Goal: Task Accomplishment & Management: Manage account settings

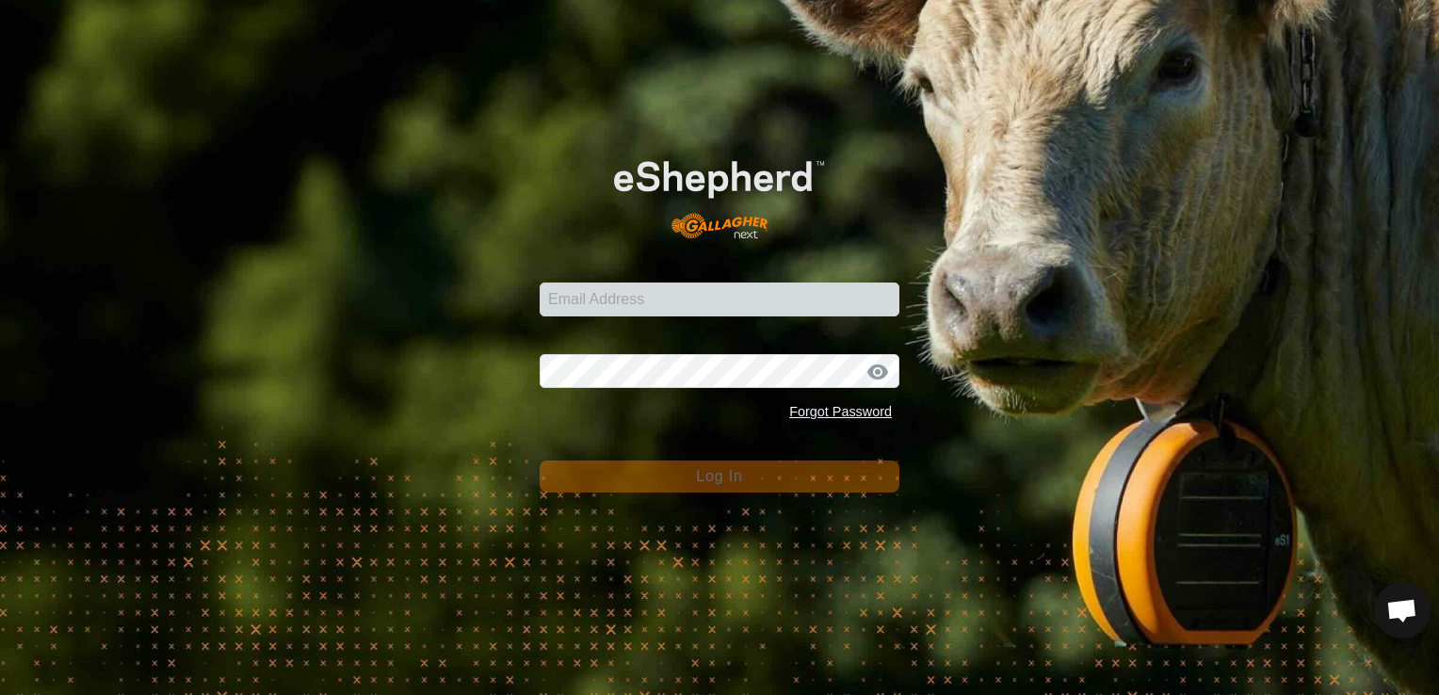
click at [441, 247] on div "Email Address Password Forgot Password Log In" at bounding box center [719, 347] width 1439 height 695
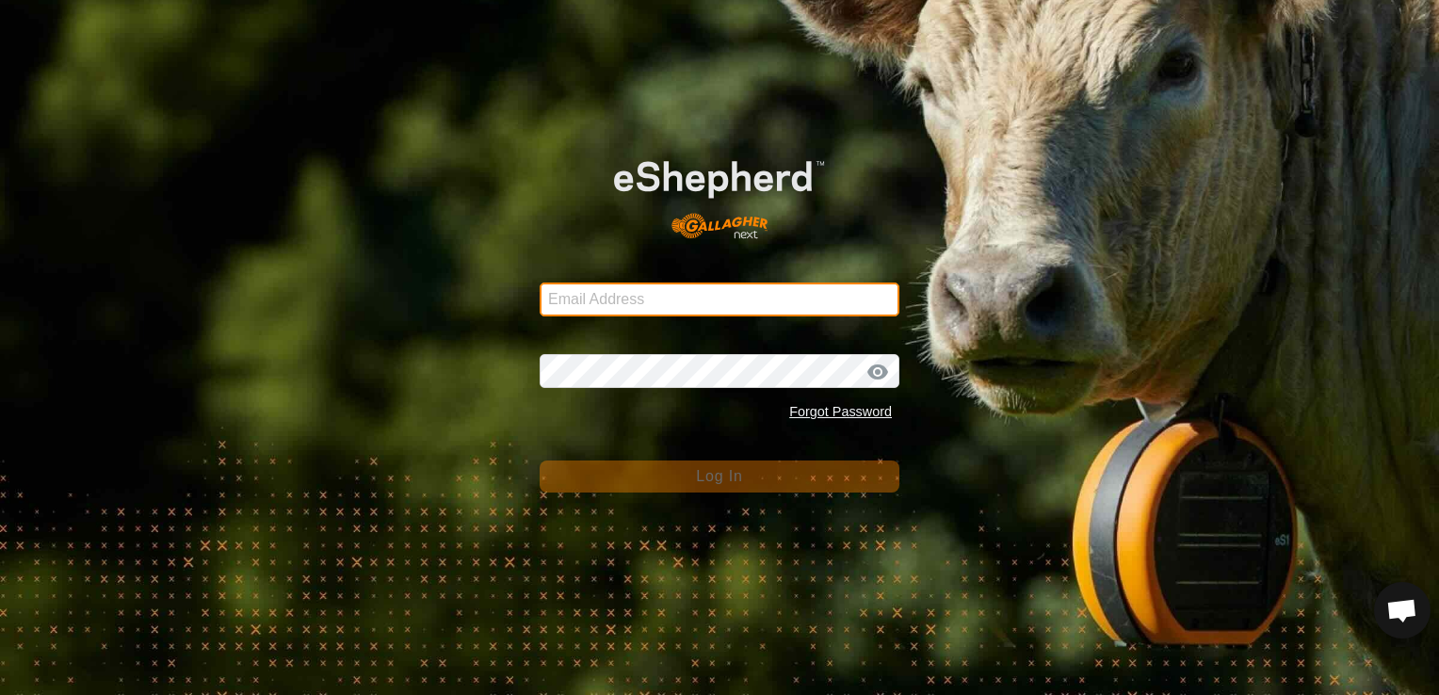
type input "gt5779b@gmail.com"
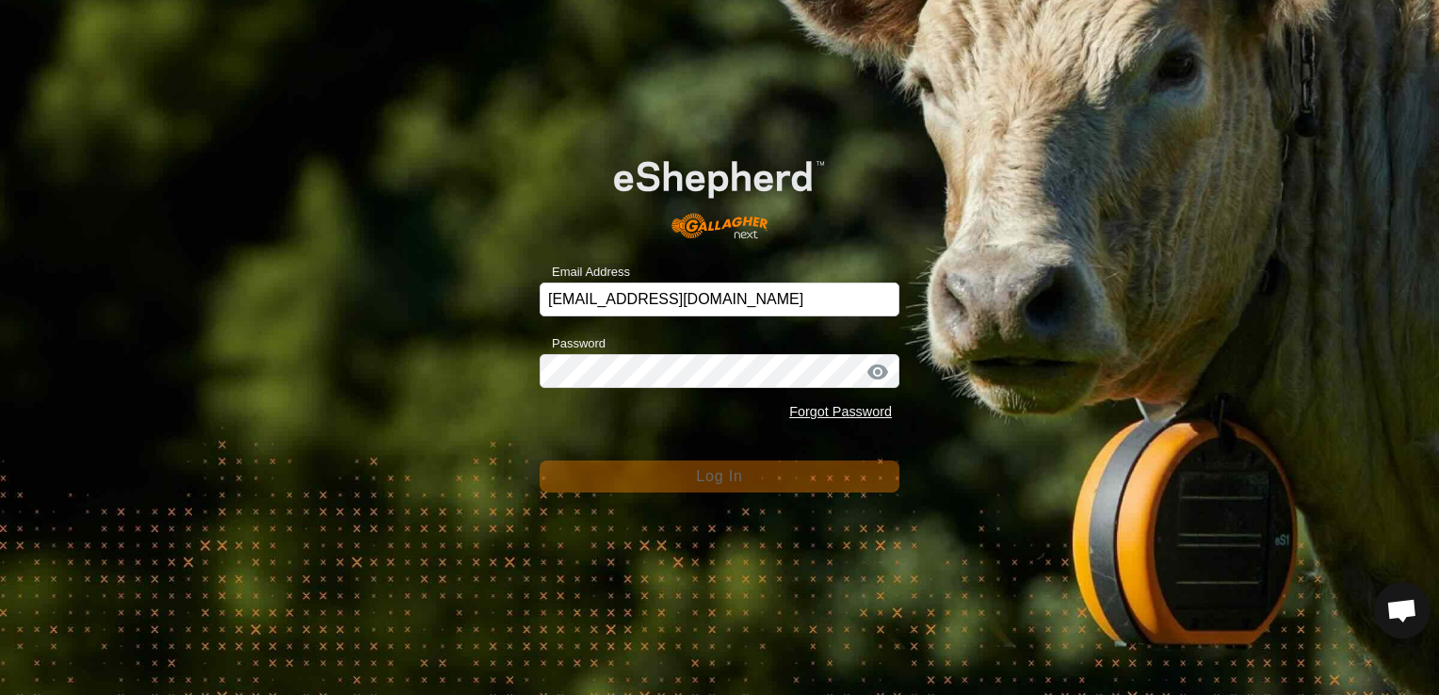
click at [441, 247] on div "Email Address gt5779b@gmail.com Password Forgot Password Log In" at bounding box center [719, 347] width 1439 height 695
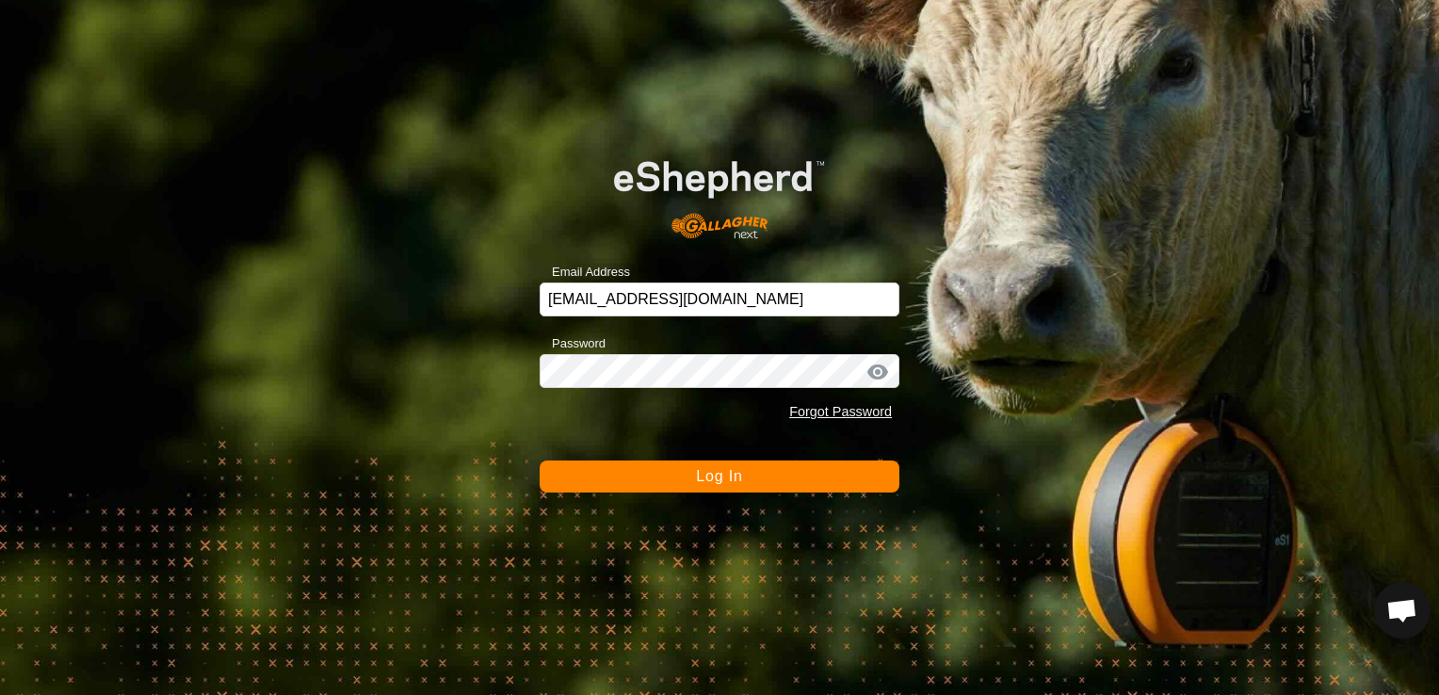
click at [664, 468] on button "Log In" at bounding box center [720, 476] width 360 height 32
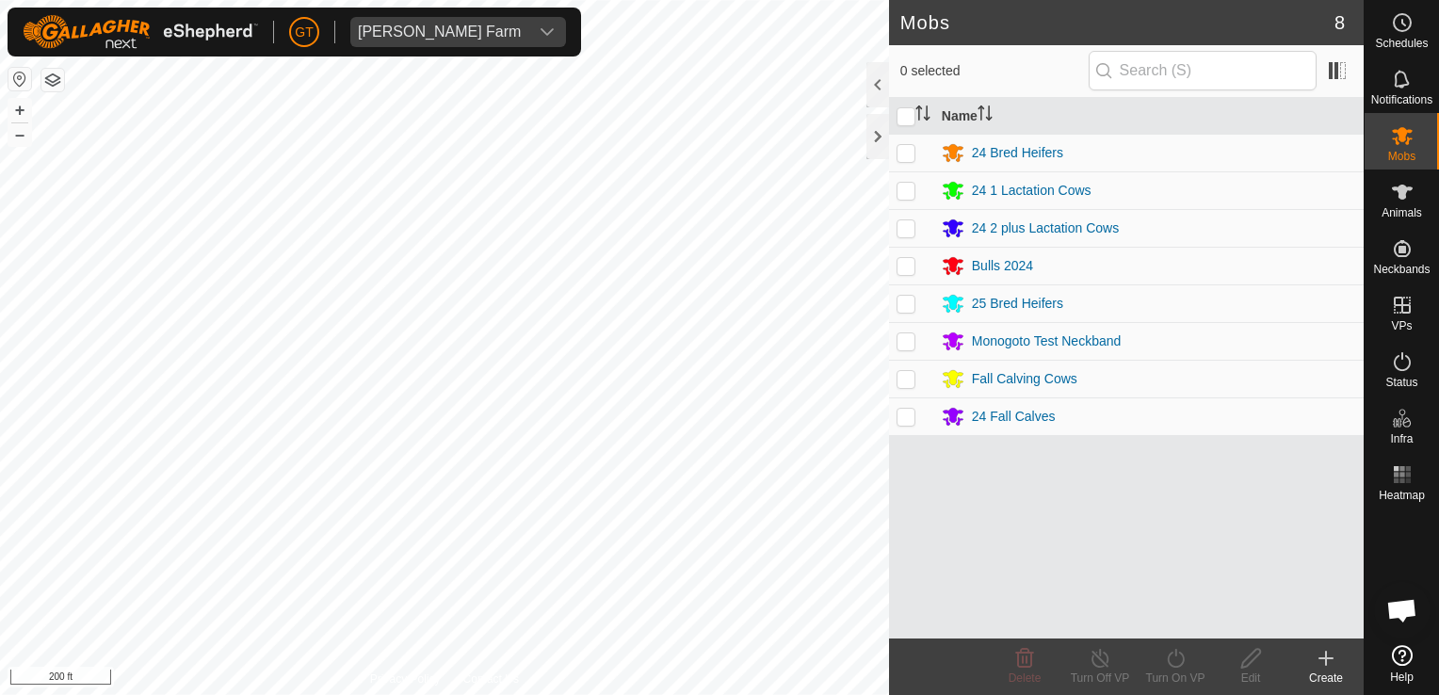
click at [934, 367] on div "Mobs 8 0 selected Name 24 Bred Heifers 24 1 Lactation Cows 24 2 plus Lactation …" at bounding box center [681, 347] width 1363 height 695
click at [460, 0] on html "GT Thoren Farm Schedules Notifications Mobs Animals Neckbands VPs Status Infra …" at bounding box center [719, 347] width 1439 height 695
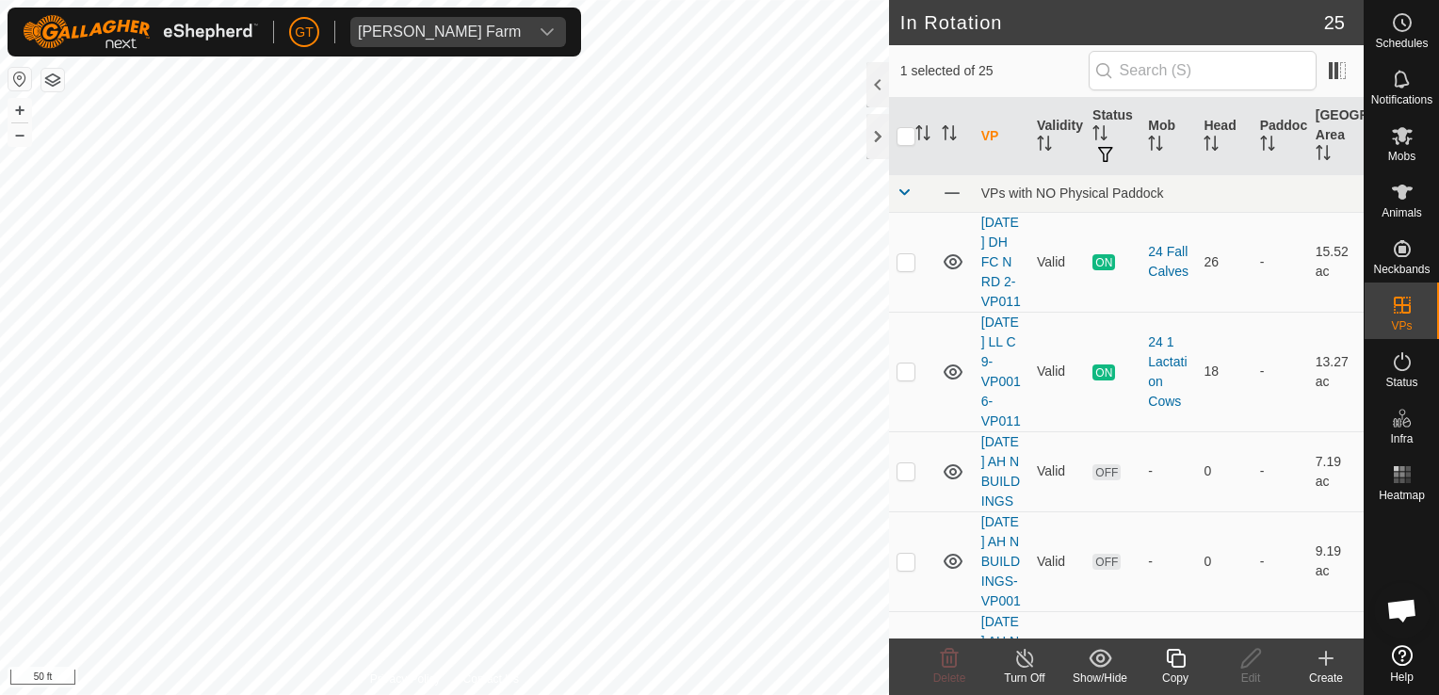
click at [1164, 653] on icon at bounding box center [1176, 658] width 24 height 23
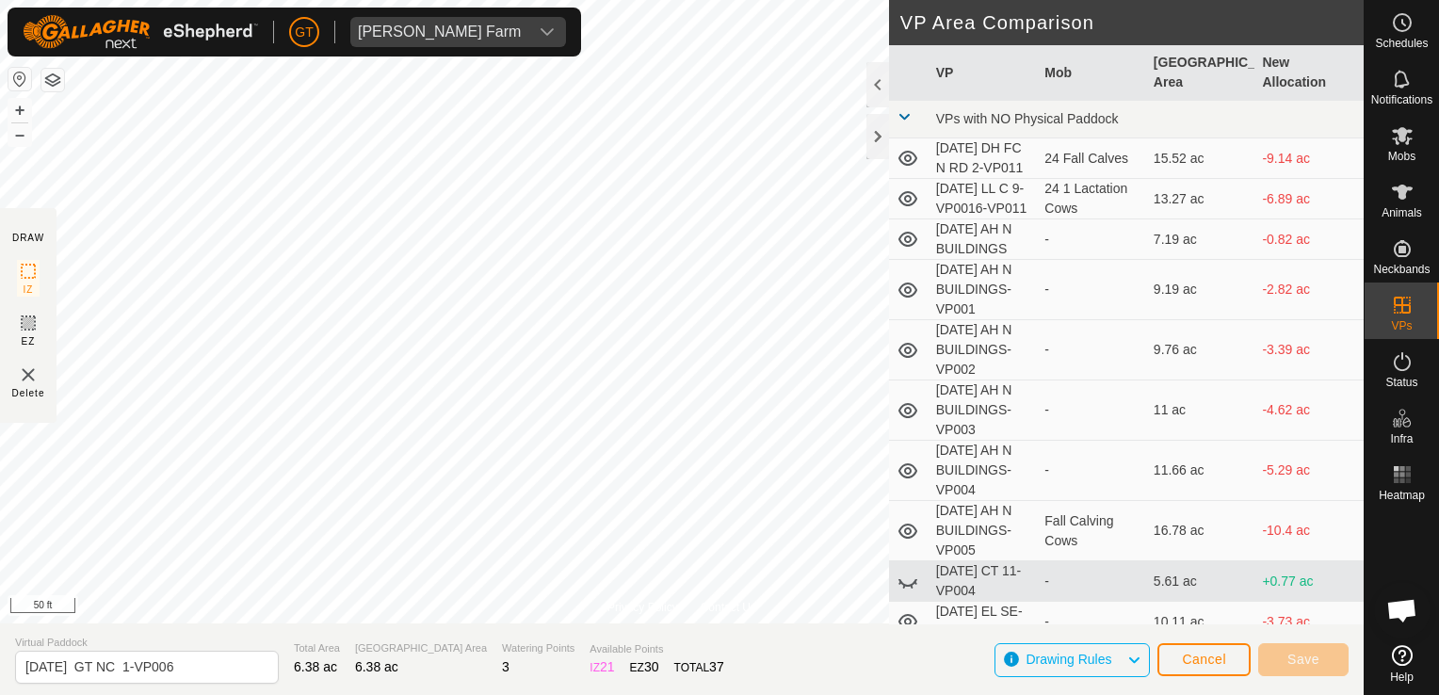
click at [436, 642] on div "Privacy Policy Contact Us + – ⇧ i 50 ft DRAW IZ EZ Delete VP Area Comparison VP…" at bounding box center [681, 347] width 1363 height 695
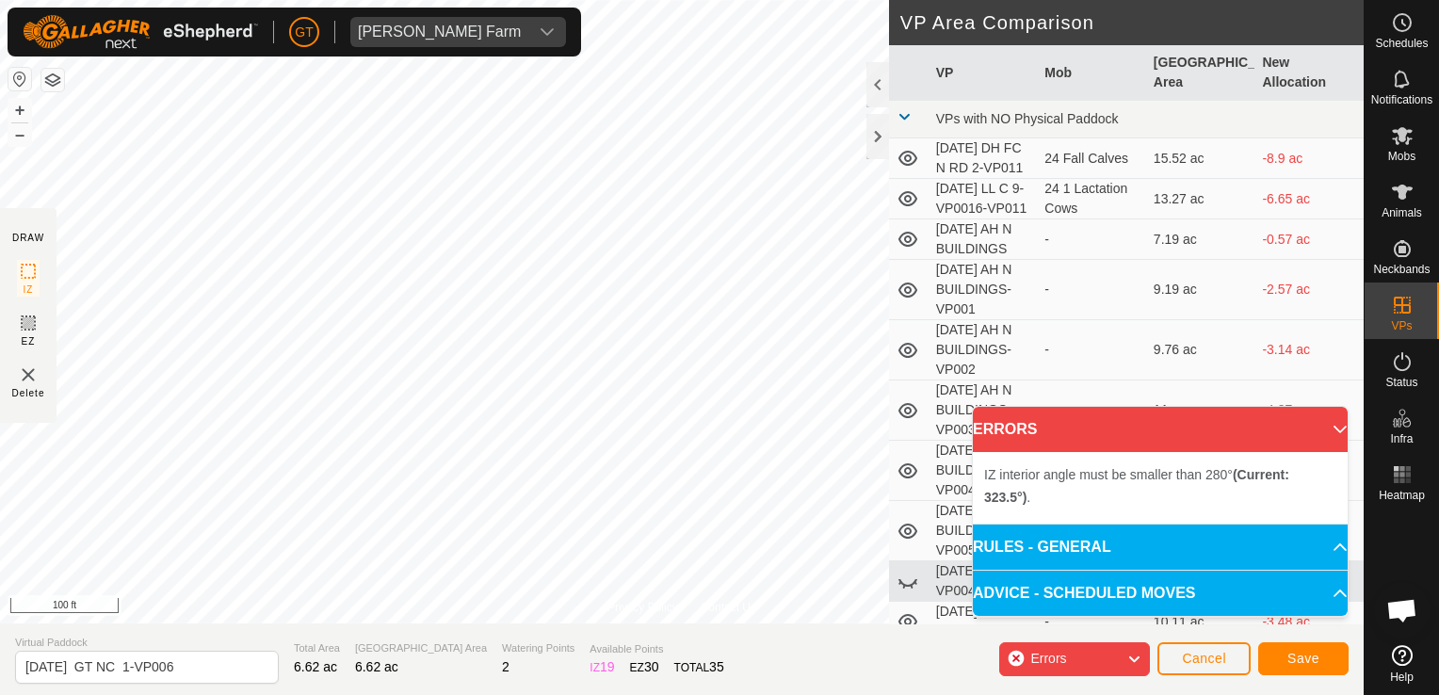
click at [904, 316] on div "Privacy Policy Contact Us Type: Inclusion Zone undefined Animal + – ⇧ i 100 ft …" at bounding box center [681, 347] width 1363 height 695
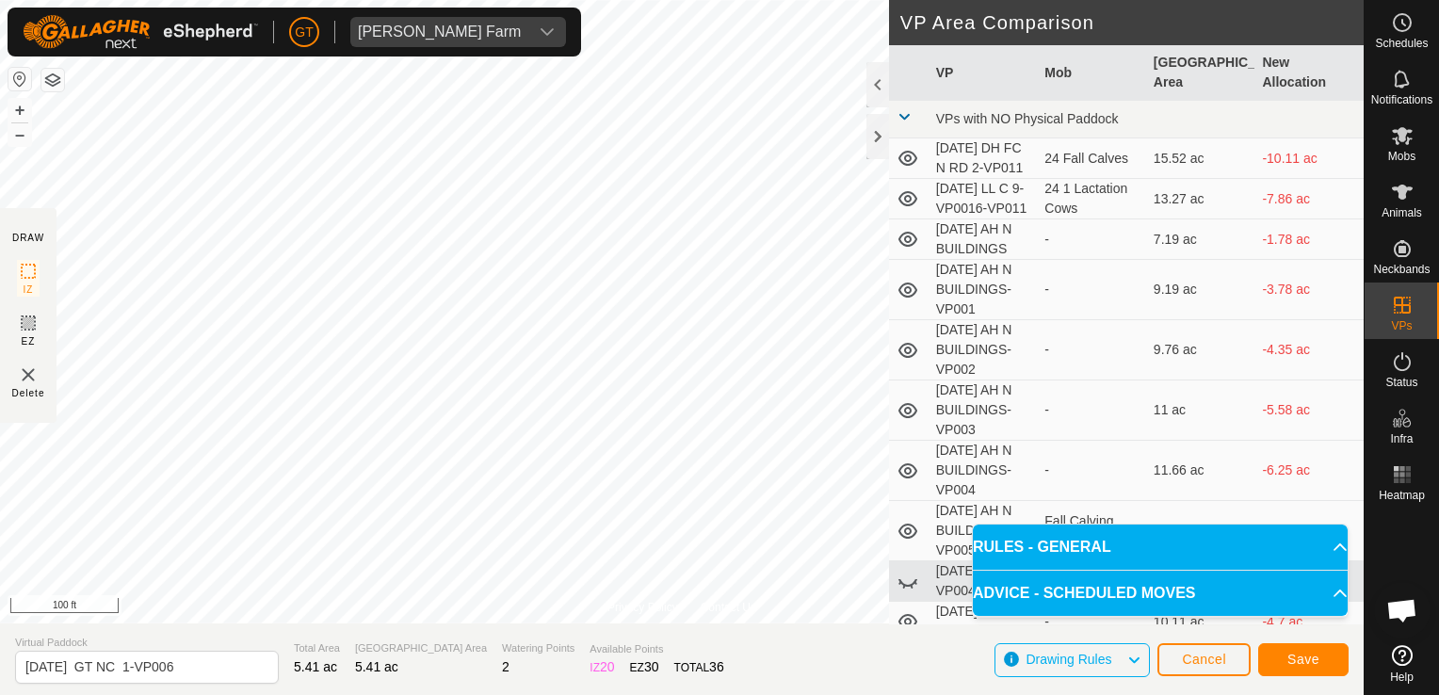
click at [927, 201] on div "Privacy Policy Contact Us Type: Inclusion Zone undefined Animal + – ⇧ i 100 ft …" at bounding box center [681, 347] width 1363 height 695
click at [1292, 654] on span "Save" at bounding box center [1303, 659] width 32 height 15
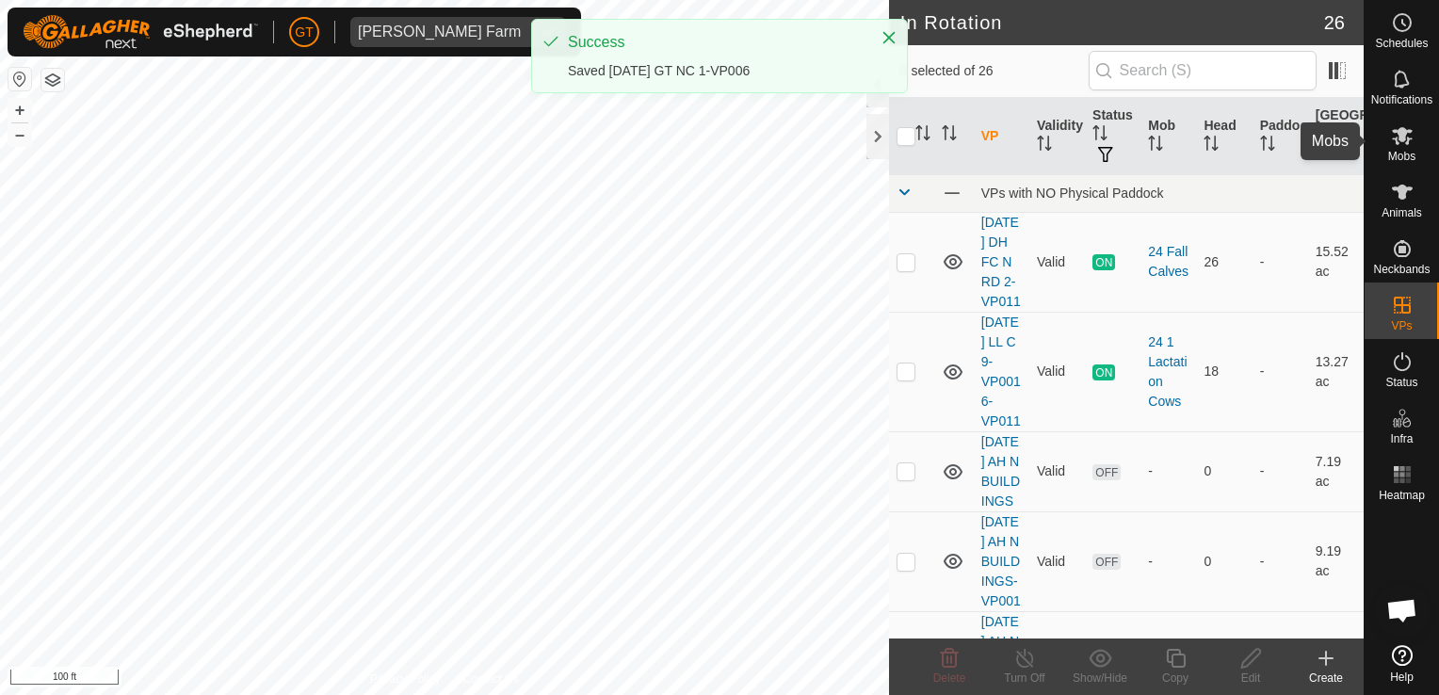
click at [1400, 127] on icon at bounding box center [1402, 136] width 21 height 18
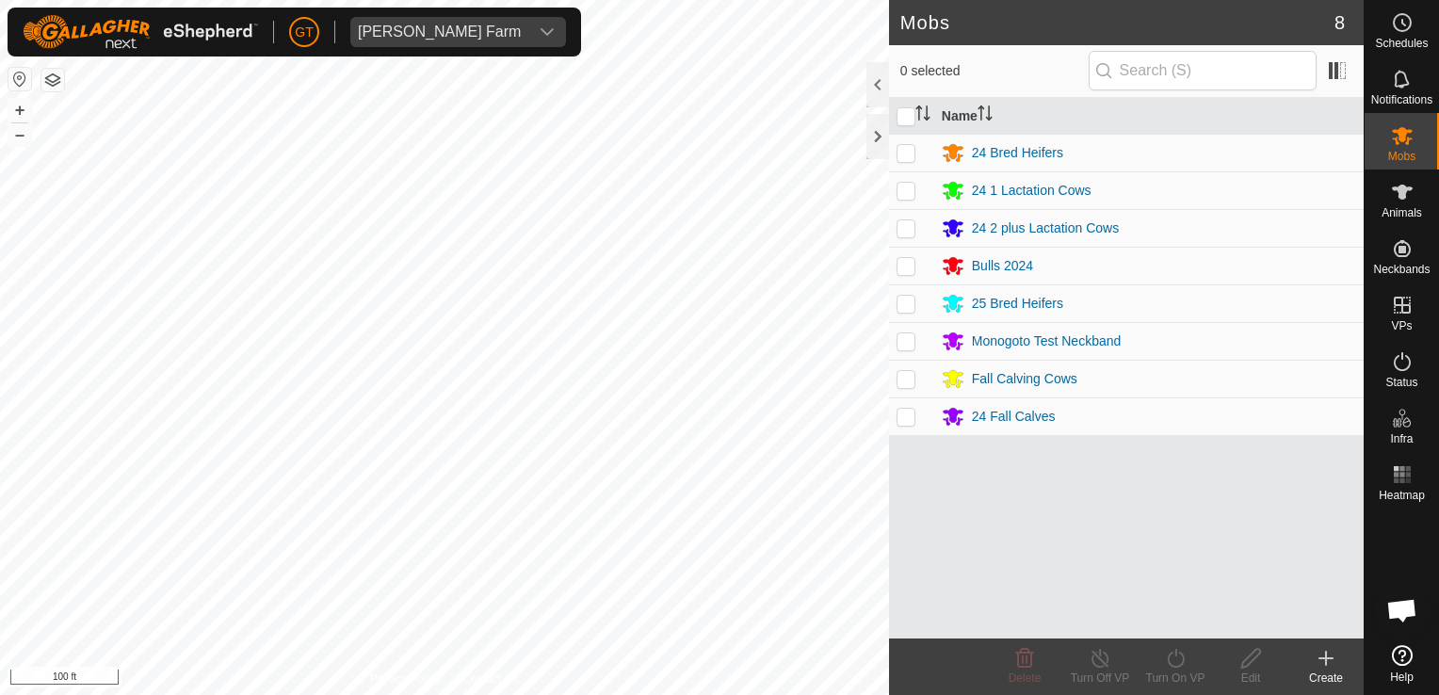
click at [912, 309] on p-checkbox at bounding box center [905, 303] width 19 height 15
checkbox input "true"
click at [1161, 649] on turn-on-svg-icon at bounding box center [1174, 658] width 75 height 23
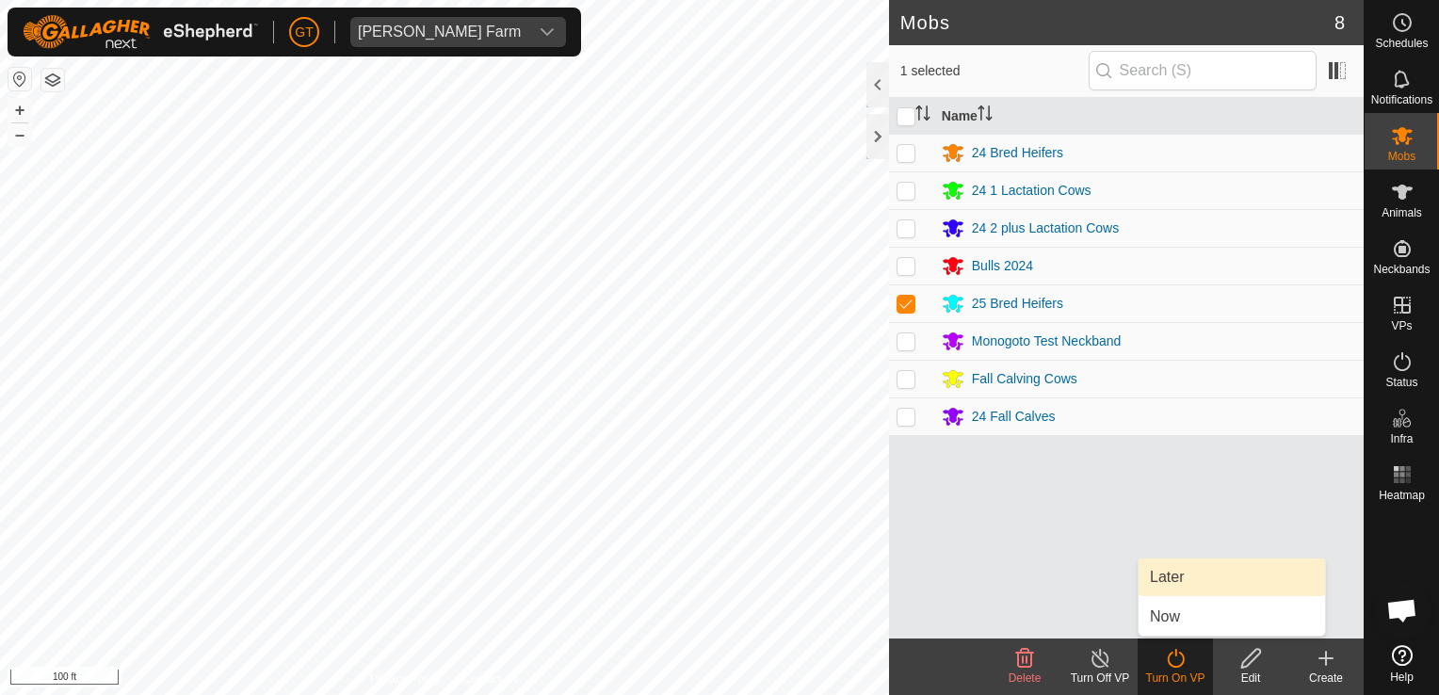
click at [1176, 584] on link "Later" at bounding box center [1231, 577] width 186 height 38
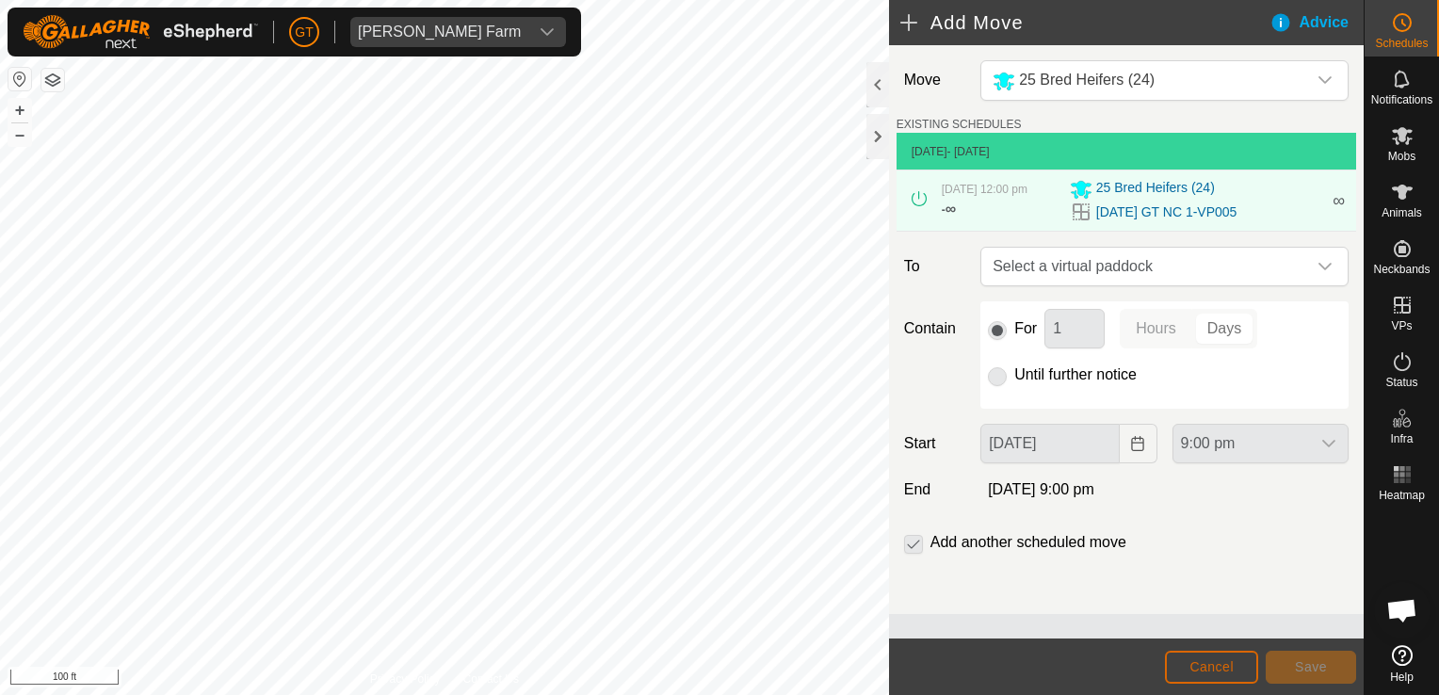
click at [1193, 668] on span "Cancel" at bounding box center [1211, 666] width 44 height 15
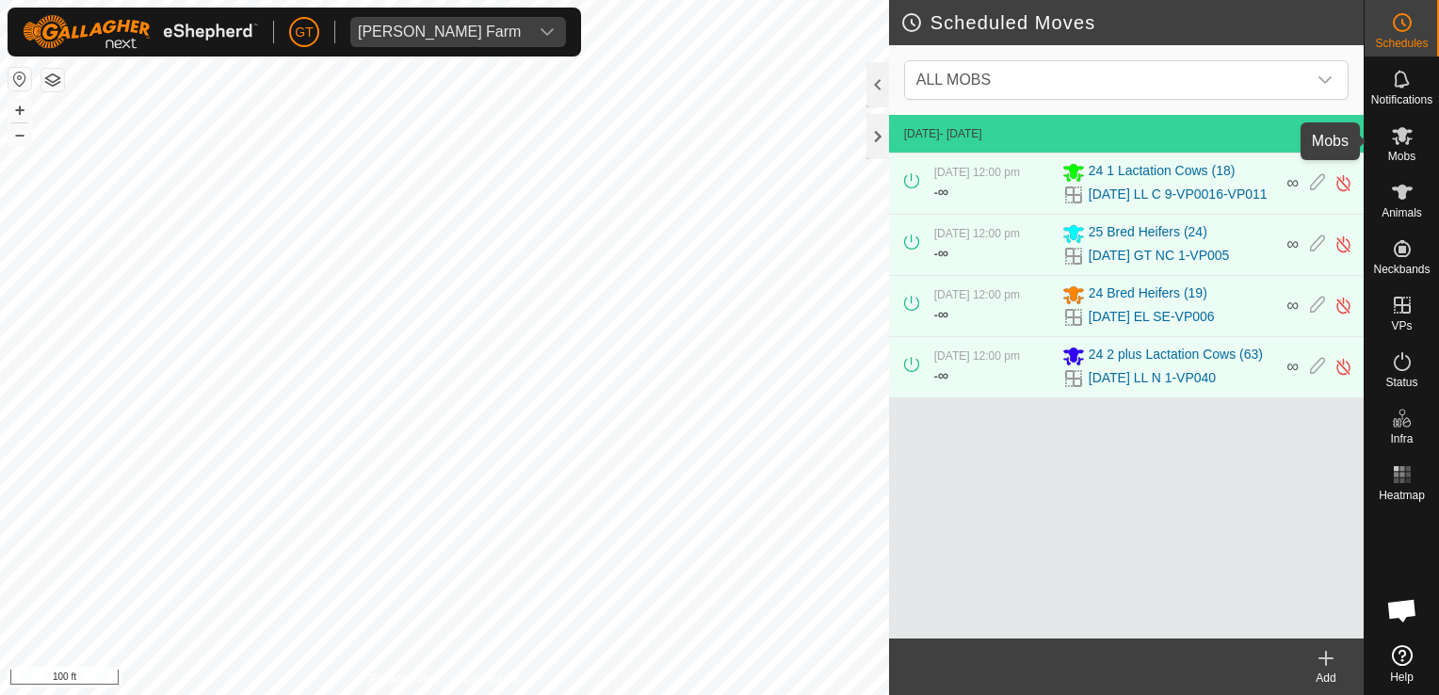
click at [1396, 142] on icon at bounding box center [1402, 136] width 21 height 18
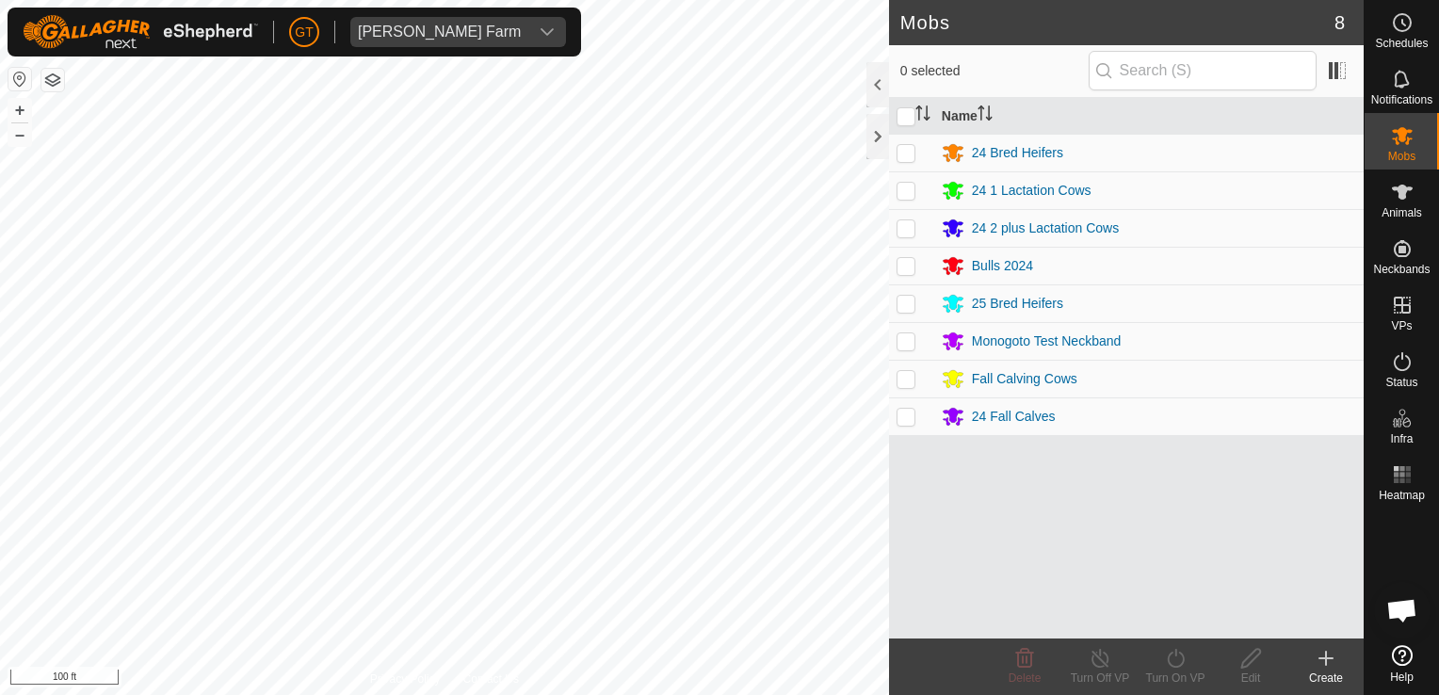
click at [910, 296] on p-checkbox at bounding box center [905, 303] width 19 height 15
checkbox input "true"
click at [1176, 660] on icon at bounding box center [1176, 658] width 24 height 23
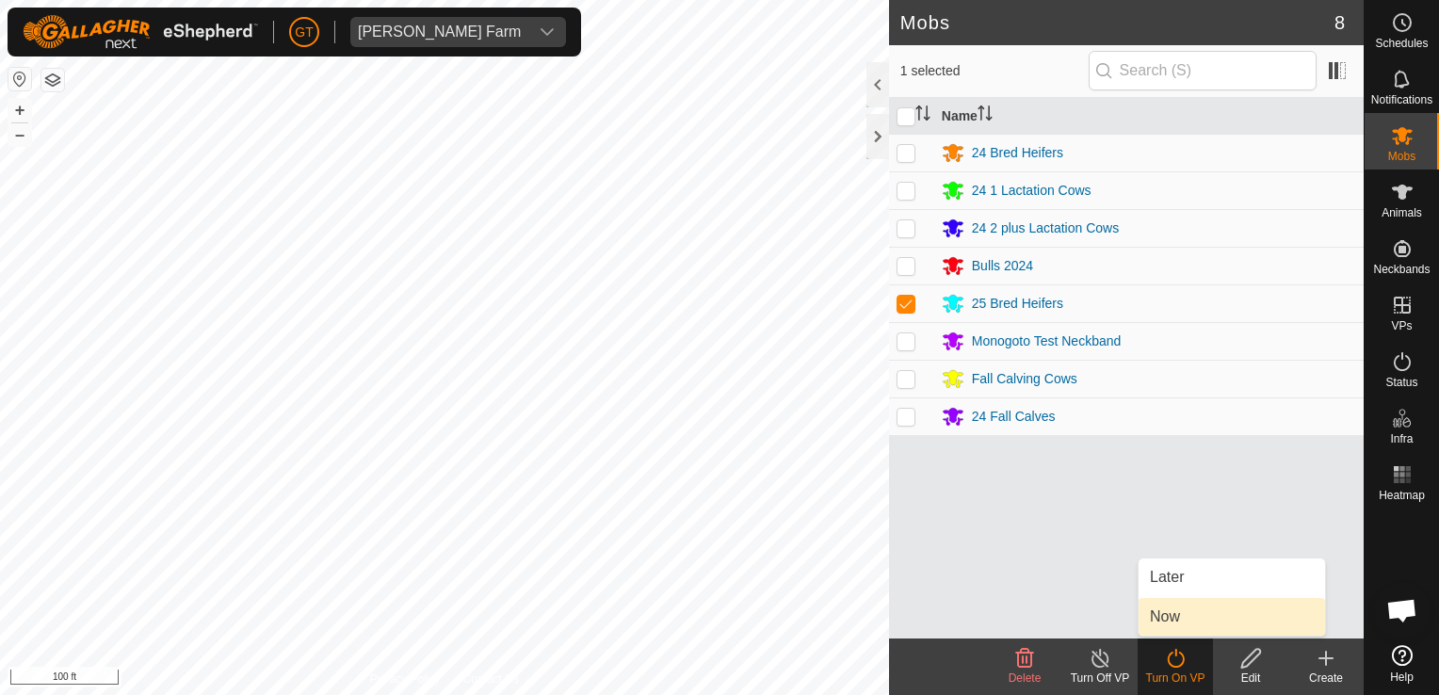
click at [1172, 617] on link "Now" at bounding box center [1231, 617] width 186 height 38
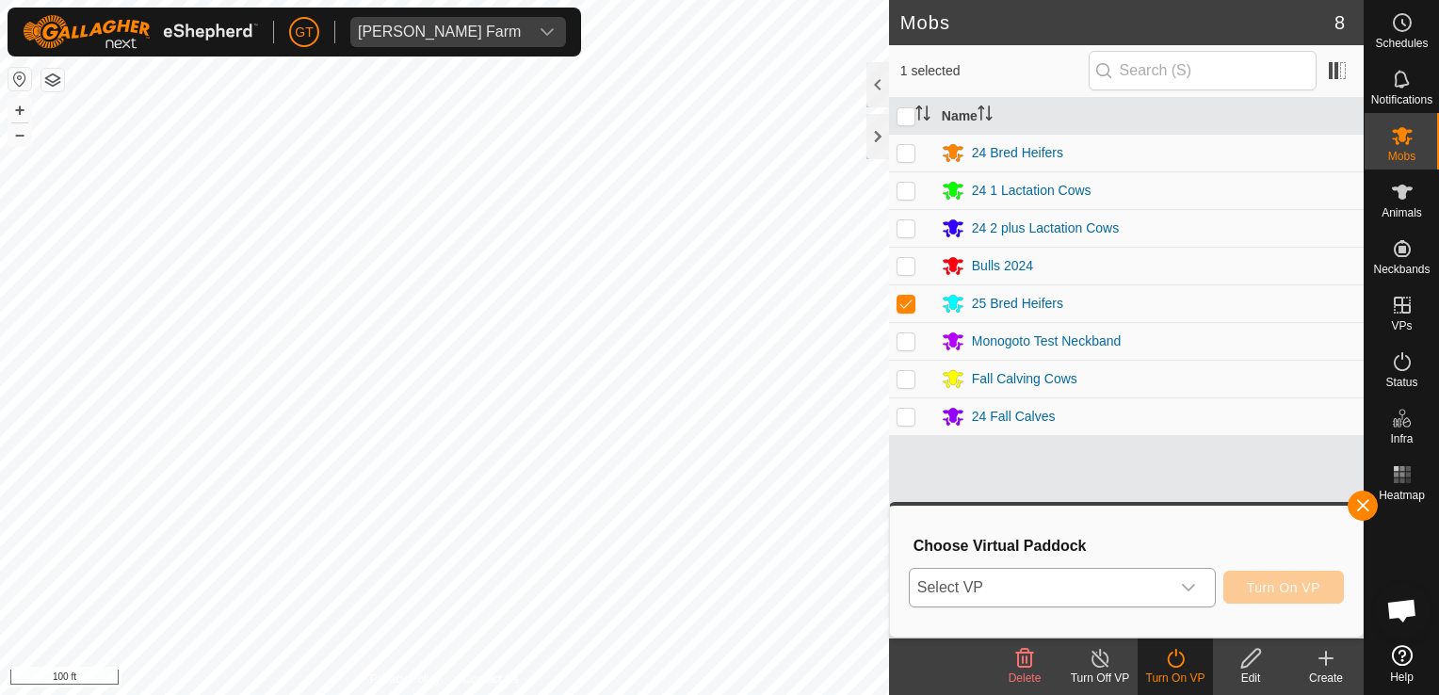
click at [1184, 582] on icon "dropdown trigger" at bounding box center [1188, 587] width 15 height 15
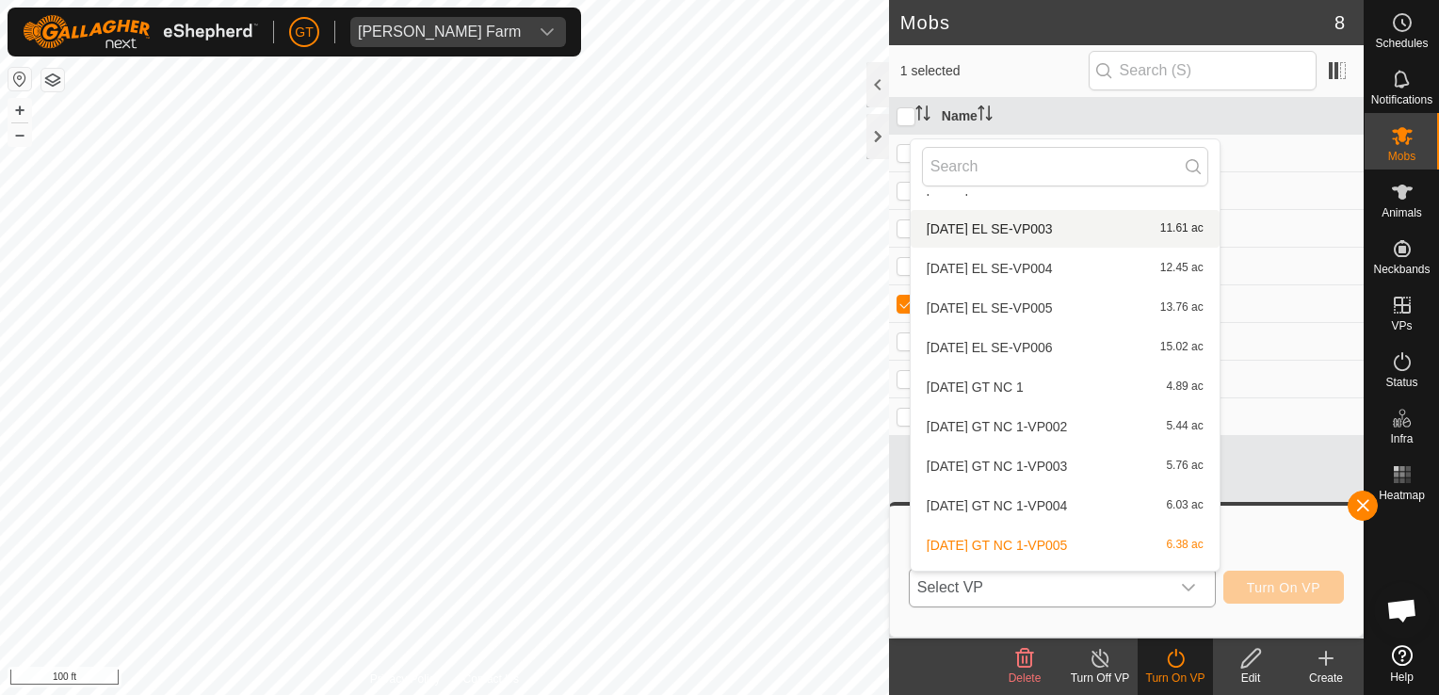
scroll to position [471, 0]
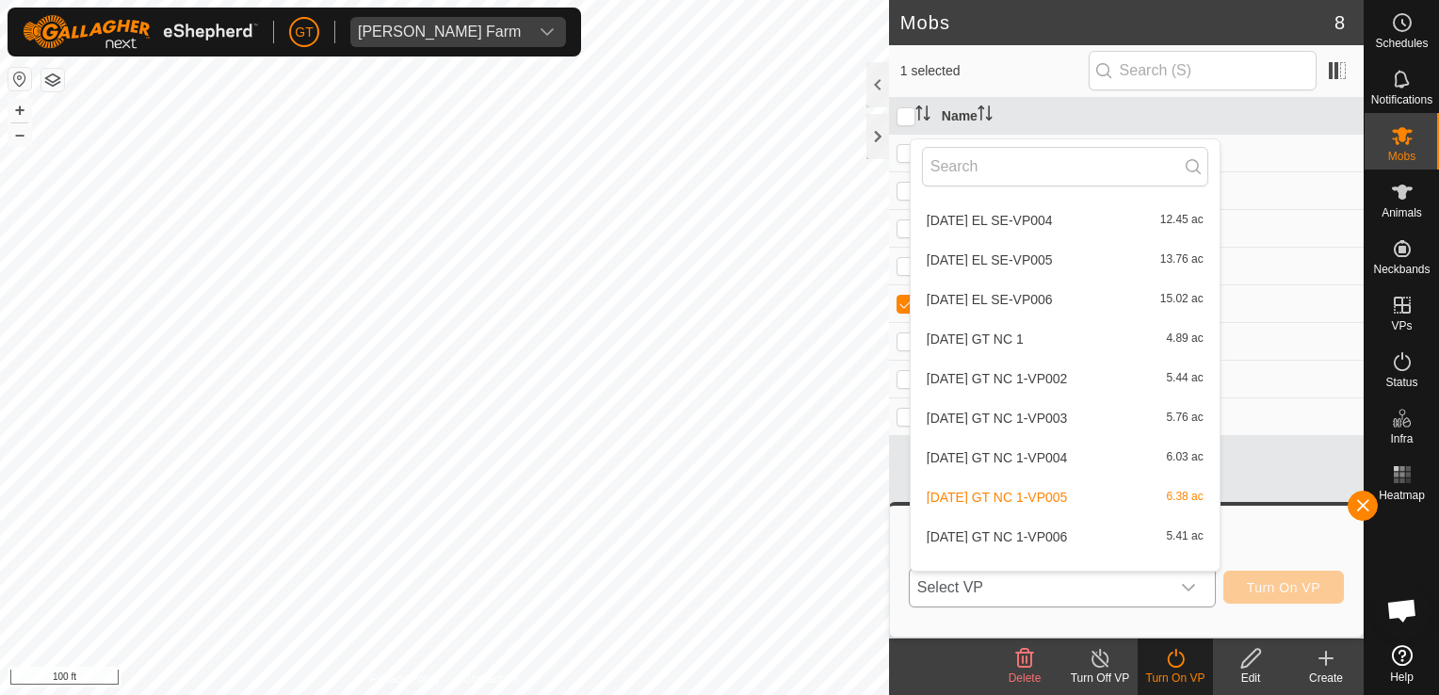
click at [1005, 542] on li "2025-08-13 GT NC 1-VP006 5.41 ac" at bounding box center [1065, 537] width 309 height 38
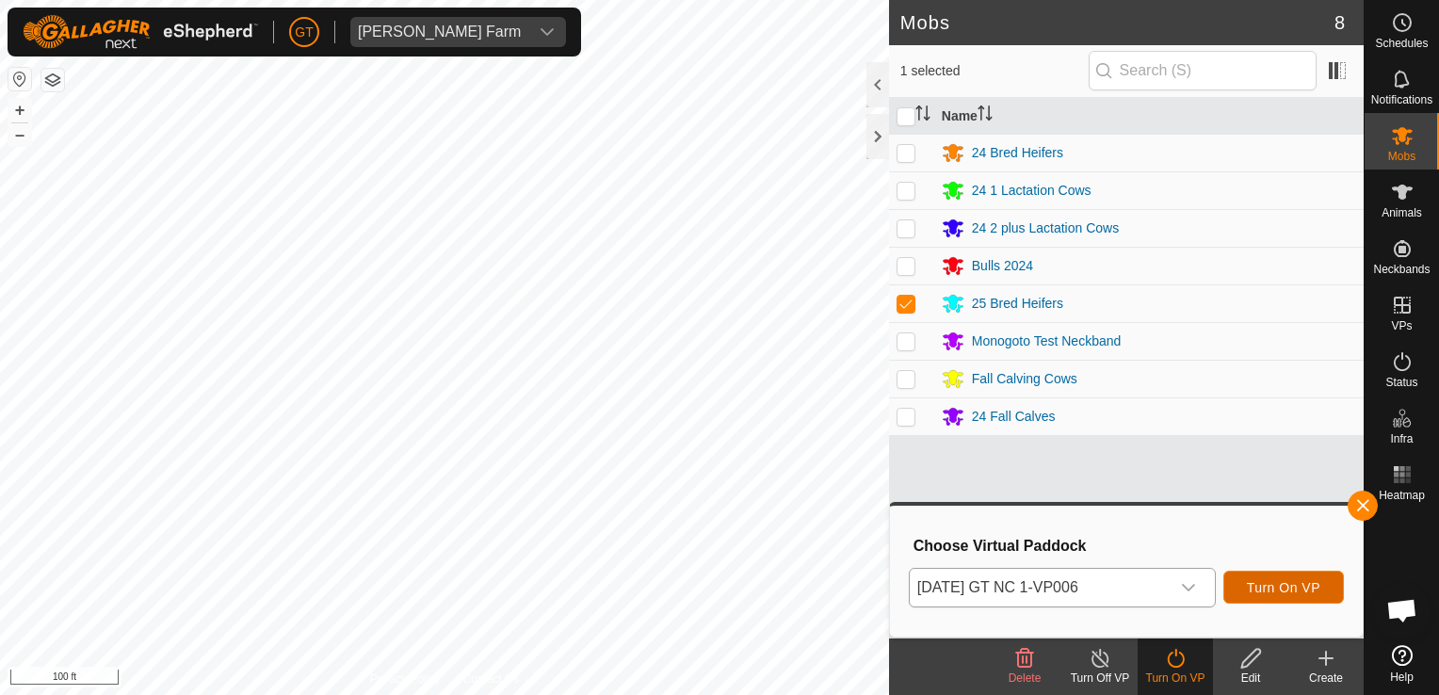
click at [1268, 593] on span "Turn On VP" at bounding box center [1283, 587] width 73 height 15
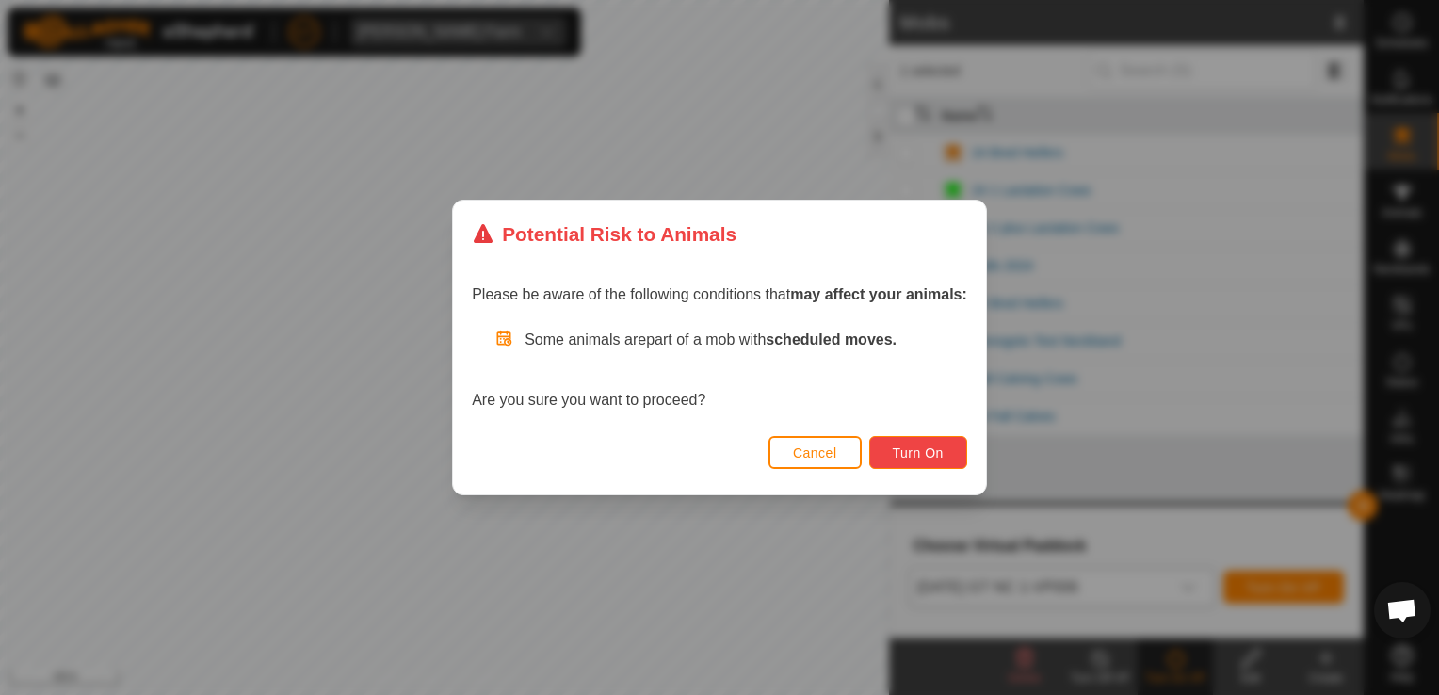
click at [915, 464] on button "Turn On" at bounding box center [918, 452] width 98 height 33
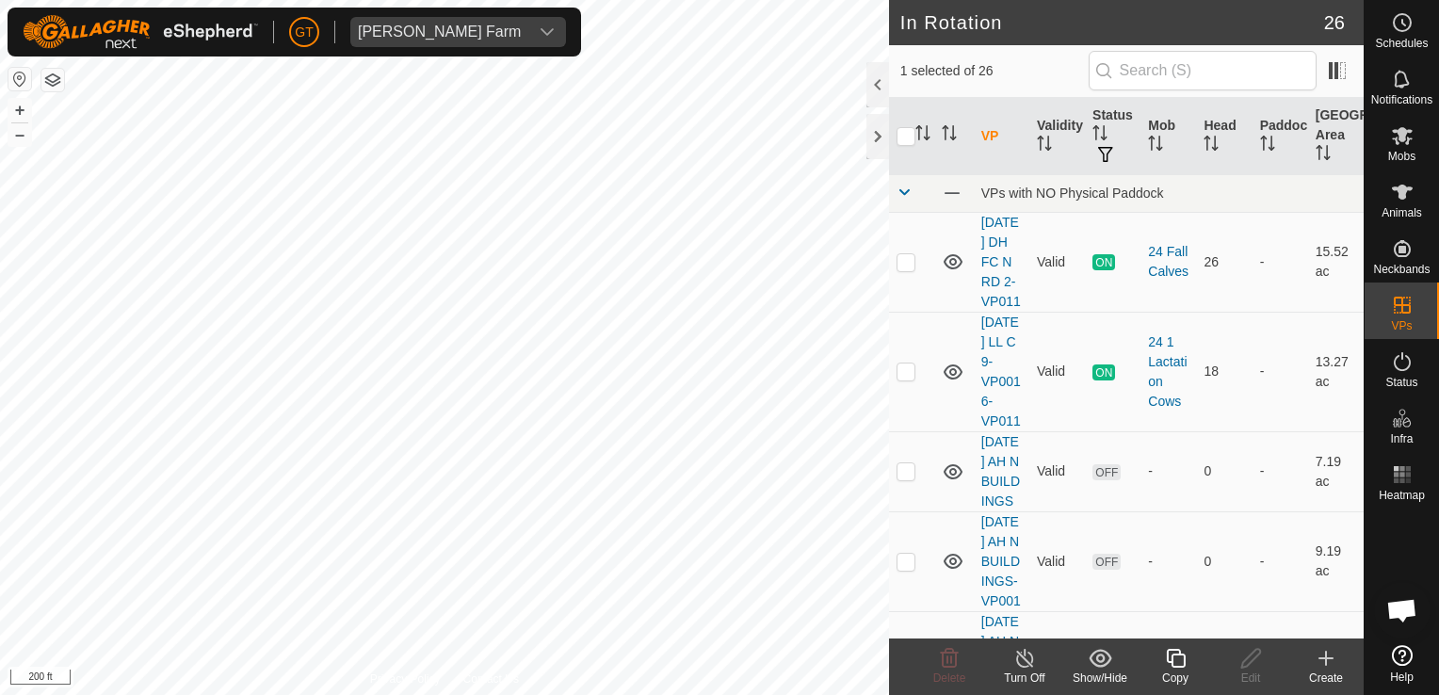
click at [1164, 650] on icon at bounding box center [1176, 658] width 24 height 23
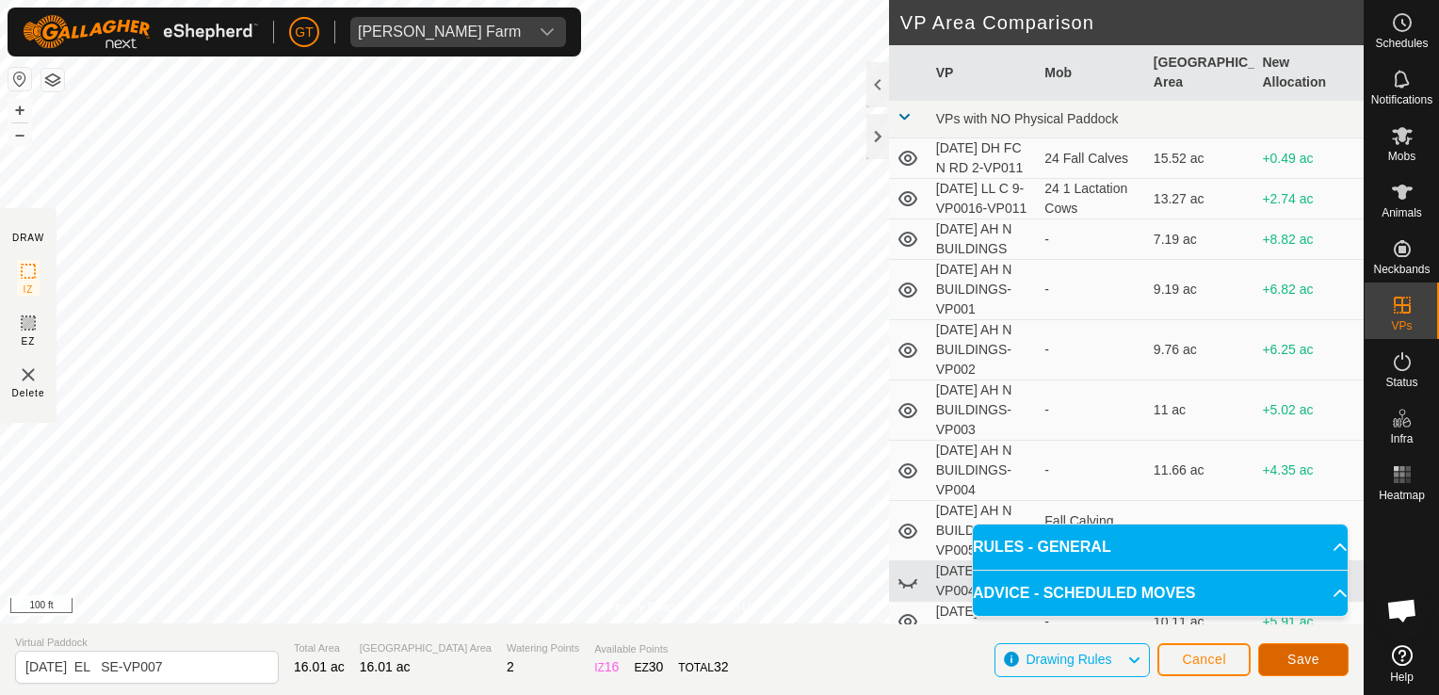
click at [1321, 657] on button "Save" at bounding box center [1303, 659] width 90 height 33
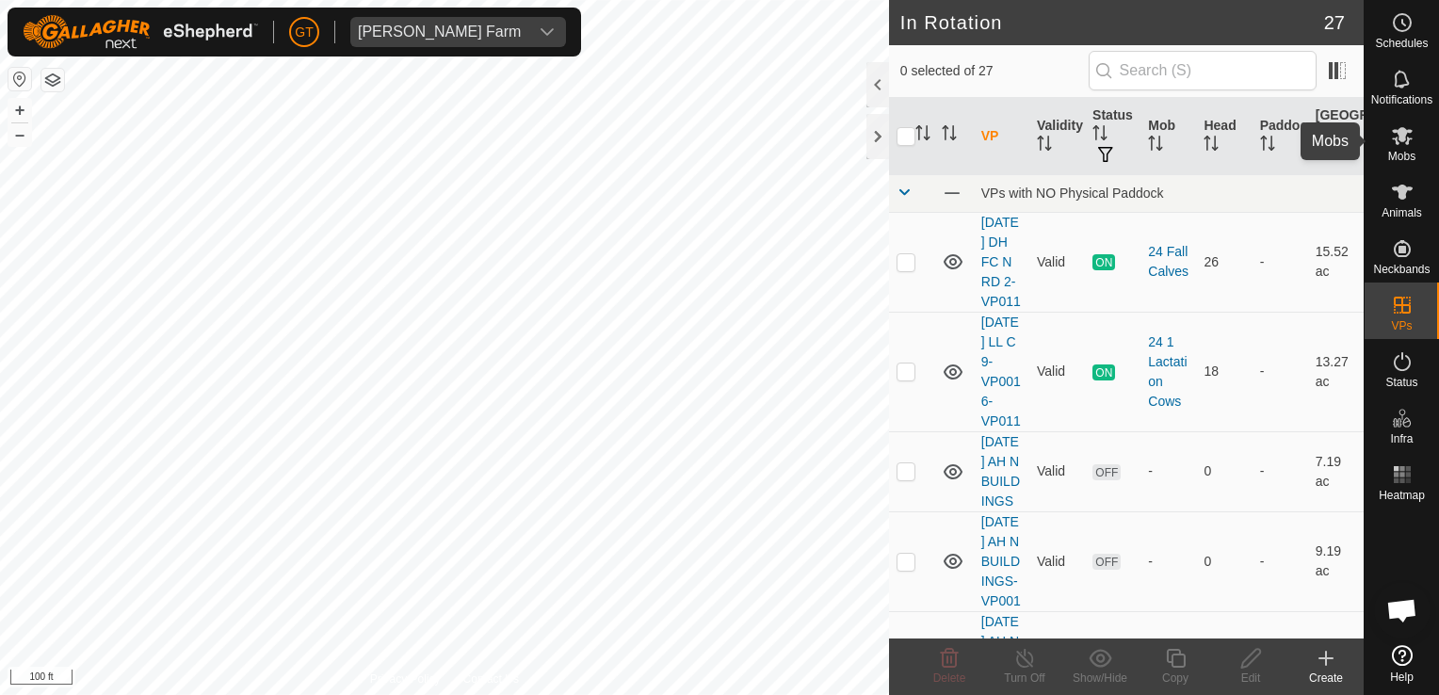
click at [1402, 140] on icon at bounding box center [1402, 136] width 21 height 18
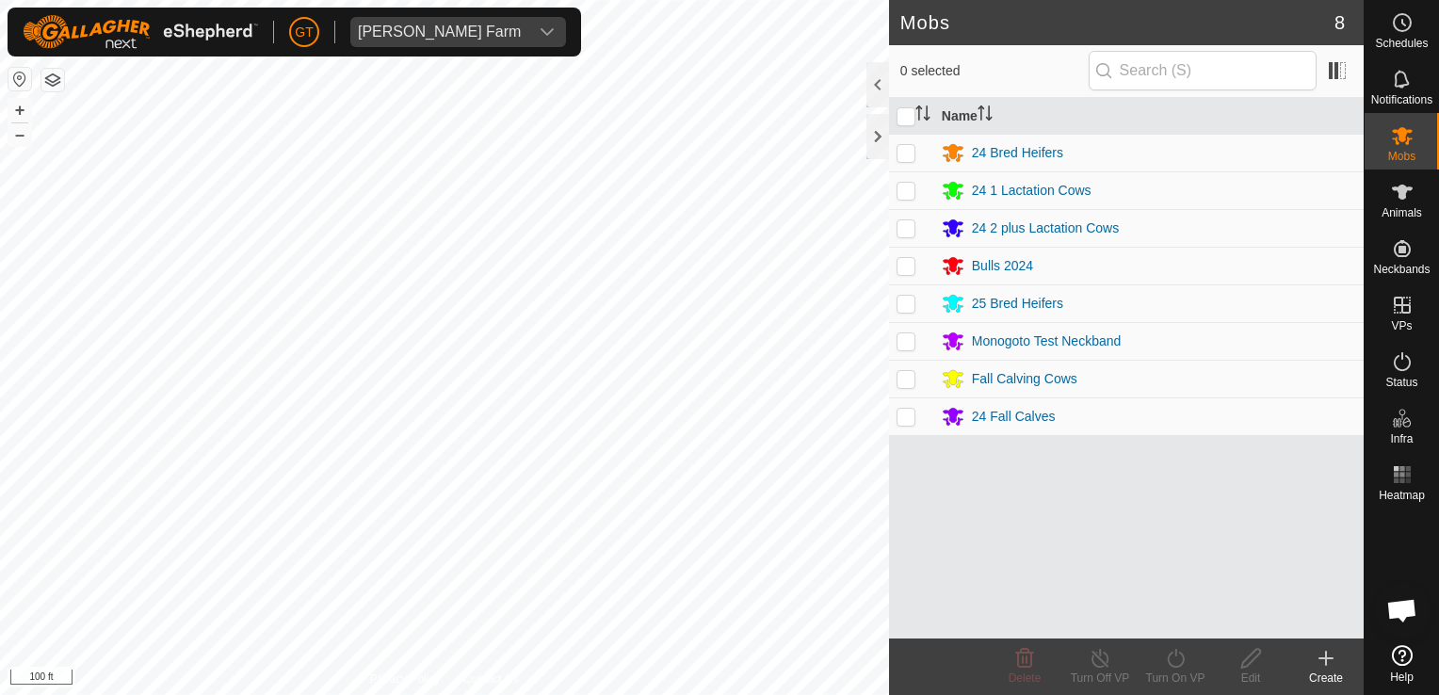
click at [909, 156] on p-checkbox at bounding box center [905, 152] width 19 height 15
checkbox input "true"
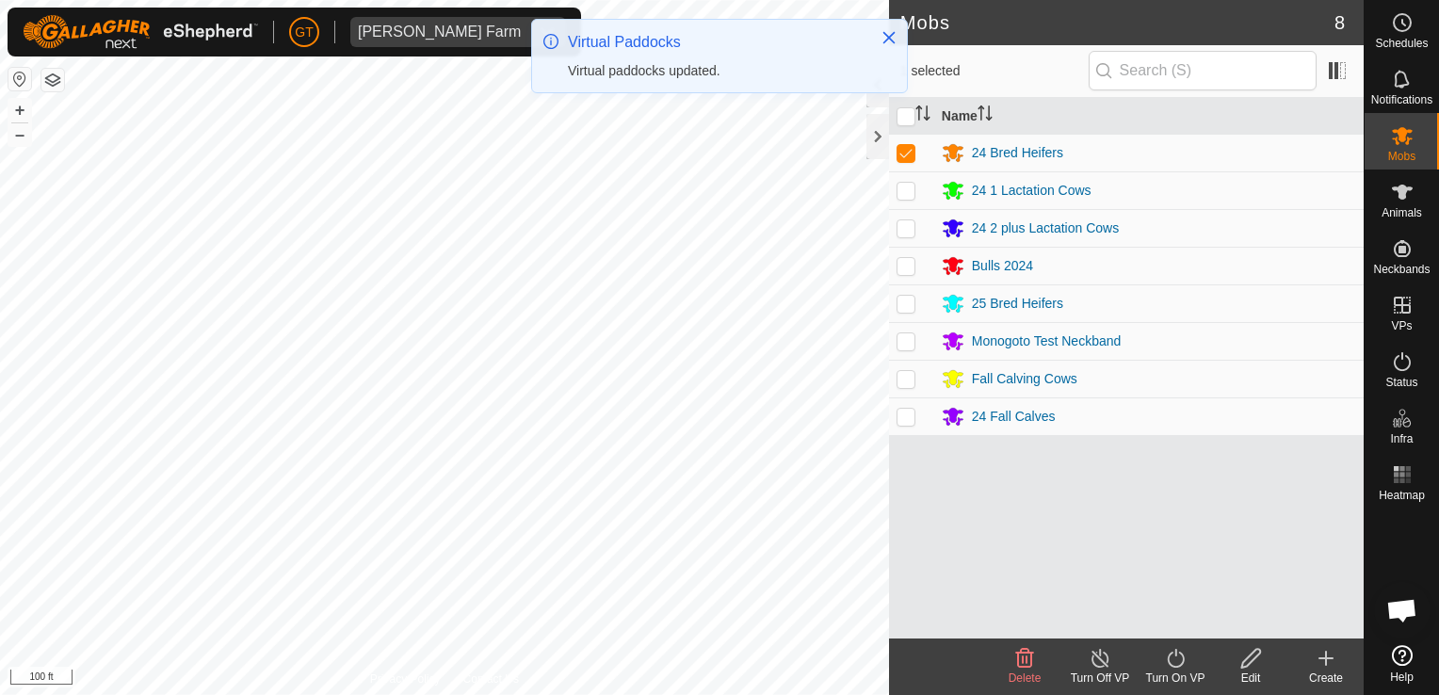
click at [1166, 657] on icon at bounding box center [1176, 658] width 24 height 23
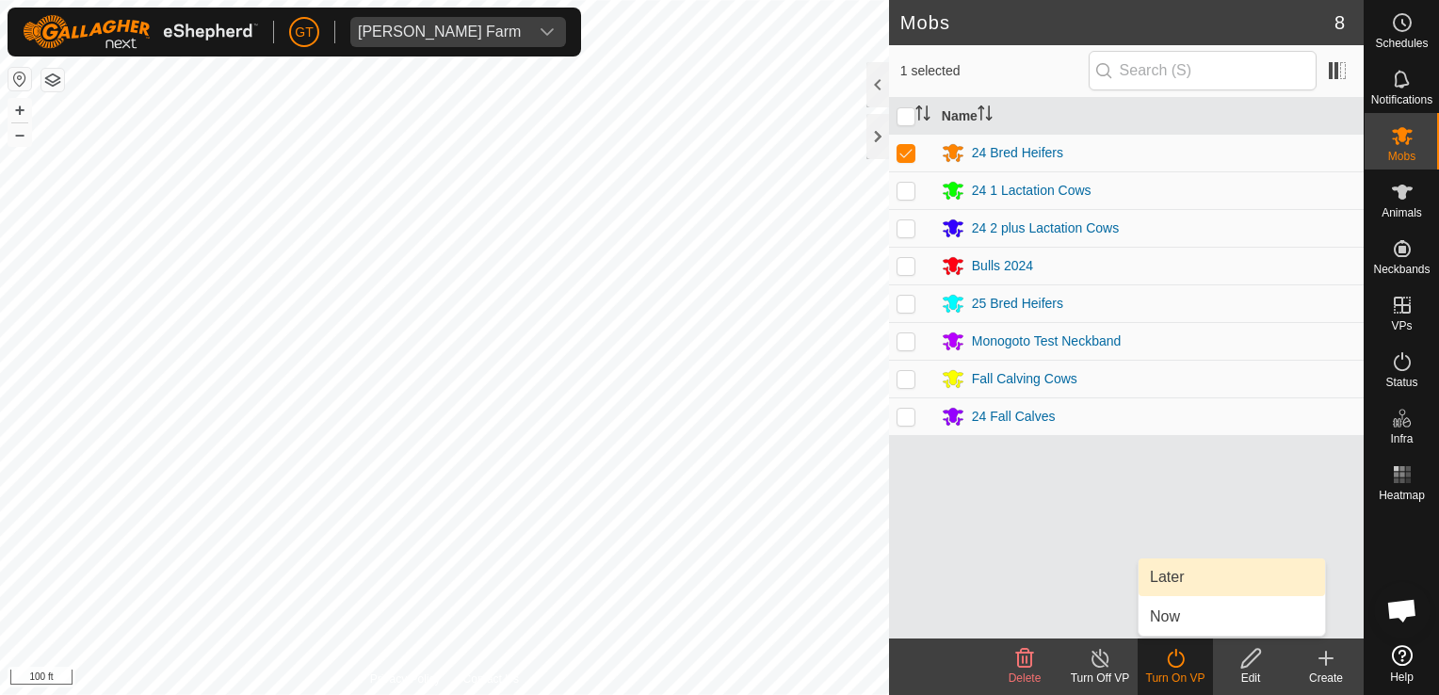
click at [1175, 577] on link "Later" at bounding box center [1231, 577] width 186 height 38
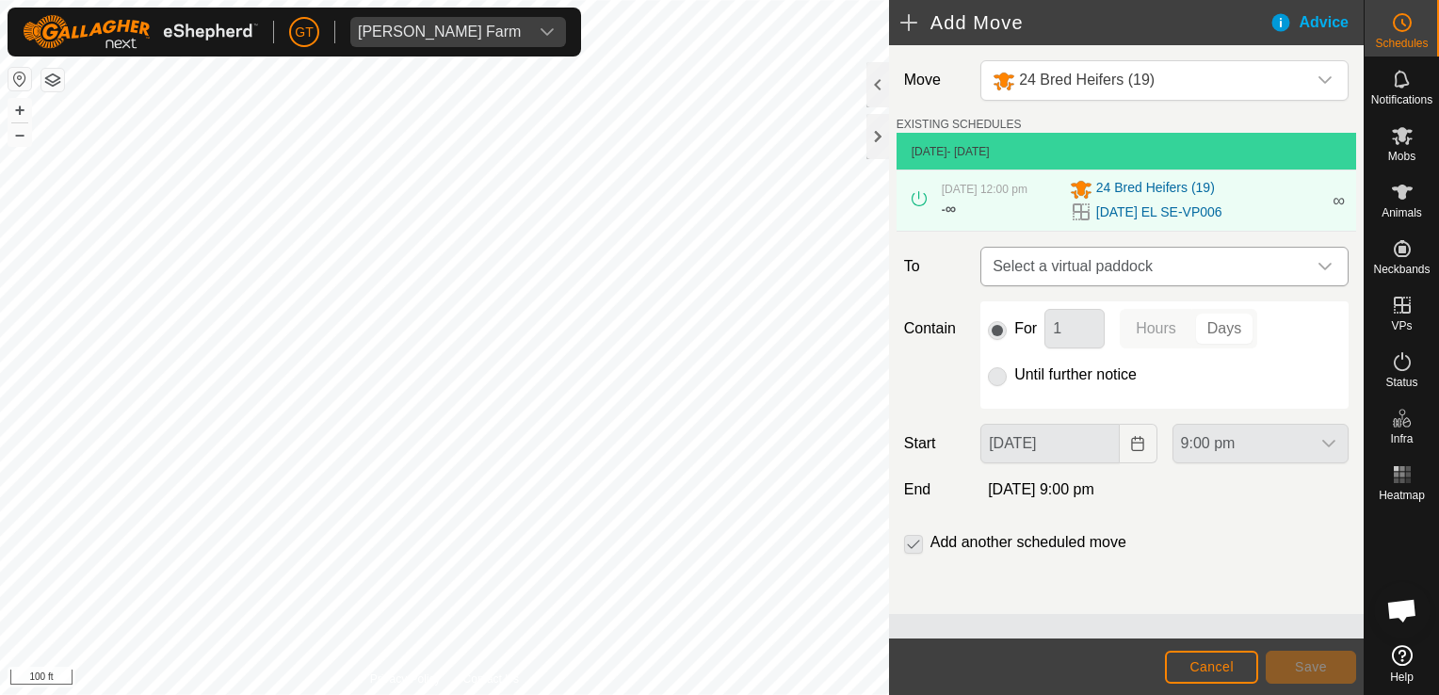
click at [1332, 275] on div "dropdown trigger" at bounding box center [1325, 267] width 38 height 38
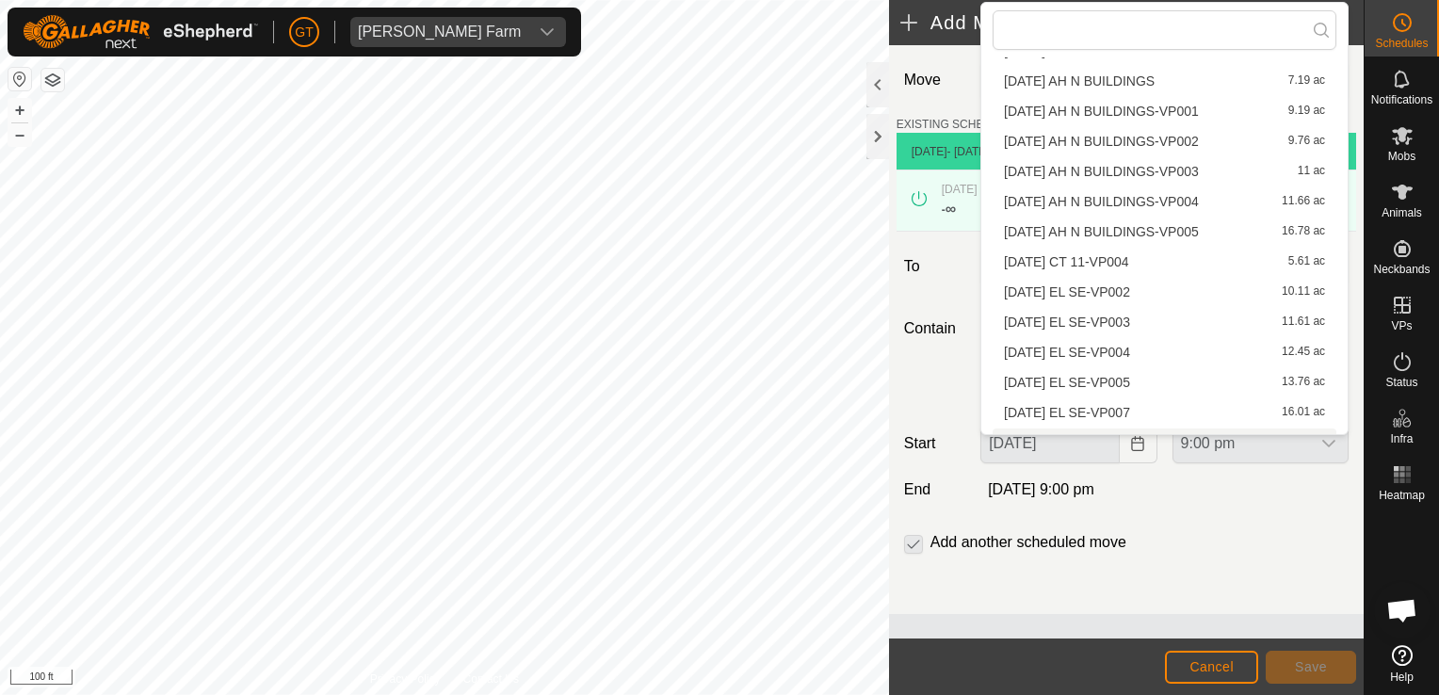
scroll to position [117, 0]
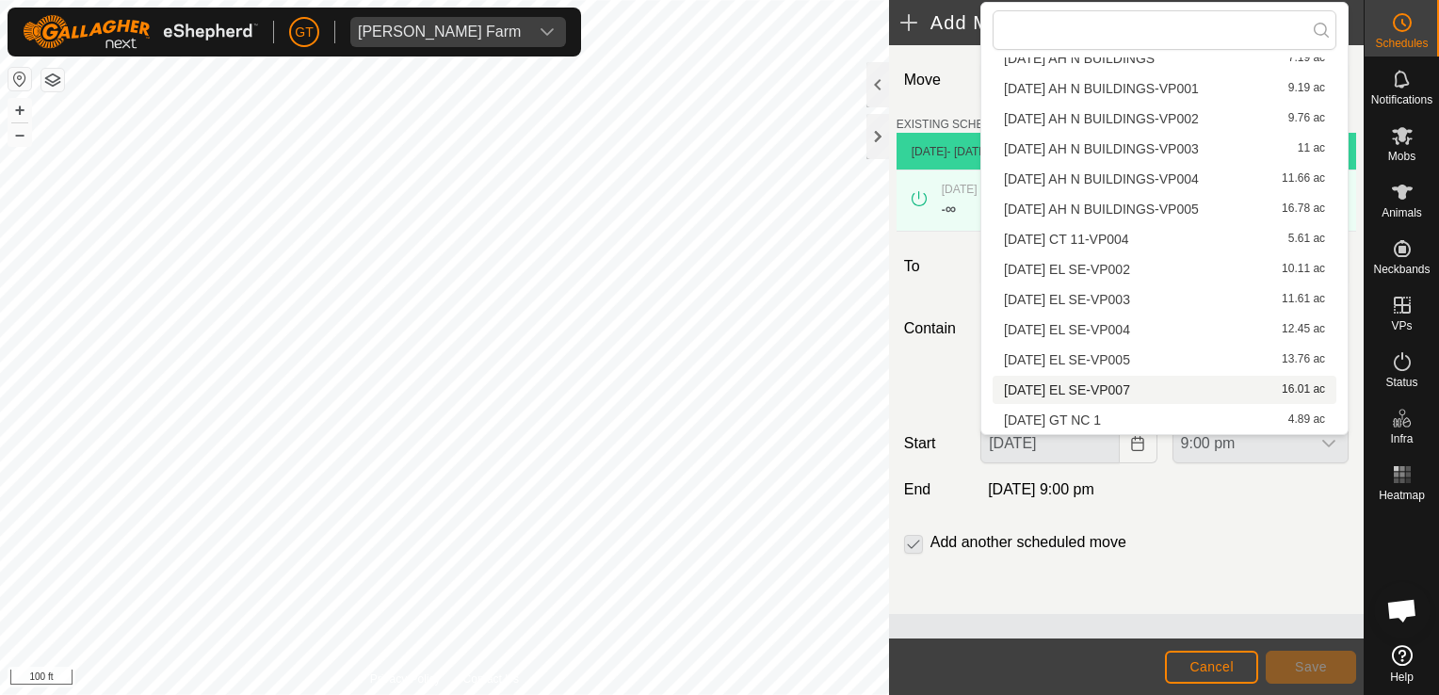
click at [1123, 390] on li "2025-08-13 EL SE-VP007 16.01 ac" at bounding box center [1164, 390] width 344 height 28
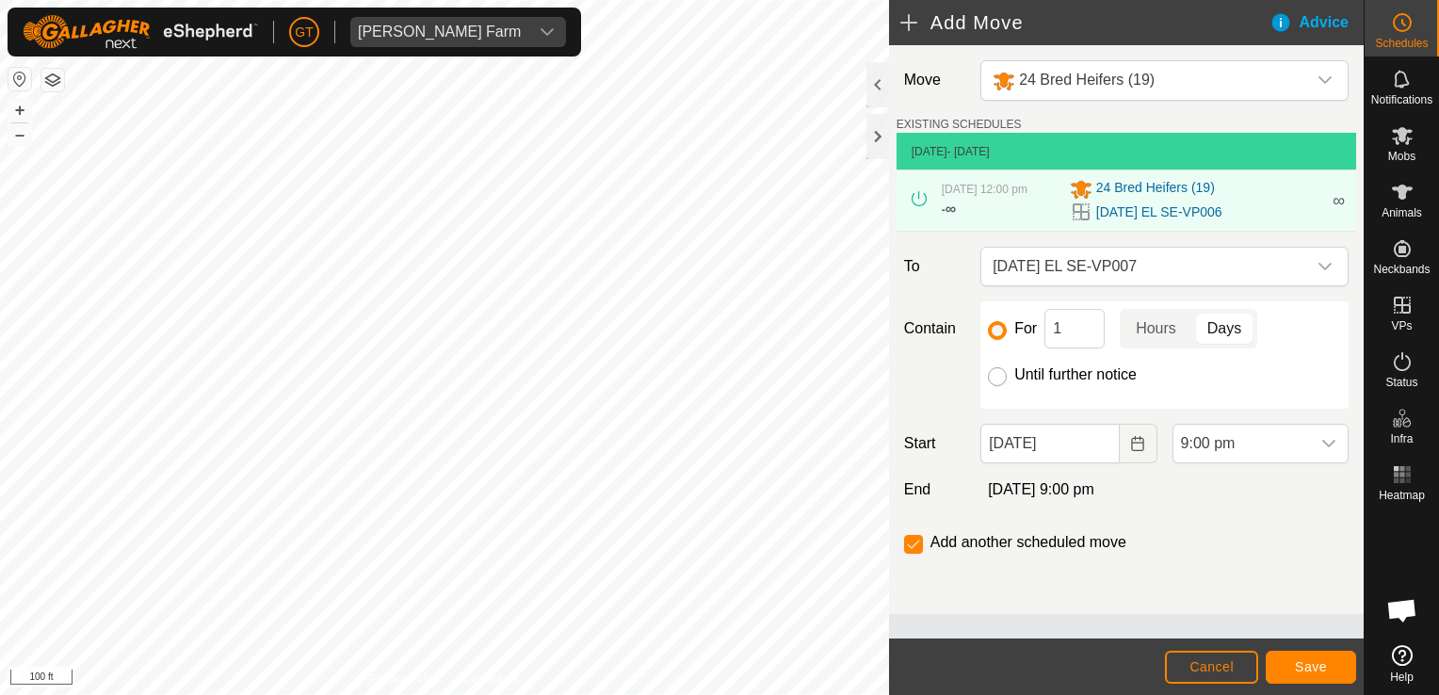
click at [999, 386] on input "Until further notice" at bounding box center [997, 376] width 19 height 19
radio input "true"
checkbox input "false"
click at [1136, 451] on icon "Choose Date" at bounding box center [1137, 443] width 15 height 15
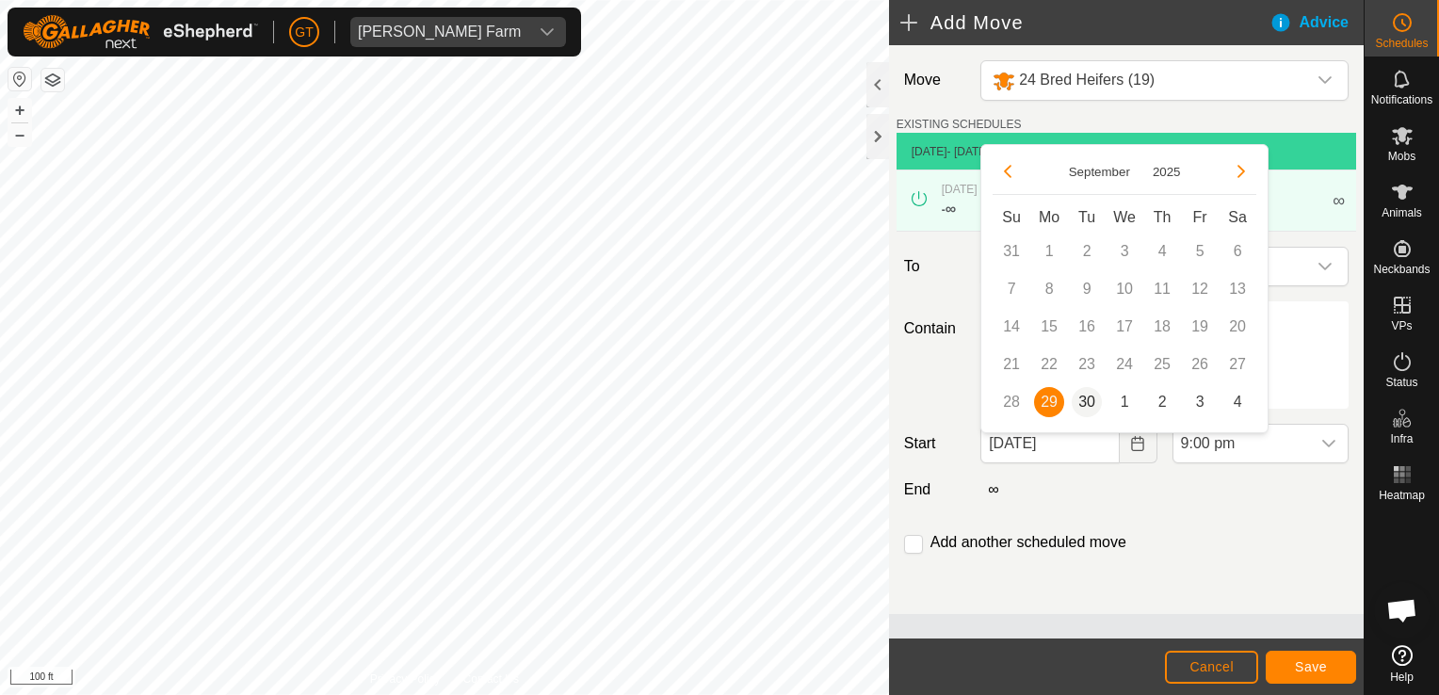
click at [1085, 406] on span "30" at bounding box center [1087, 402] width 30 height 30
type input "[DATE]"
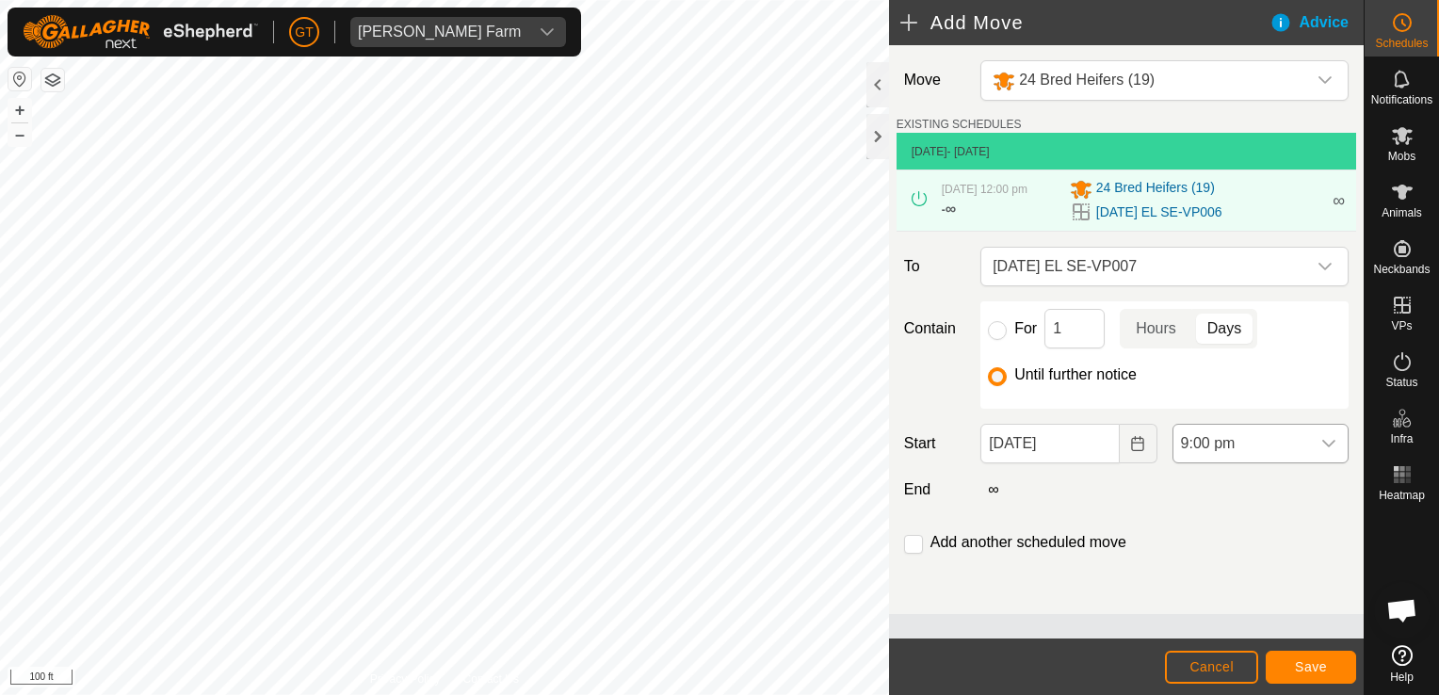
click at [1336, 451] on div "dropdown trigger" at bounding box center [1329, 444] width 38 height 38
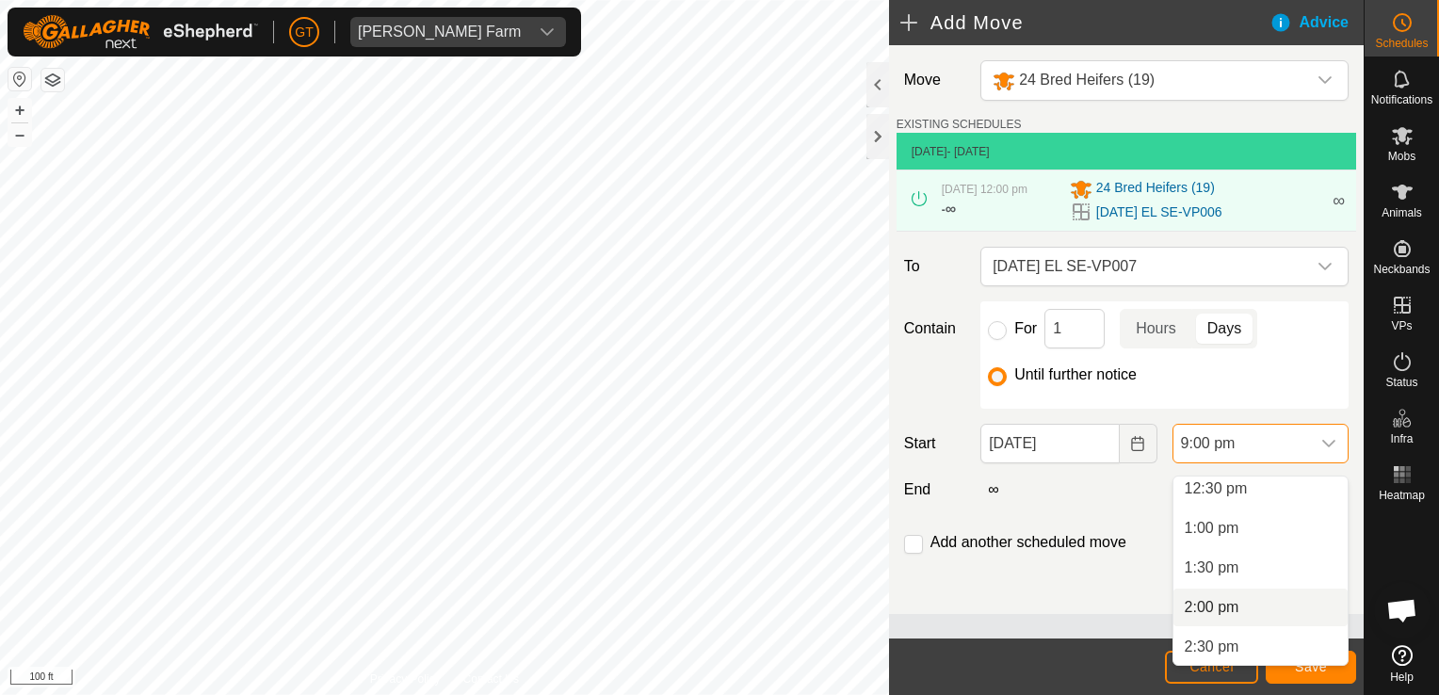
scroll to position [938, 0]
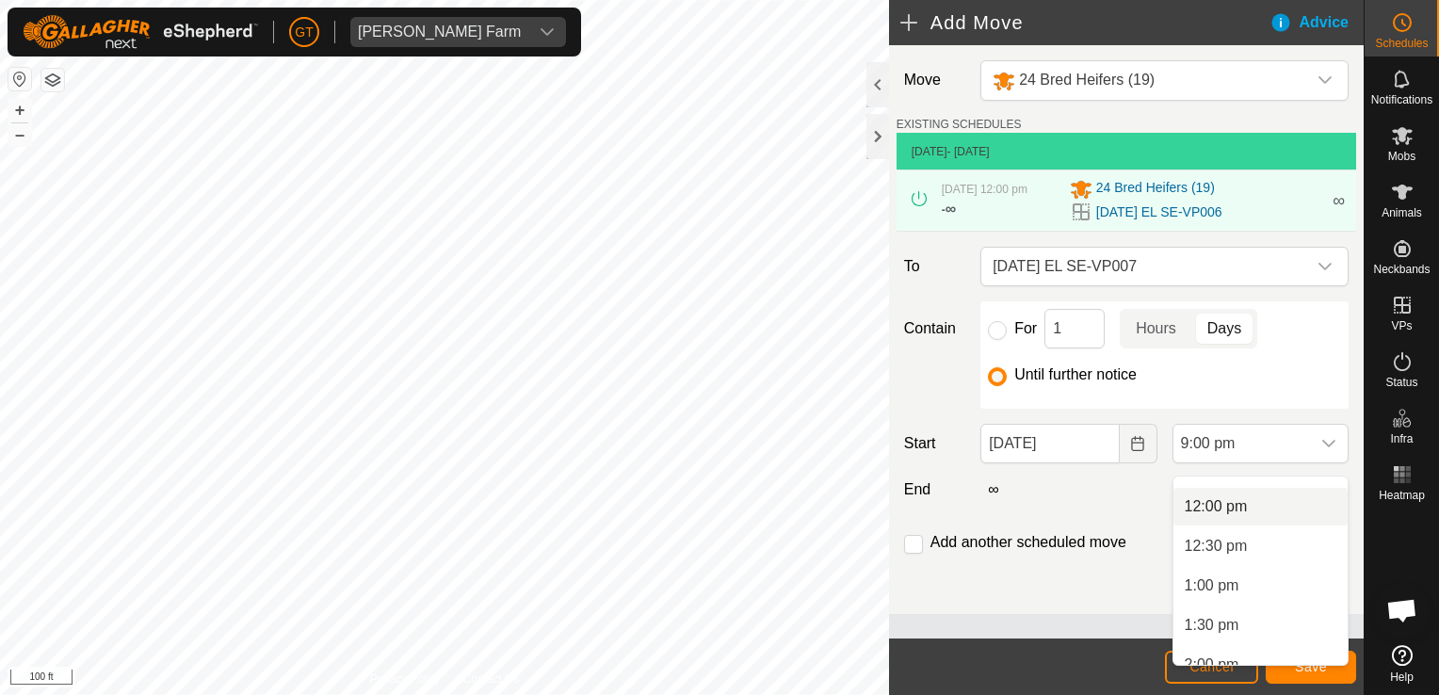
click at [1275, 509] on li "12:00 pm" at bounding box center [1260, 507] width 174 height 38
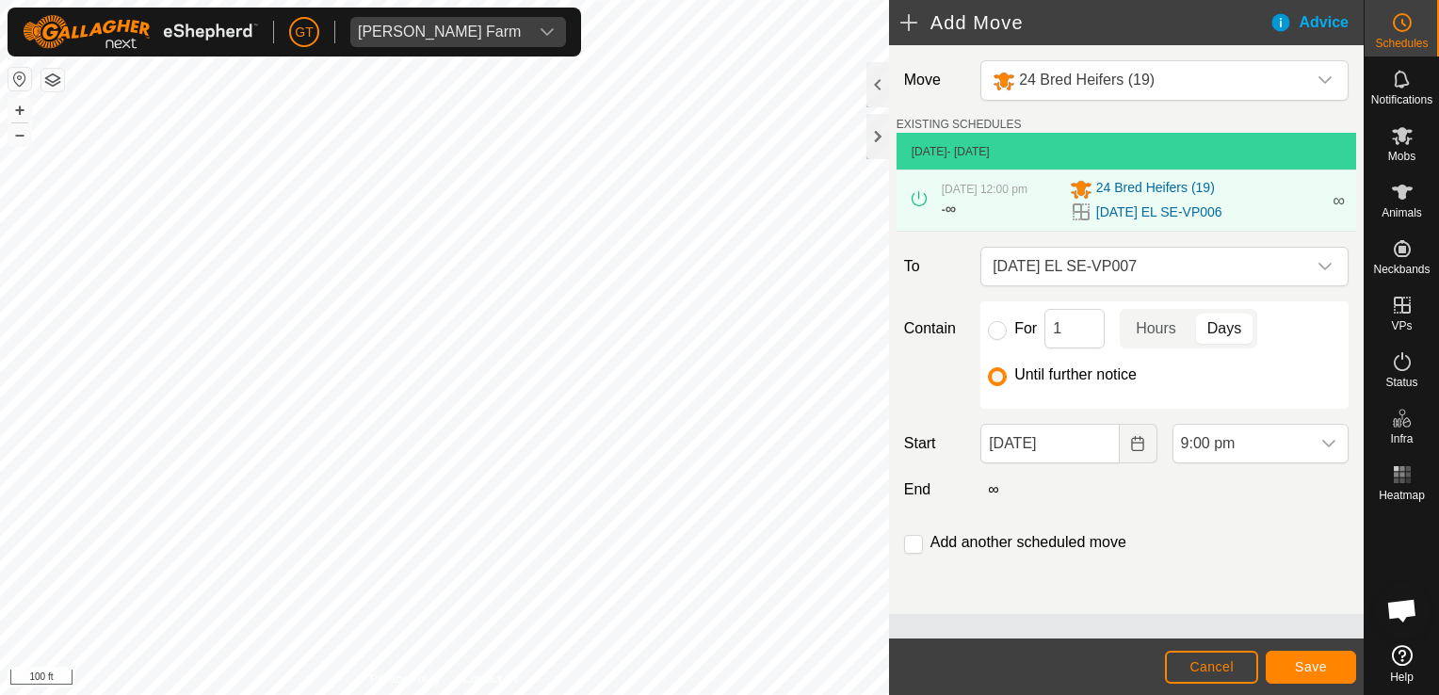
scroll to position [1510, 0]
click at [1316, 677] on button "Save" at bounding box center [1311, 667] width 90 height 33
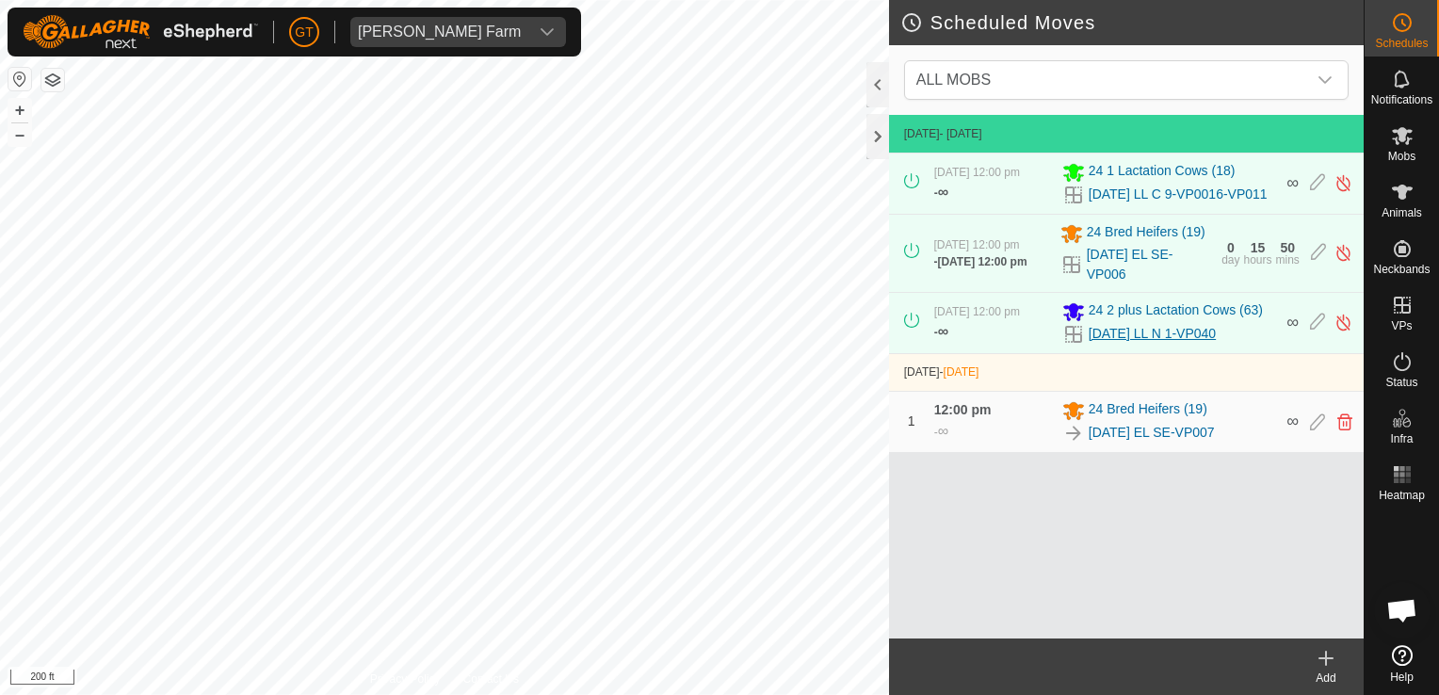
click at [1213, 370] on div "Scheduled Moves ALL MOBS 29 Sept 2025 - Today 24 Sept 2025, 12:00 pm - ∞ 24 1 L…" at bounding box center [681, 347] width 1363 height 695
click at [825, 694] on html "GT Thoren Farm Schedules Notifications Mobs Animals Neckbands VPs Status Infra …" at bounding box center [719, 347] width 1439 height 695
click at [0, 530] on html "GT Thoren Farm Schedules Notifications Mobs Animals Neckbands VPs Status Infra …" at bounding box center [719, 347] width 1439 height 695
click at [0, 627] on html "GT Thoren Farm Schedules Notifications Mobs Animals Neckbands VPs Status Infra …" at bounding box center [719, 347] width 1439 height 695
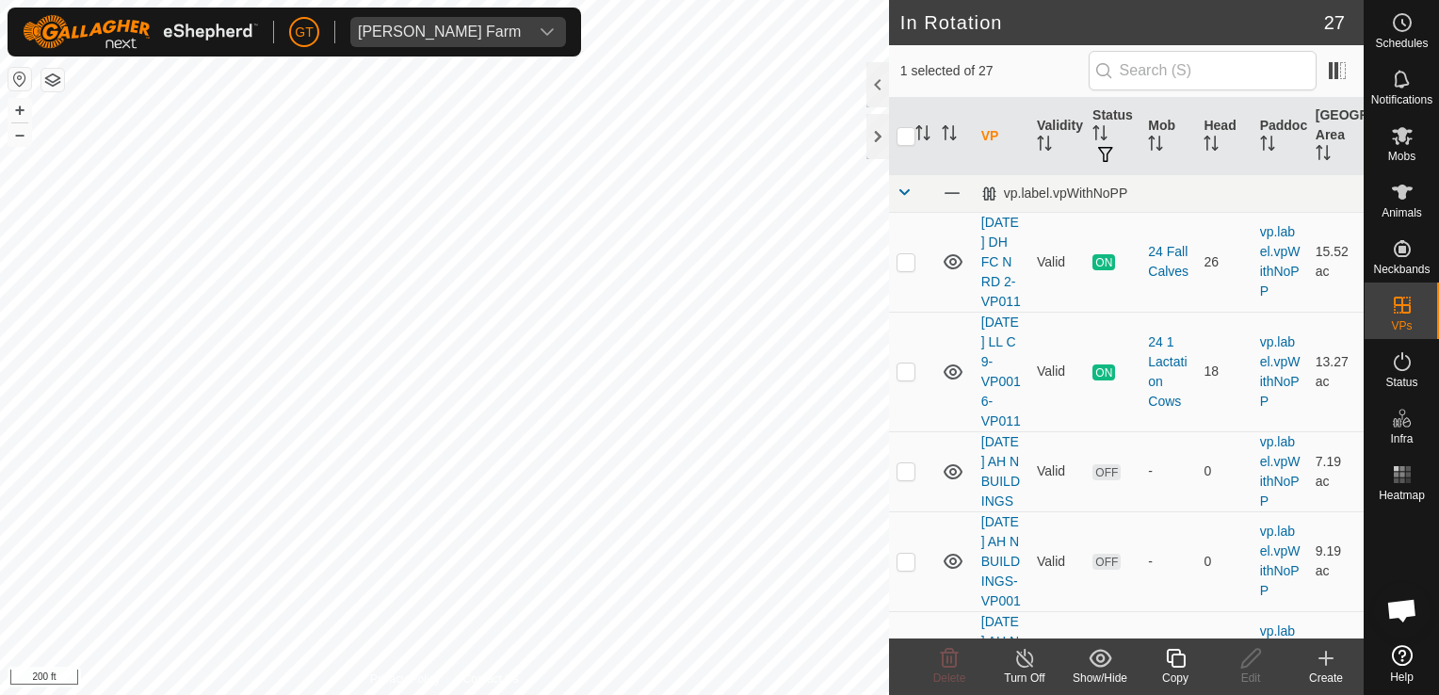
click at [1177, 651] on icon at bounding box center [1176, 658] width 24 height 23
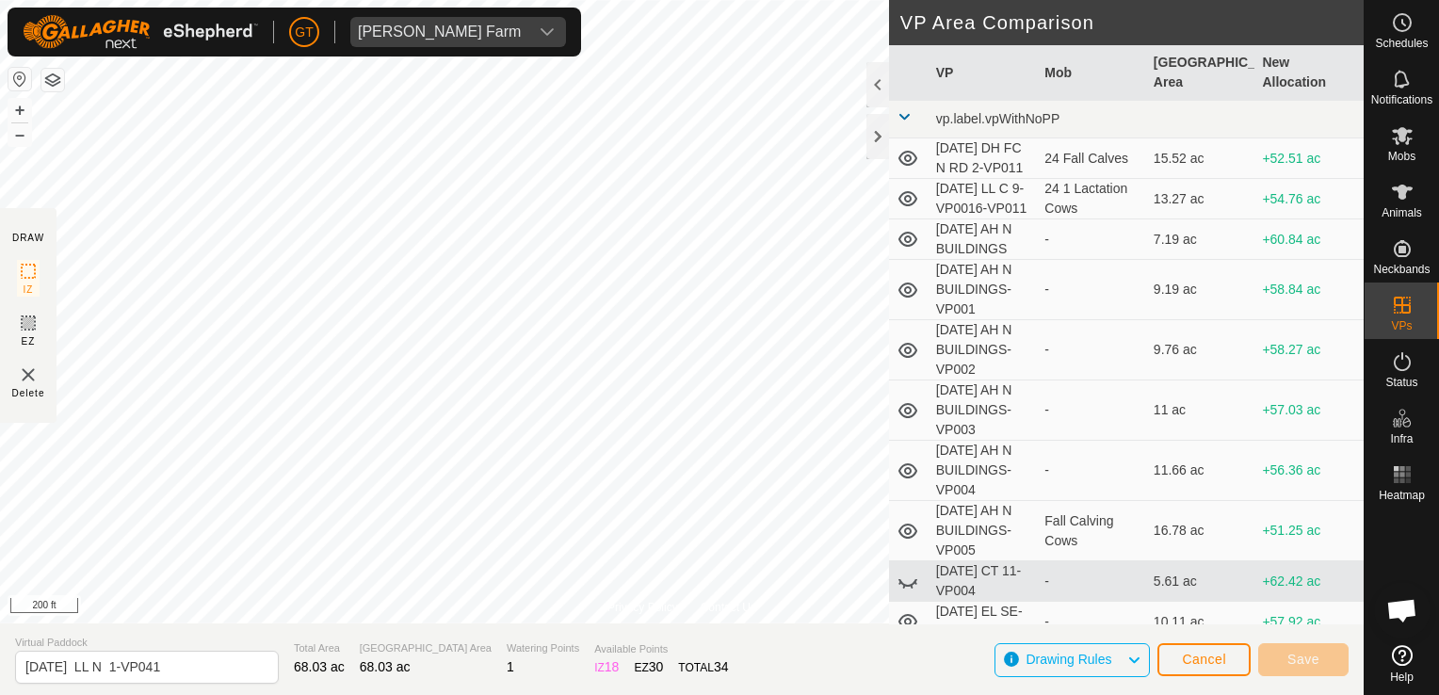
click at [202, 665] on div "Privacy Policy Contact Us 467 0905659606 24 2 plus Lactation Cows 2025-08-13 LL…" at bounding box center [681, 347] width 1363 height 695
click at [1292, 657] on span "Save" at bounding box center [1303, 659] width 32 height 15
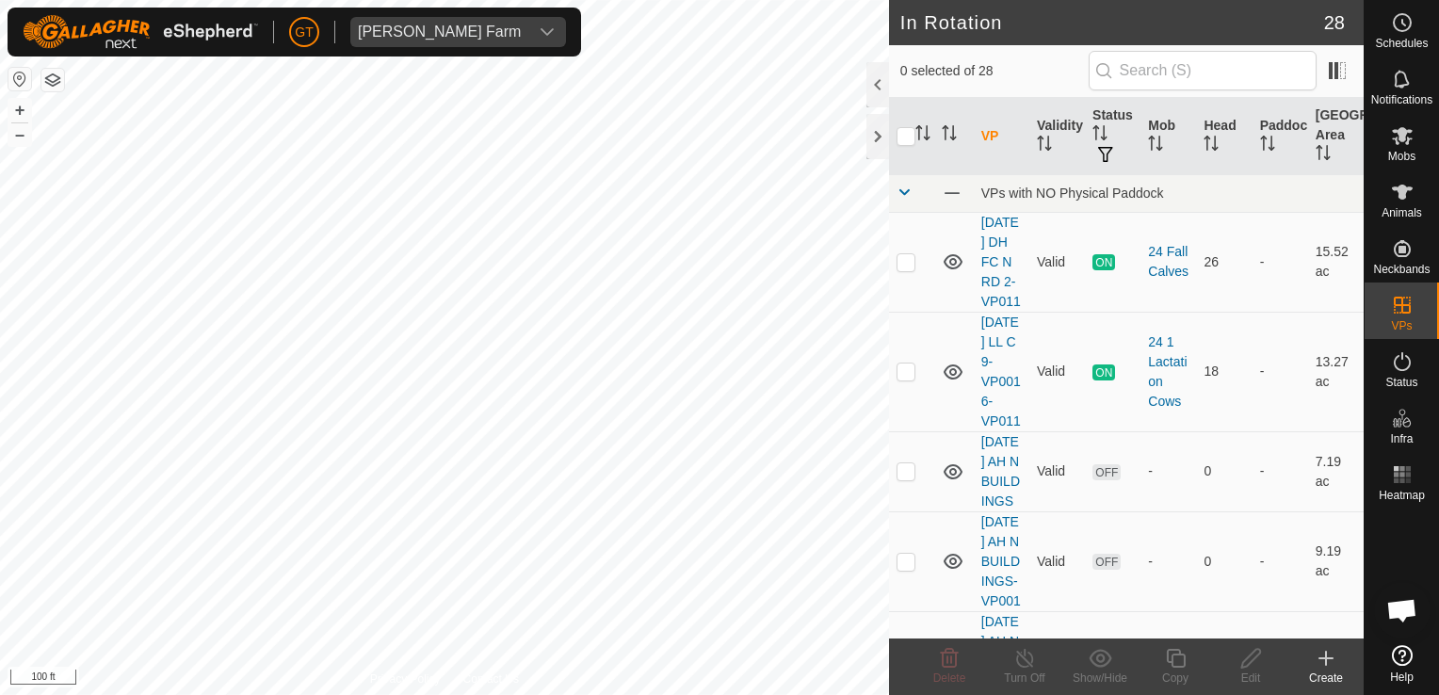
checkbox input "true"
click at [1182, 659] on icon at bounding box center [1176, 658] width 24 height 23
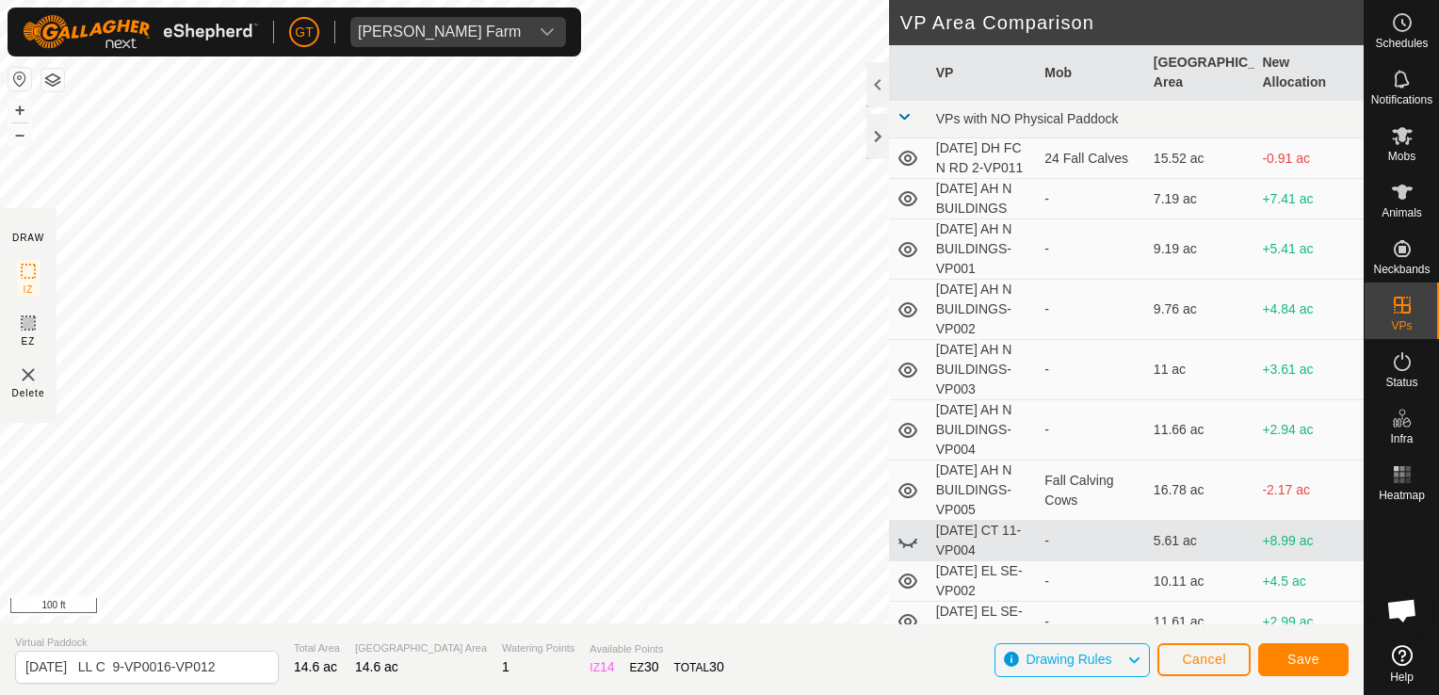
click at [934, 122] on div "Privacy Policy Contact Us Type: Inclusion Zone undefined Animal + – ⇧ i 100 ft …" at bounding box center [681, 347] width 1363 height 695
click at [1402, 137] on icon at bounding box center [1402, 136] width 21 height 18
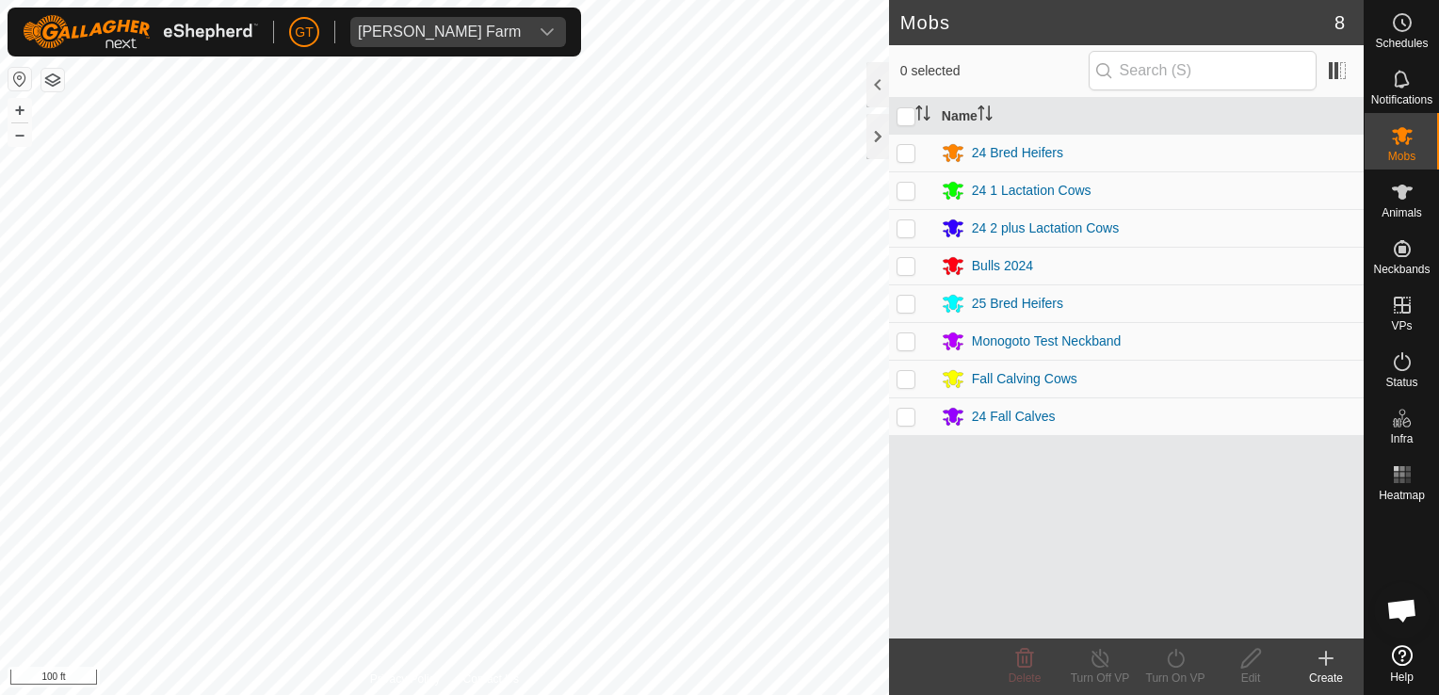
click at [912, 190] on p-checkbox at bounding box center [905, 190] width 19 height 15
checkbox input "true"
click at [1166, 657] on icon at bounding box center [1176, 658] width 24 height 23
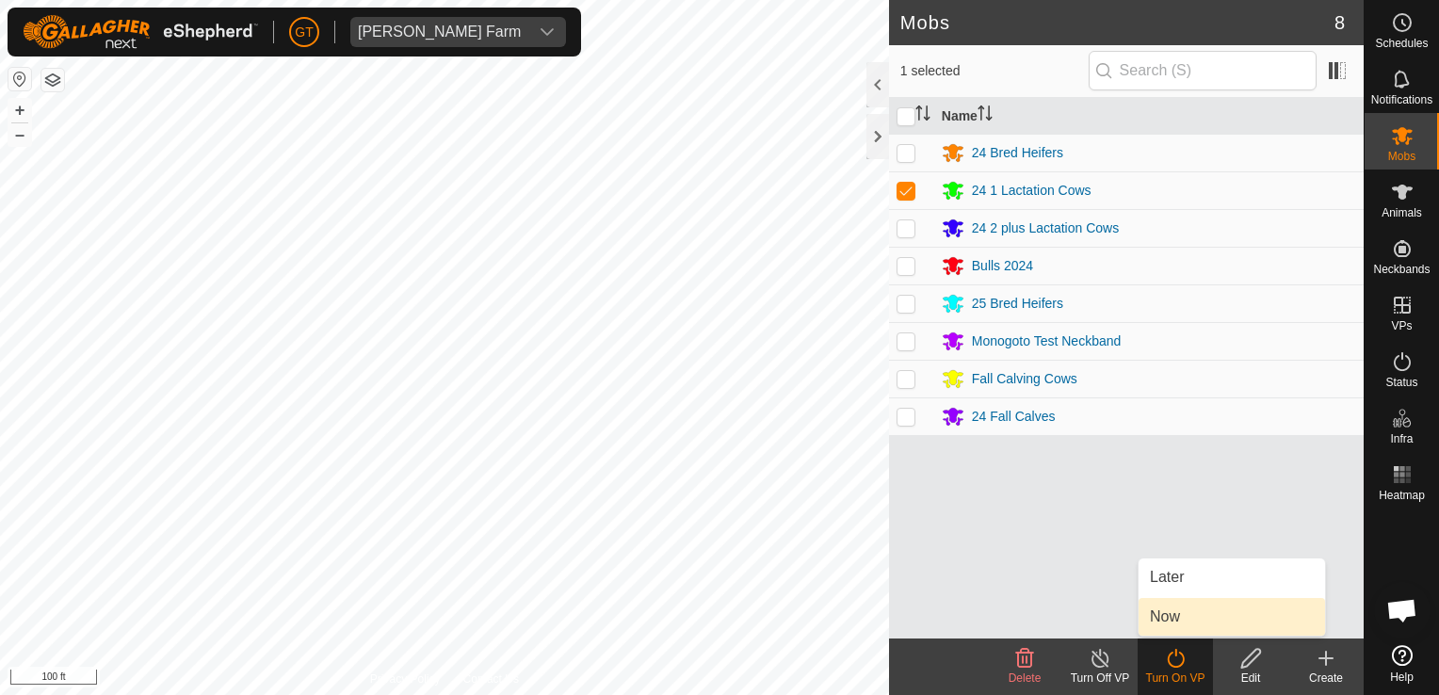
click at [1174, 626] on link "Now" at bounding box center [1231, 617] width 186 height 38
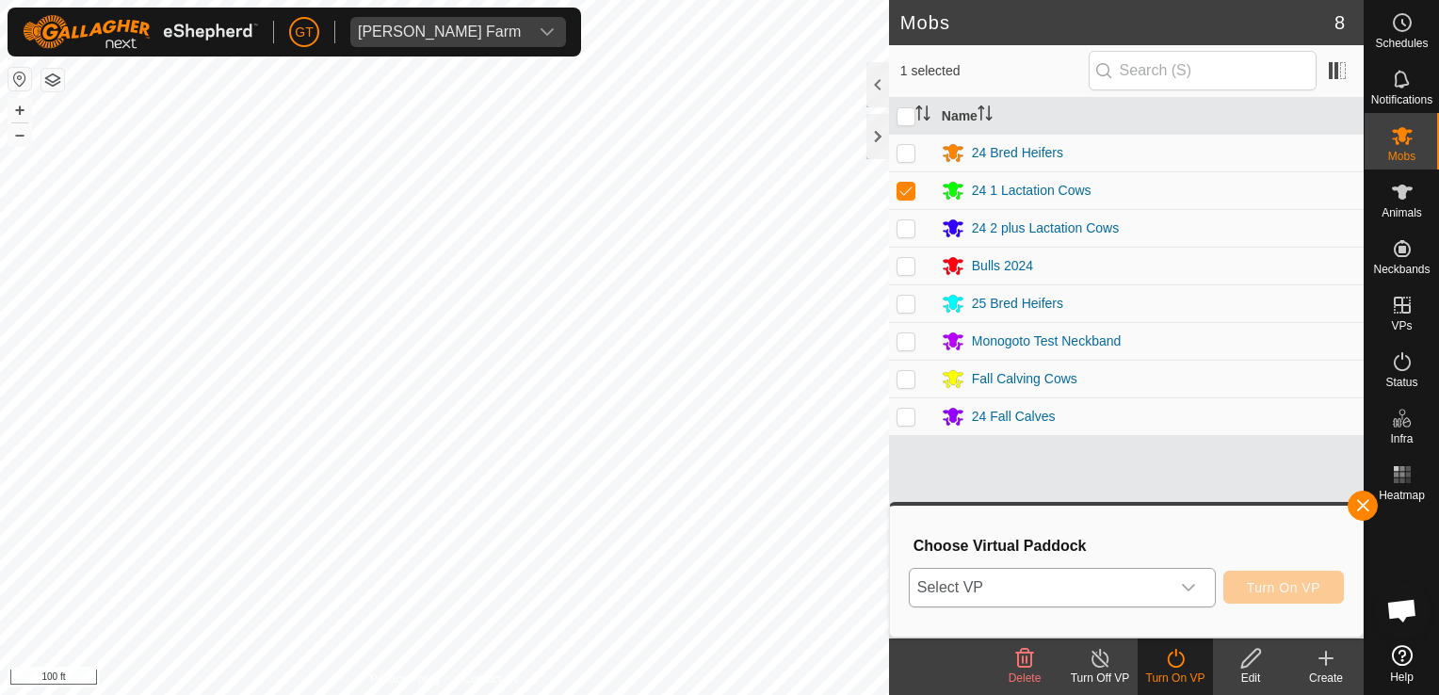
click at [1202, 589] on div "dropdown trigger" at bounding box center [1189, 588] width 38 height 38
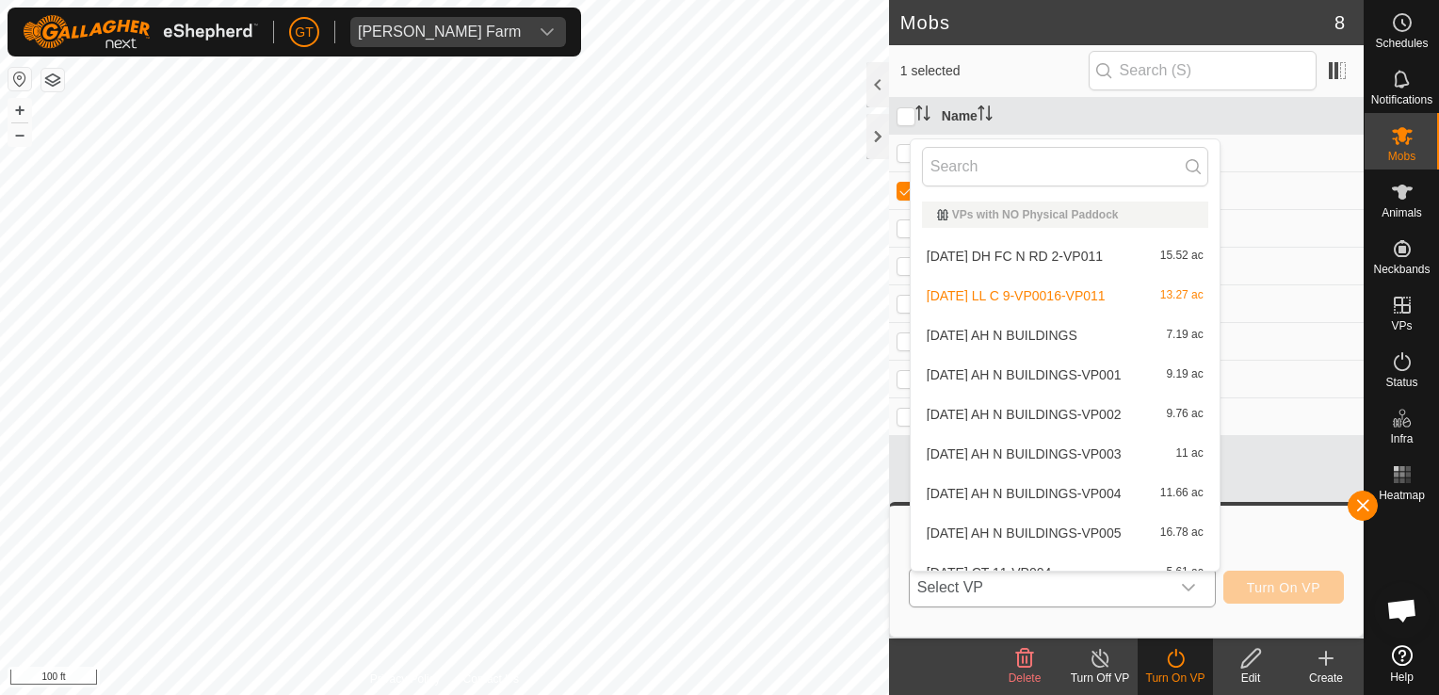
click at [1115, 303] on li "[DATE] LL C 9-VP0016-VP011 13.27 ac" at bounding box center [1065, 296] width 309 height 38
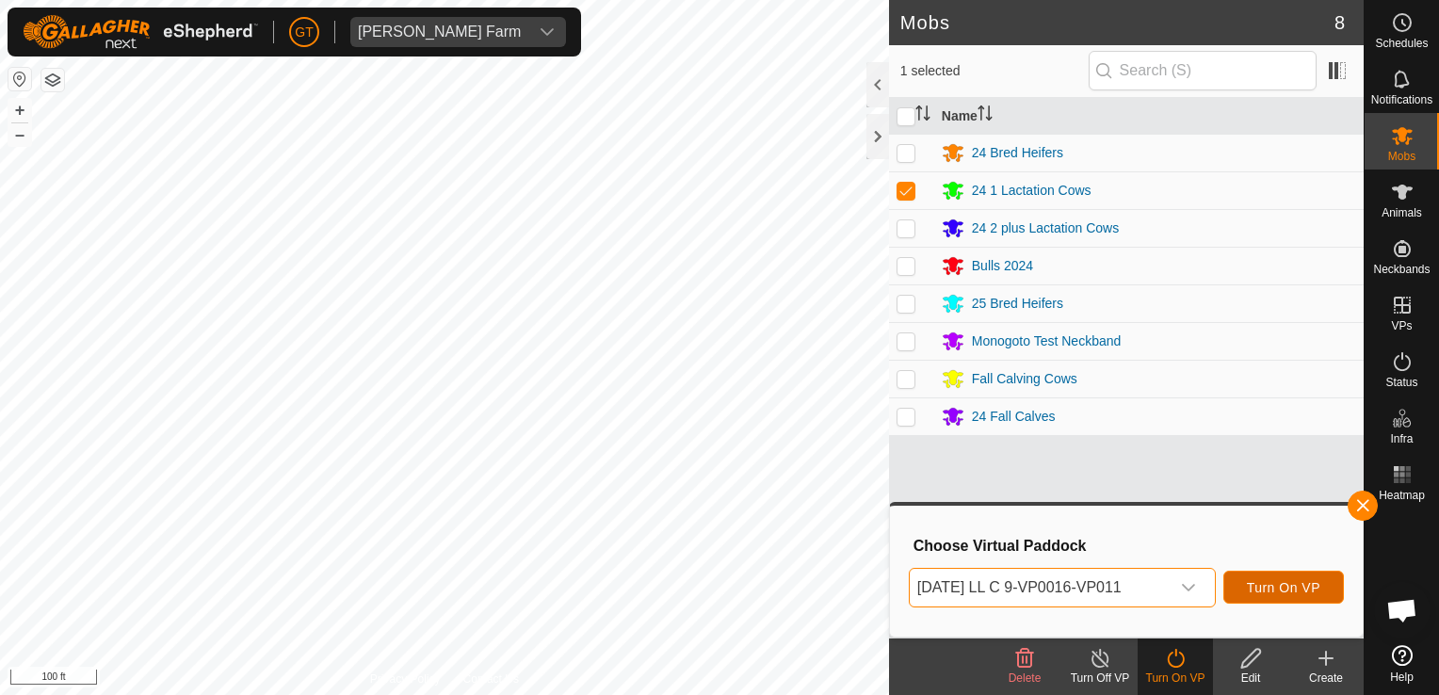
click at [1305, 584] on span "Turn On VP" at bounding box center [1283, 587] width 73 height 15
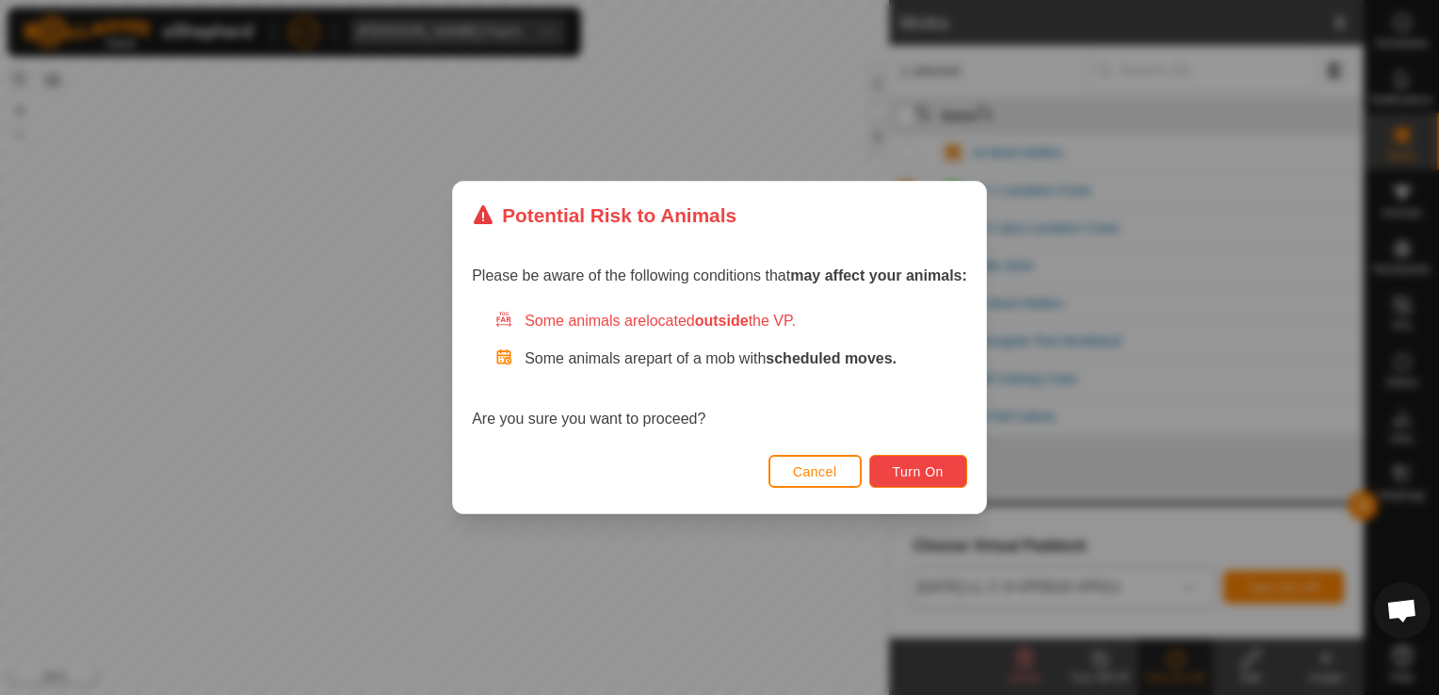
click at [900, 465] on span "Turn On" at bounding box center [918, 471] width 51 height 15
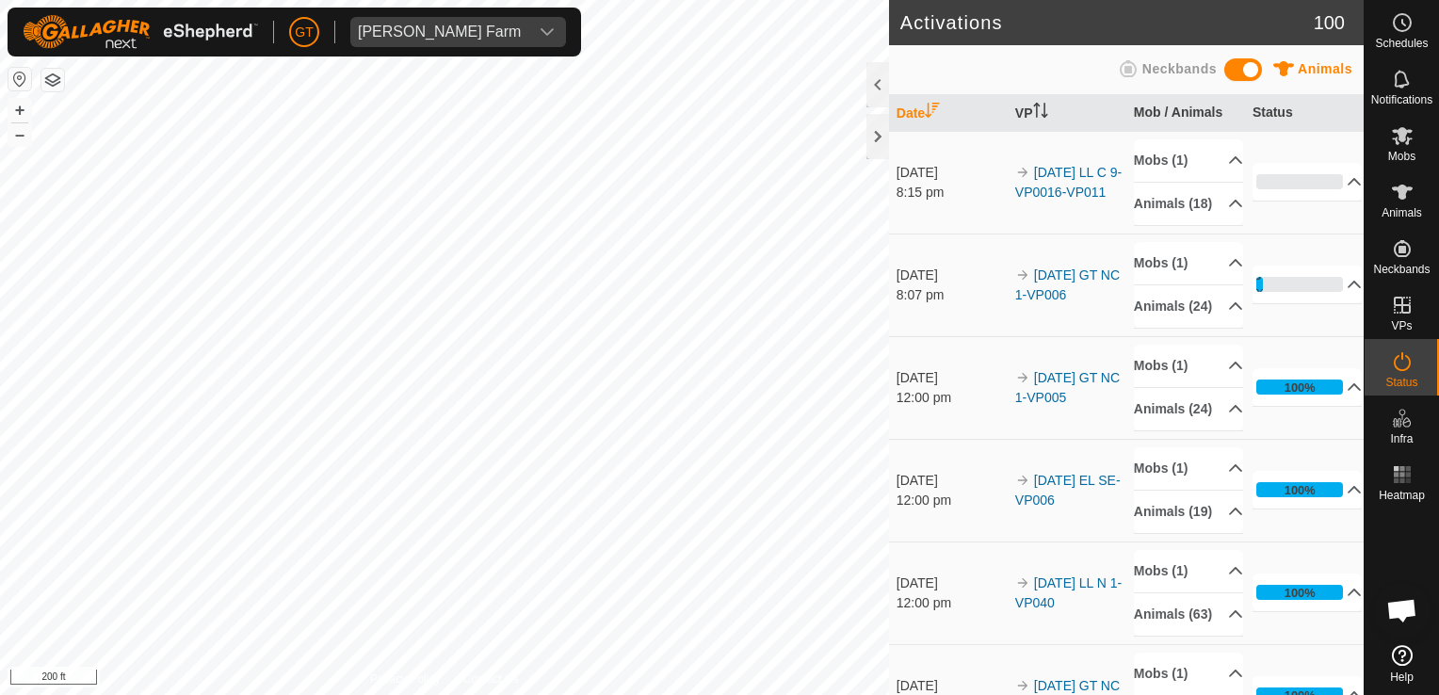
click at [0, 401] on html "[PERSON_NAME] Farm Schedules Notifications Mobs Animals Neckbands VPs Status In…" at bounding box center [719, 347] width 1439 height 695
click at [0, 420] on html "[PERSON_NAME] Farm Schedules Notifications Mobs Animals Neckbands VPs Status In…" at bounding box center [719, 347] width 1439 height 695
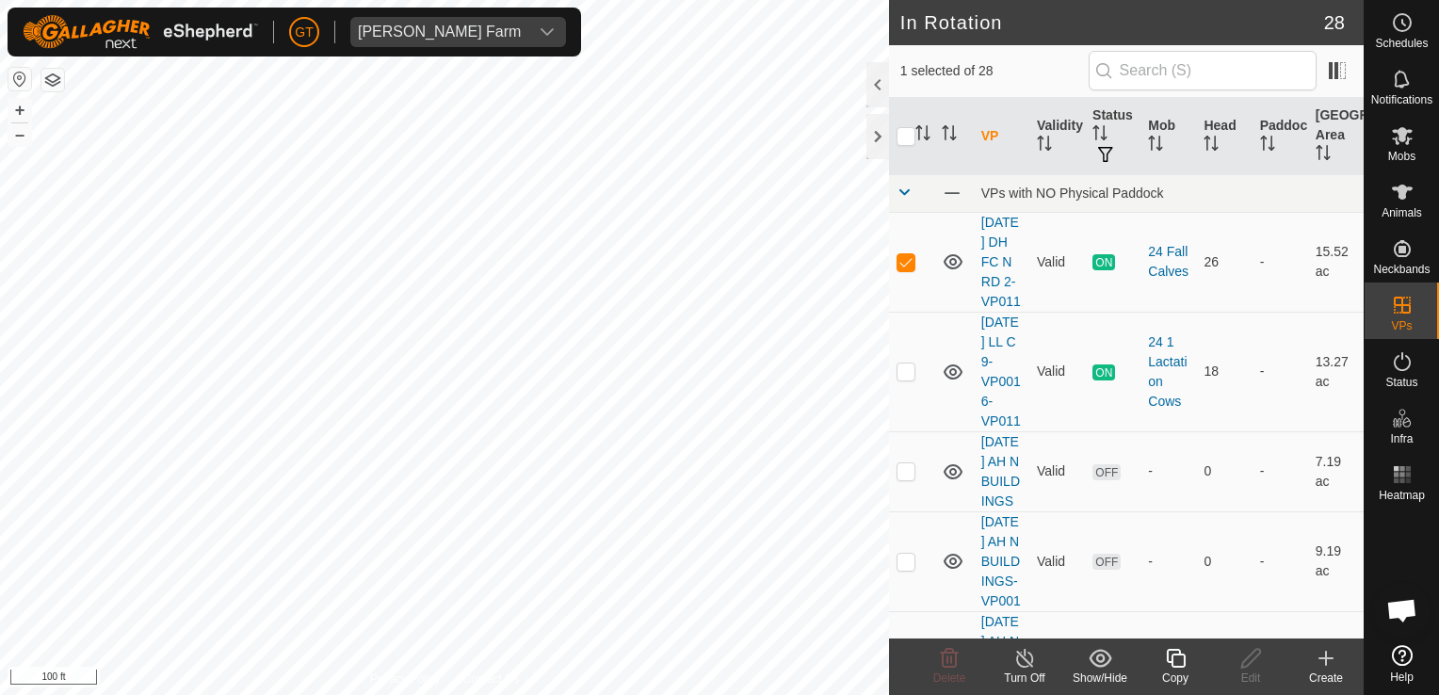
click at [1175, 666] on icon at bounding box center [1175, 658] width 19 height 19
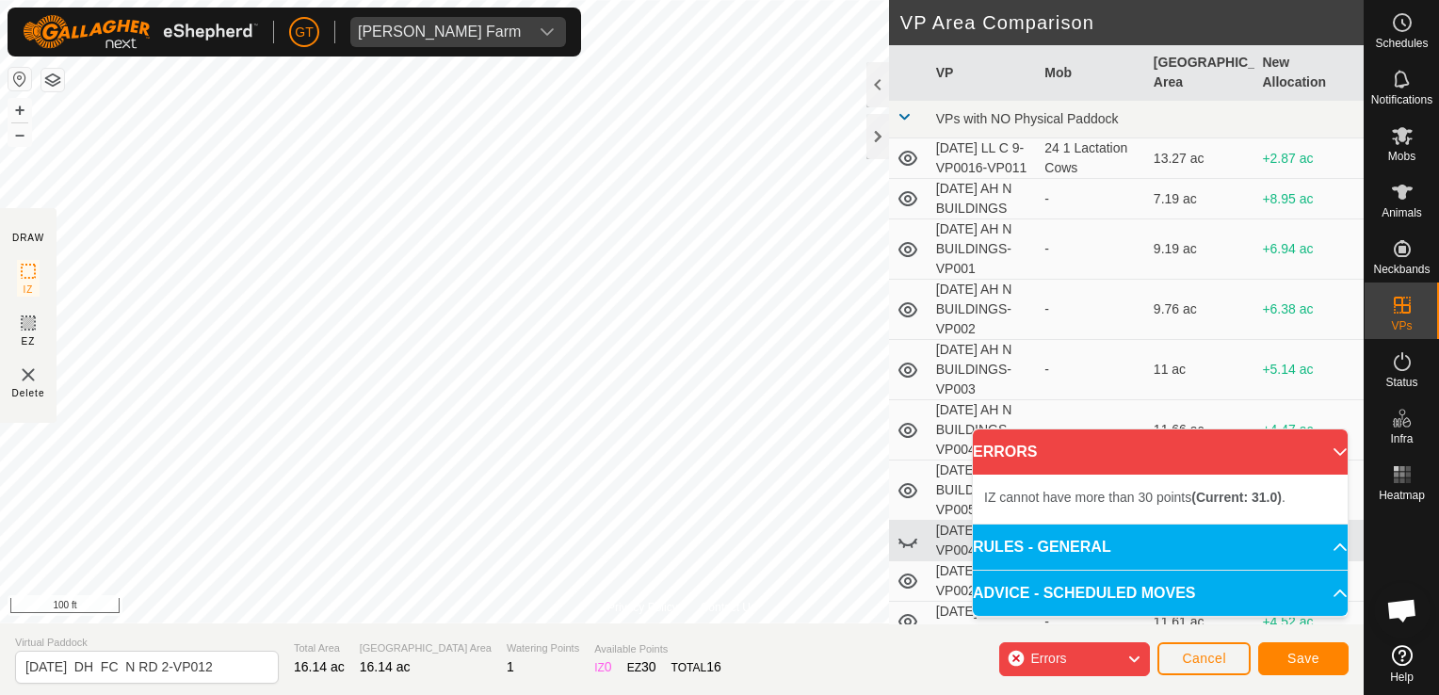
click at [473, 674] on div "Privacy Policy Contact Us Type: Inclusion Zone undefined Animal + – ⇧ i 100 ft …" at bounding box center [681, 347] width 1363 height 695
click at [0, 514] on html "[PERSON_NAME] Farm Schedules Notifications Mobs Animals Neckbands VPs Status In…" at bounding box center [719, 347] width 1439 height 695
click at [904, 478] on div "Privacy Policy Contact Us Type: Inclusion Zone undefined Animal + – ⇧ i 50 ft D…" at bounding box center [681, 347] width 1363 height 695
click at [213, 629] on div "Privacy Policy Contact Us Type: Inclusion Zone undefined Animal + – ⇧ i 100 ft …" at bounding box center [681, 347] width 1363 height 695
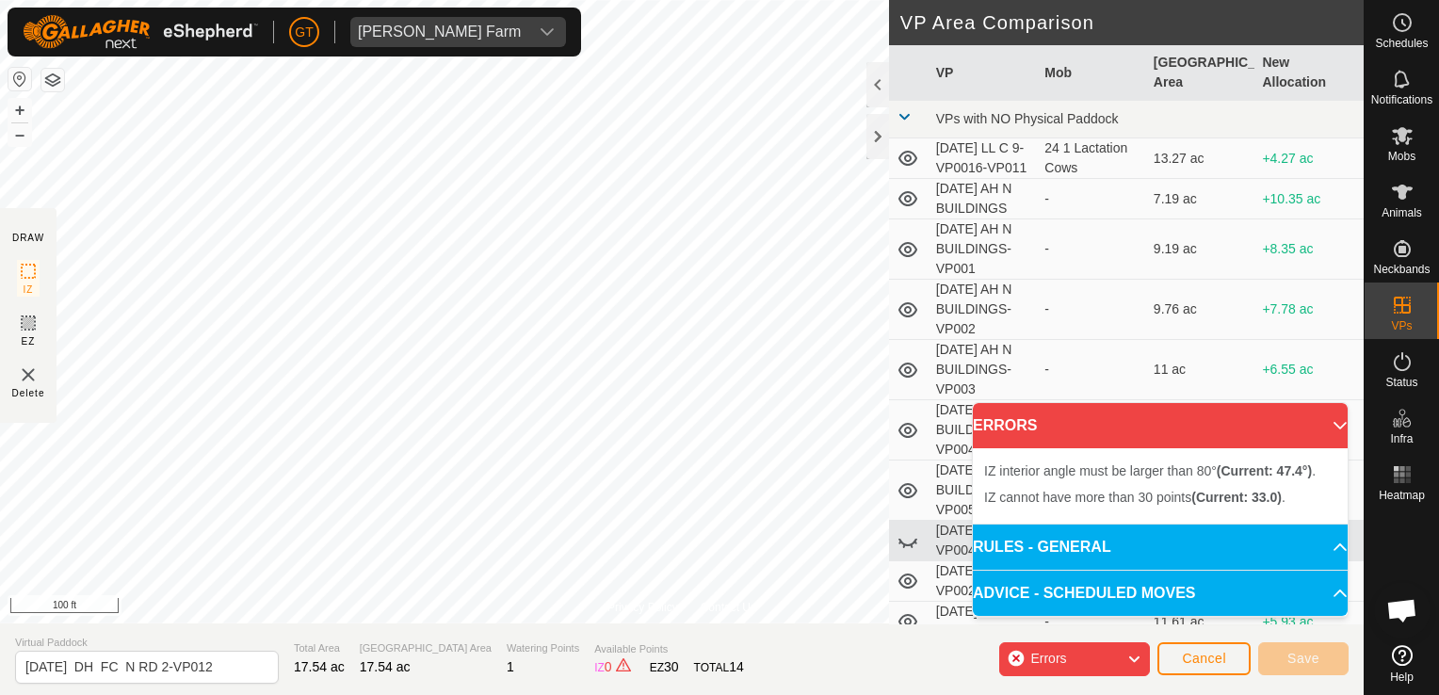
click at [907, 140] on div "Privacy Policy Contact Us Type: Inclusion Zone undefined Animal + – ⇧ i 100 ft …" at bounding box center [681, 347] width 1363 height 695
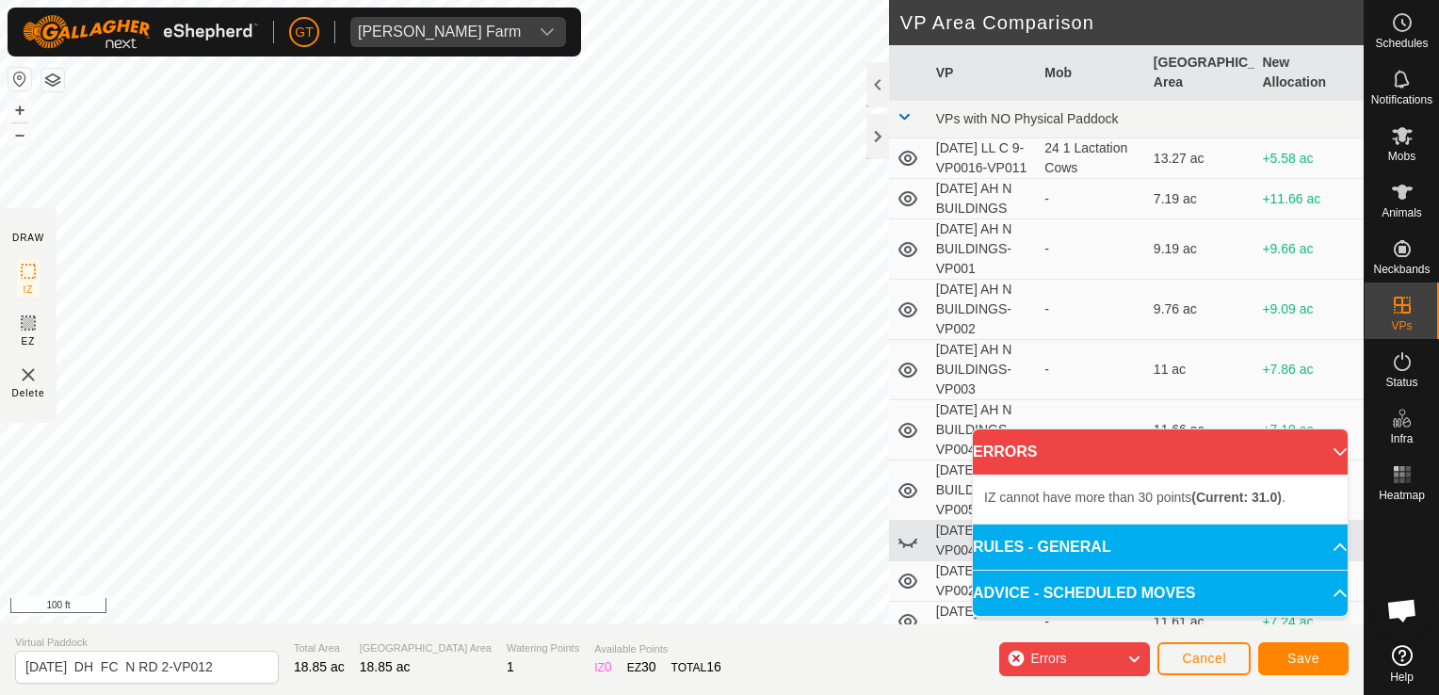
click at [0, 366] on div "Privacy Policy Contact Us Type: Inclusion Zone undefined Animal + – ⇧ i 100 ft …" at bounding box center [681, 347] width 1363 height 695
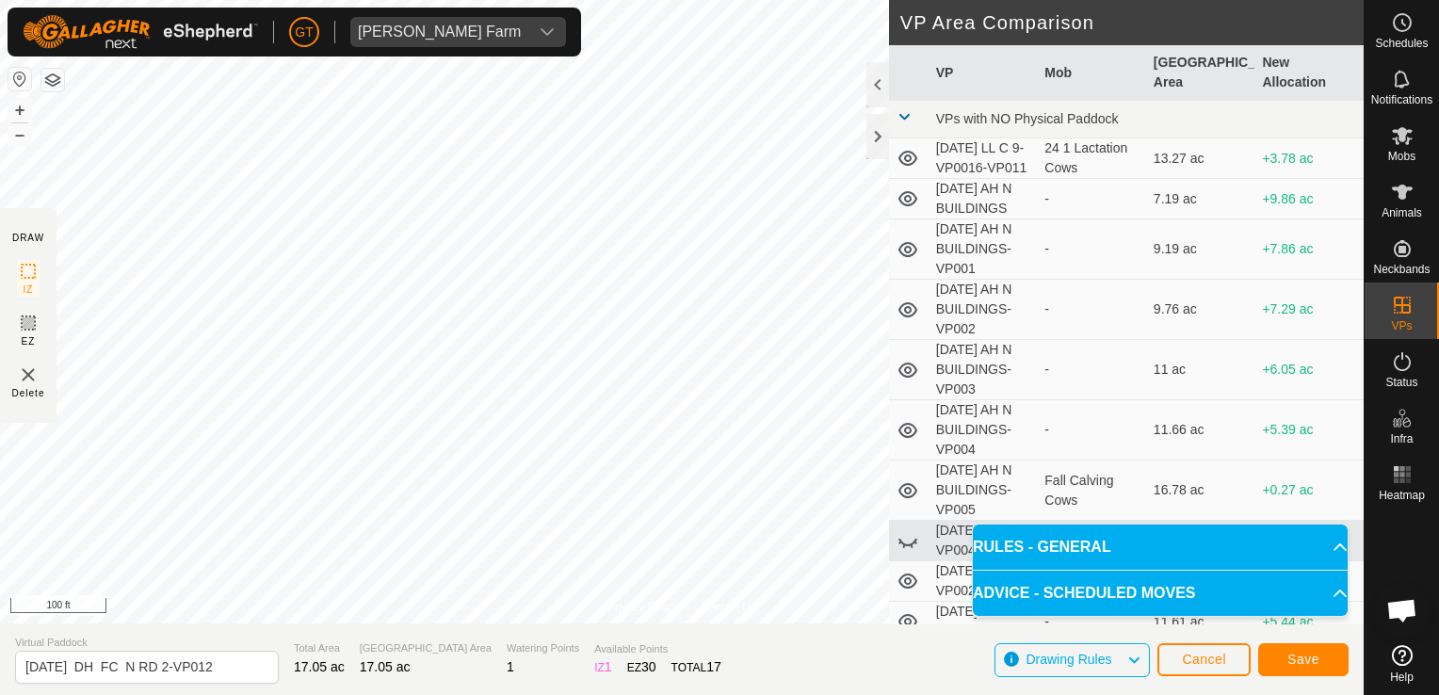
click at [0, 485] on html "[PERSON_NAME] Farm Schedules Notifications Mobs Animals Neckbands VPs Status In…" at bounding box center [719, 347] width 1439 height 695
click at [106, 648] on div "Privacy Policy Contact Us Type: Inclusion Zone undefined Animal + – ⇧ i 100 ft …" at bounding box center [681, 347] width 1363 height 695
click at [1305, 661] on span "Save" at bounding box center [1303, 659] width 32 height 15
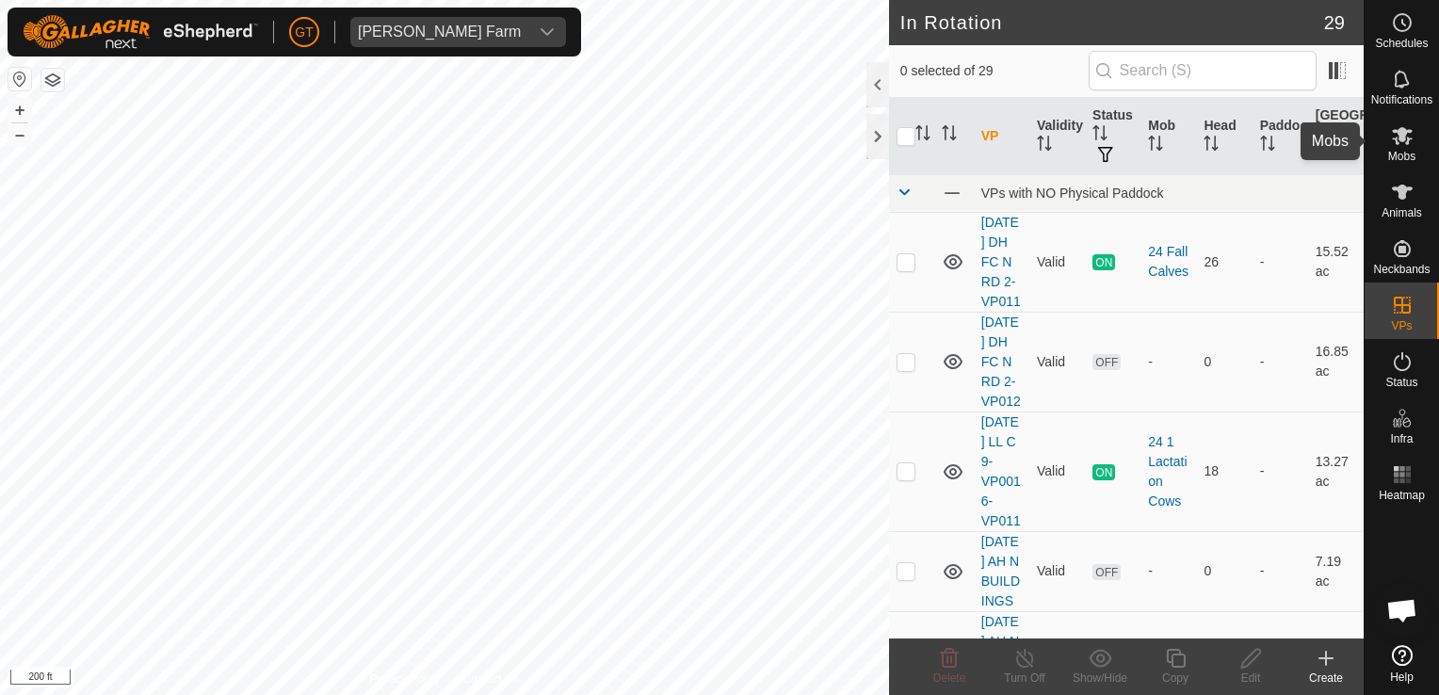
click at [1413, 143] on es-mob-svg-icon at bounding box center [1402, 136] width 34 height 30
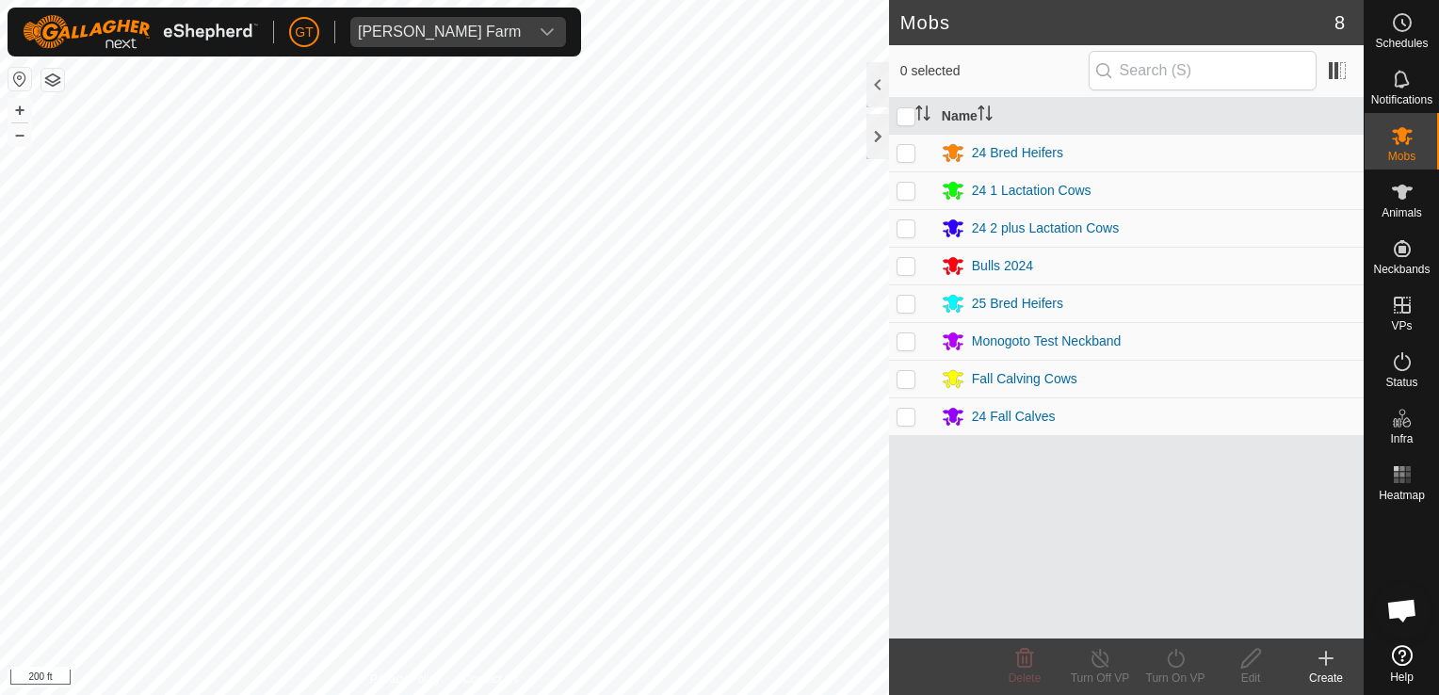
click at [908, 337] on p-checkbox at bounding box center [905, 340] width 19 height 15
checkbox input "true"
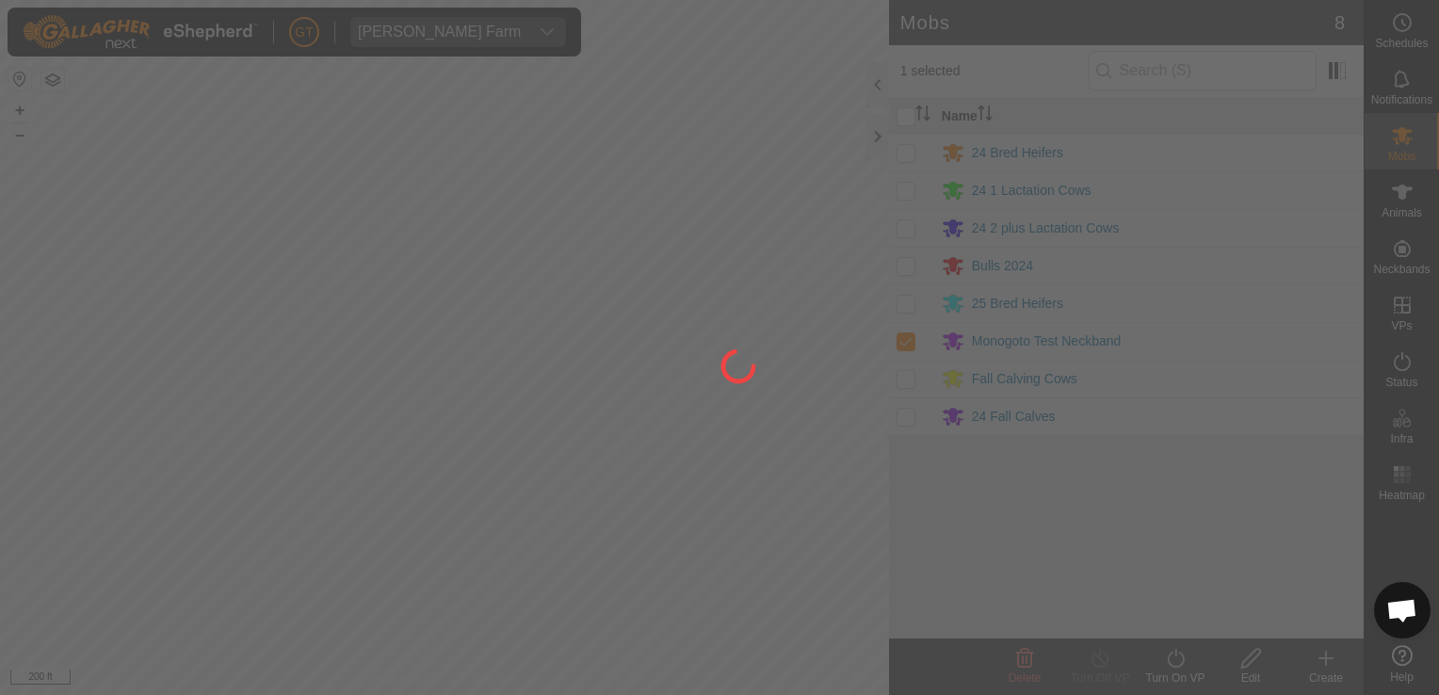
click at [914, 226] on div at bounding box center [719, 347] width 1439 height 695
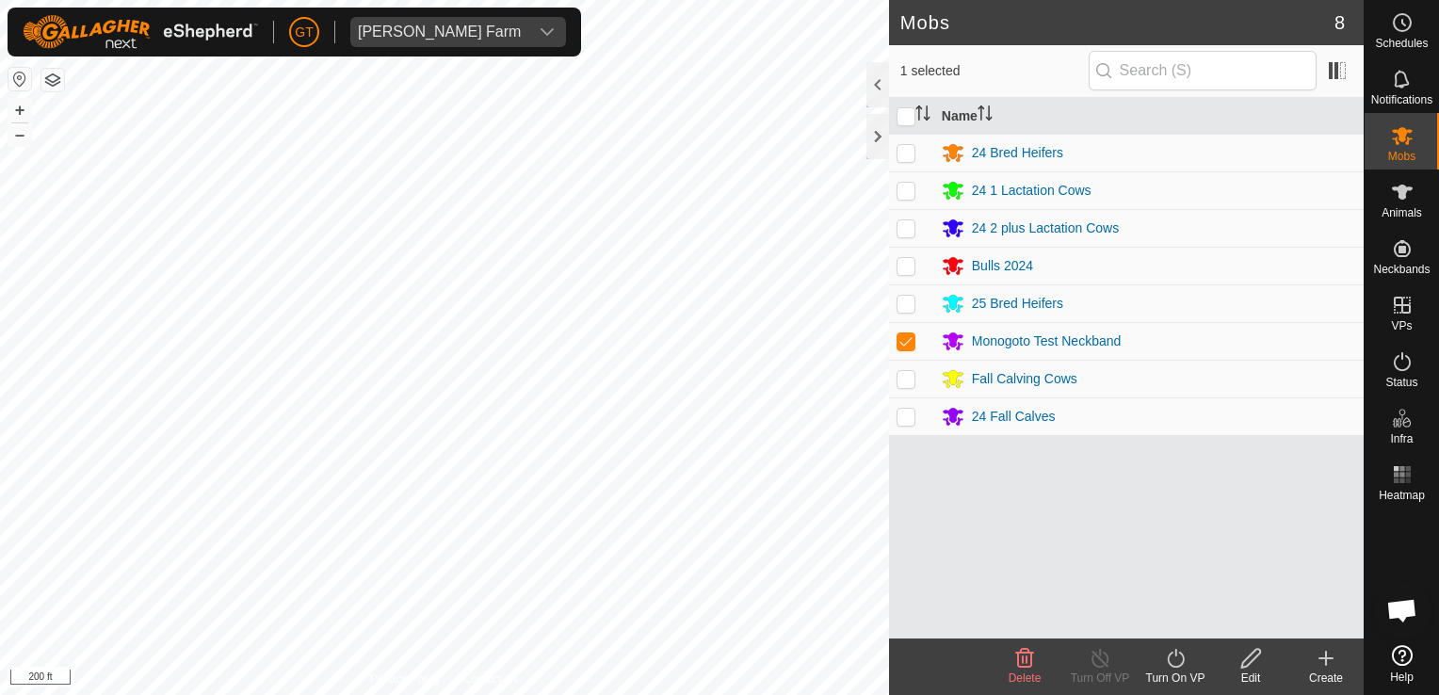
click at [909, 232] on p-checkbox at bounding box center [905, 227] width 19 height 15
checkbox input "true"
click at [903, 347] on p-checkbox at bounding box center [905, 340] width 19 height 15
checkbox input "false"
click at [1177, 657] on icon at bounding box center [1176, 658] width 24 height 23
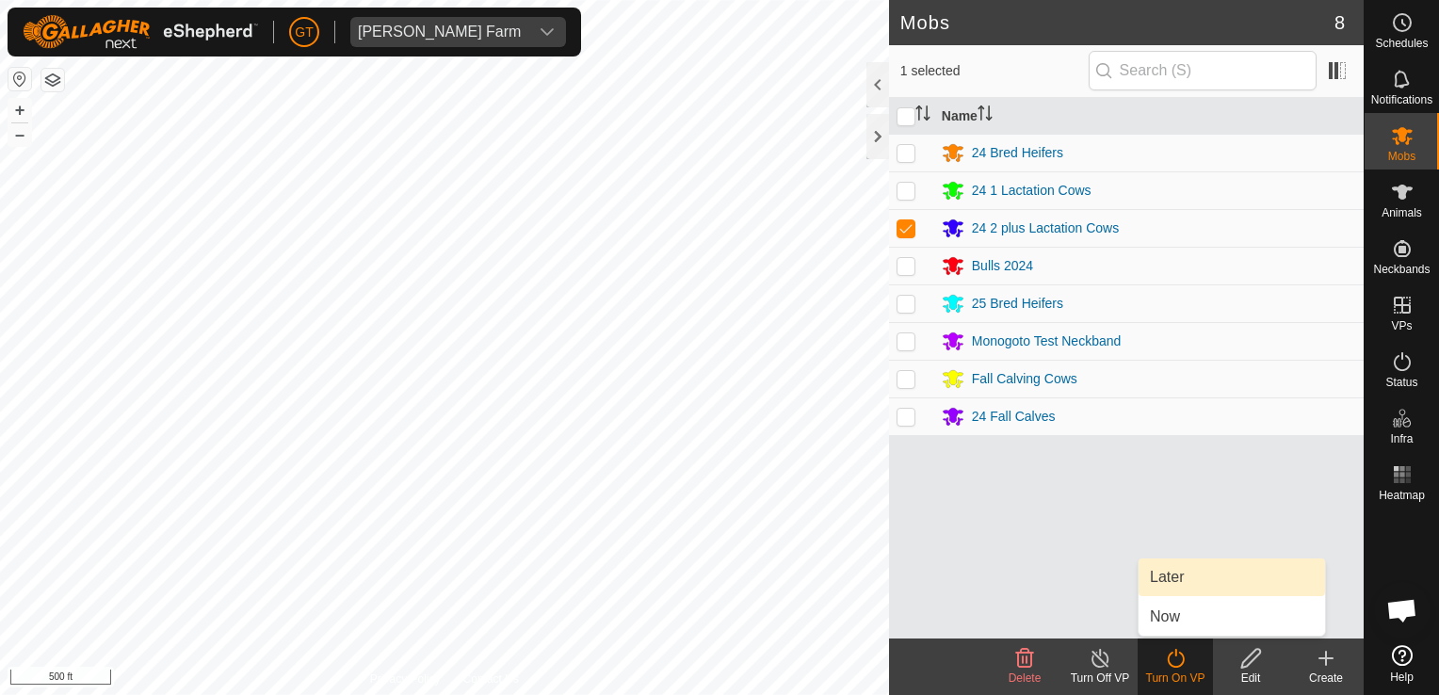
click at [1194, 587] on link "Later" at bounding box center [1231, 577] width 186 height 38
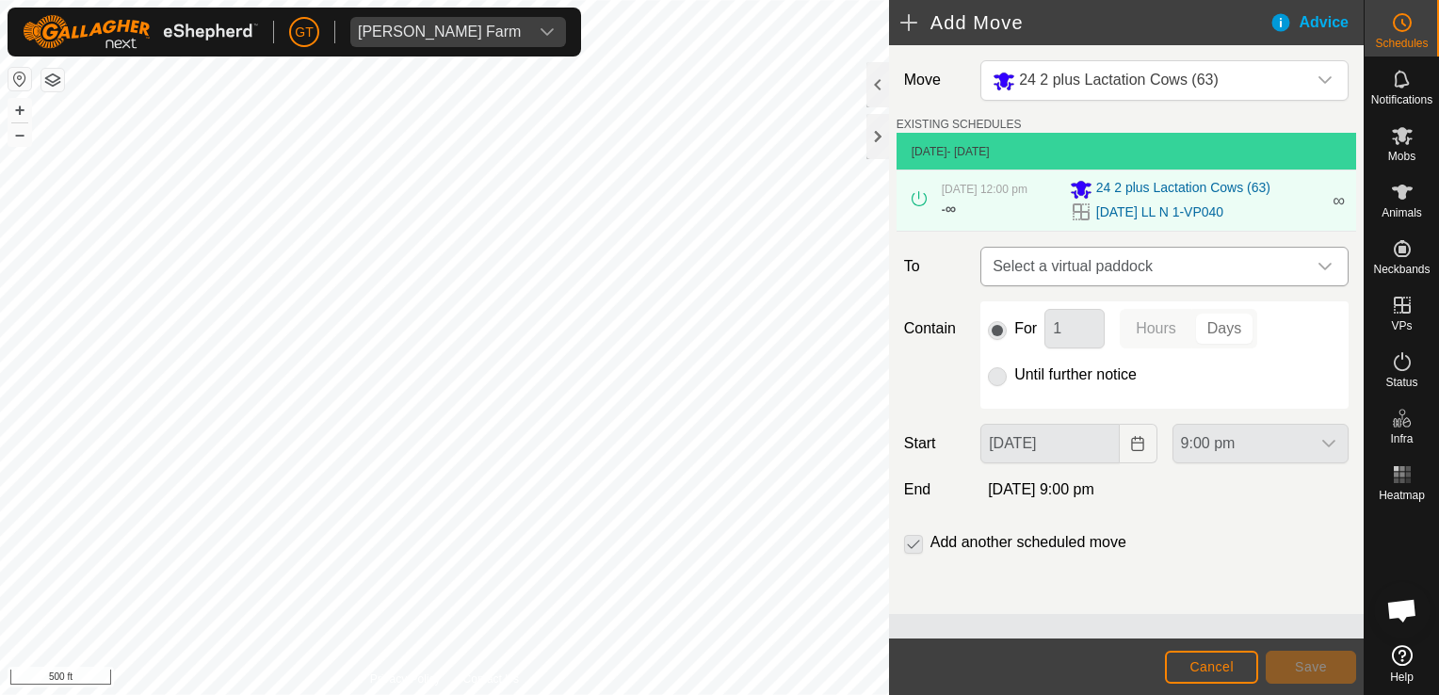
click at [1335, 274] on div "dropdown trigger" at bounding box center [1325, 267] width 38 height 38
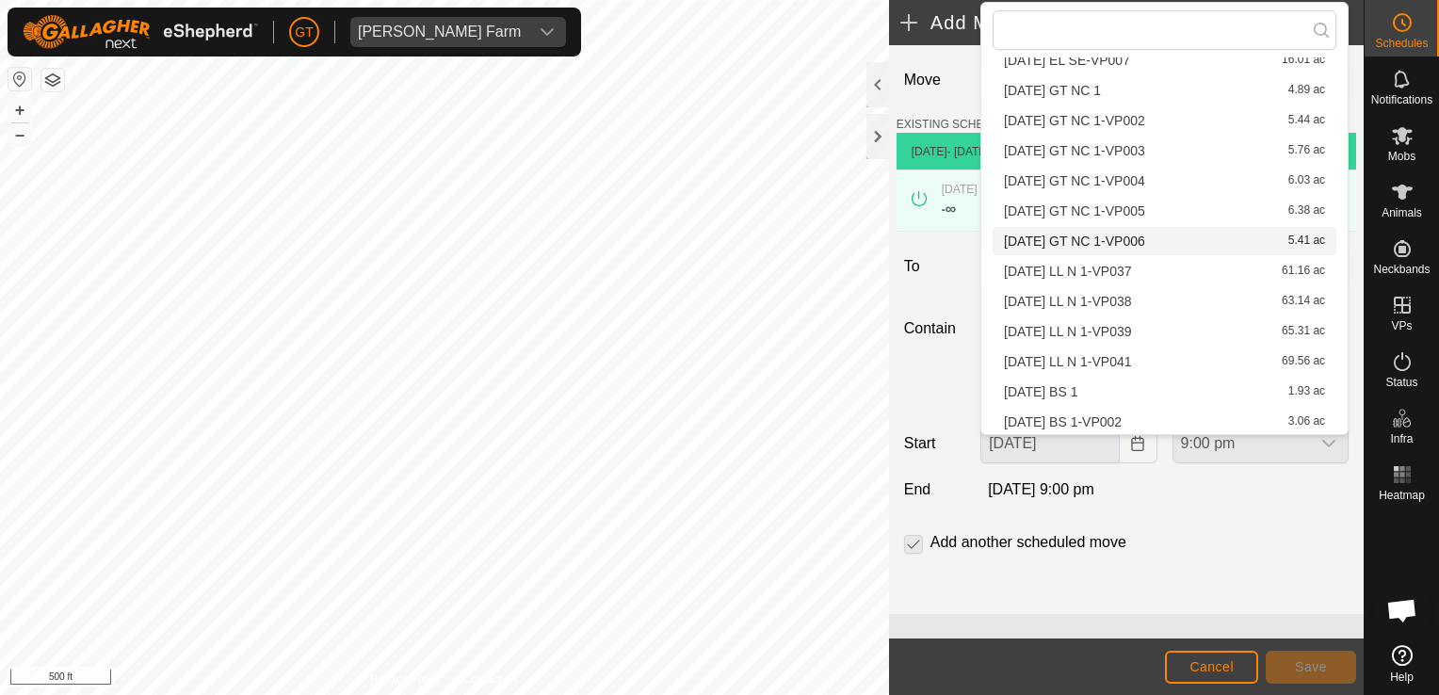
scroll to position [508, 0]
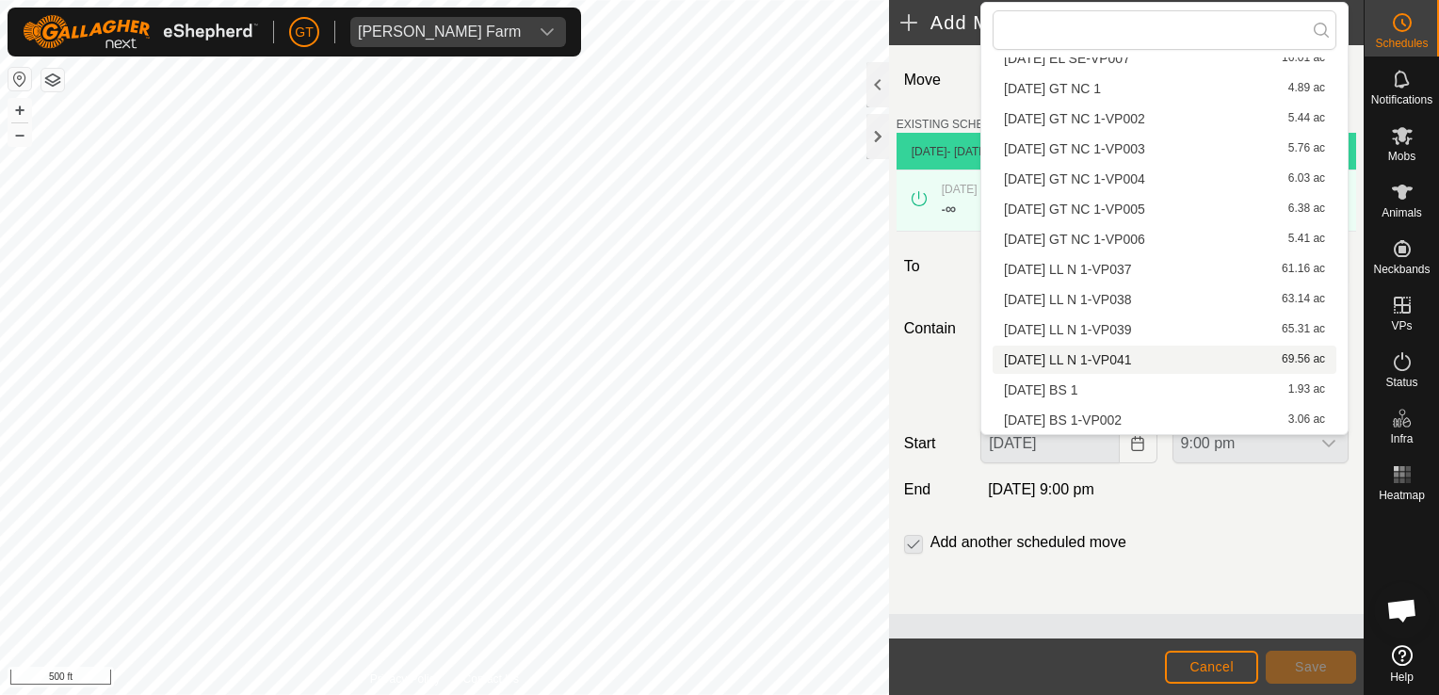
click at [1104, 362] on li "[DATE] LL N 1-VP041 69.56 ac" at bounding box center [1164, 360] width 344 height 28
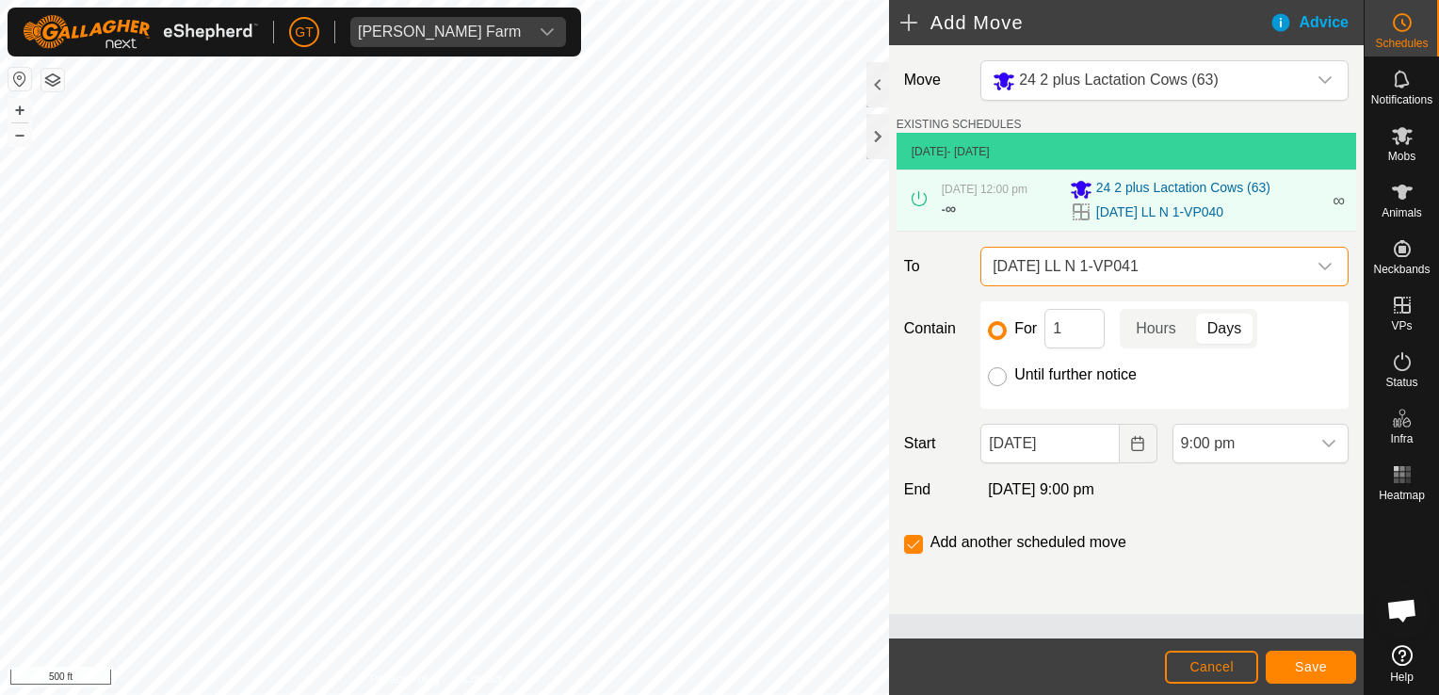
click at [998, 386] on input "Until further notice" at bounding box center [997, 376] width 19 height 19
radio input "true"
checkbox input "false"
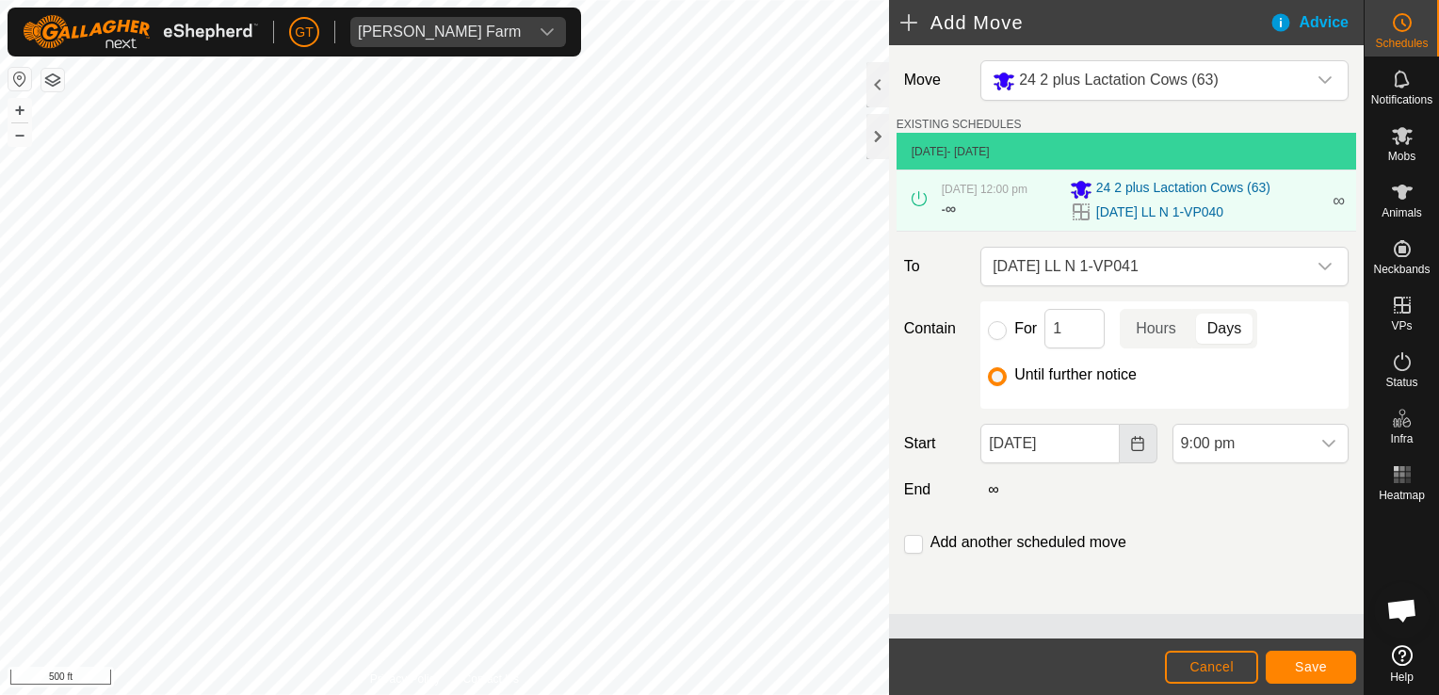
click at [1133, 451] on icon "Choose Date" at bounding box center [1137, 443] width 15 height 15
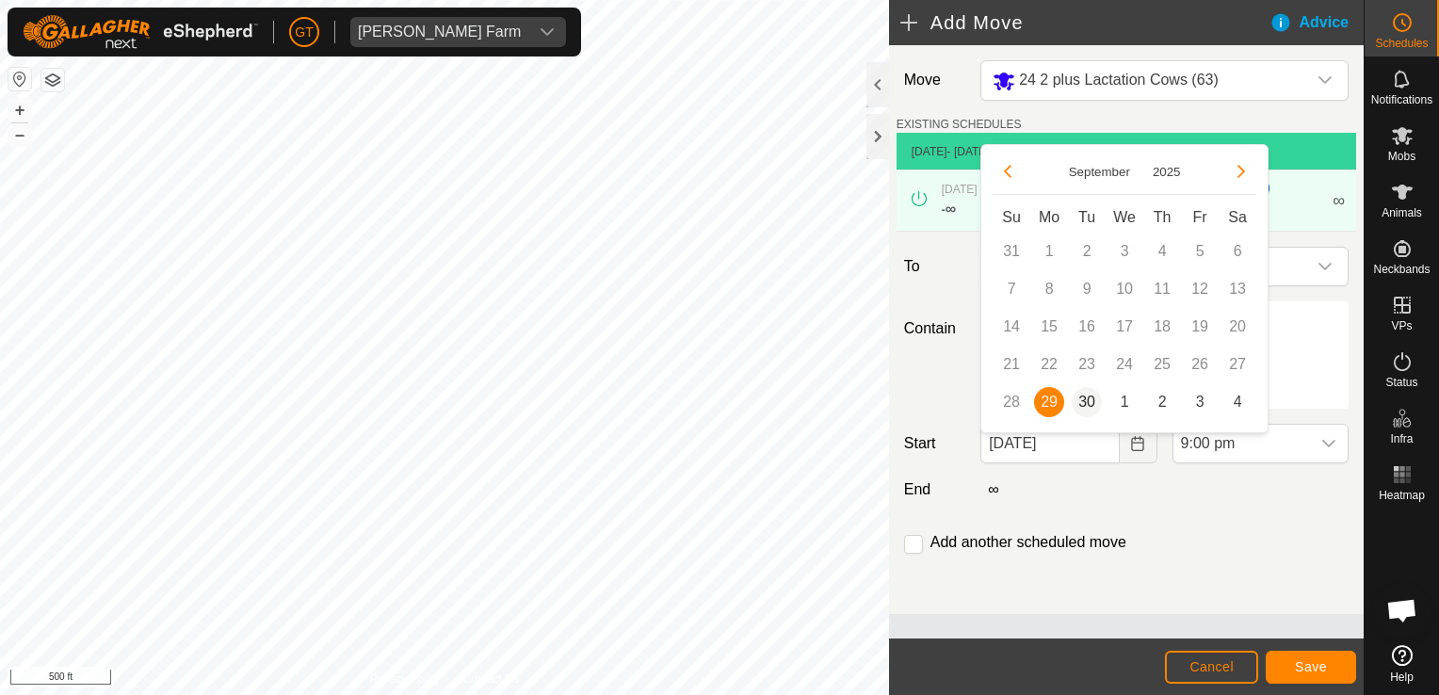
click at [1083, 397] on span "30" at bounding box center [1087, 402] width 30 height 30
type input "[DATE]"
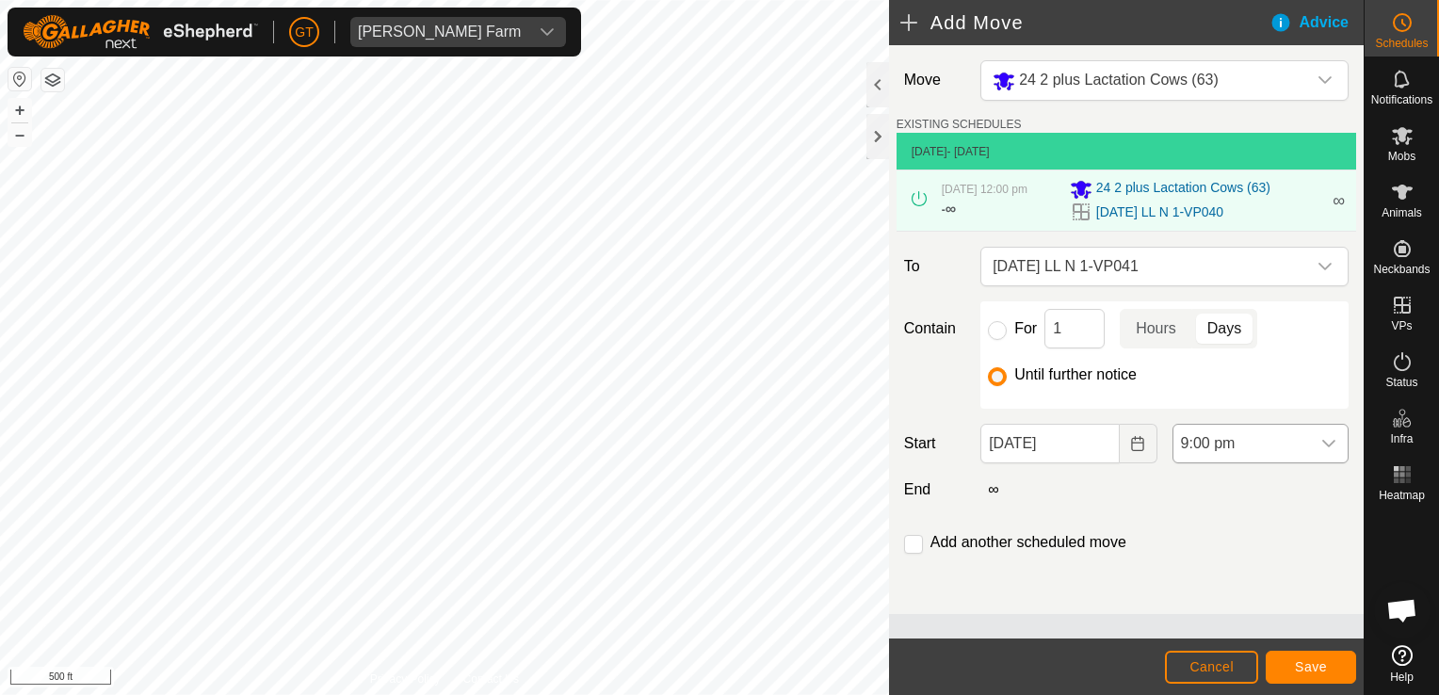
click at [1323, 451] on icon "dropdown trigger" at bounding box center [1328, 443] width 15 height 15
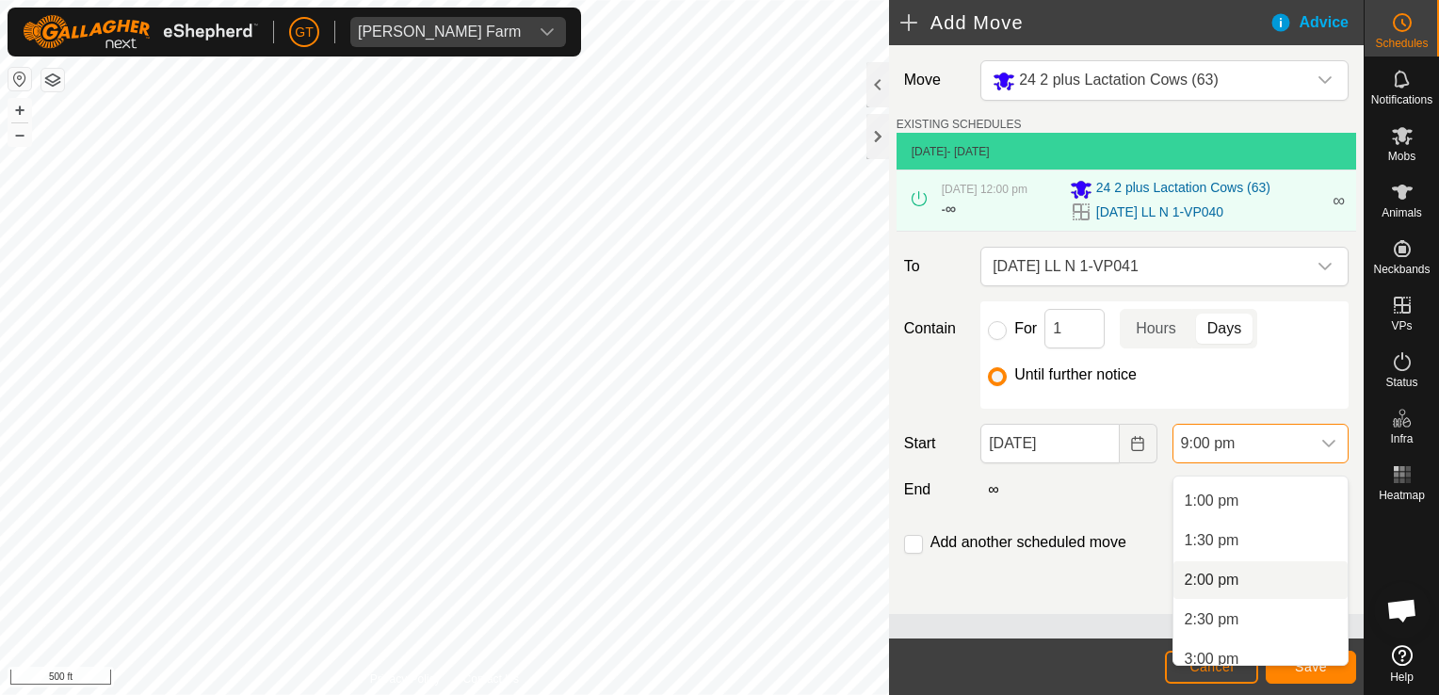
scroll to position [928, 0]
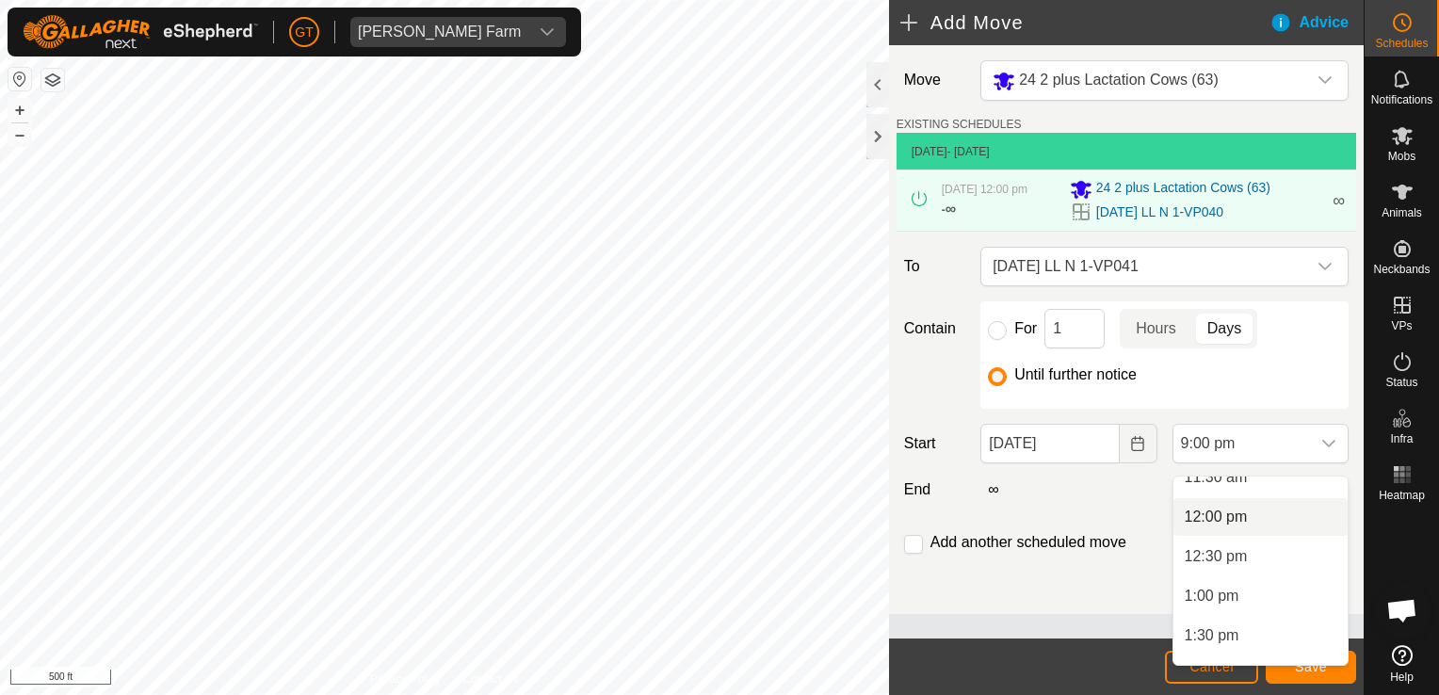
click at [1266, 517] on li "12:00 pm" at bounding box center [1260, 517] width 174 height 38
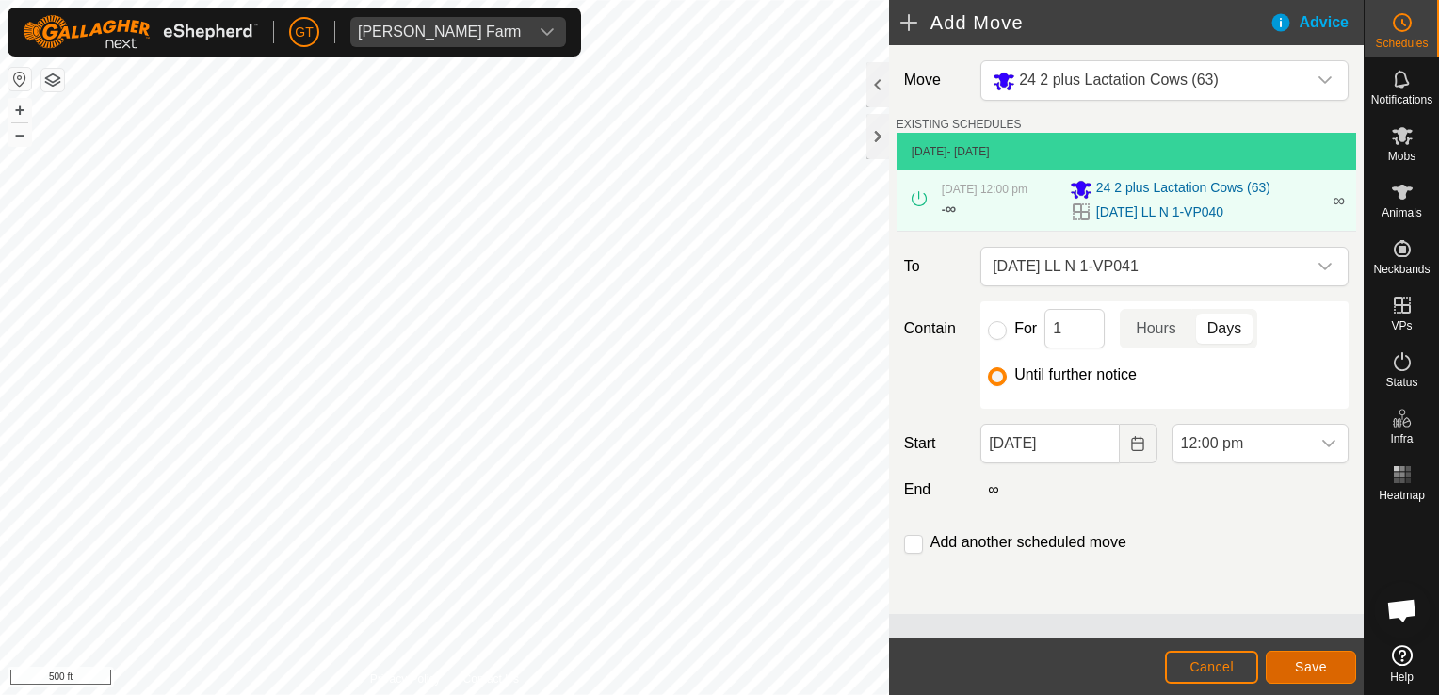
click at [1331, 672] on button "Save" at bounding box center [1311, 667] width 90 height 33
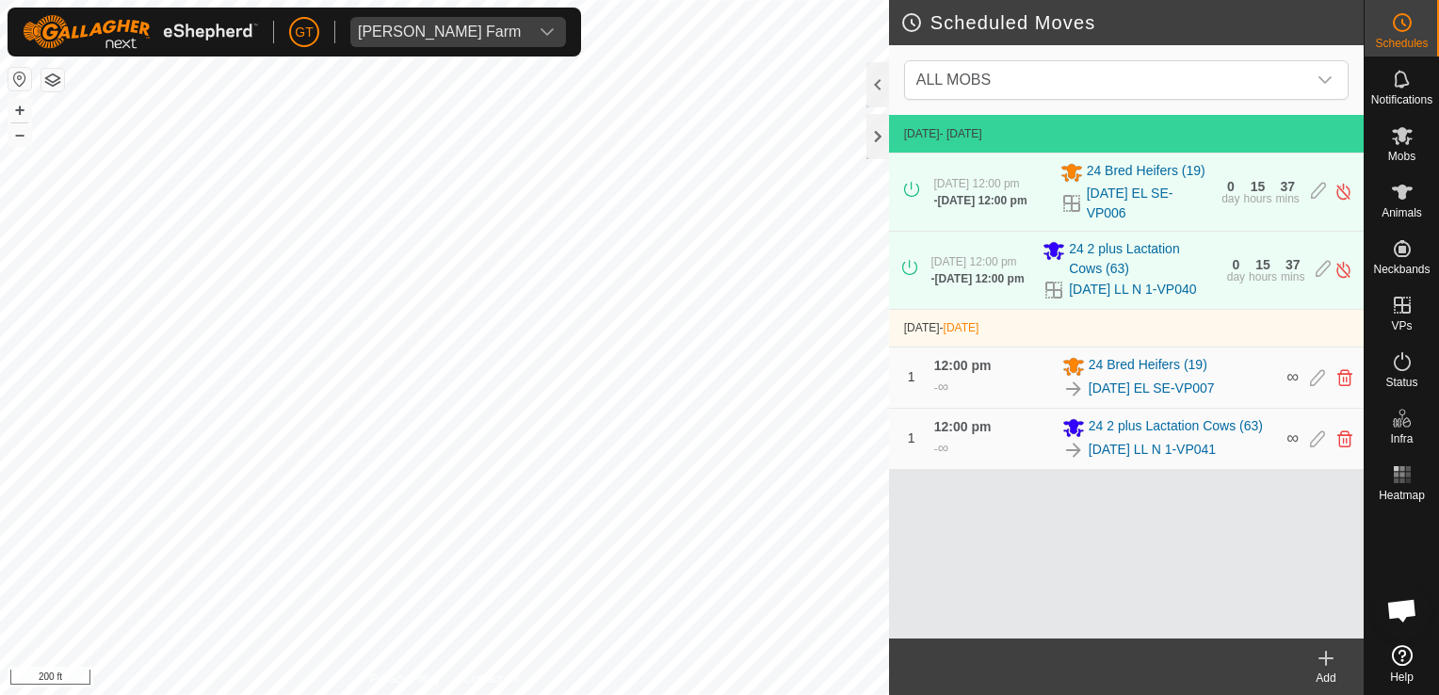
click at [247, 694] on html "[PERSON_NAME] Farm Schedules Notifications Mobs Animals Neckbands VPs Status In…" at bounding box center [719, 347] width 1439 height 695
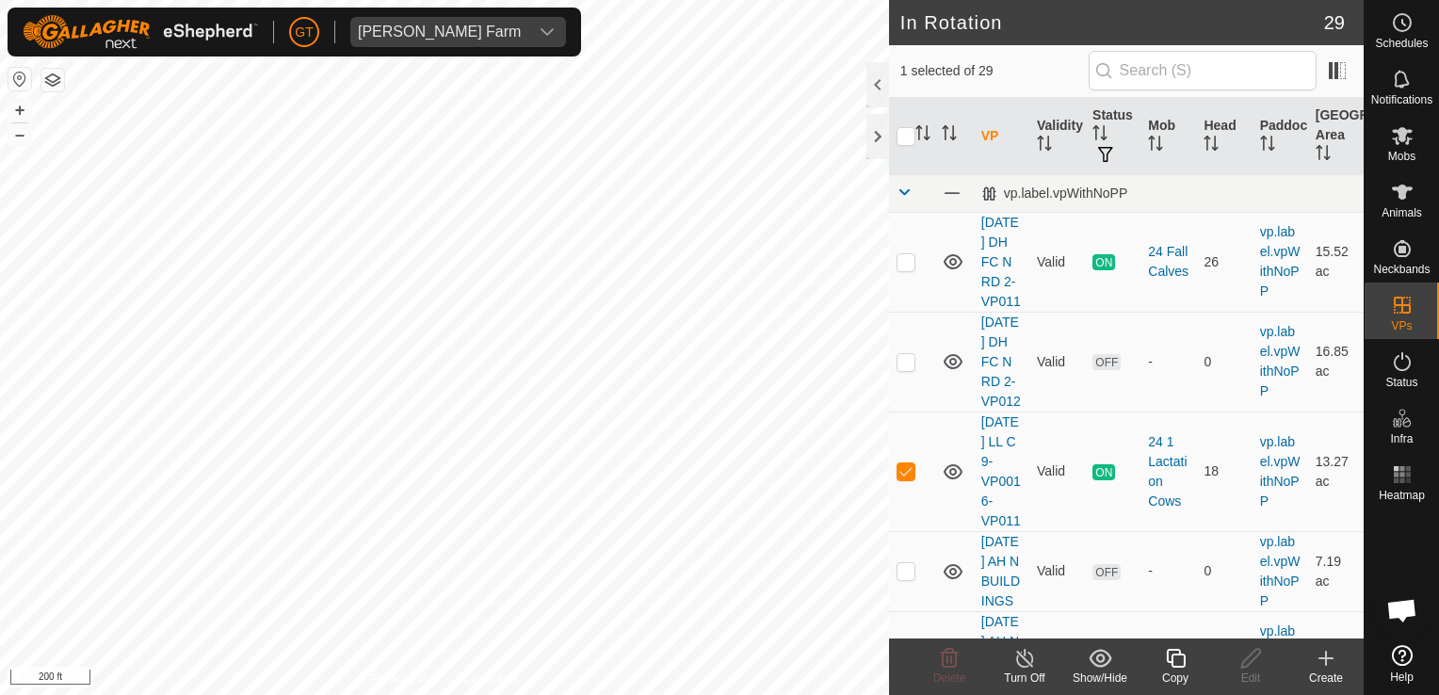
click at [1177, 664] on icon at bounding box center [1176, 658] width 24 height 23
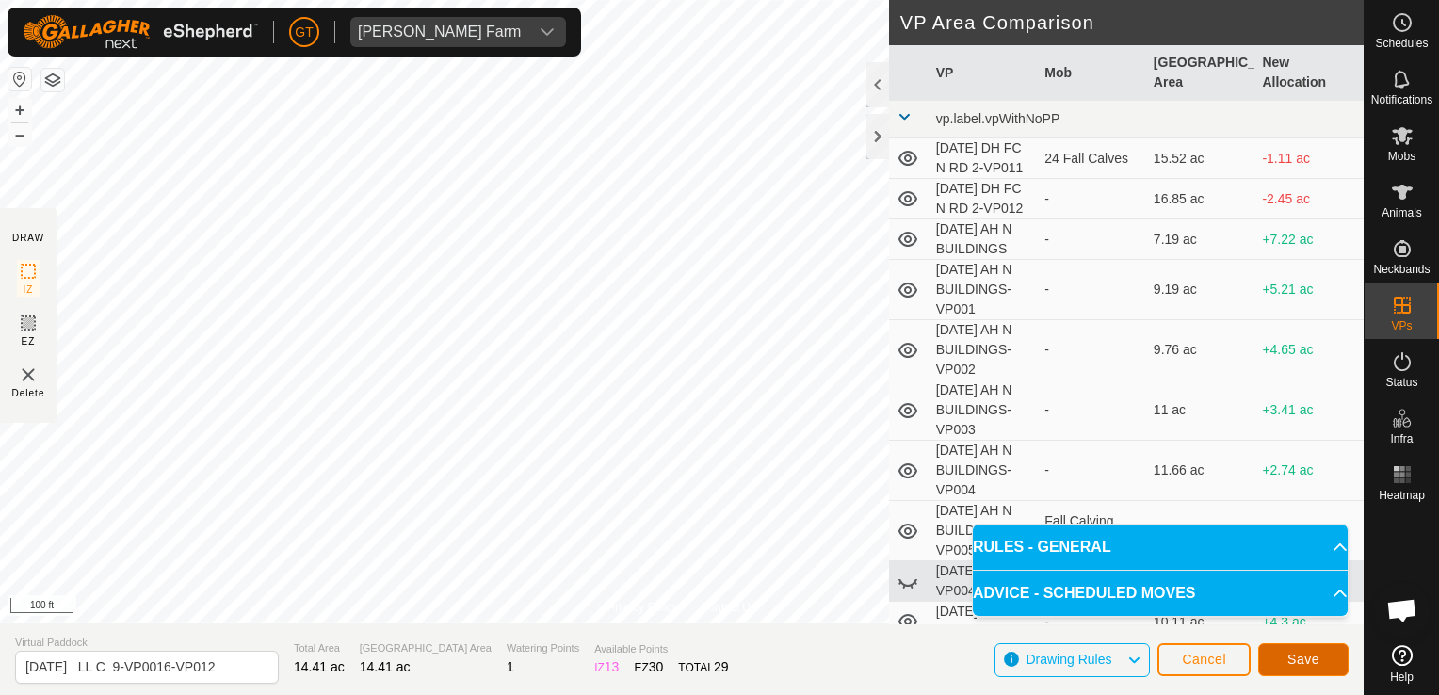
click at [1313, 653] on span "Save" at bounding box center [1303, 659] width 32 height 15
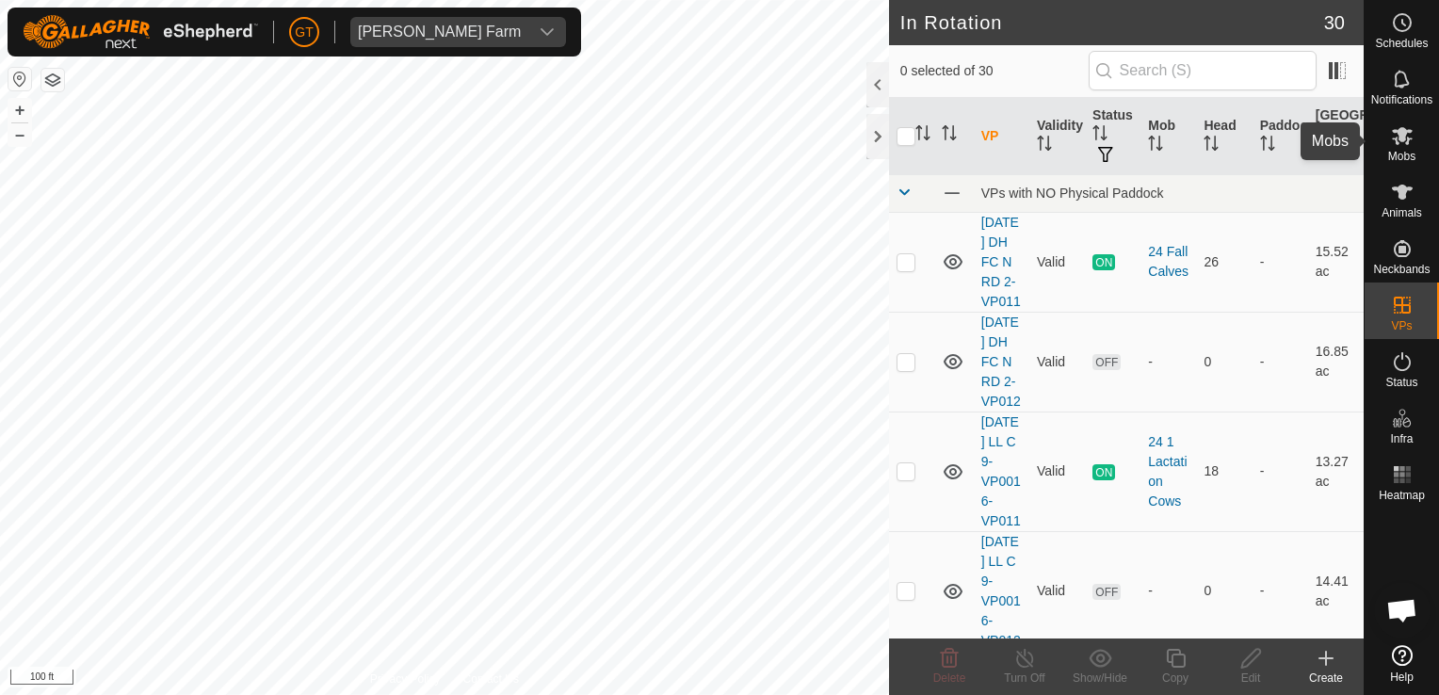
click at [1405, 132] on icon at bounding box center [1402, 136] width 21 height 18
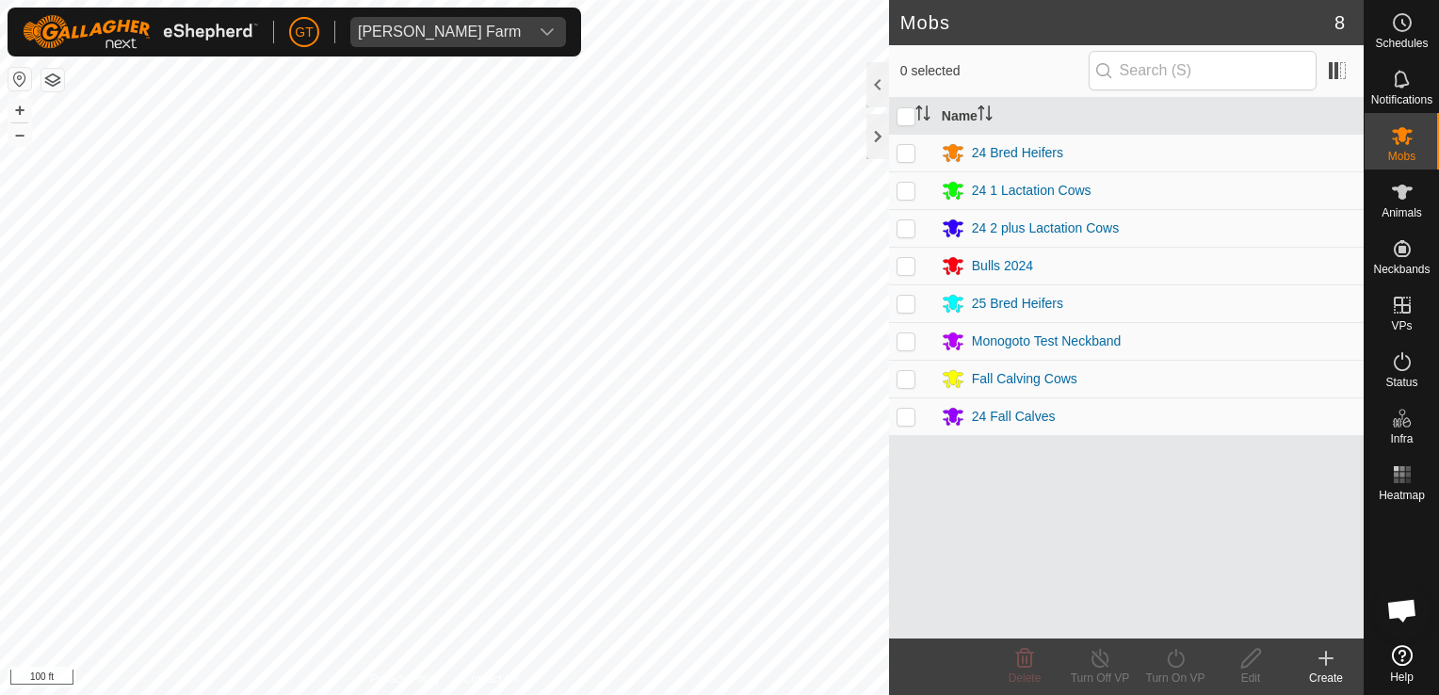
click at [912, 191] on p-checkbox at bounding box center [905, 190] width 19 height 15
checkbox input "true"
click at [1179, 654] on icon at bounding box center [1176, 658] width 24 height 23
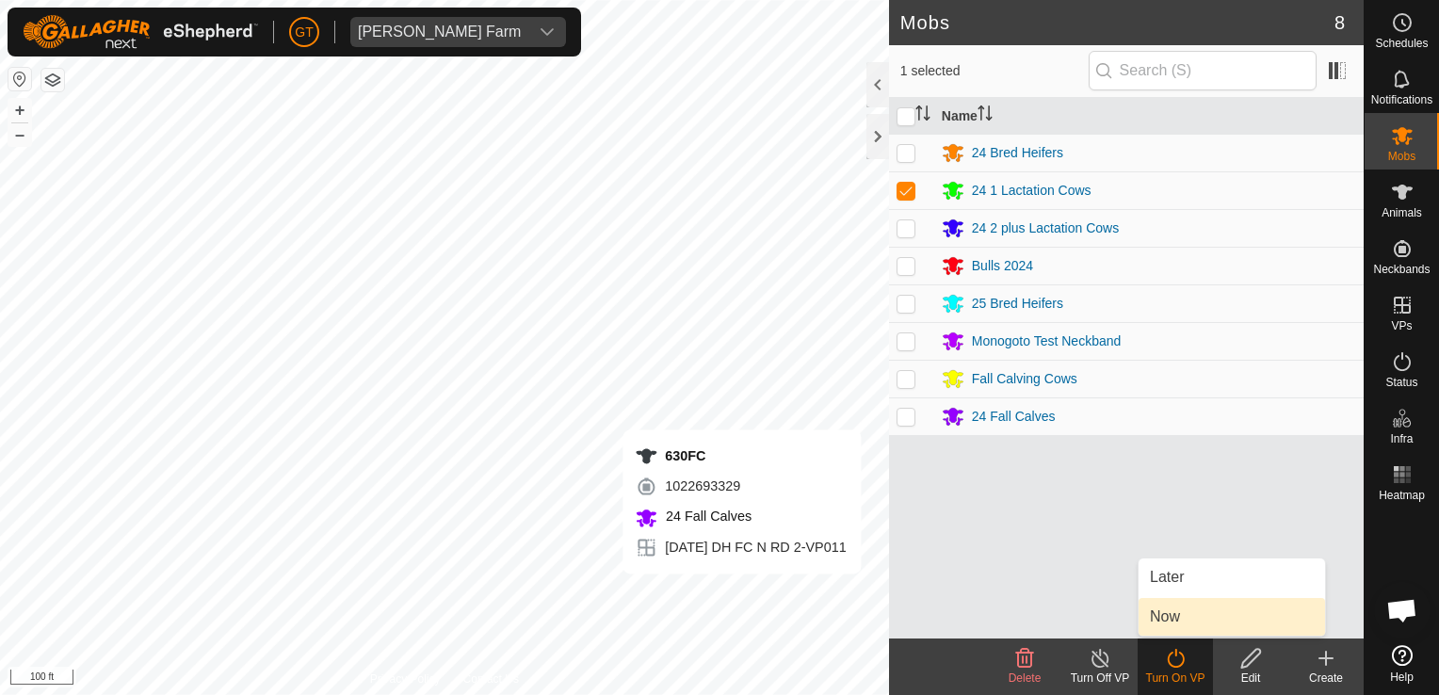
click at [1168, 617] on link "Now" at bounding box center [1231, 617] width 186 height 38
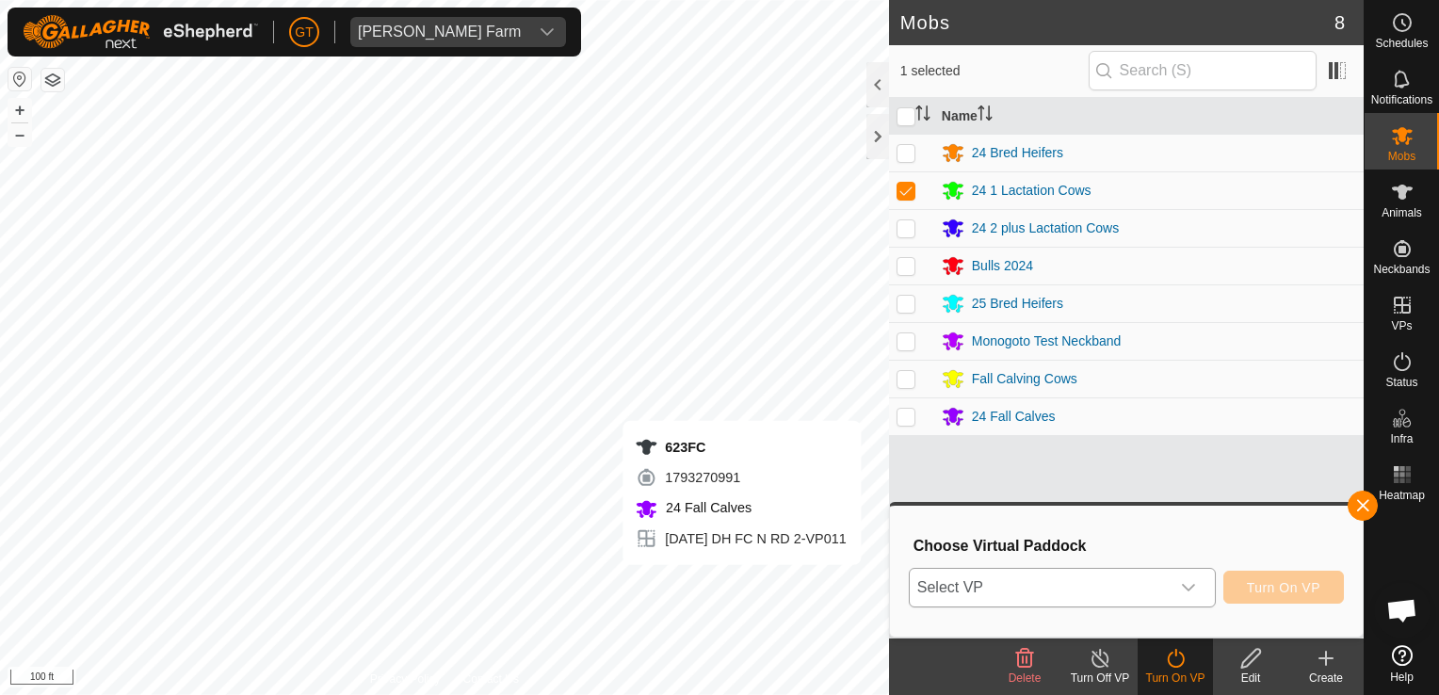
click at [1192, 587] on icon "dropdown trigger" at bounding box center [1188, 587] width 15 height 15
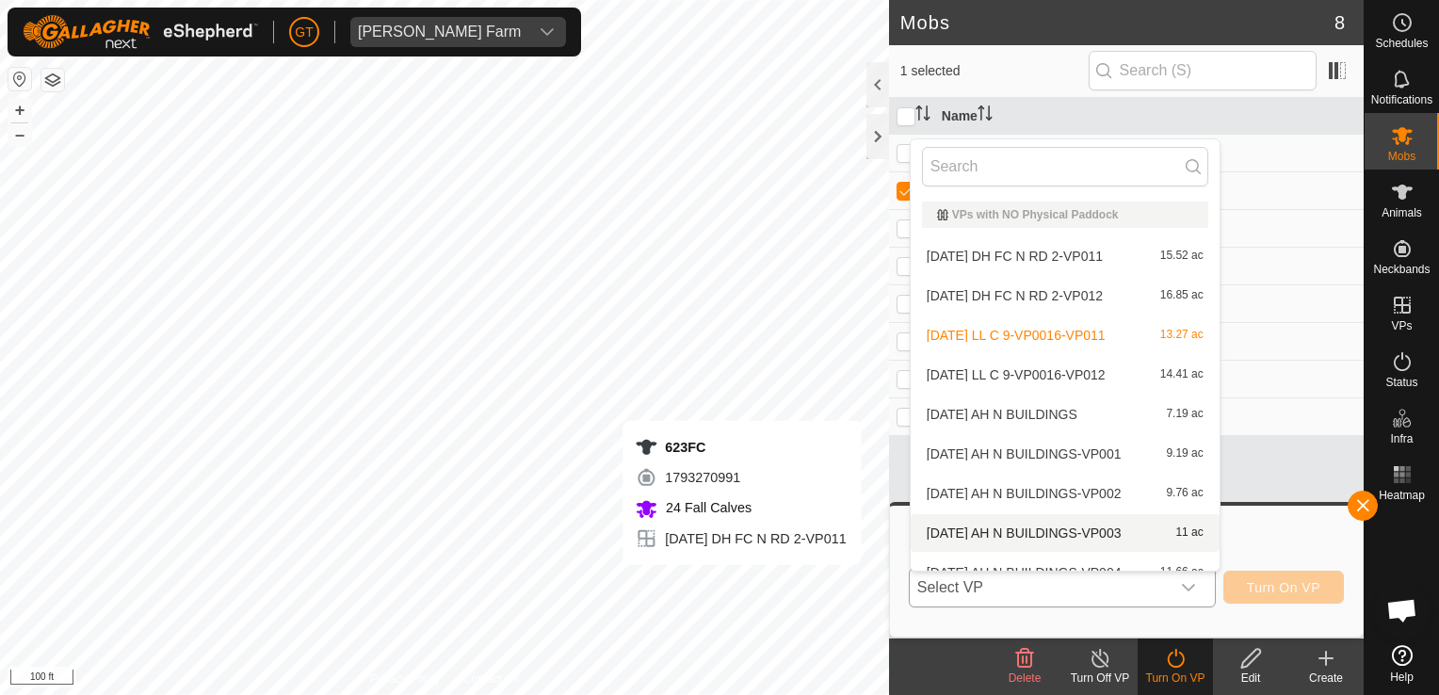
scroll to position [21, 0]
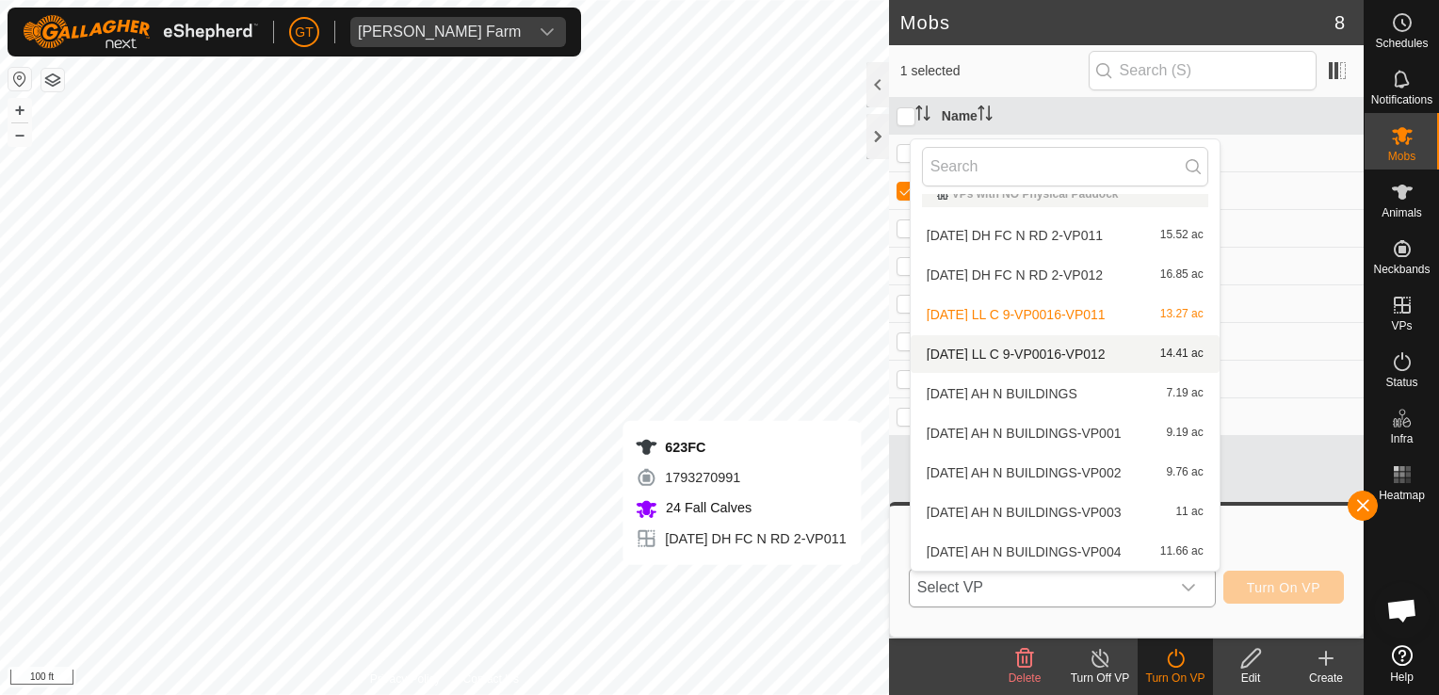
click at [1086, 360] on li "[DATE] LL C 9-VP0016-VP012 14.41 ac" at bounding box center [1065, 354] width 309 height 38
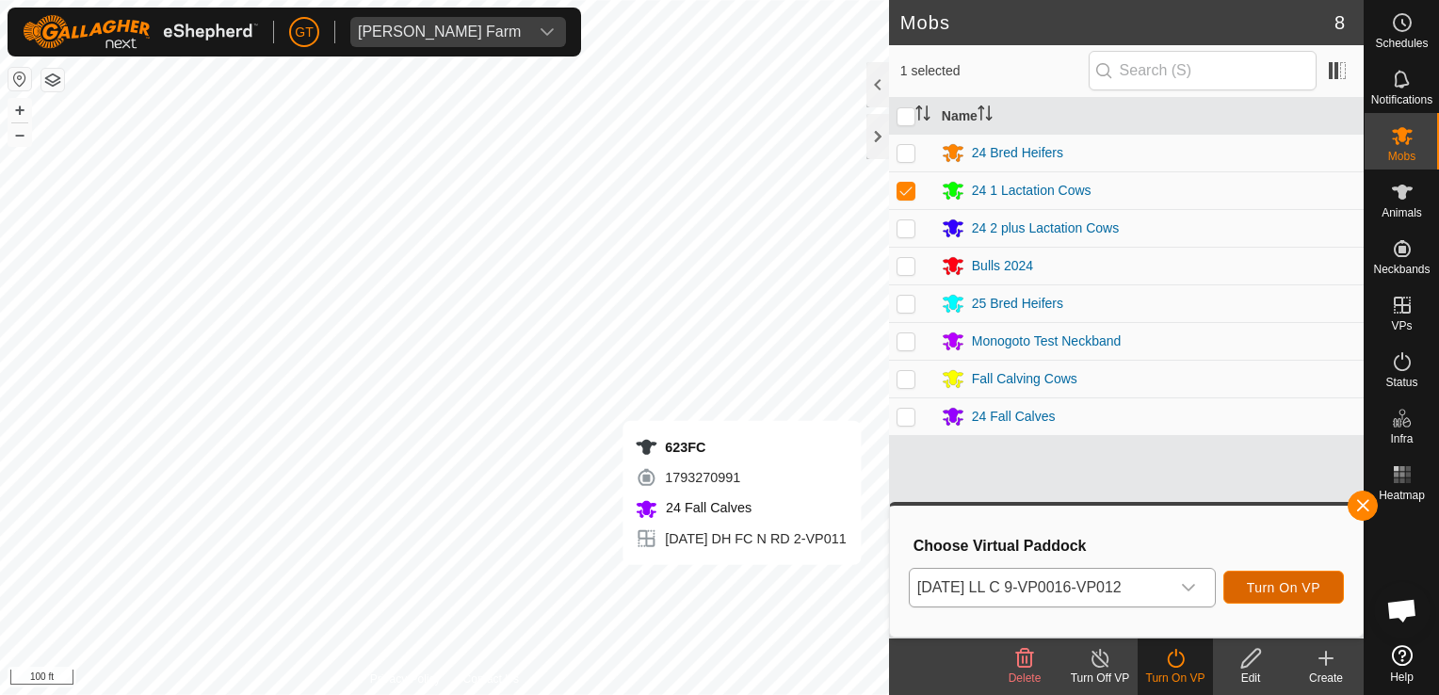
click at [1266, 592] on span "Turn On VP" at bounding box center [1283, 587] width 73 height 15
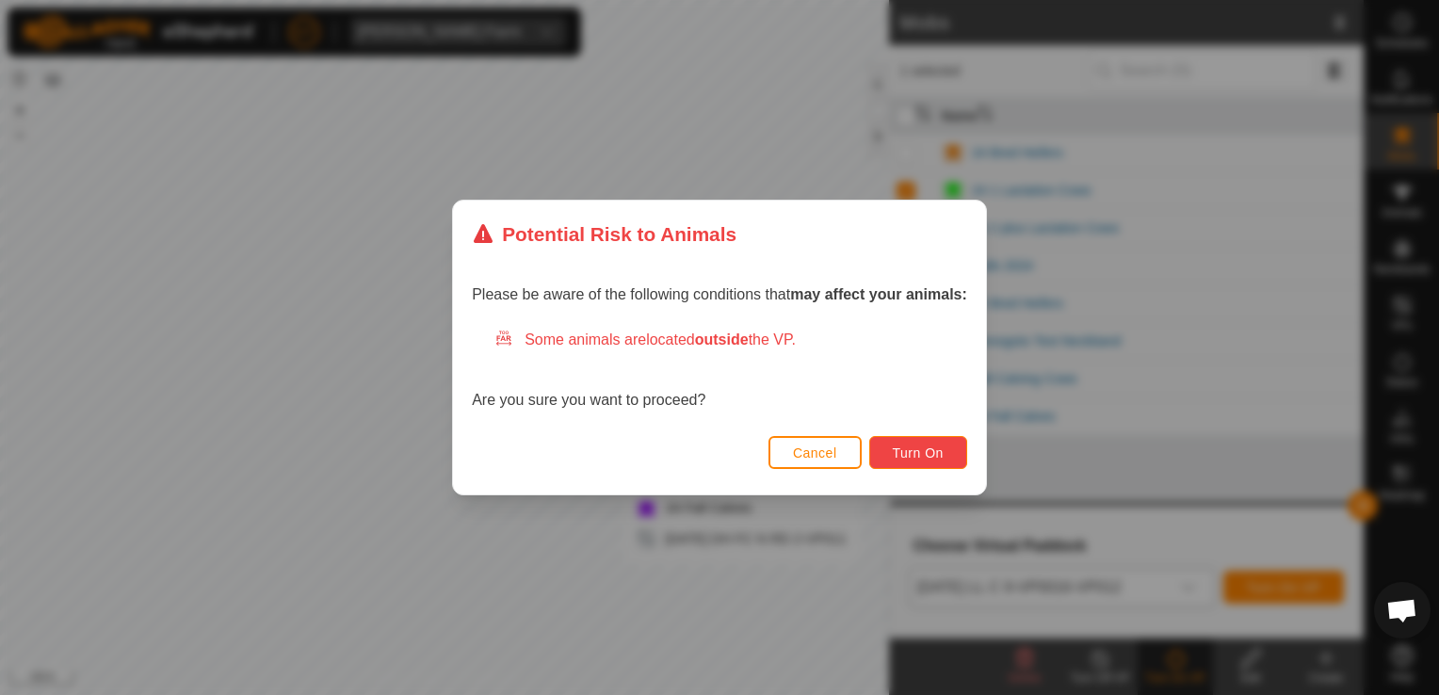
click at [938, 460] on span "Turn On" at bounding box center [918, 452] width 51 height 15
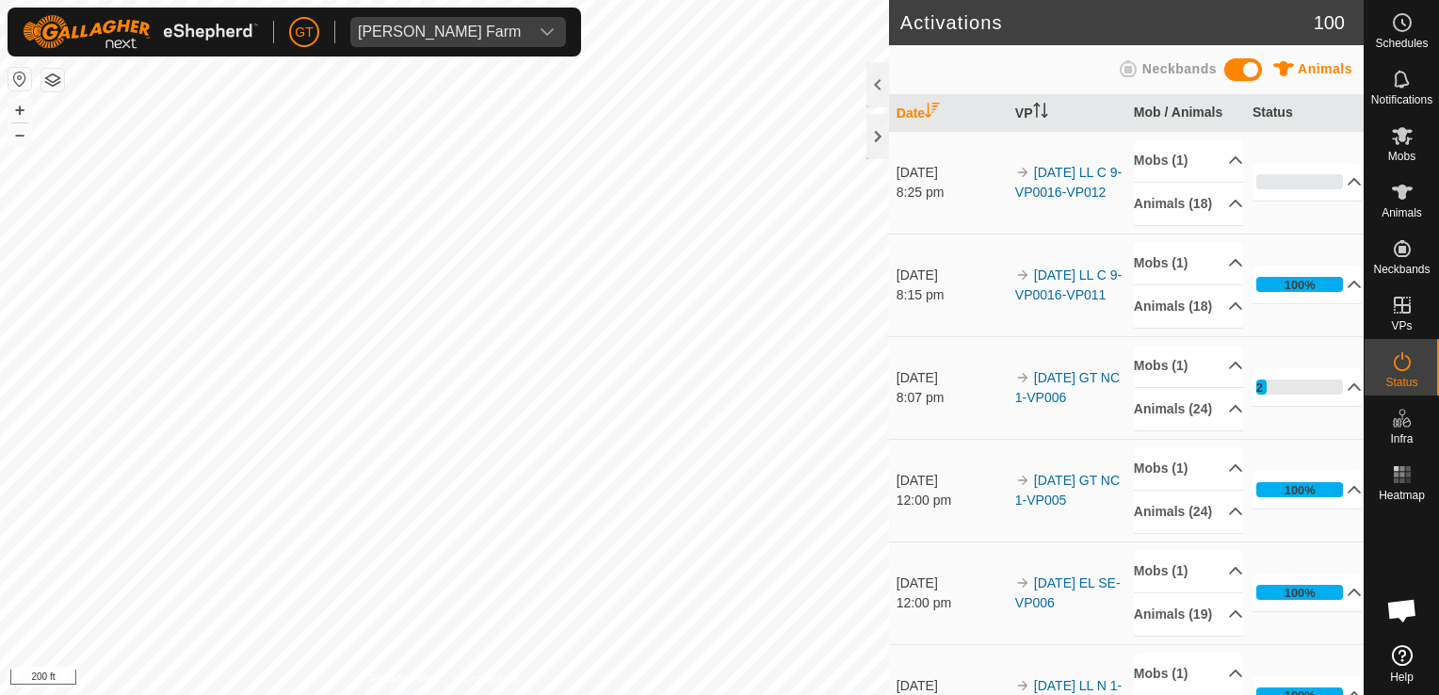
click at [0, 391] on html "[PERSON_NAME] Farm Schedules Notifications Mobs Animals Neckbands VPs Status In…" at bounding box center [719, 347] width 1439 height 695
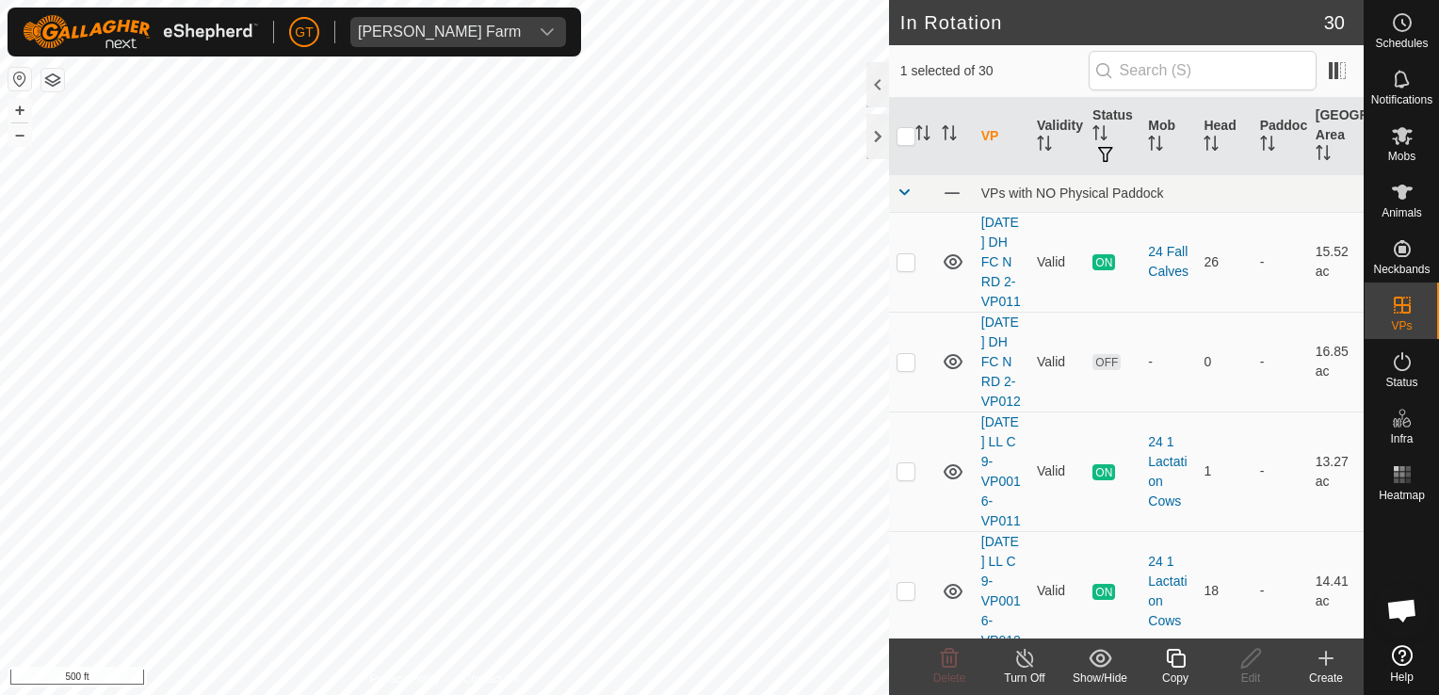
click at [1183, 669] on icon at bounding box center [1176, 658] width 24 height 23
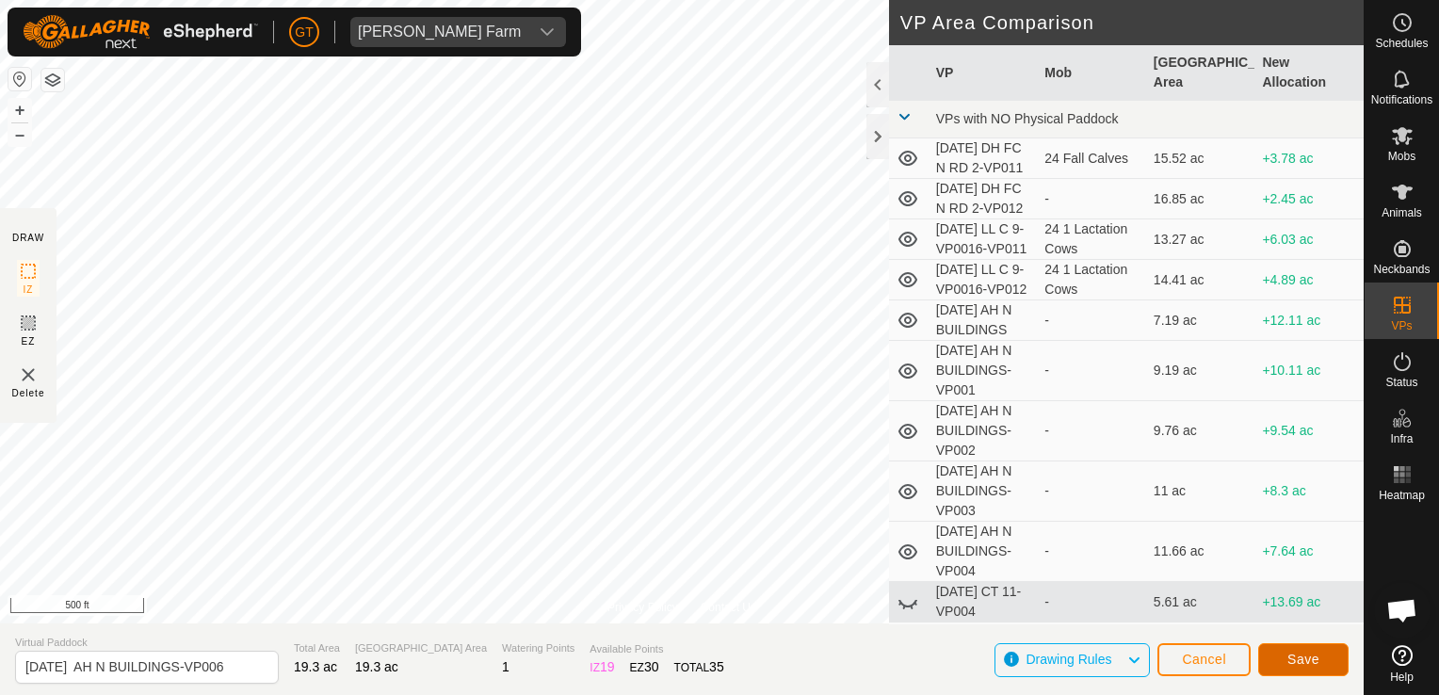
click at [1296, 653] on span "Save" at bounding box center [1303, 659] width 32 height 15
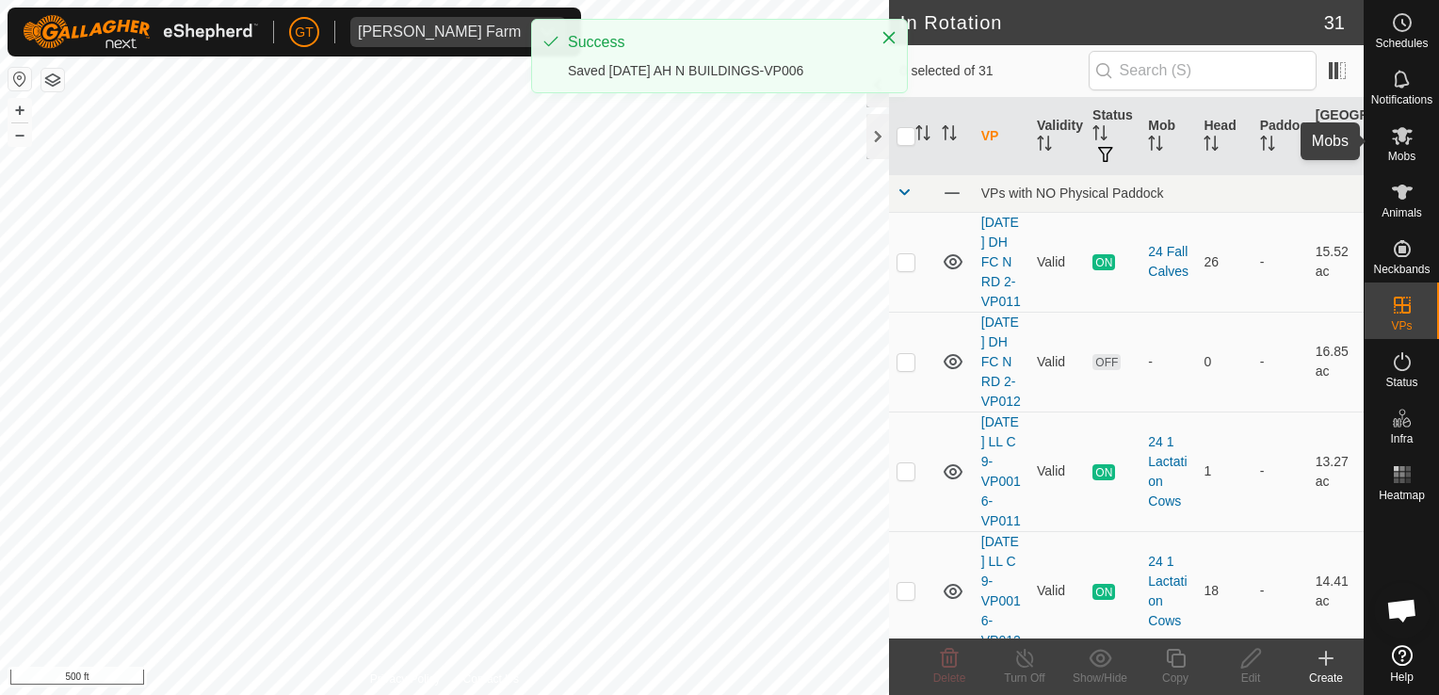
click at [1405, 137] on icon at bounding box center [1402, 135] width 23 height 23
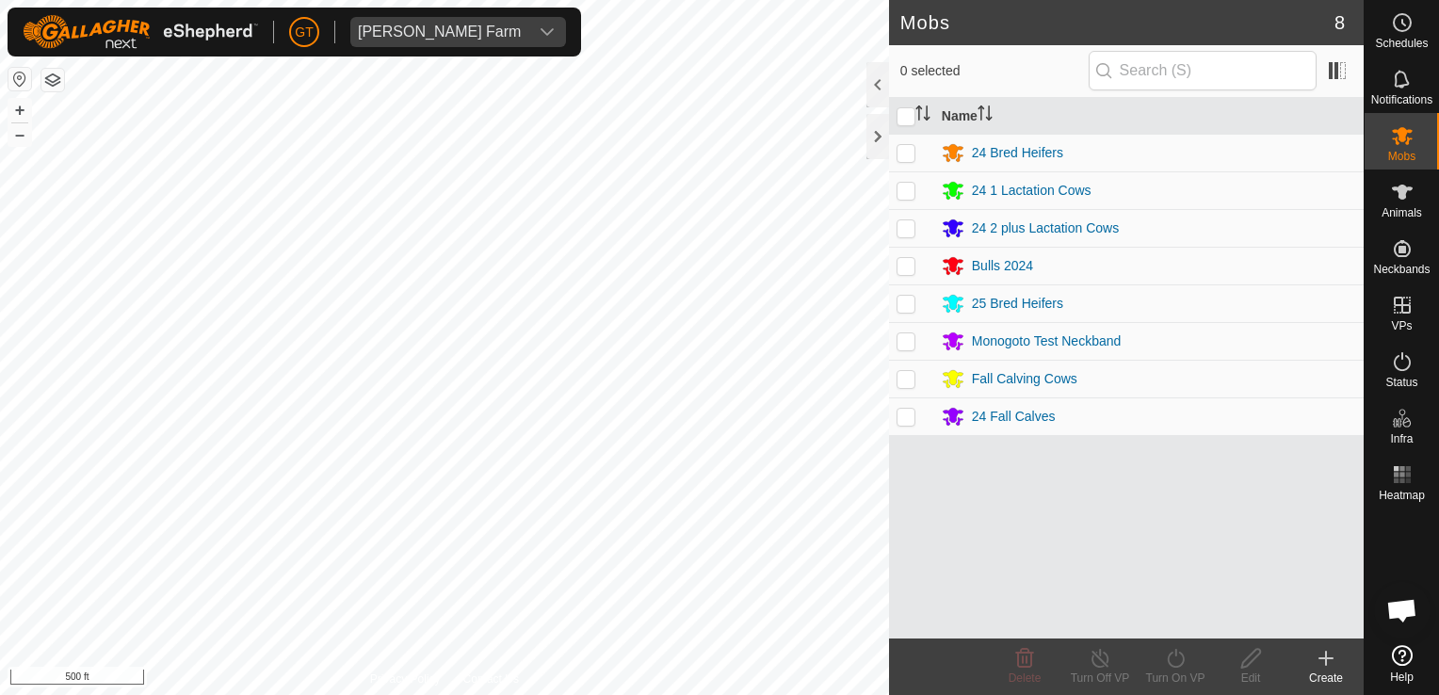
click at [915, 382] on td at bounding box center [911, 379] width 45 height 38
checkbox input "true"
click at [1179, 654] on icon at bounding box center [1176, 658] width 24 height 23
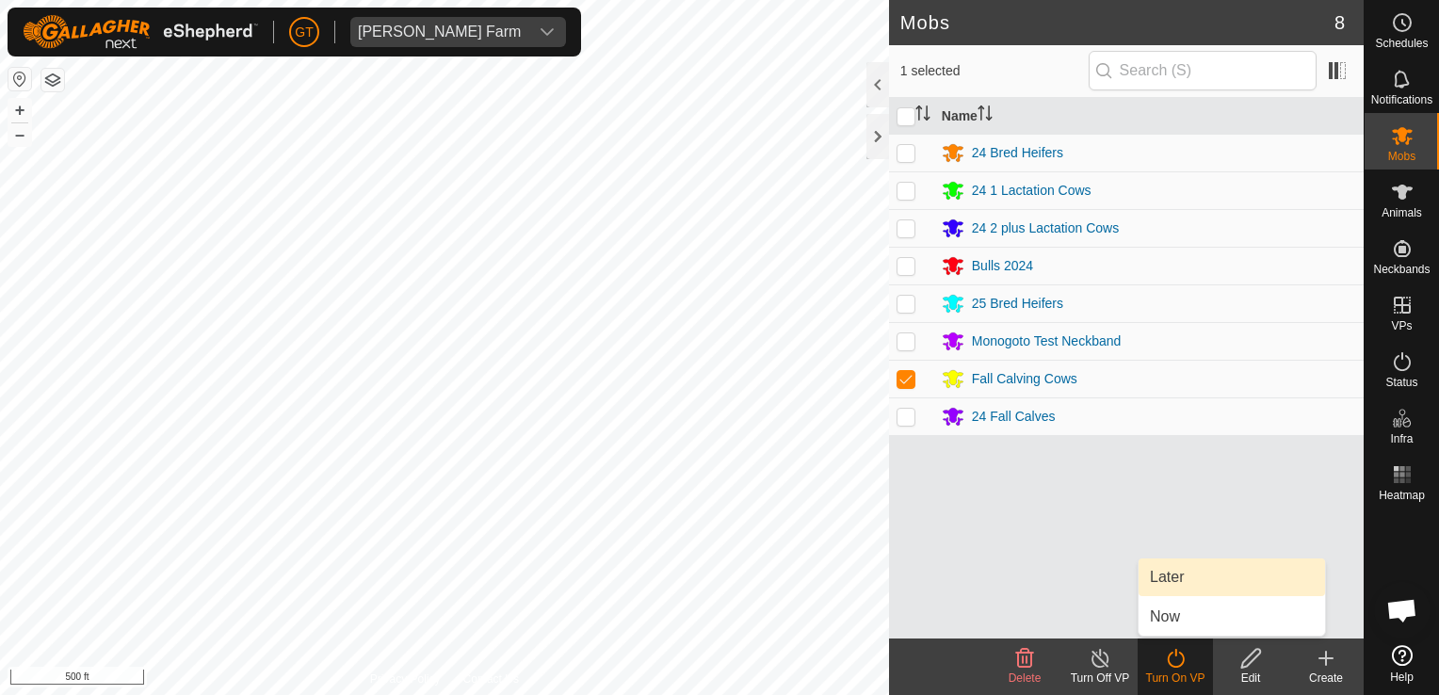
click at [1228, 567] on link "Later" at bounding box center [1231, 577] width 186 height 38
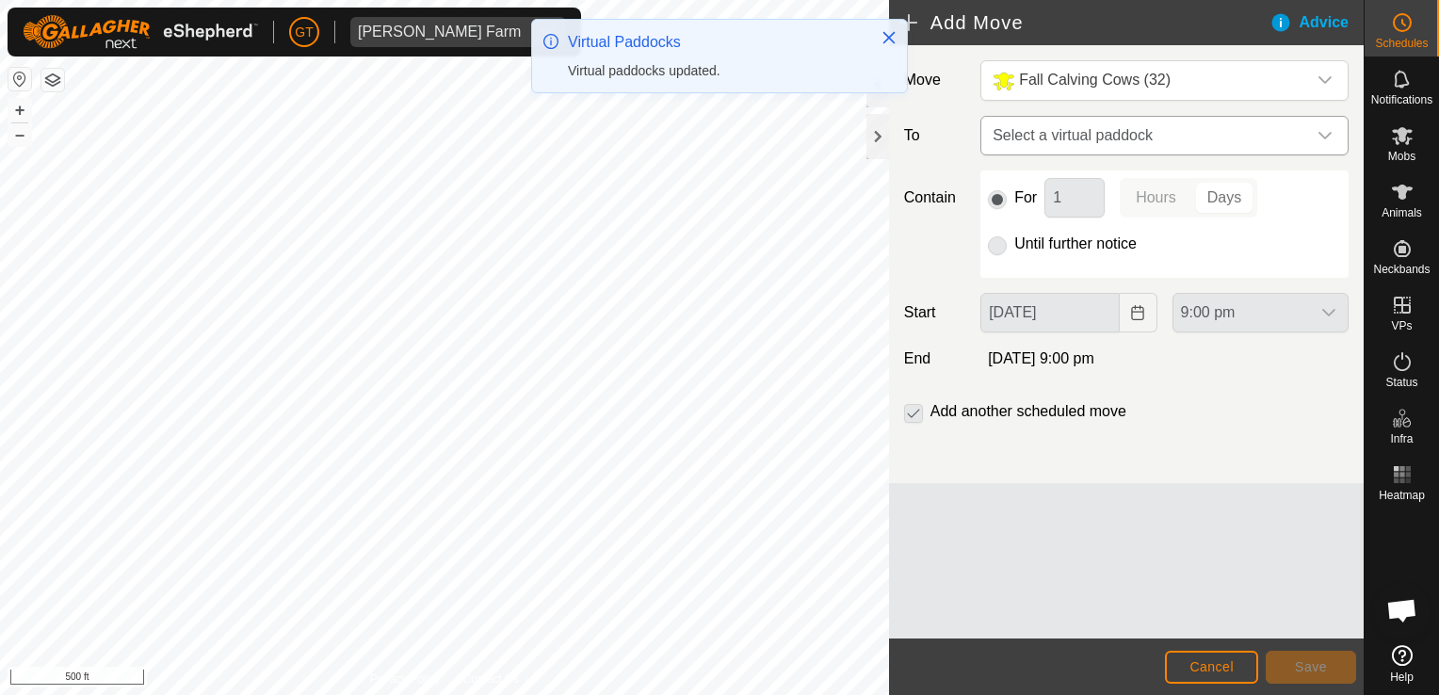
click at [1326, 137] on icon "dropdown trigger" at bounding box center [1324, 136] width 13 height 8
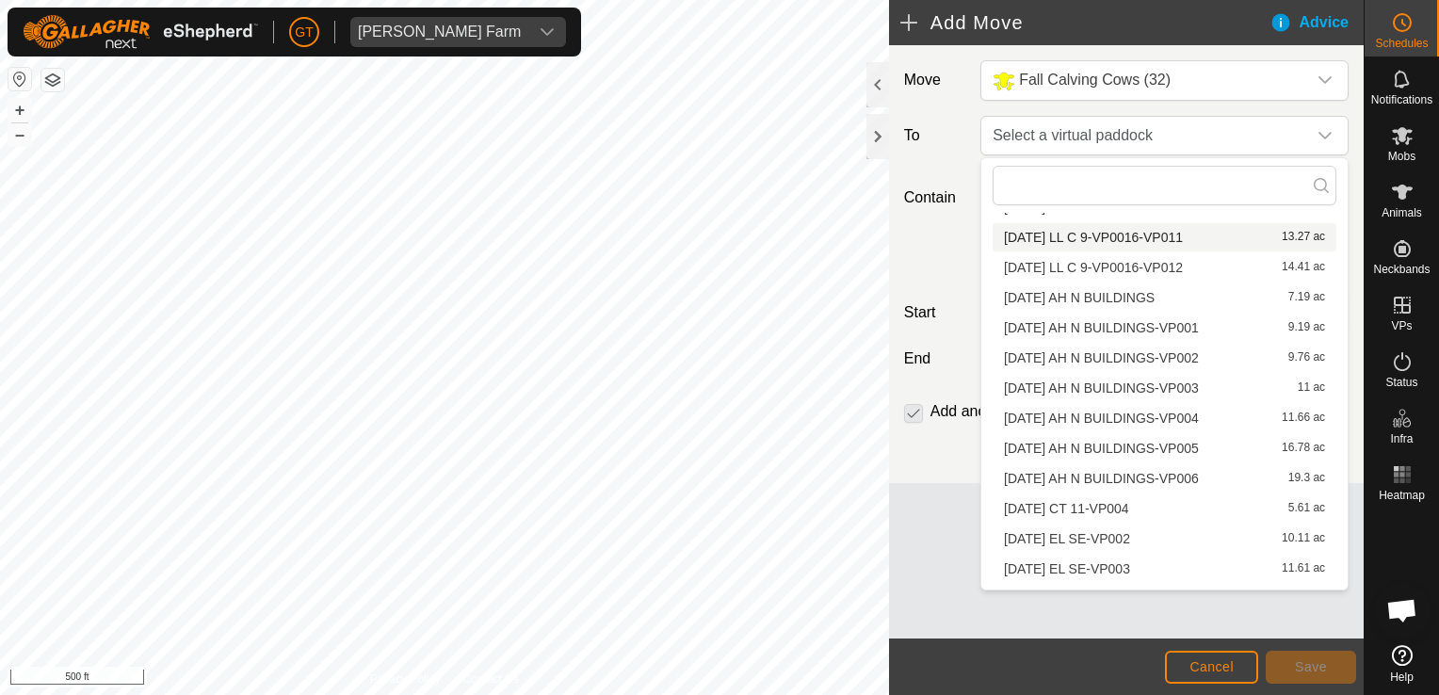
scroll to position [94, 0]
click at [1167, 469] on li "[DATE] AH N BUILDINGS-VP006 19.3 ac" at bounding box center [1164, 477] width 344 height 28
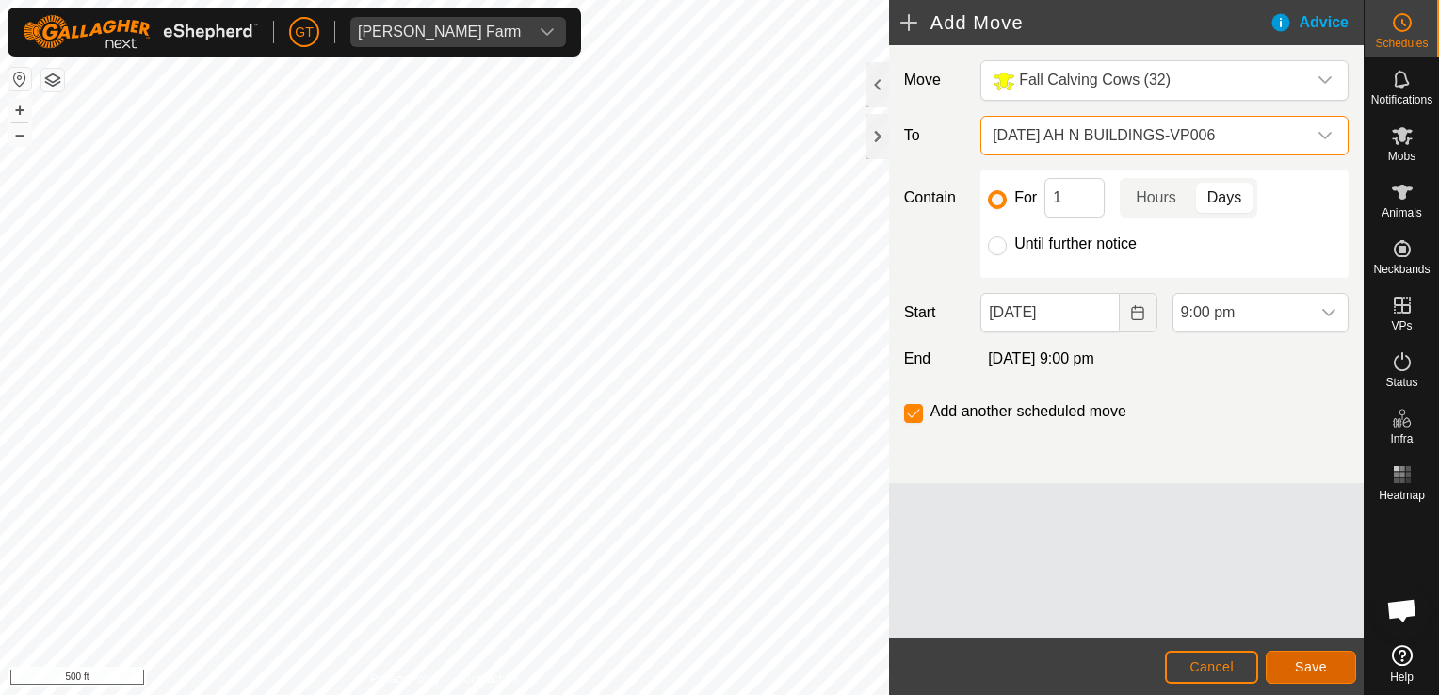
click at [1315, 659] on span "Save" at bounding box center [1311, 666] width 32 height 15
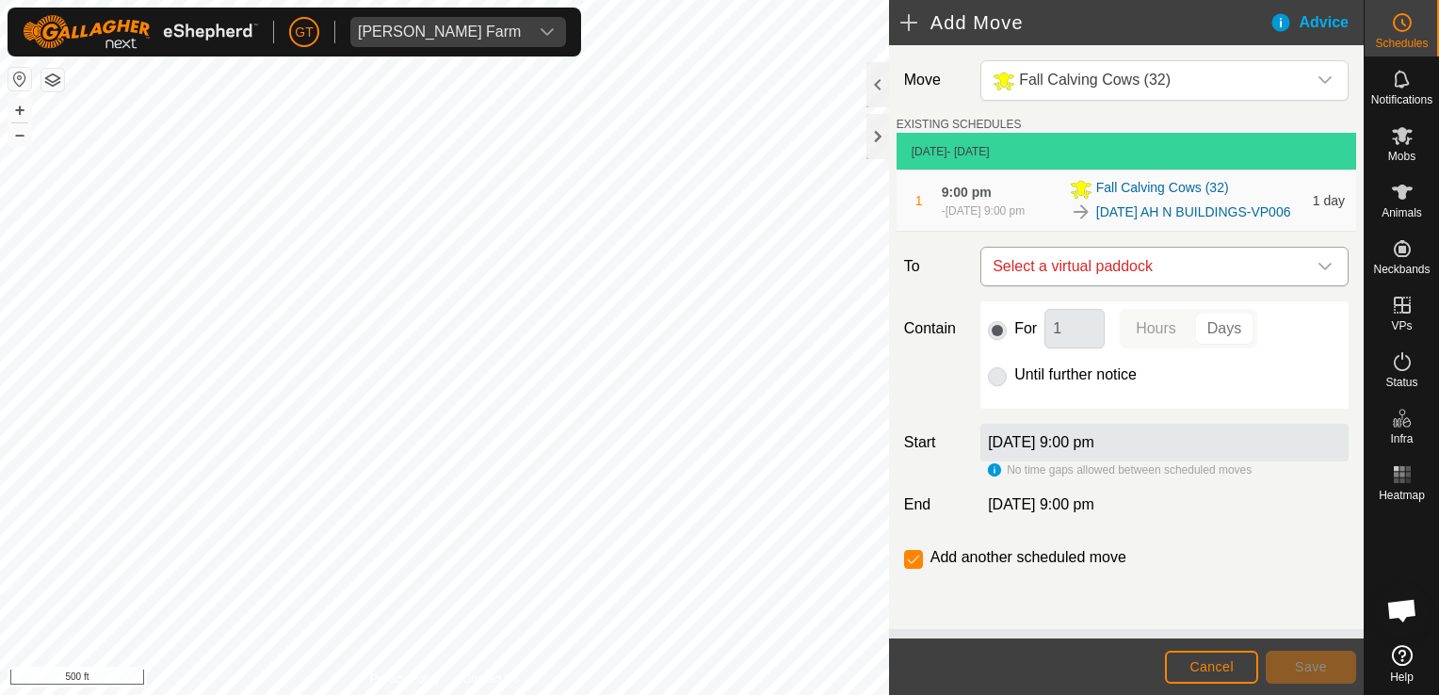
click at [1318, 270] on icon "dropdown trigger" at bounding box center [1324, 267] width 13 height 8
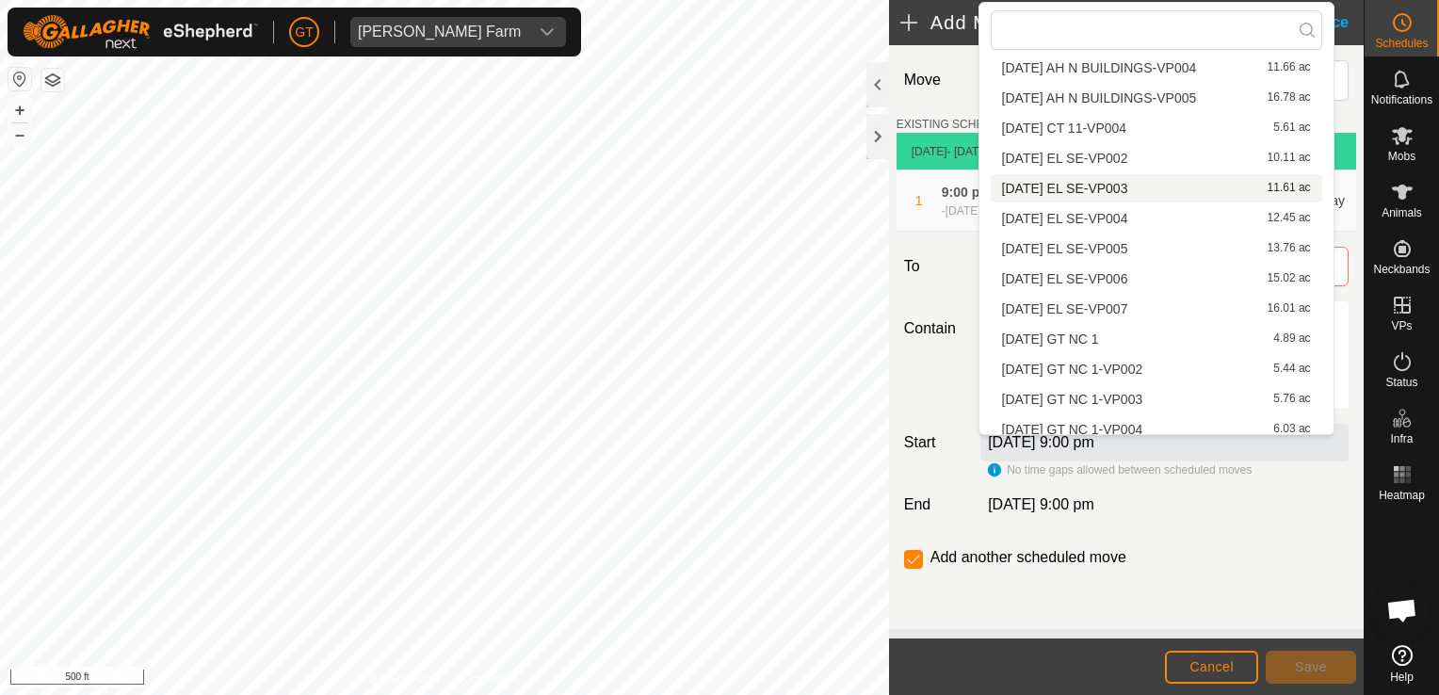
scroll to position [286, 0]
click at [1220, 669] on span "Cancel" at bounding box center [1211, 666] width 44 height 15
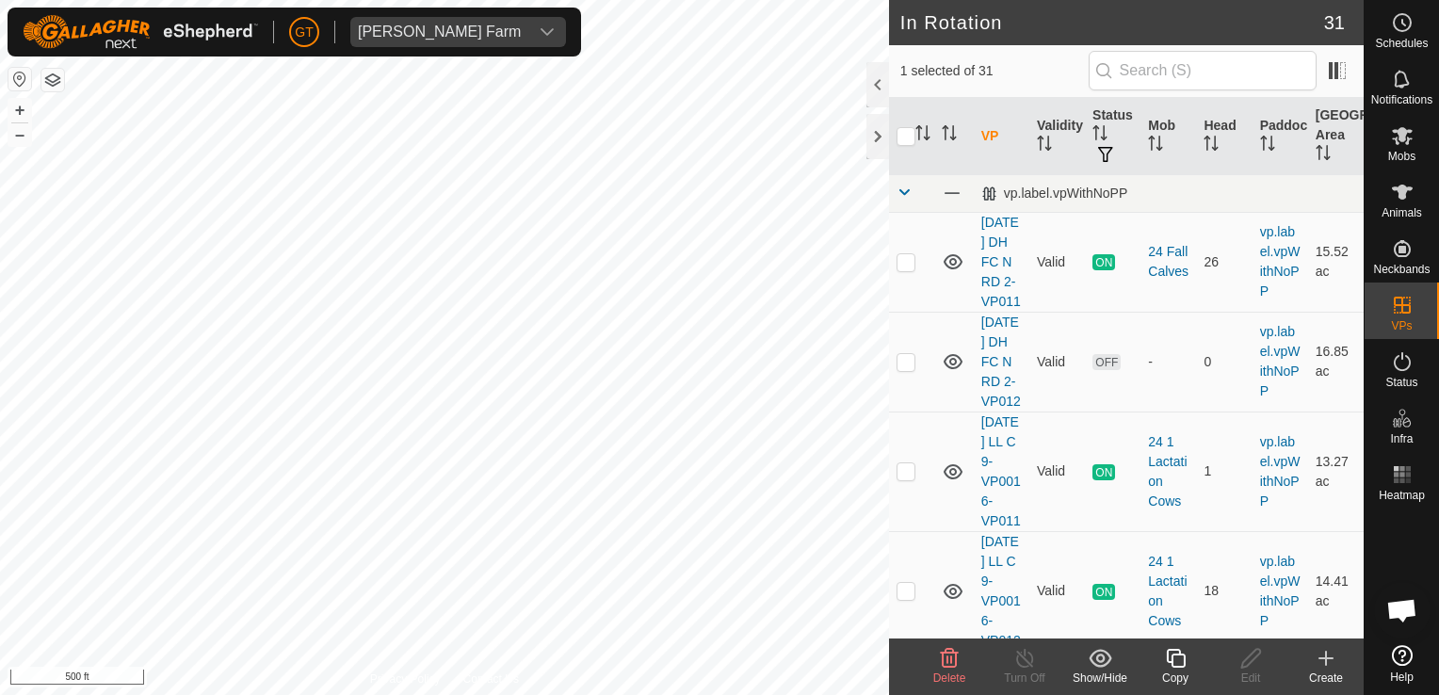
click at [1172, 657] on icon at bounding box center [1176, 658] width 24 height 23
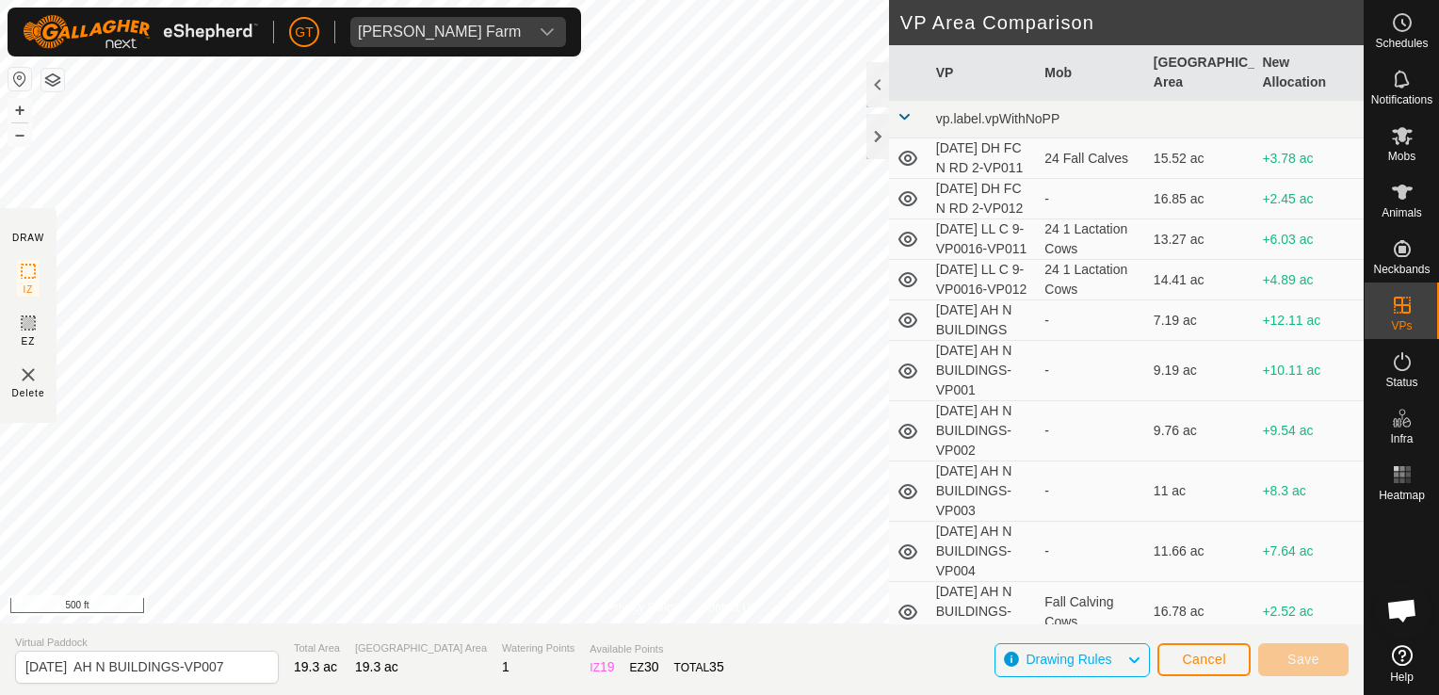
click at [1076, 669] on span "Drawing Rules" at bounding box center [1075, 660] width 101 height 24
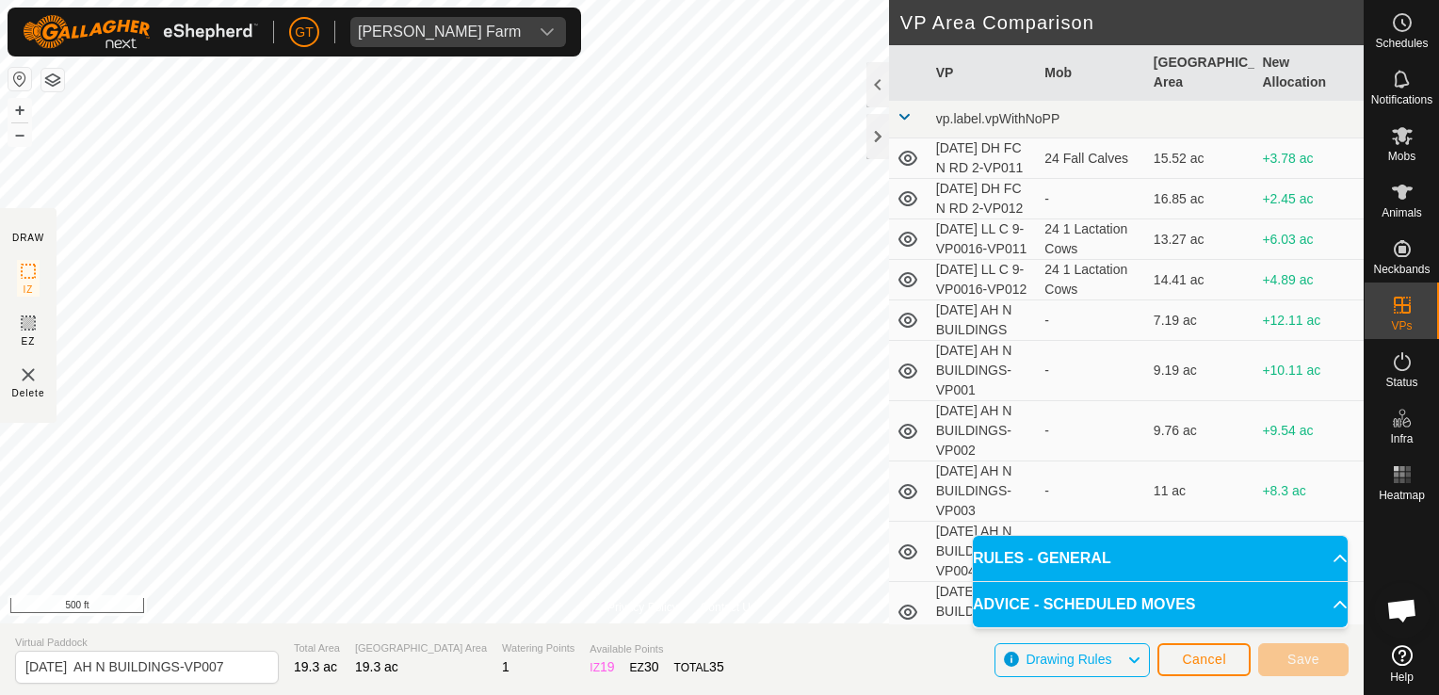
click at [1076, 669] on span "Drawing Rules" at bounding box center [1075, 660] width 101 height 24
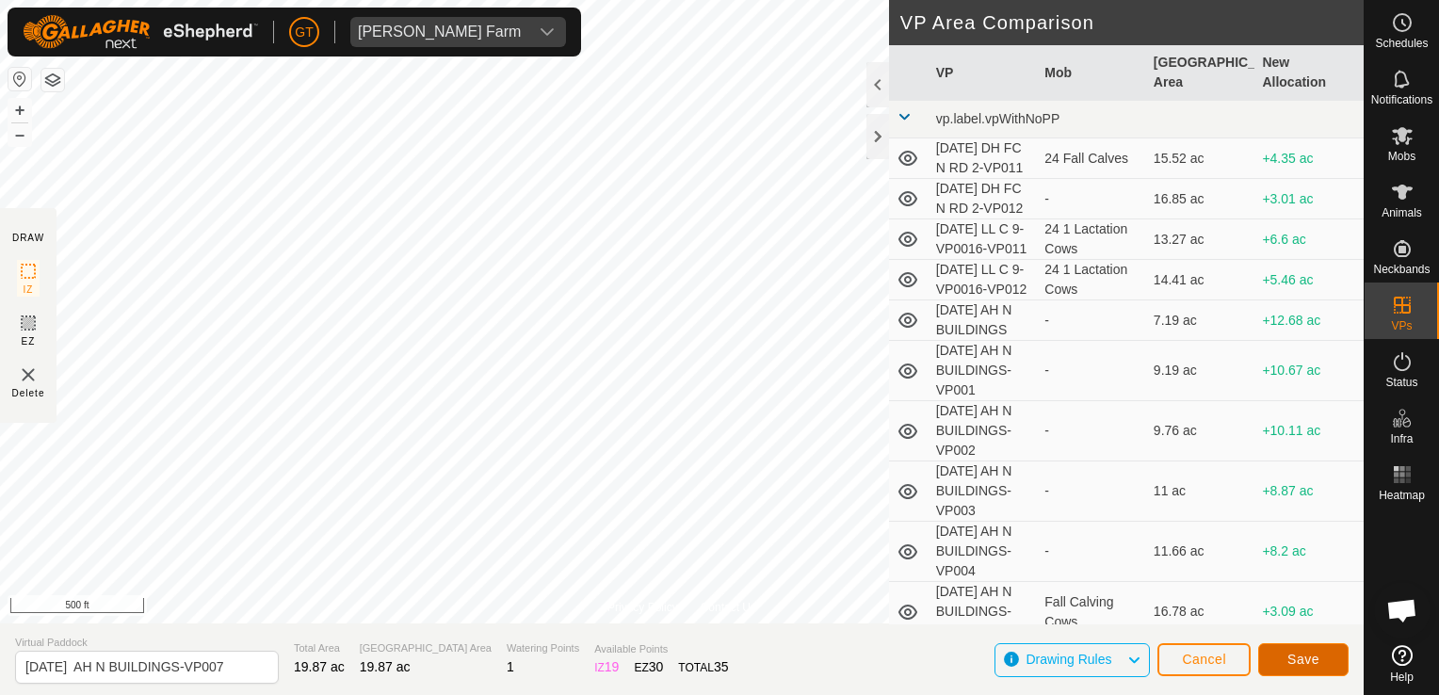
click at [1303, 671] on button "Save" at bounding box center [1303, 659] width 90 height 33
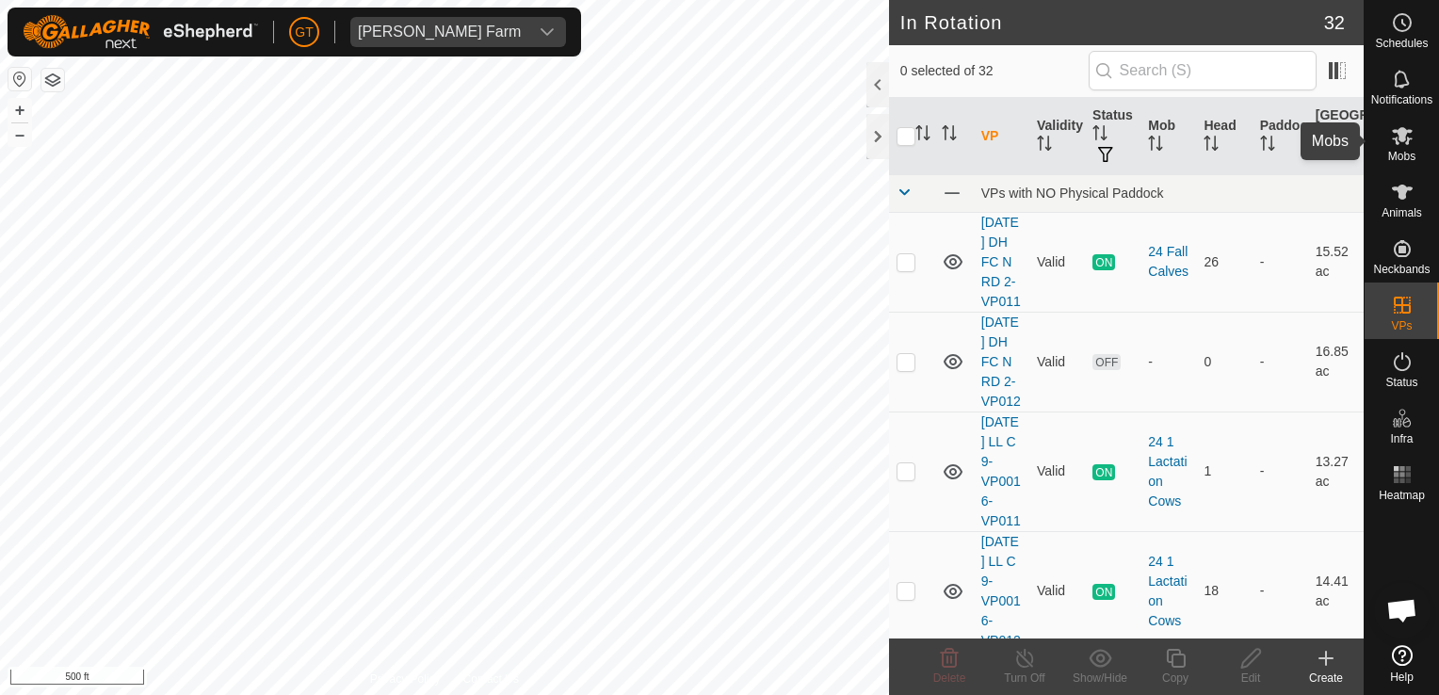
click at [1406, 140] on icon at bounding box center [1402, 136] width 21 height 18
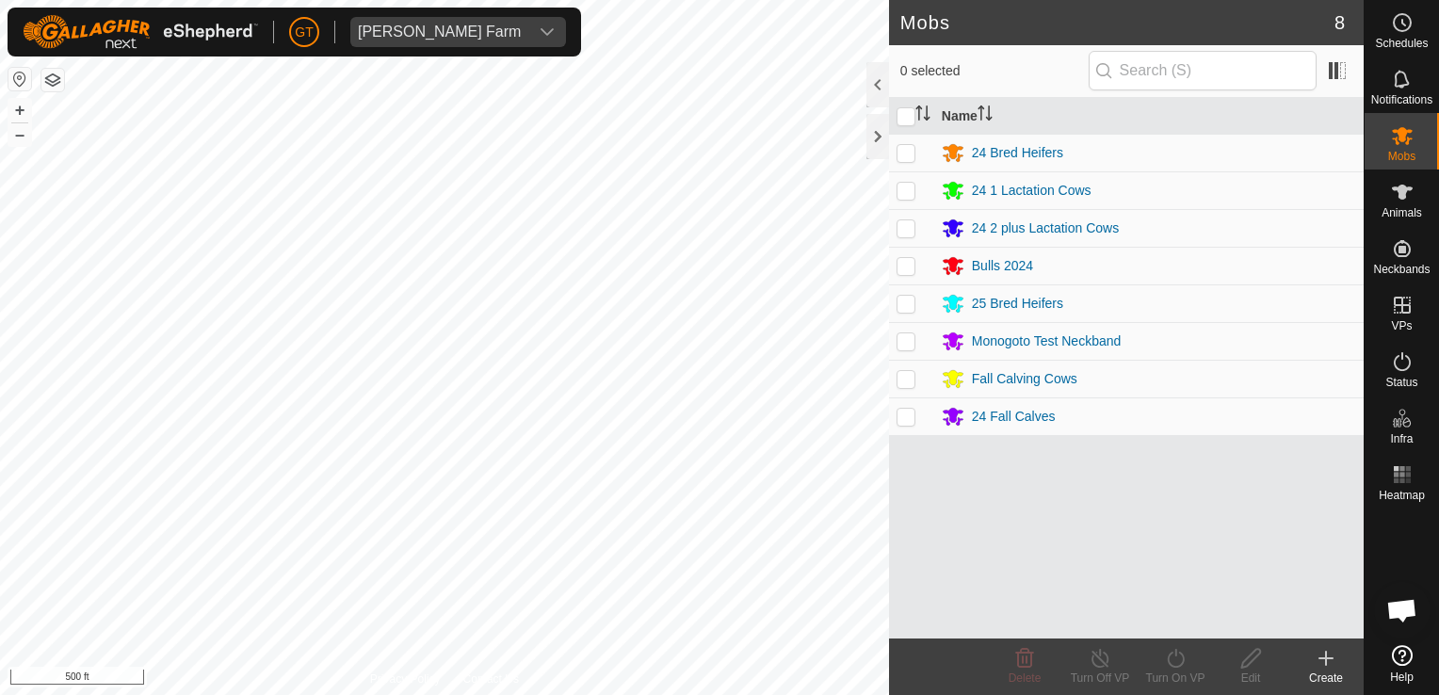
click at [909, 371] on p-checkbox at bounding box center [905, 378] width 19 height 15
checkbox input "true"
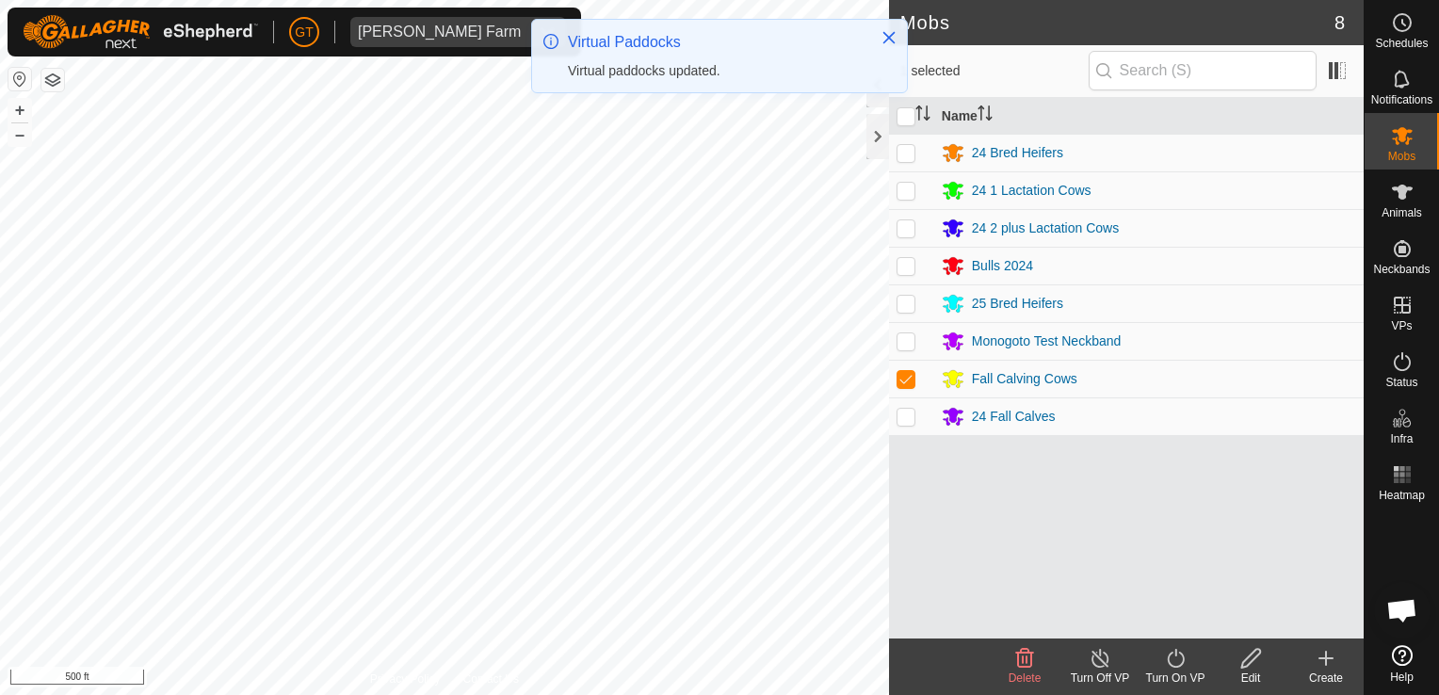
click at [1175, 665] on icon at bounding box center [1176, 658] width 24 height 23
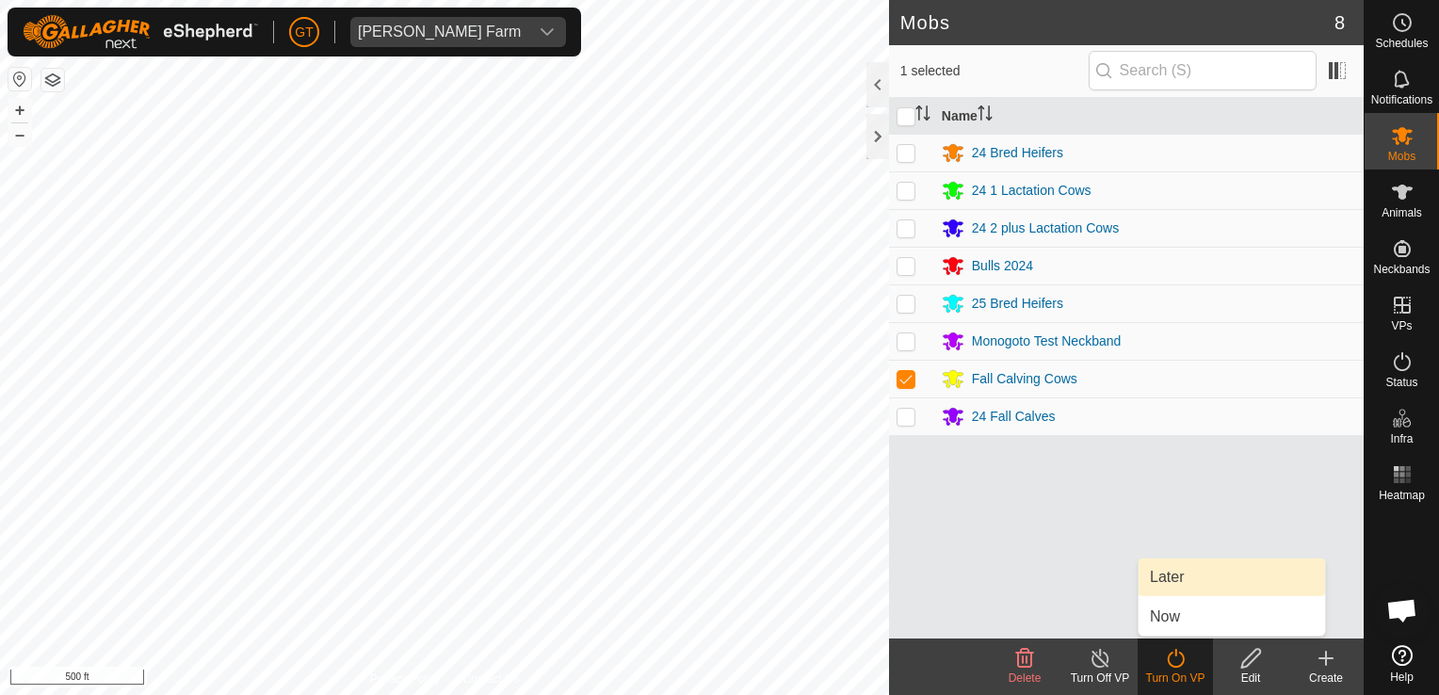
click at [1191, 580] on link "Later" at bounding box center [1231, 577] width 186 height 38
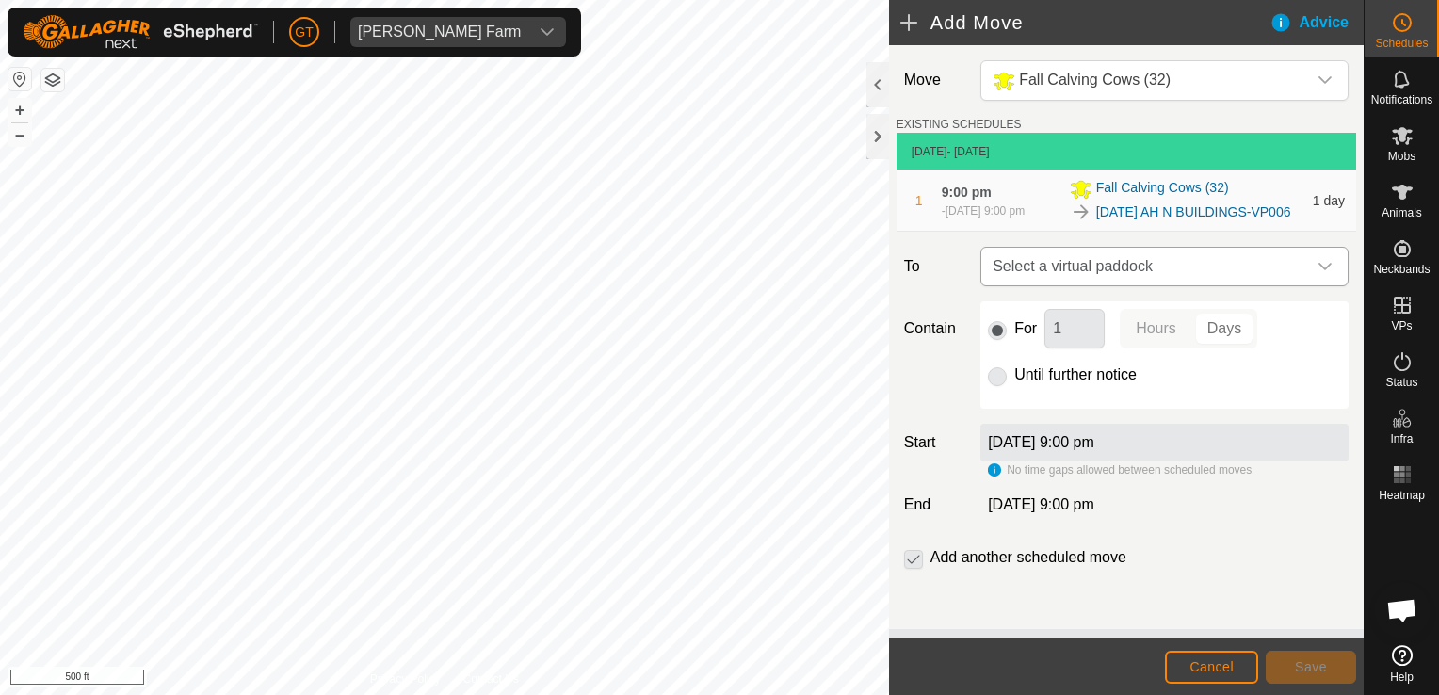
click at [1317, 272] on div "dropdown trigger" at bounding box center [1325, 267] width 38 height 38
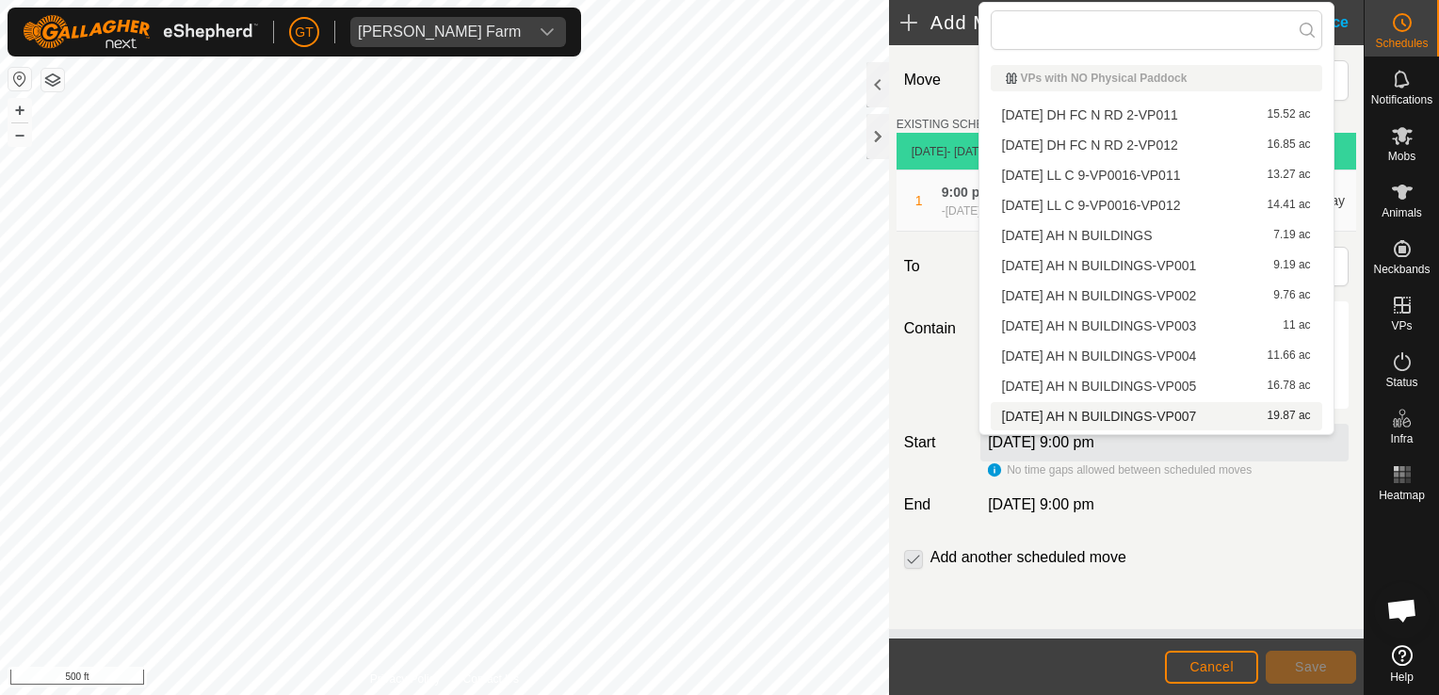
click at [1124, 412] on li "[DATE] AH N BUILDINGS-VP007 19.87 ac" at bounding box center [1156, 416] width 331 height 28
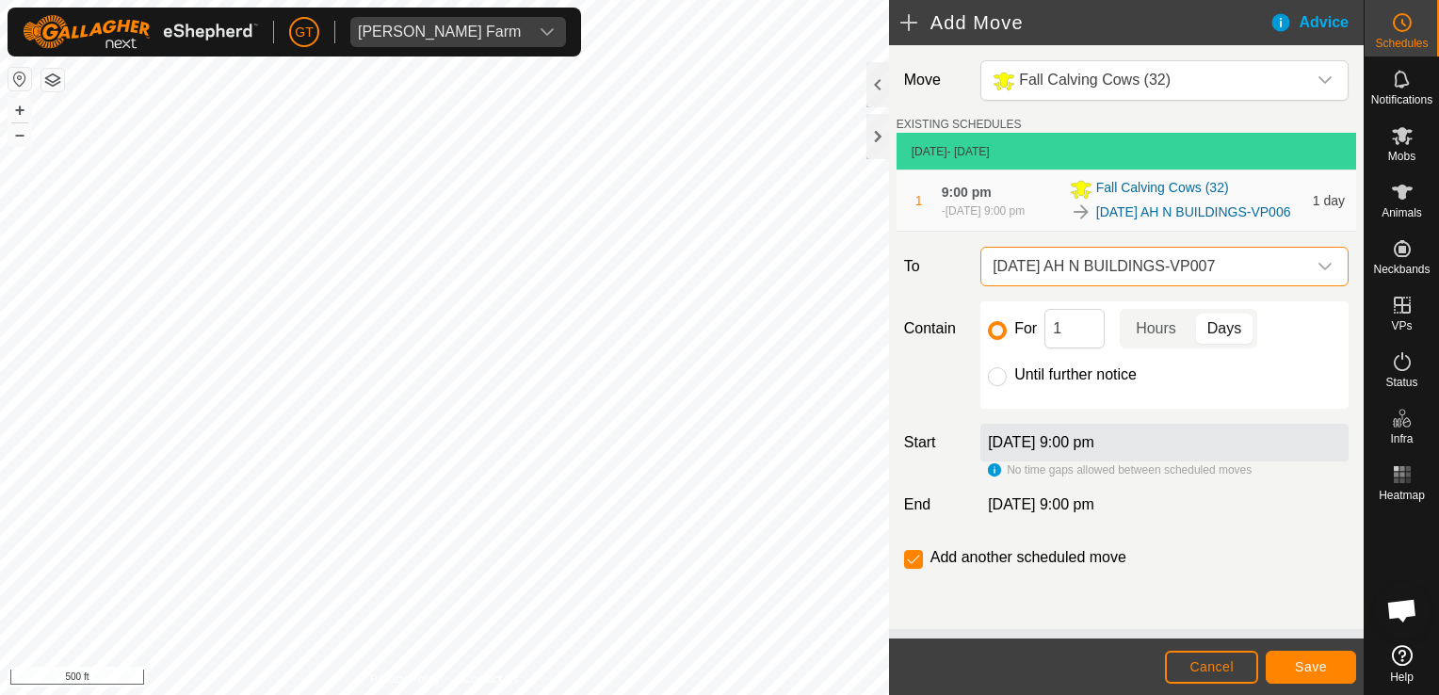
scroll to position [7, 0]
click at [994, 382] on input "Until further notice" at bounding box center [997, 376] width 19 height 19
radio input "true"
checkbox input "false"
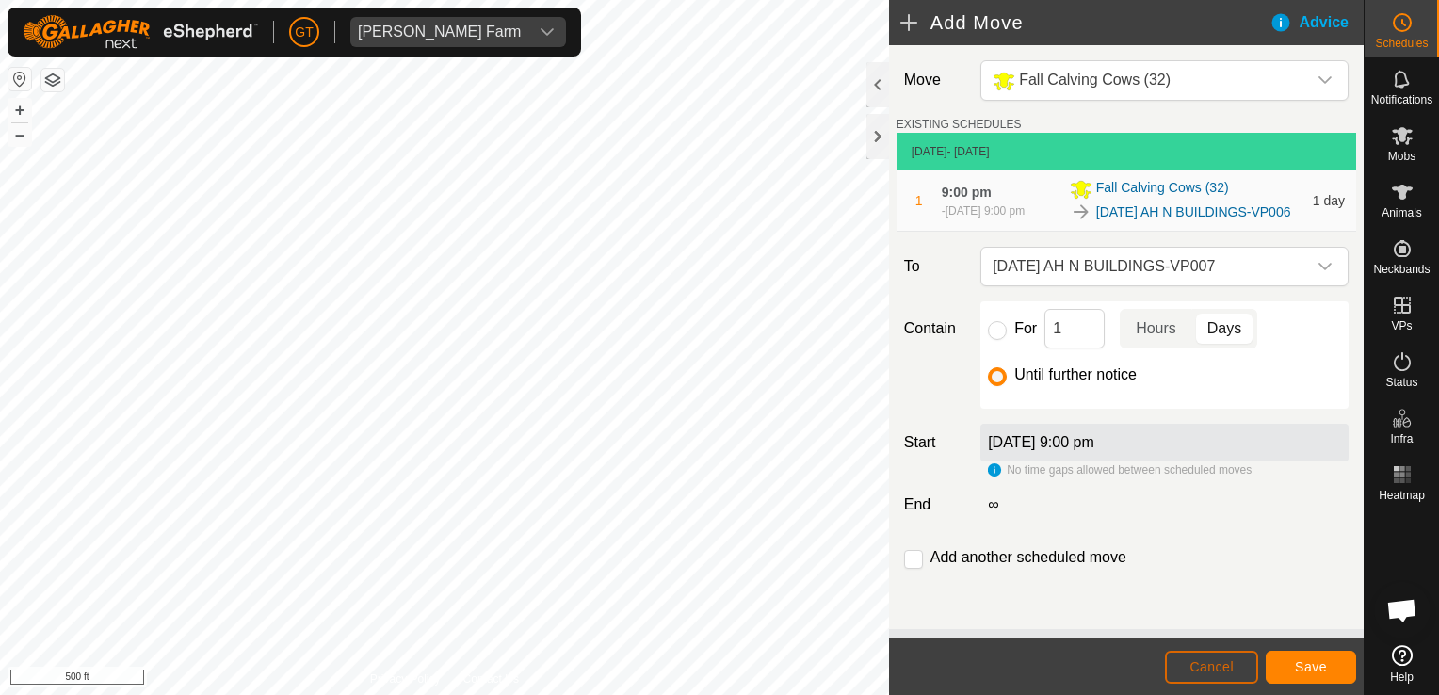
click at [1198, 669] on span "Cancel" at bounding box center [1211, 666] width 44 height 15
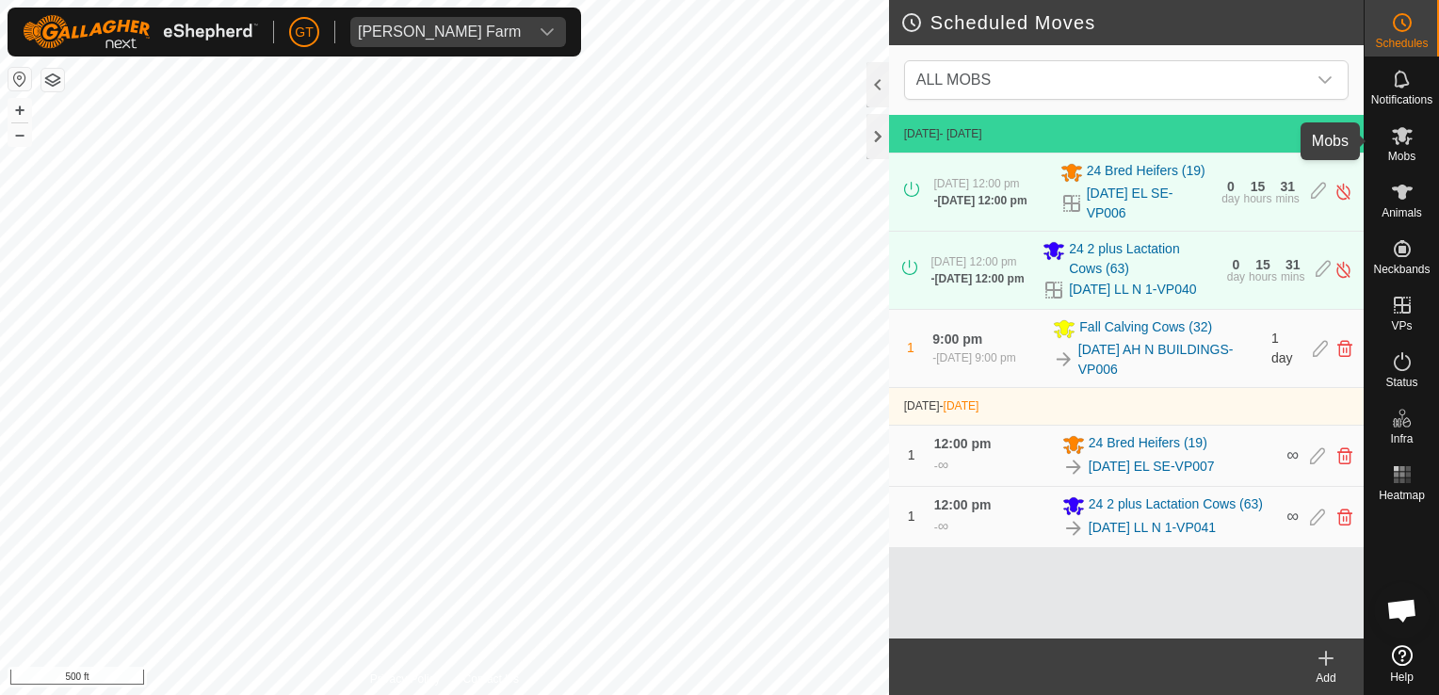
click at [1395, 121] on es-mob-svg-icon at bounding box center [1402, 136] width 34 height 30
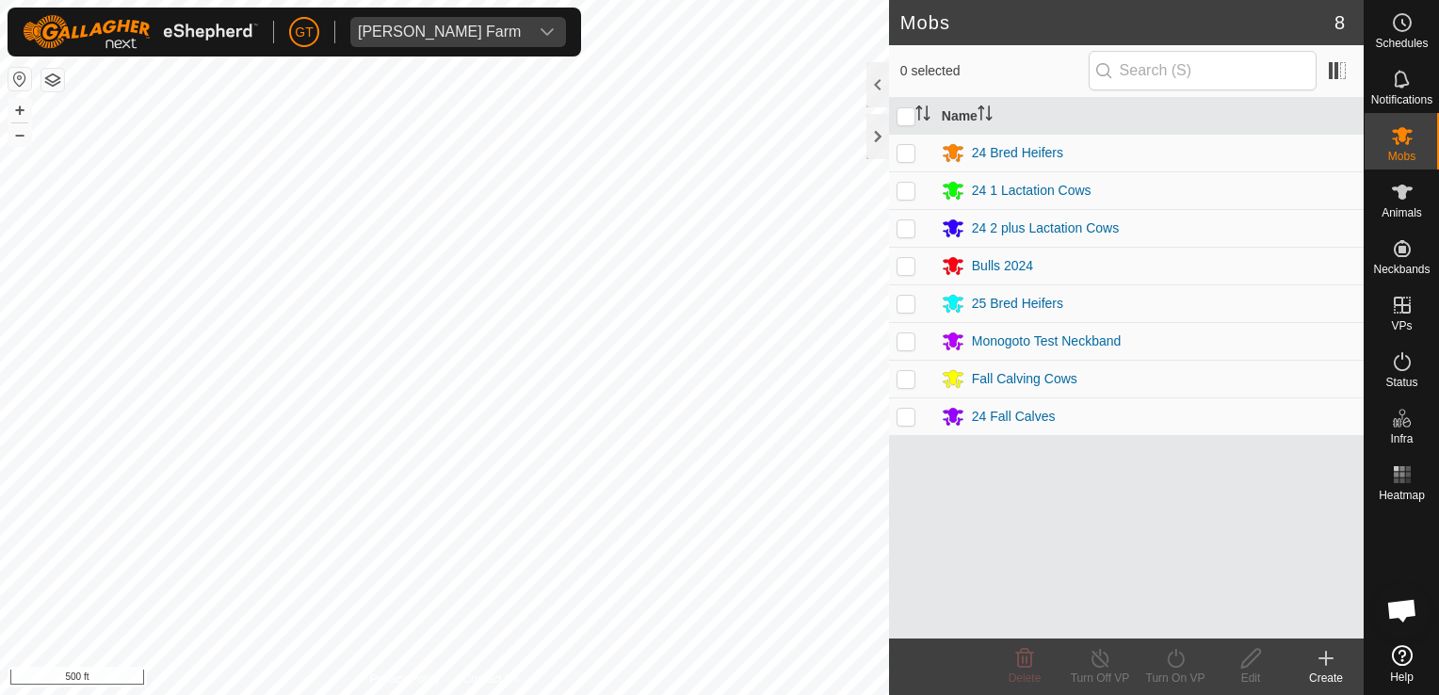
click at [908, 371] on p-checkbox at bounding box center [905, 378] width 19 height 15
checkbox input "true"
click at [1170, 657] on icon at bounding box center [1176, 658] width 24 height 23
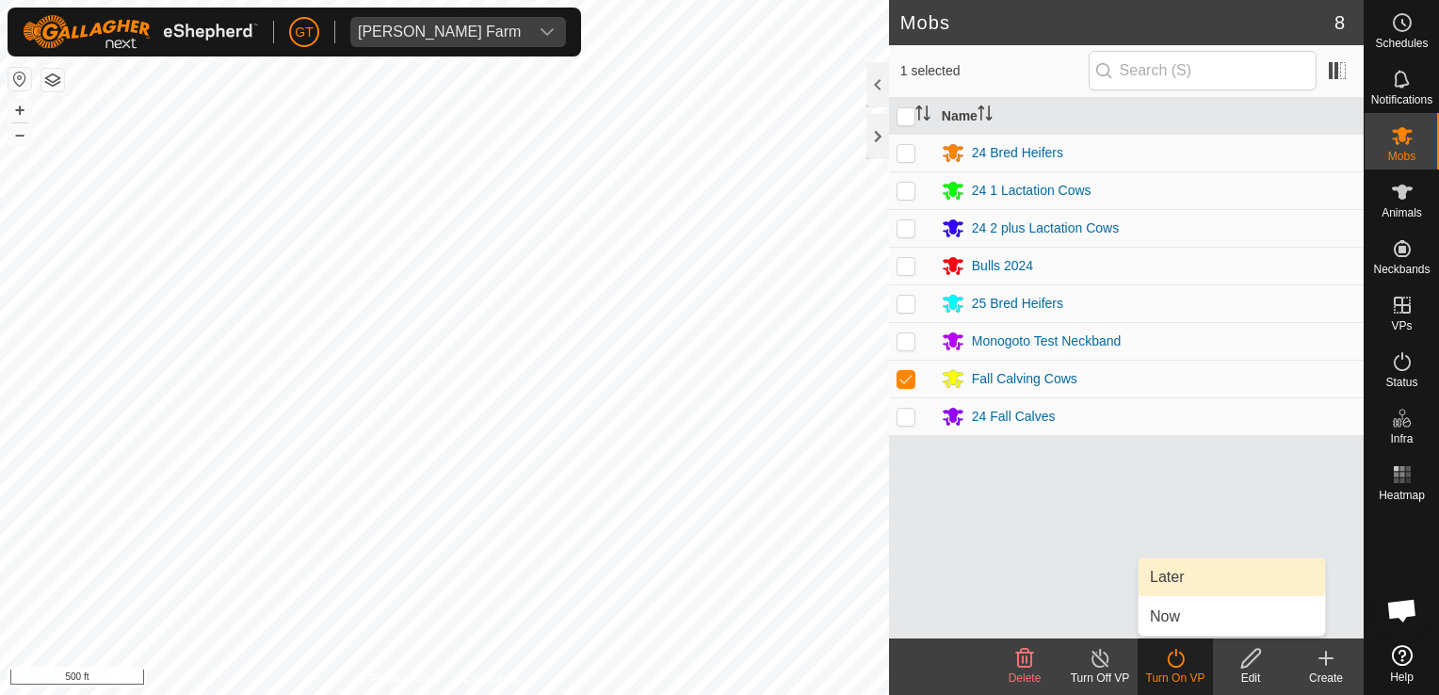
click at [1195, 581] on link "Later" at bounding box center [1231, 577] width 186 height 38
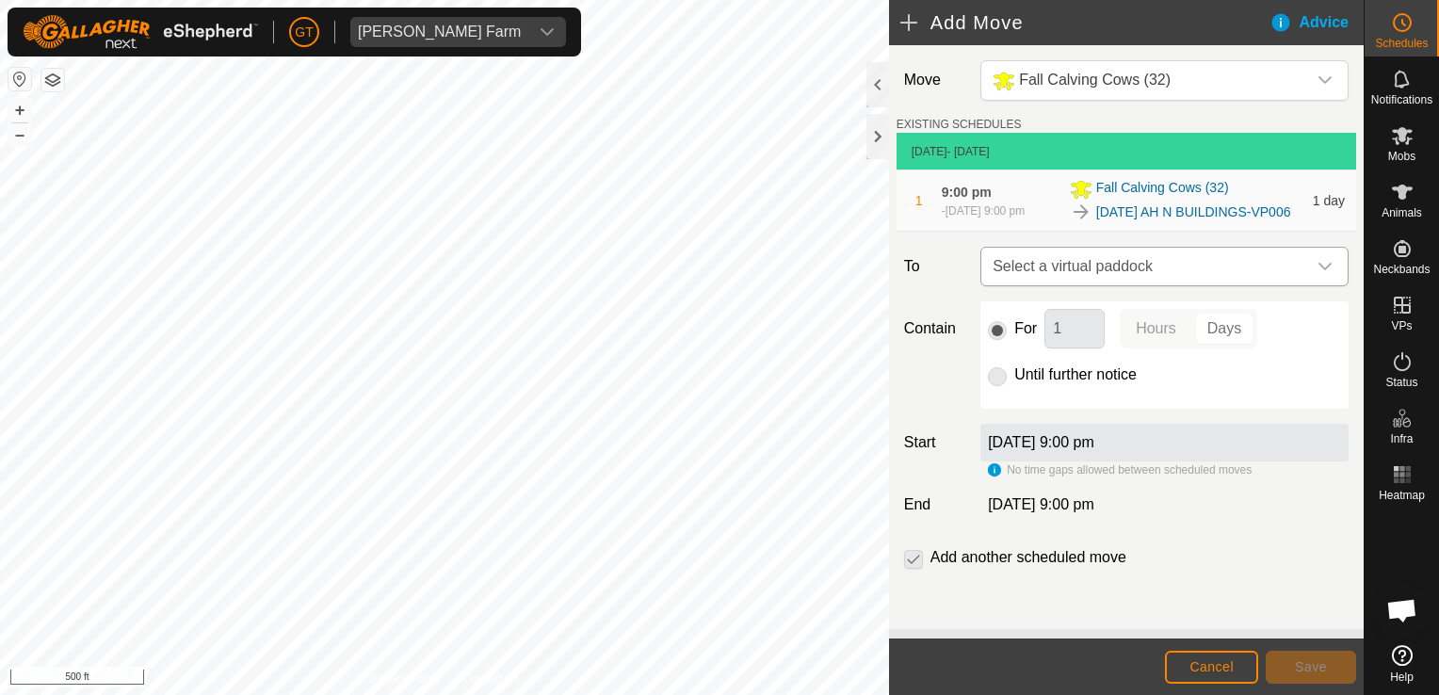
click at [1317, 274] on icon "dropdown trigger" at bounding box center [1324, 266] width 15 height 15
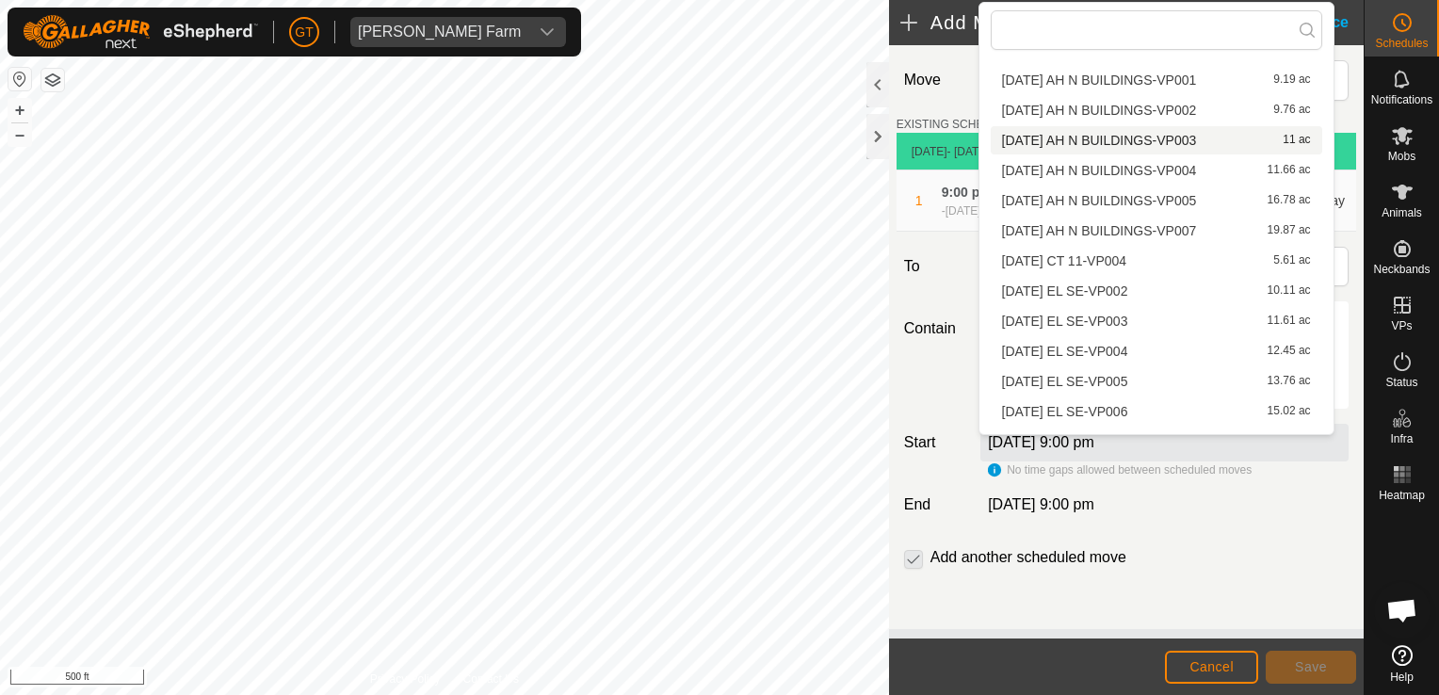
scroll to position [188, 0]
click at [1134, 225] on li "[DATE] AH N BUILDINGS-VP007 19.87 ac" at bounding box center [1156, 228] width 331 height 28
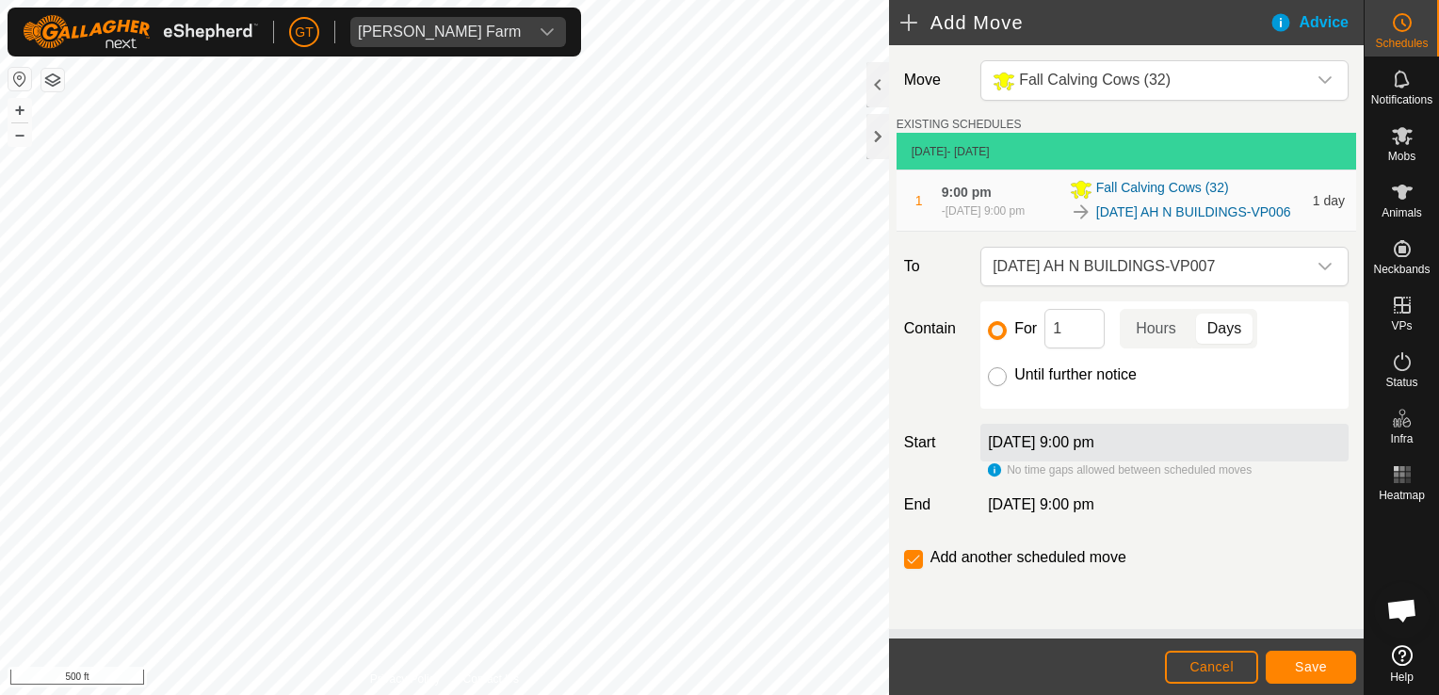
click at [994, 386] on input "Until further notice" at bounding box center [997, 376] width 19 height 19
radio input "true"
checkbox input "false"
click at [992, 512] on label "∞" at bounding box center [992, 504] width 25 height 16
click at [1299, 661] on span "Save" at bounding box center [1311, 666] width 32 height 15
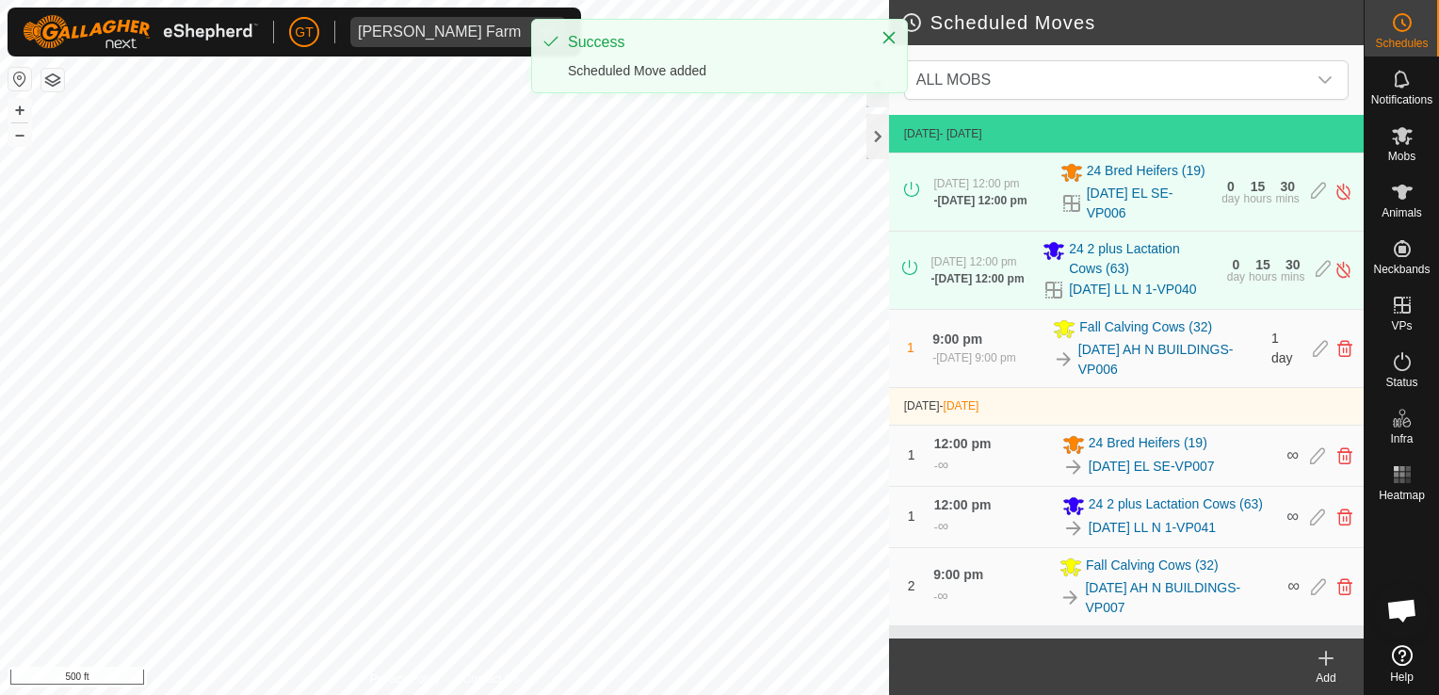
scroll to position [24, 0]
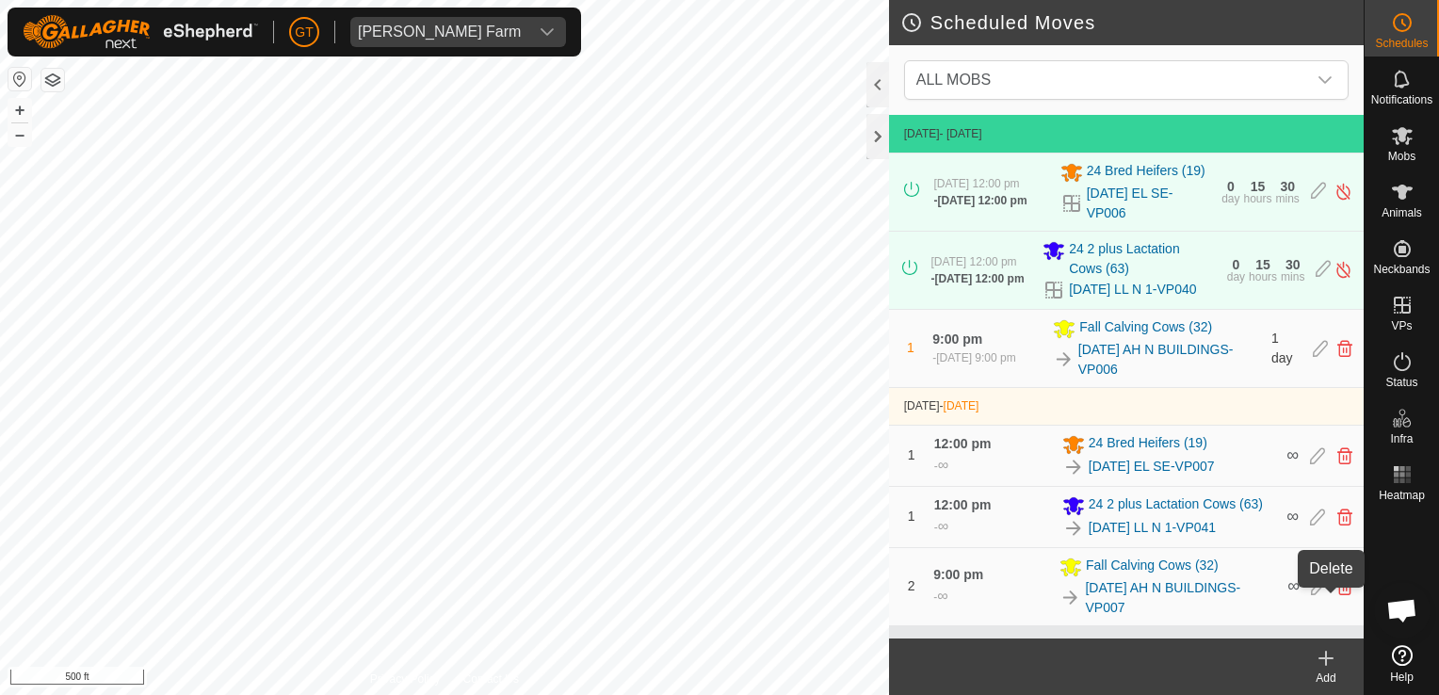
click at [1337, 595] on icon at bounding box center [1344, 586] width 15 height 17
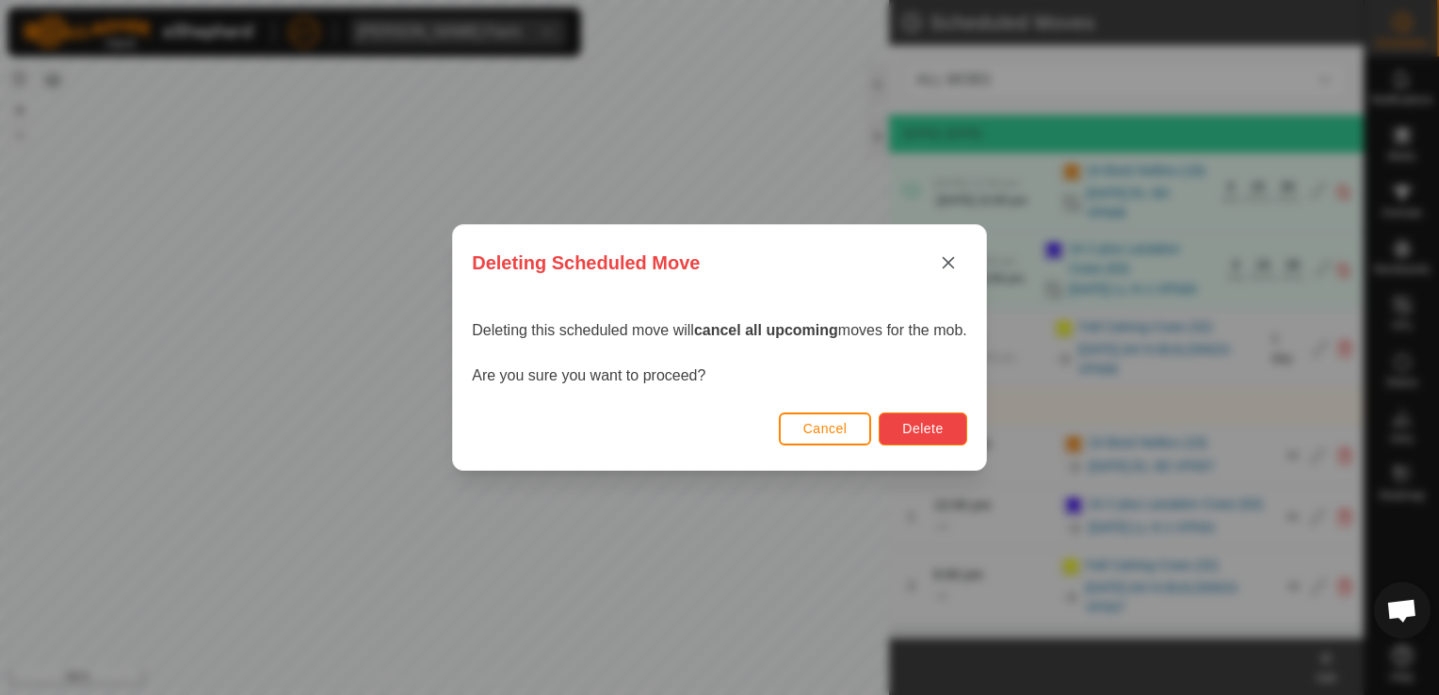
click at [919, 435] on span "Delete" at bounding box center [922, 428] width 40 height 15
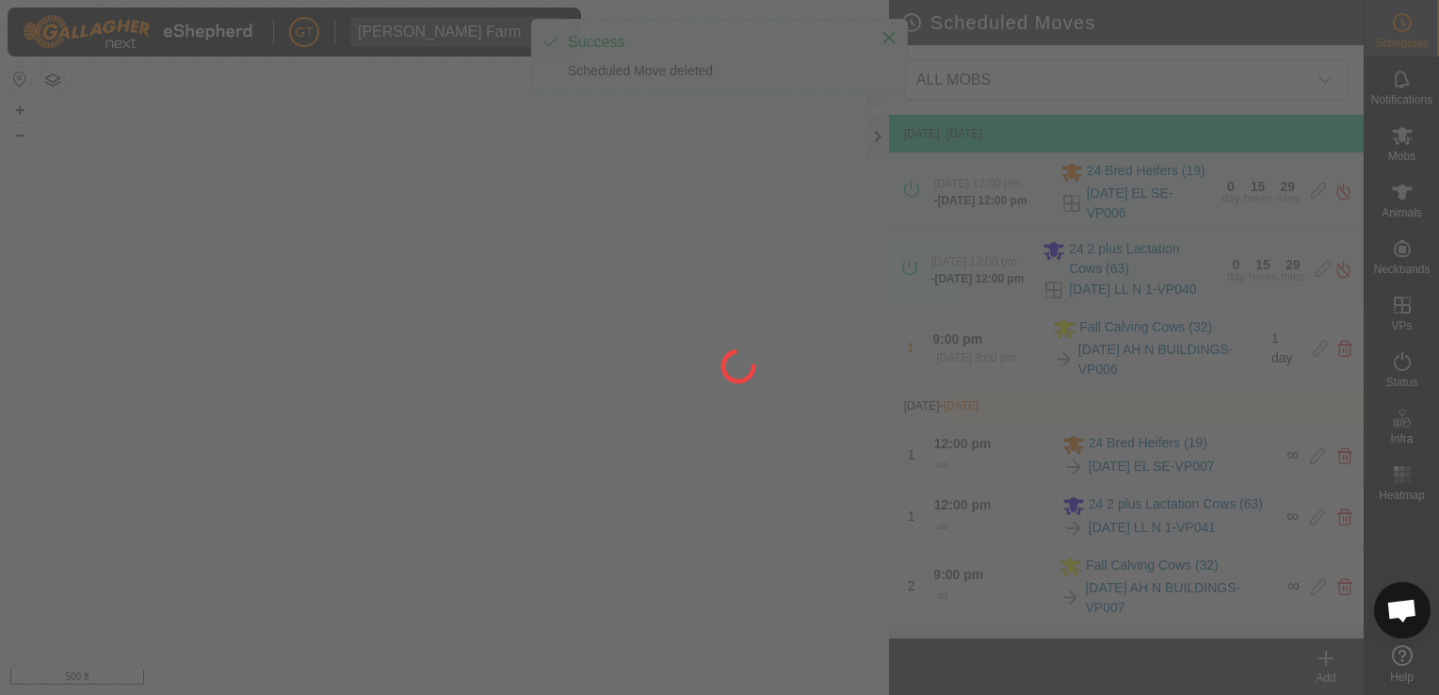
scroll to position [0, 0]
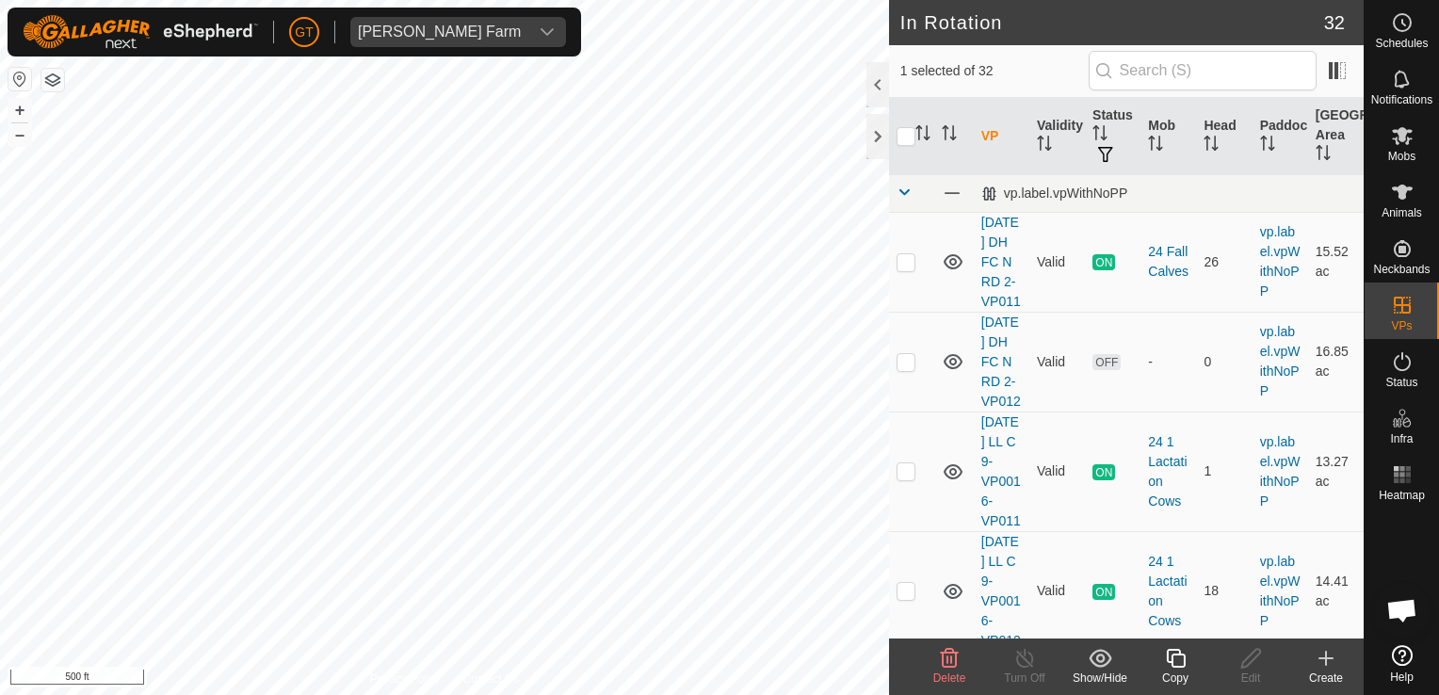
checkbox input "false"
checkbox input "true"
click at [1400, 130] on icon at bounding box center [1402, 136] width 21 height 18
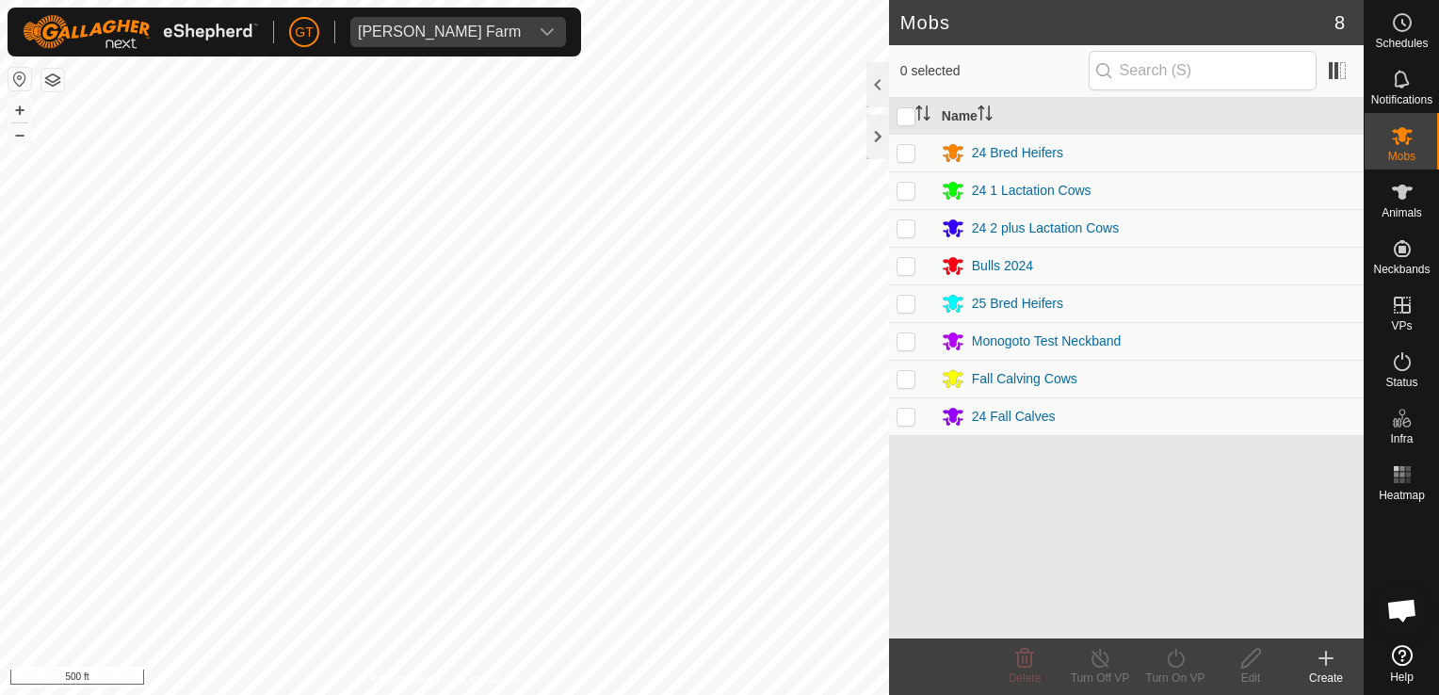
click at [913, 374] on p-checkbox at bounding box center [905, 378] width 19 height 15
click at [912, 382] on p-checkbox at bounding box center [905, 378] width 19 height 15
click at [912, 368] on td at bounding box center [911, 379] width 45 height 38
checkbox input "true"
click at [1170, 661] on icon at bounding box center [1176, 658] width 24 height 23
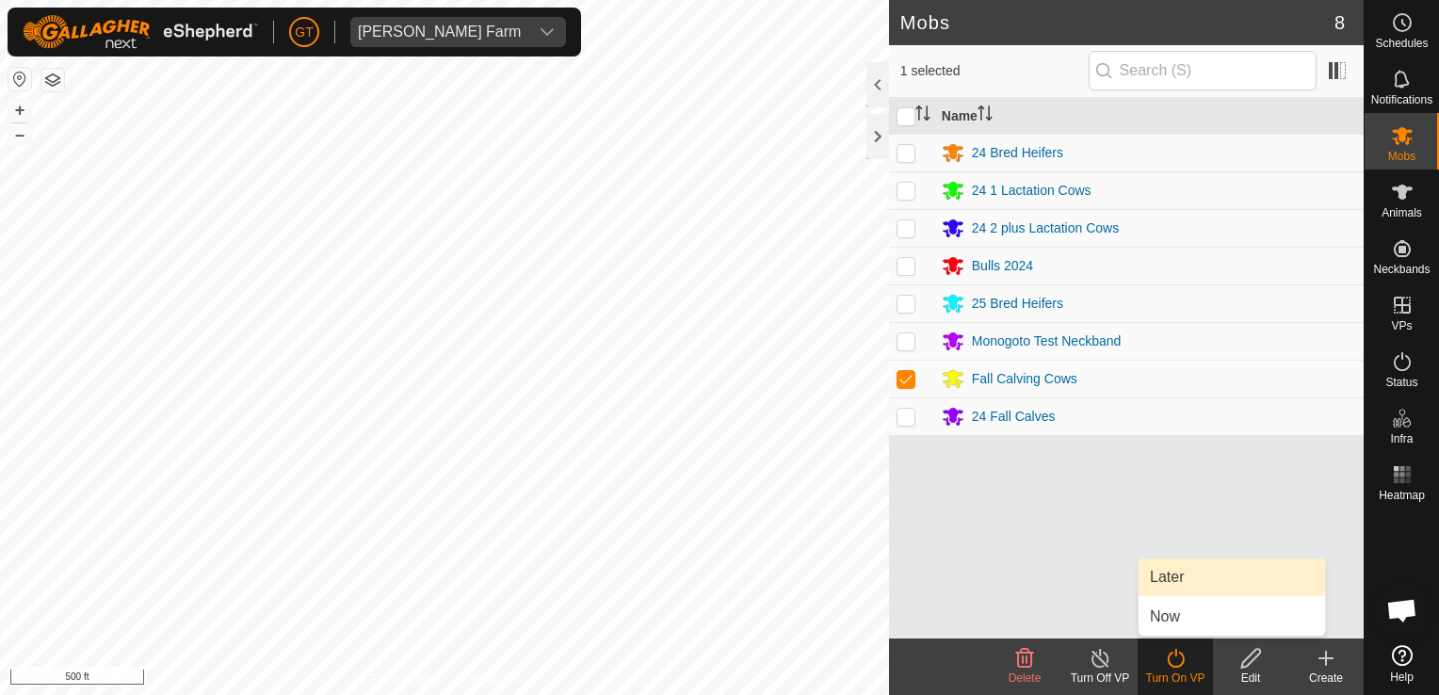
click at [1193, 581] on link "Later" at bounding box center [1231, 577] width 186 height 38
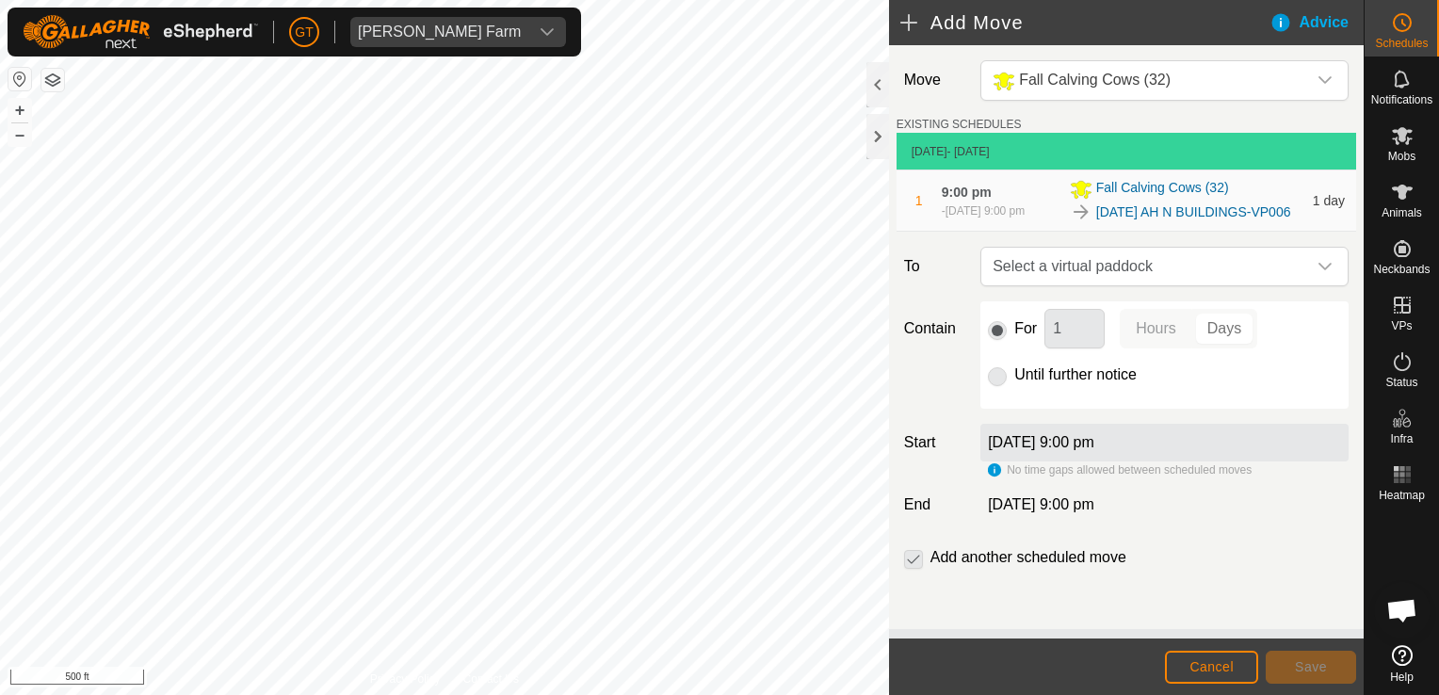
click at [1159, 461] on div "[DATE] 9:00 pm" at bounding box center [1164, 443] width 368 height 38
click at [1151, 516] on div "[DATE] 9:00 pm" at bounding box center [1164, 504] width 383 height 23
click at [1218, 672] on span "Cancel" at bounding box center [1211, 666] width 44 height 15
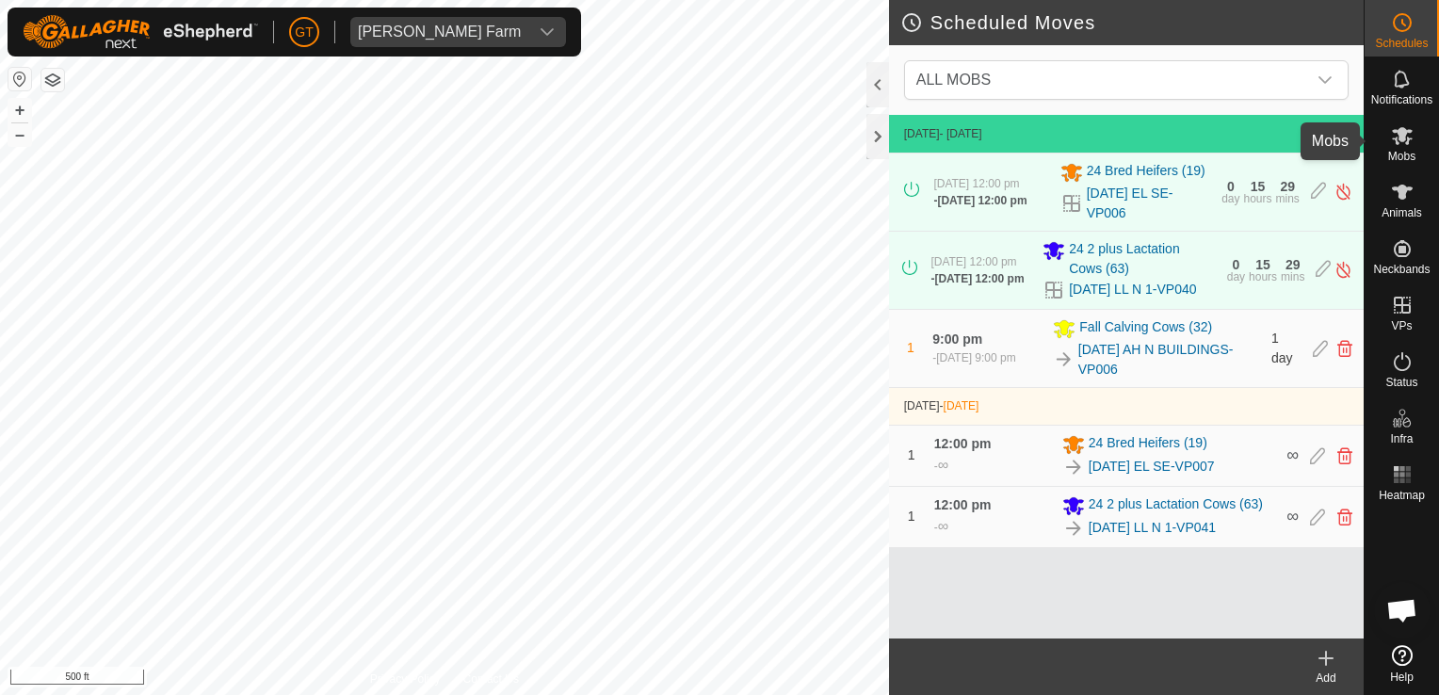
click at [1405, 139] on icon at bounding box center [1402, 136] width 21 height 18
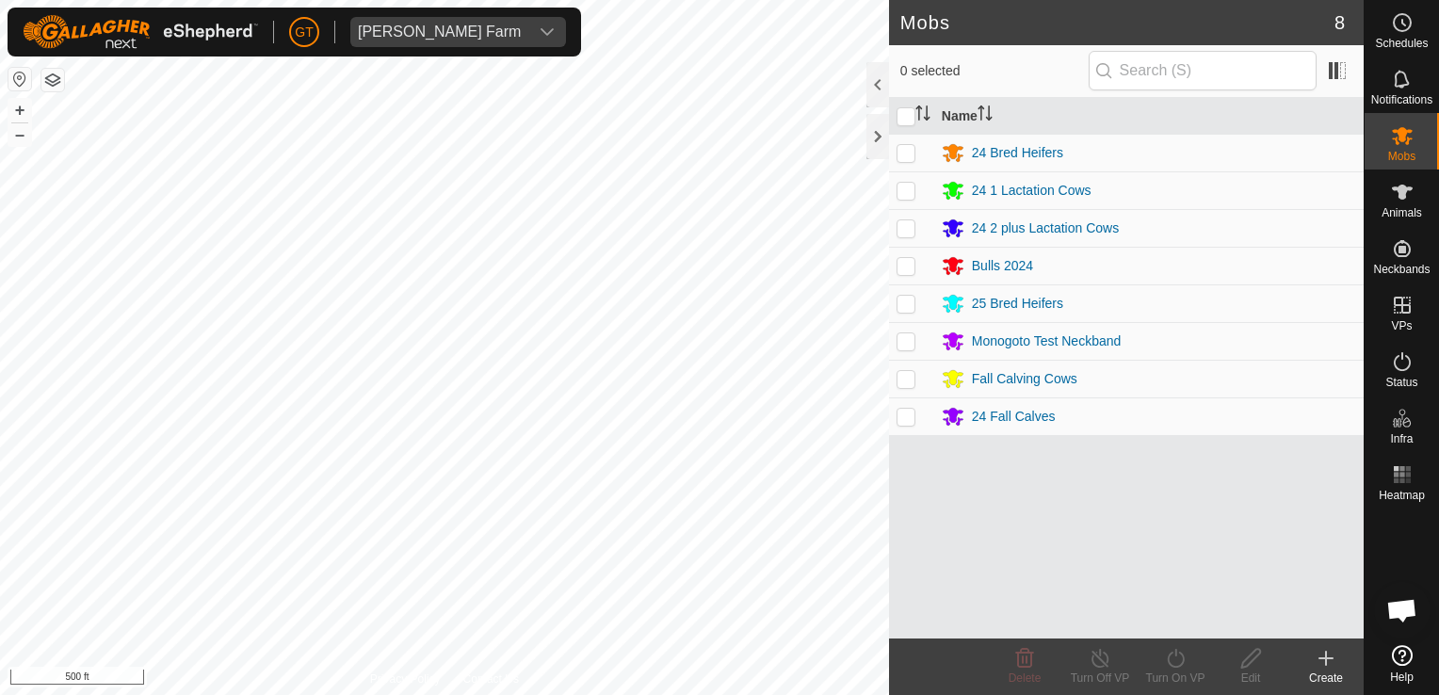
click at [912, 379] on p-checkbox at bounding box center [905, 378] width 19 height 15
checkbox input "true"
click at [1180, 661] on icon at bounding box center [1176, 658] width 24 height 23
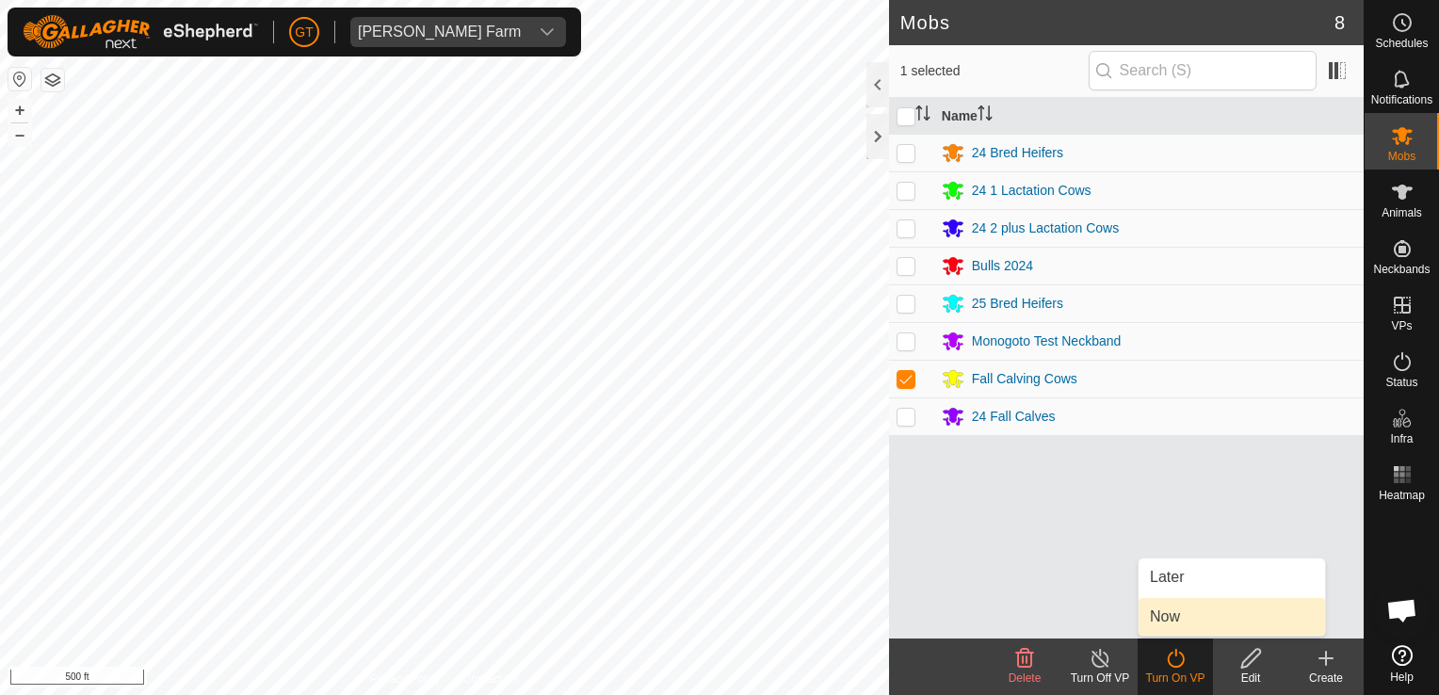
click at [1171, 624] on link "Now" at bounding box center [1231, 617] width 186 height 38
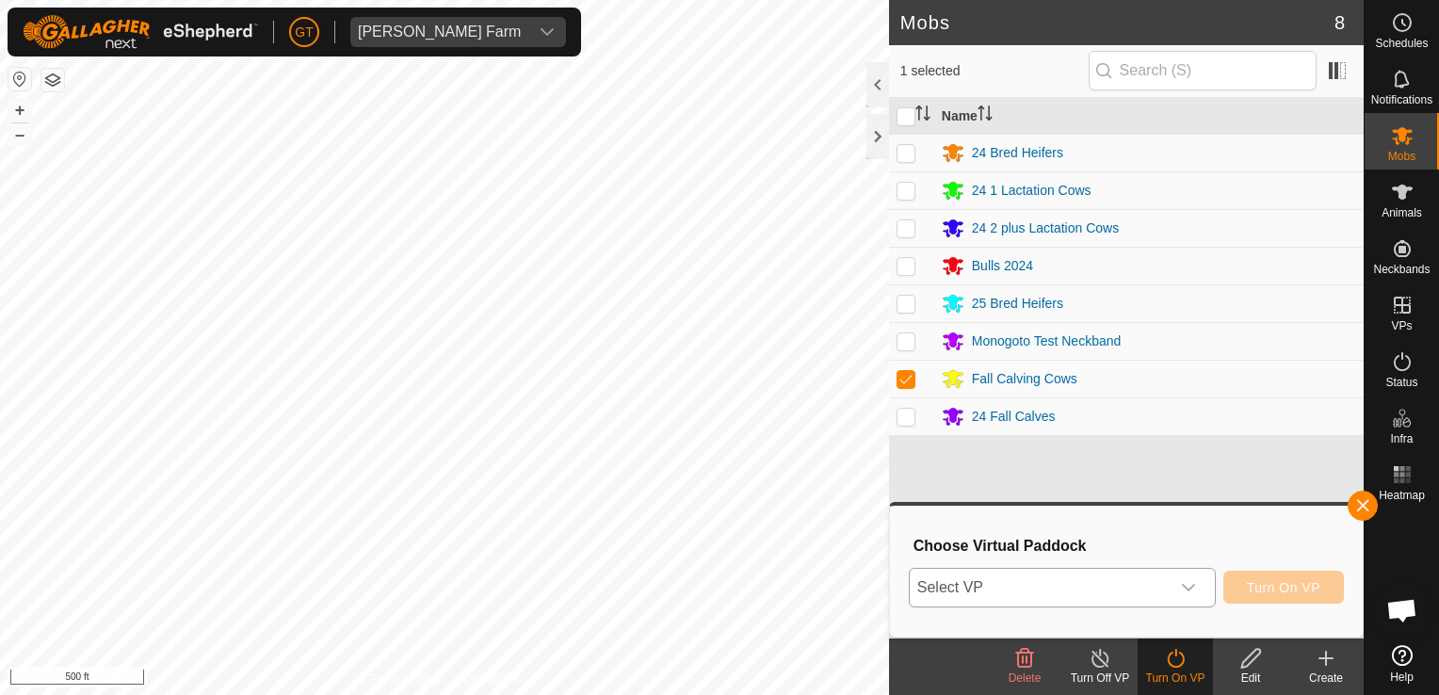
click at [1194, 595] on div "dropdown trigger" at bounding box center [1189, 588] width 38 height 38
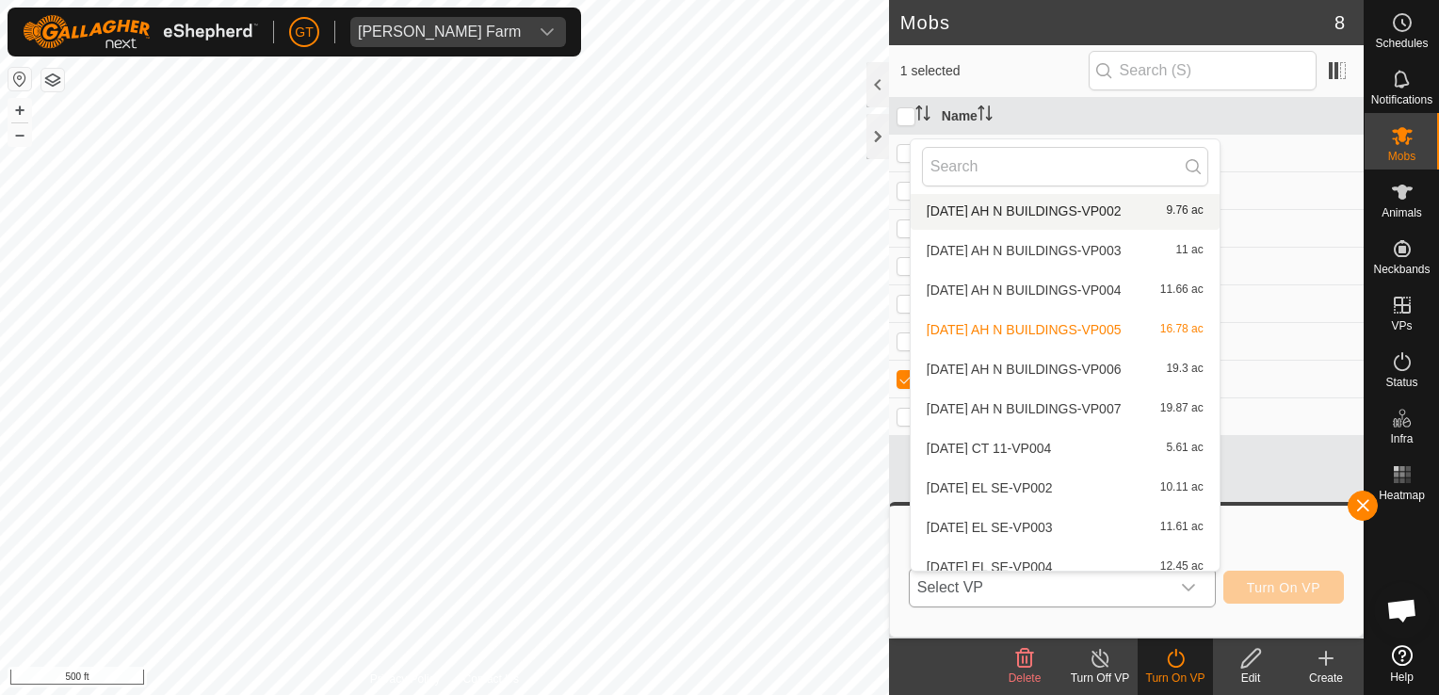
scroll to position [303, 0]
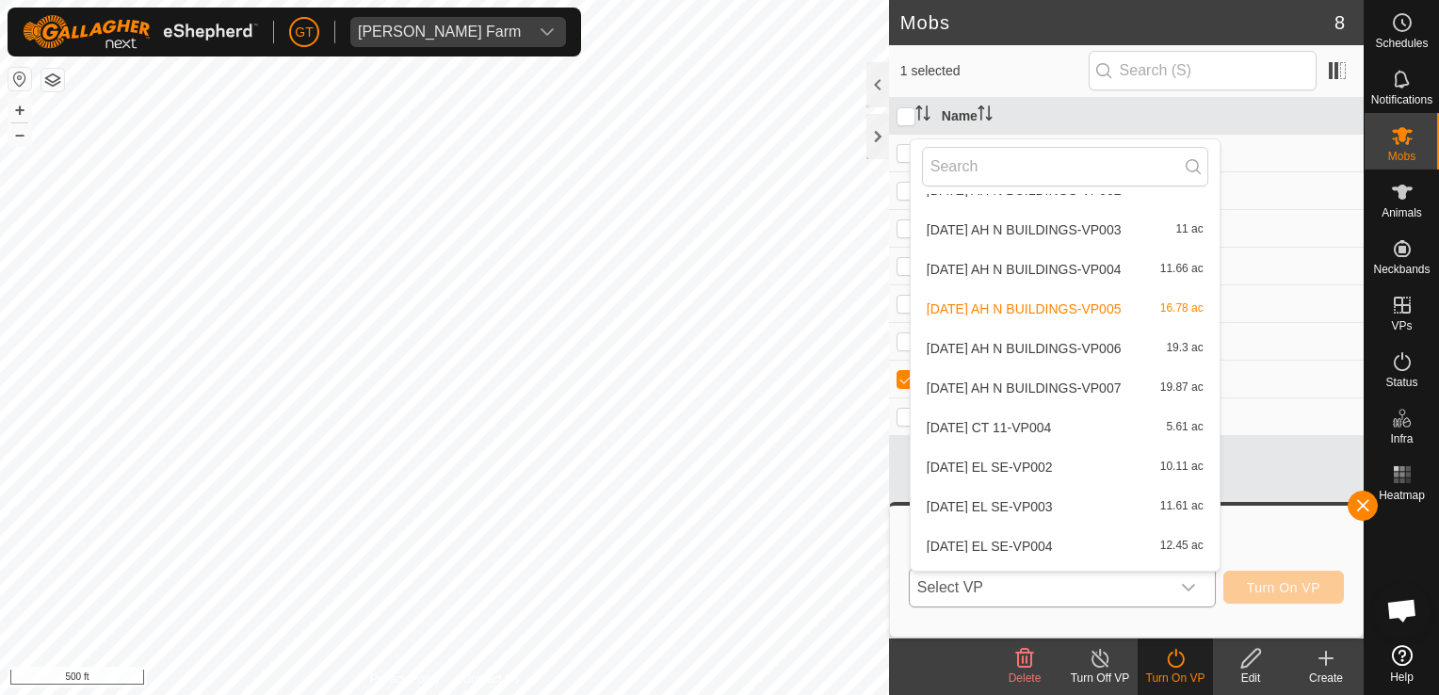
click at [1088, 385] on li "[DATE] AH N BUILDINGS-VP007 19.87 ac" at bounding box center [1065, 388] width 309 height 38
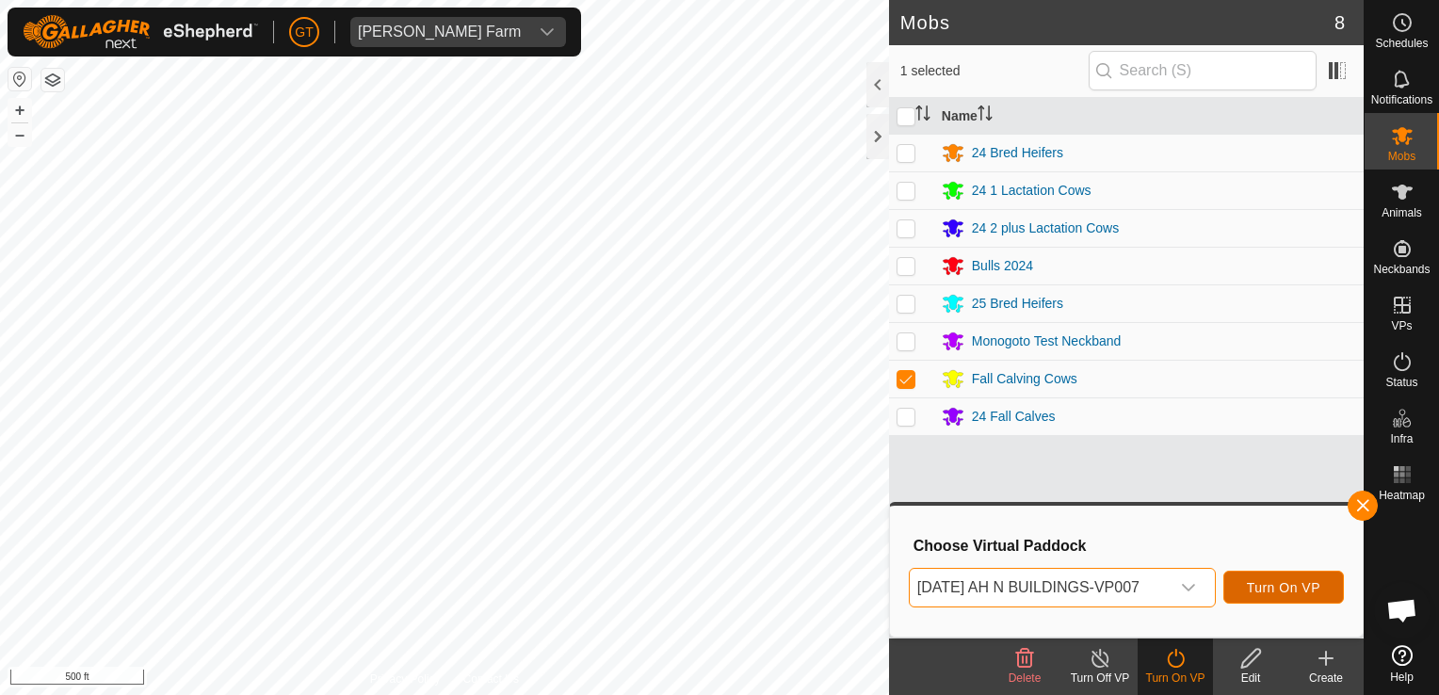
click at [1284, 591] on span "Turn On VP" at bounding box center [1283, 587] width 73 height 15
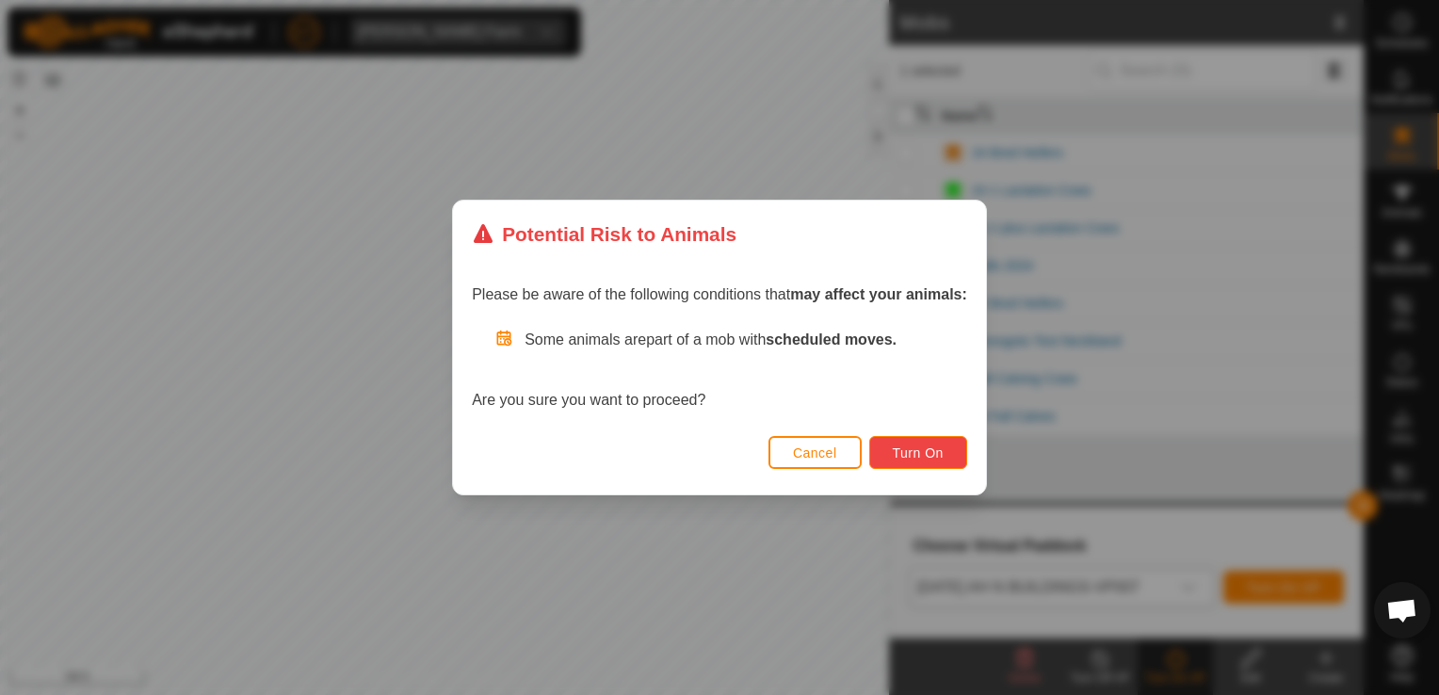
click at [901, 459] on span "Turn On" at bounding box center [918, 452] width 51 height 15
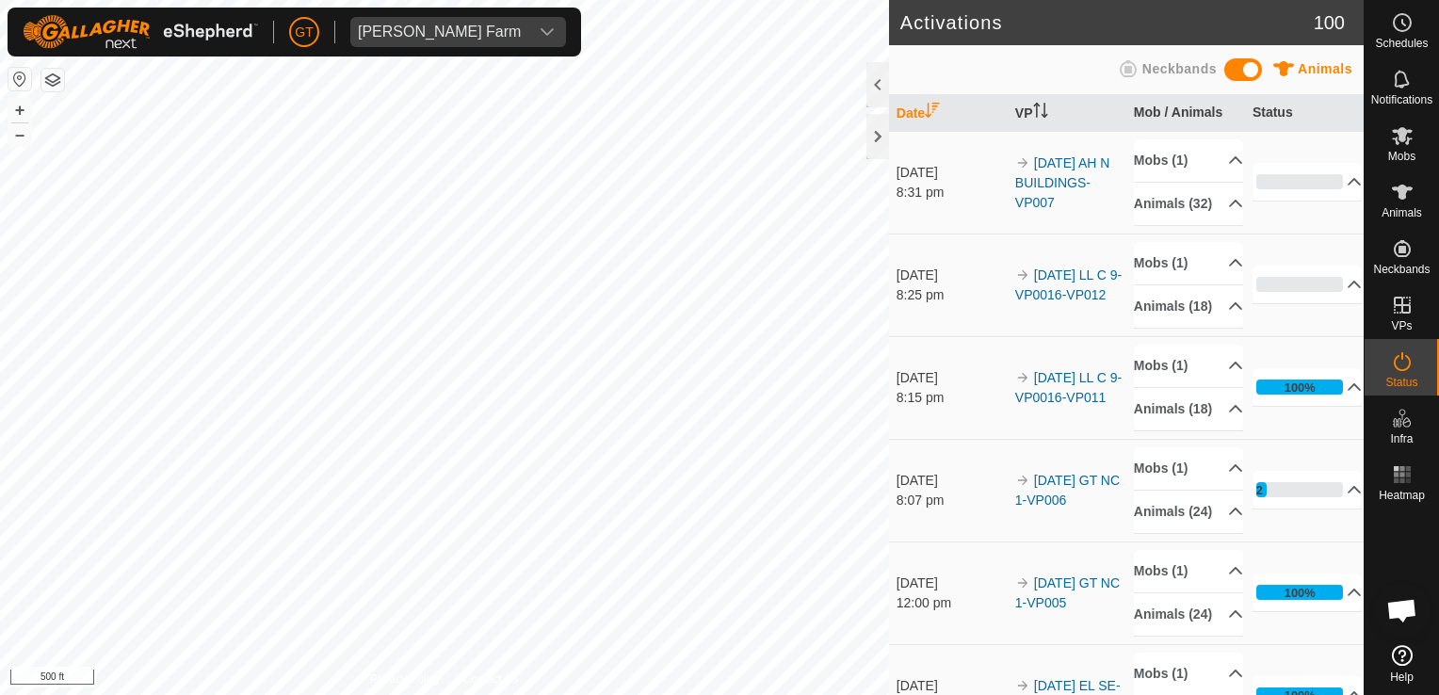
click at [0, 495] on html "[PERSON_NAME] Farm Schedules Notifications Mobs Animals Neckbands VPs Status In…" at bounding box center [719, 347] width 1439 height 695
click at [0, 524] on html "[PERSON_NAME] Farm Schedules Notifications Mobs Animals Neckbands VPs Status In…" at bounding box center [719, 347] width 1439 height 695
click at [1408, 171] on div "Animals" at bounding box center [1401, 197] width 74 height 56
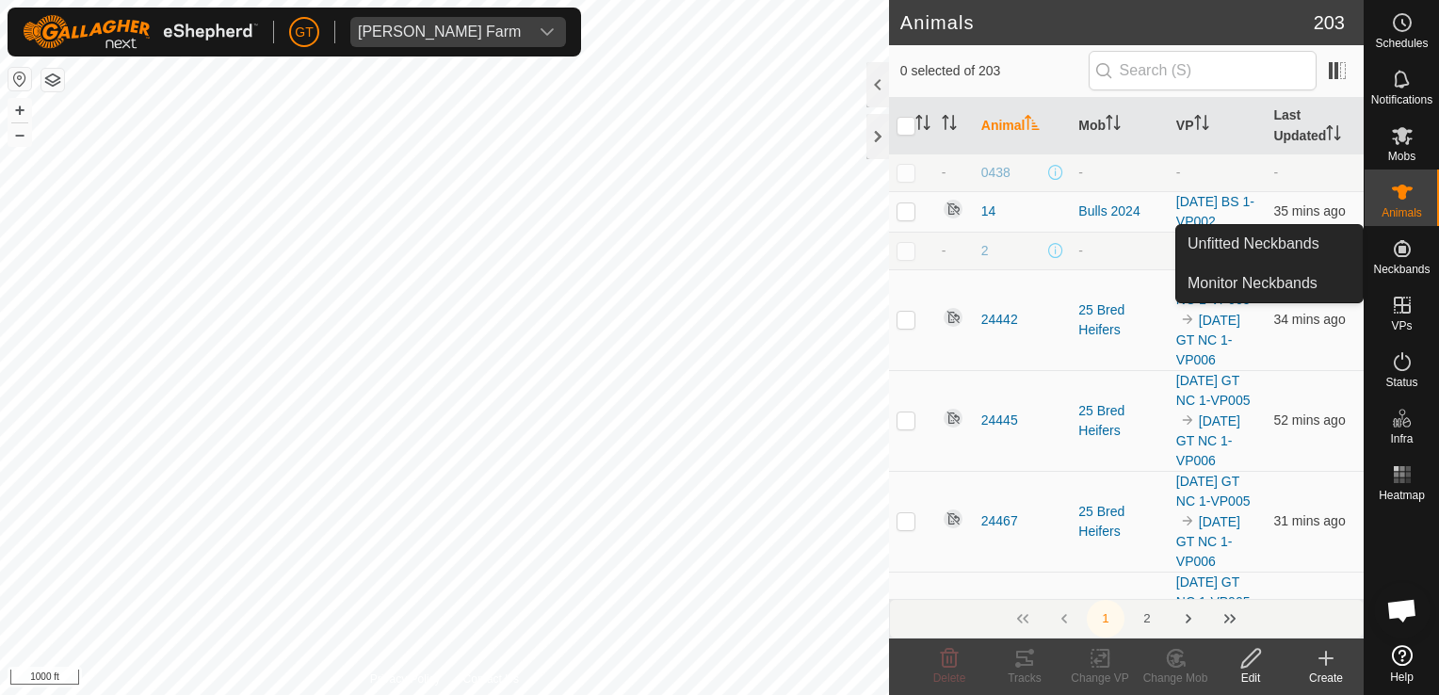
click at [1394, 245] on icon at bounding box center [1402, 248] width 17 height 17
click at [1332, 247] on link "Unfitted Neckbands" at bounding box center [1269, 244] width 186 height 38
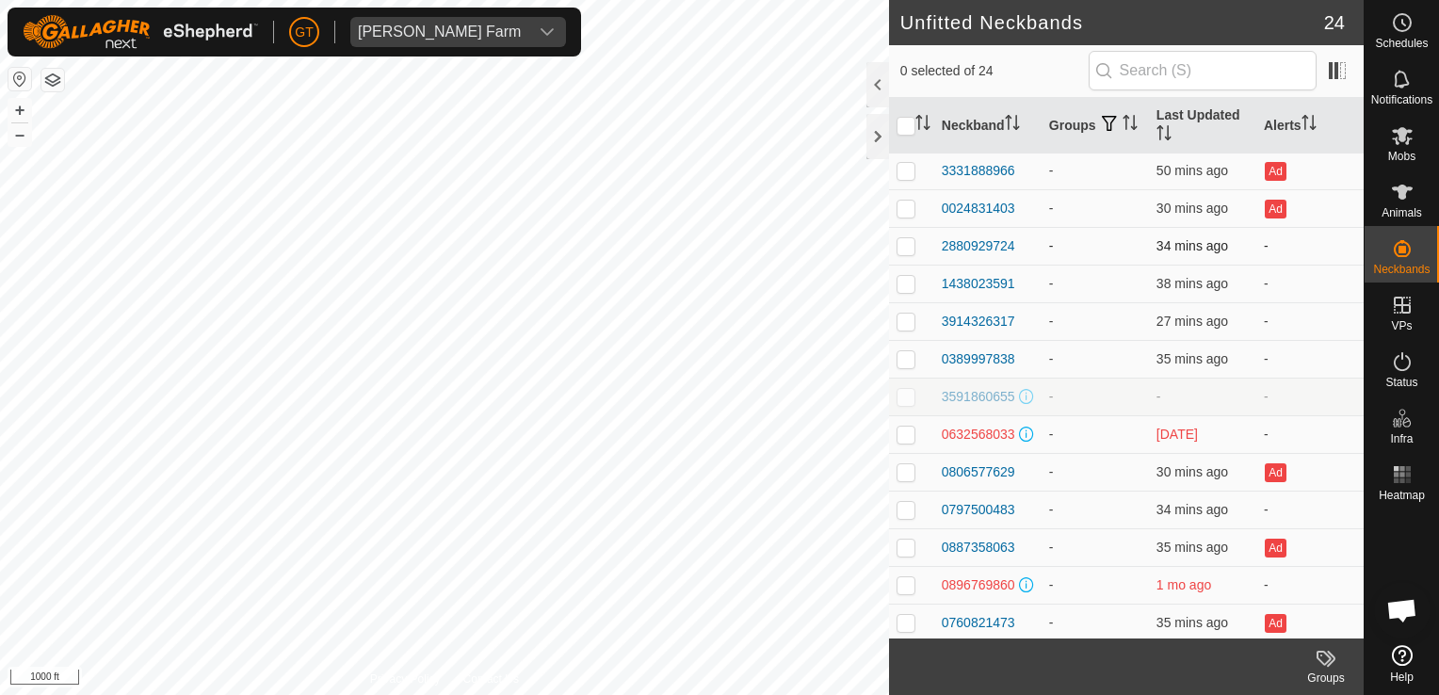
scroll to position [282, 0]
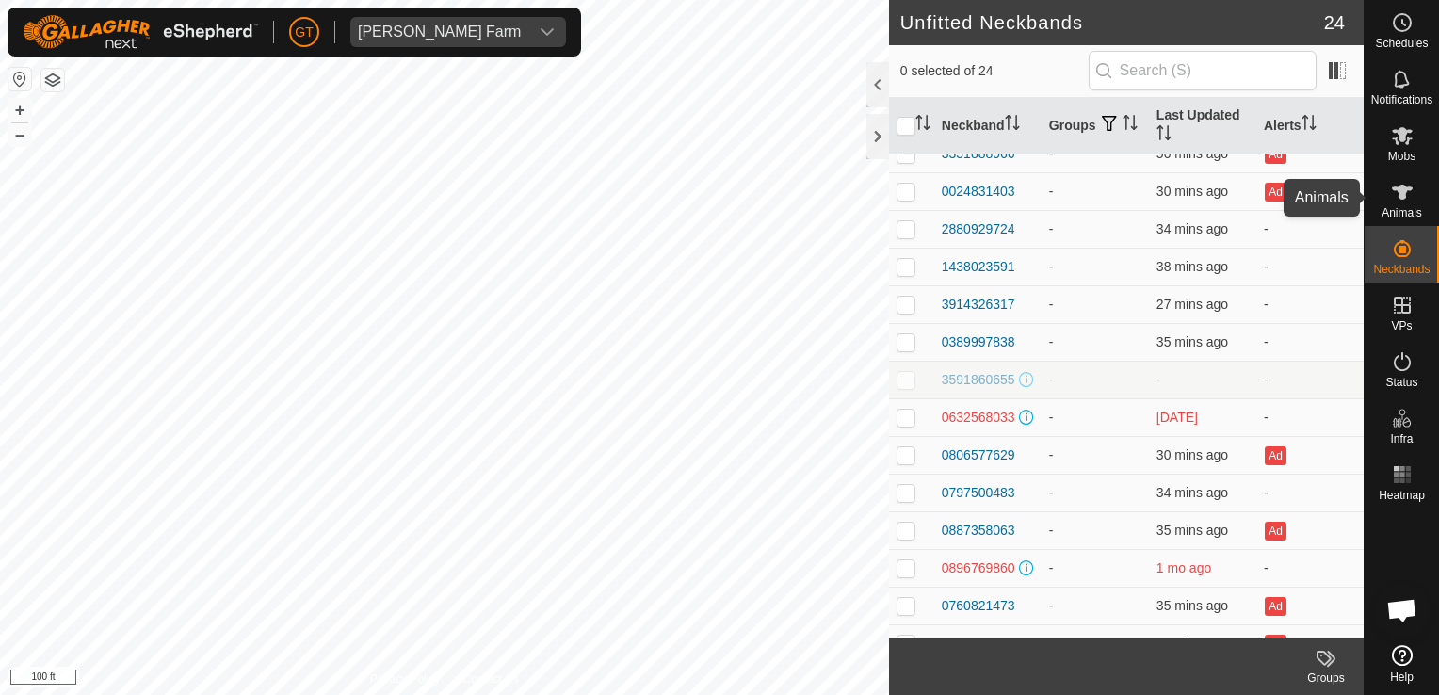
click at [1402, 187] on icon at bounding box center [1402, 192] width 21 height 15
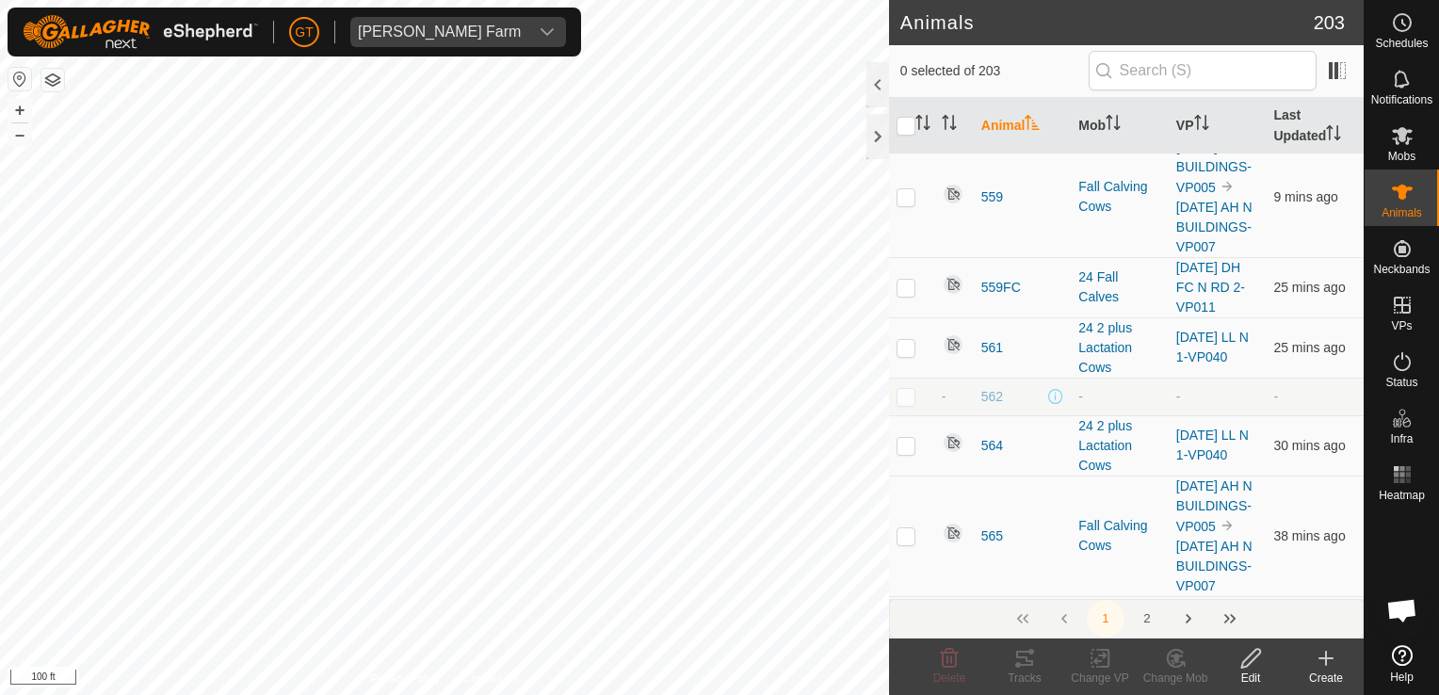
scroll to position [5461, 0]
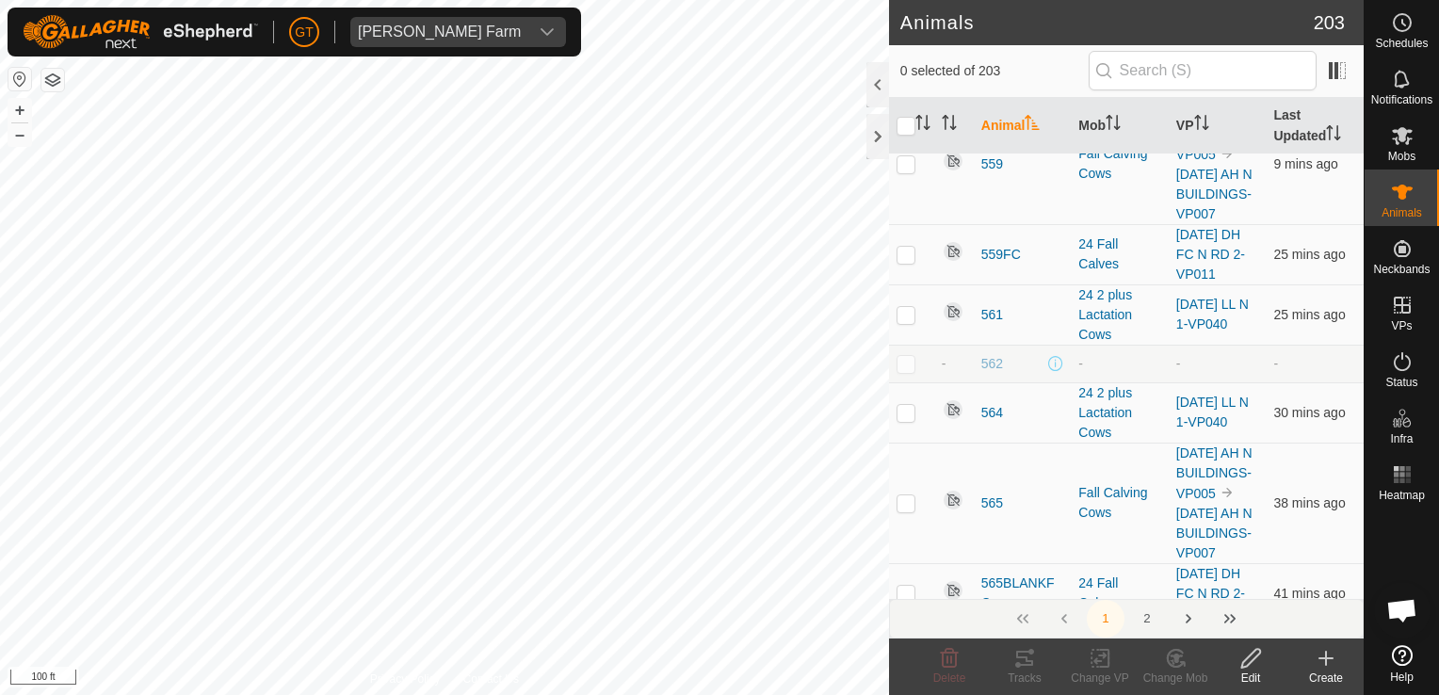
checkbox input "true"
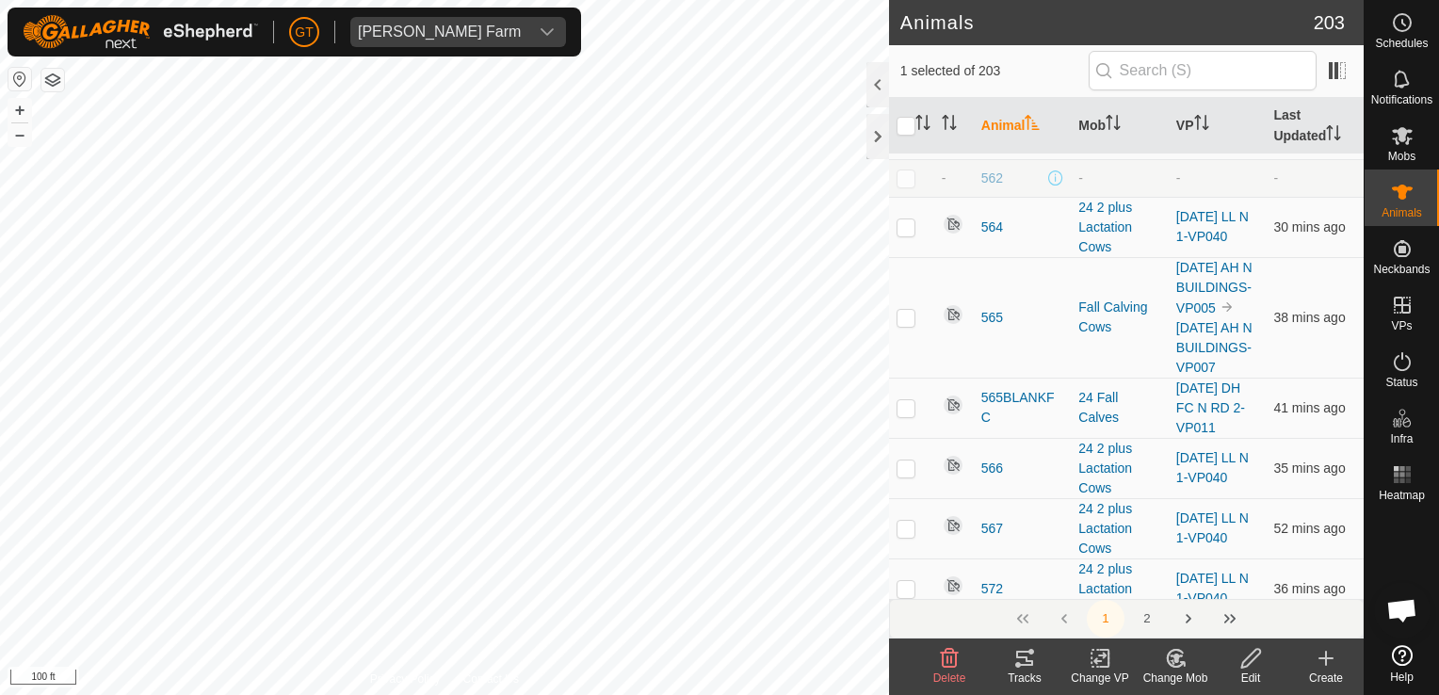
scroll to position [5650, 0]
click at [1175, 662] on icon at bounding box center [1176, 657] width 13 height 9
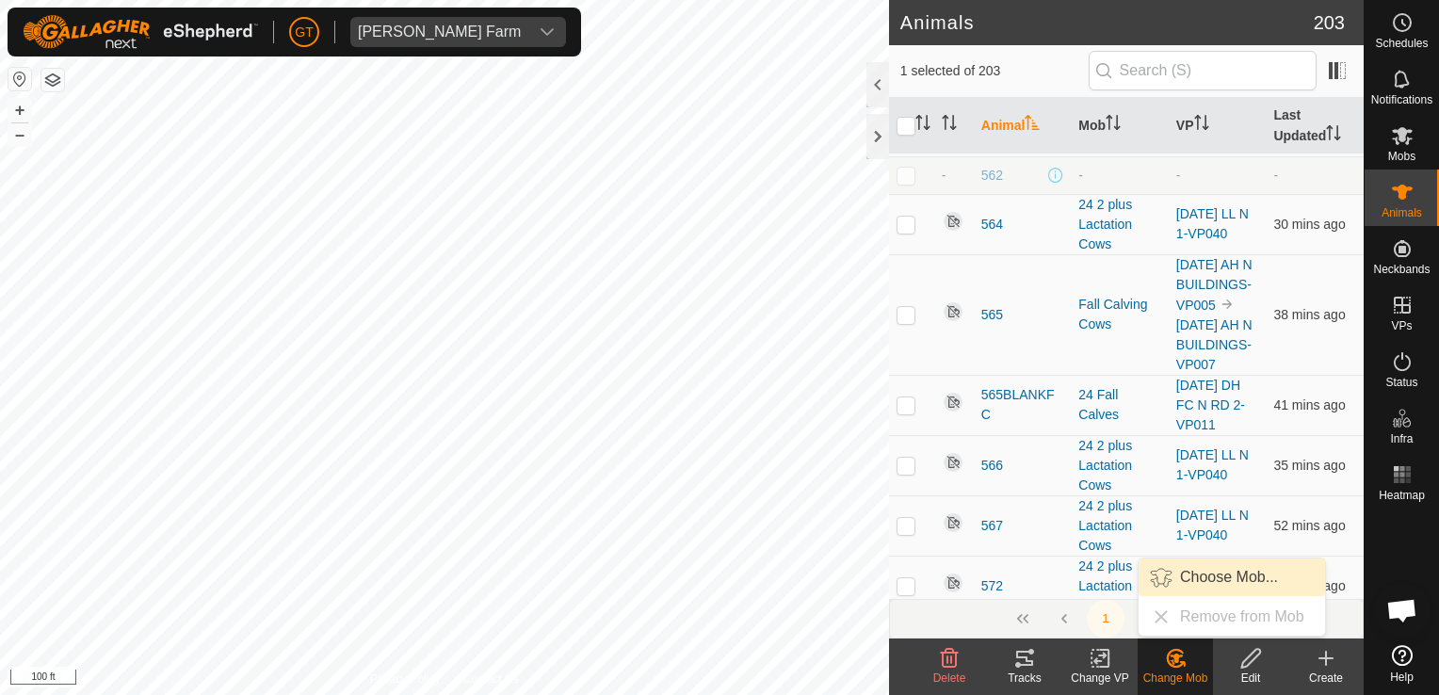
click at [1234, 589] on link "Choose Mob..." at bounding box center [1231, 577] width 186 height 38
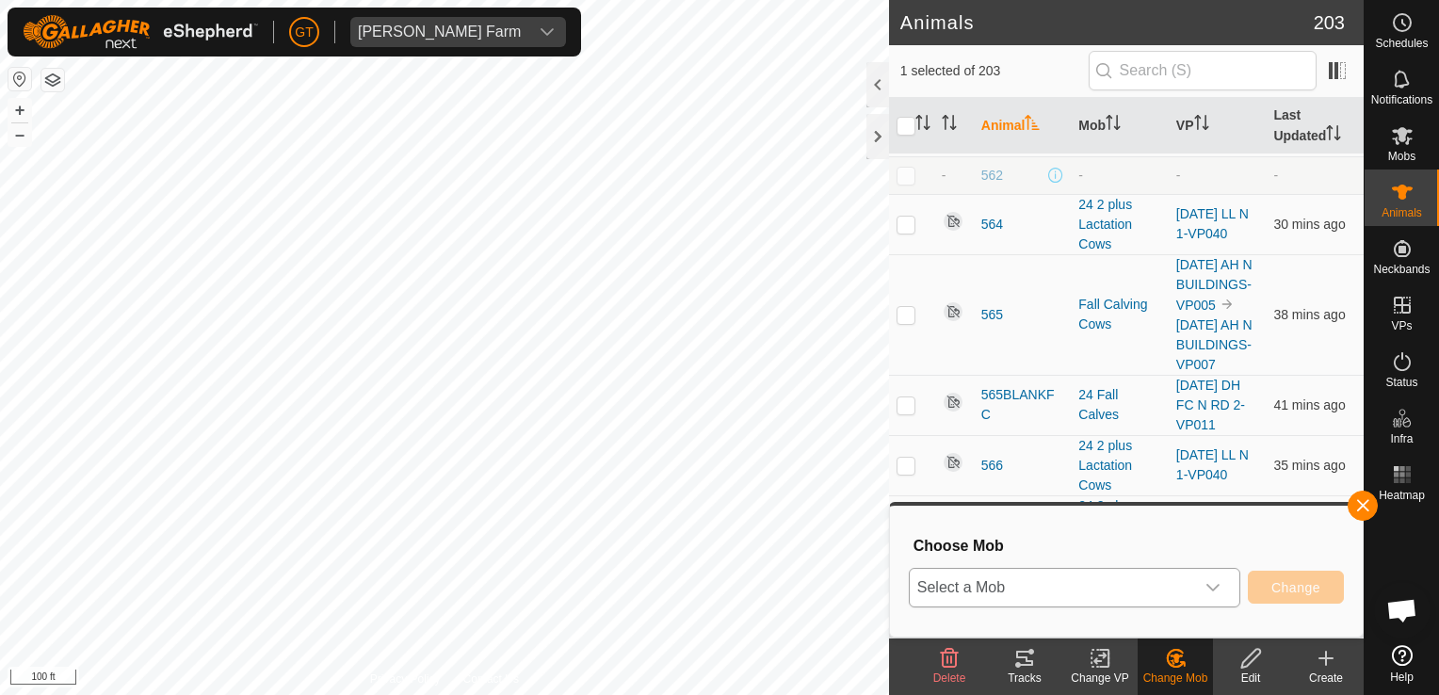
click at [1228, 586] on div "dropdown trigger" at bounding box center [1213, 588] width 38 height 38
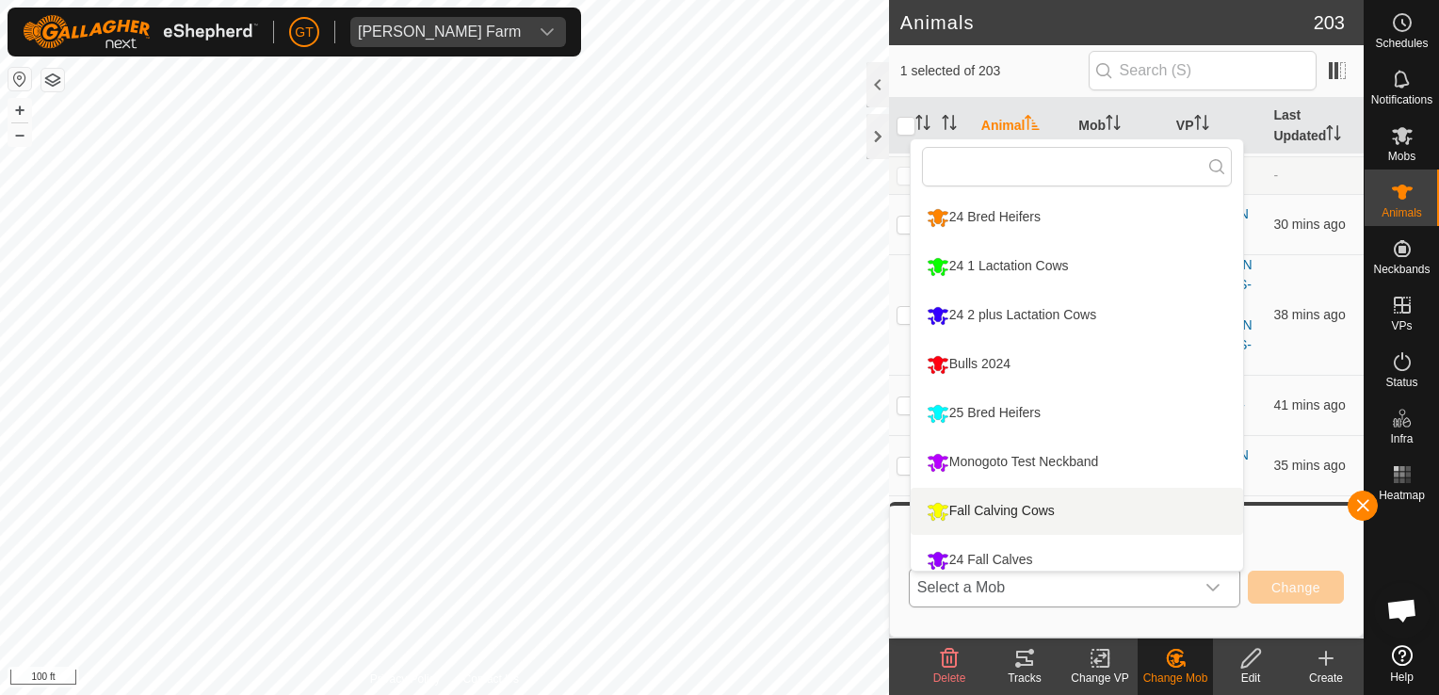
scroll to position [13, 0]
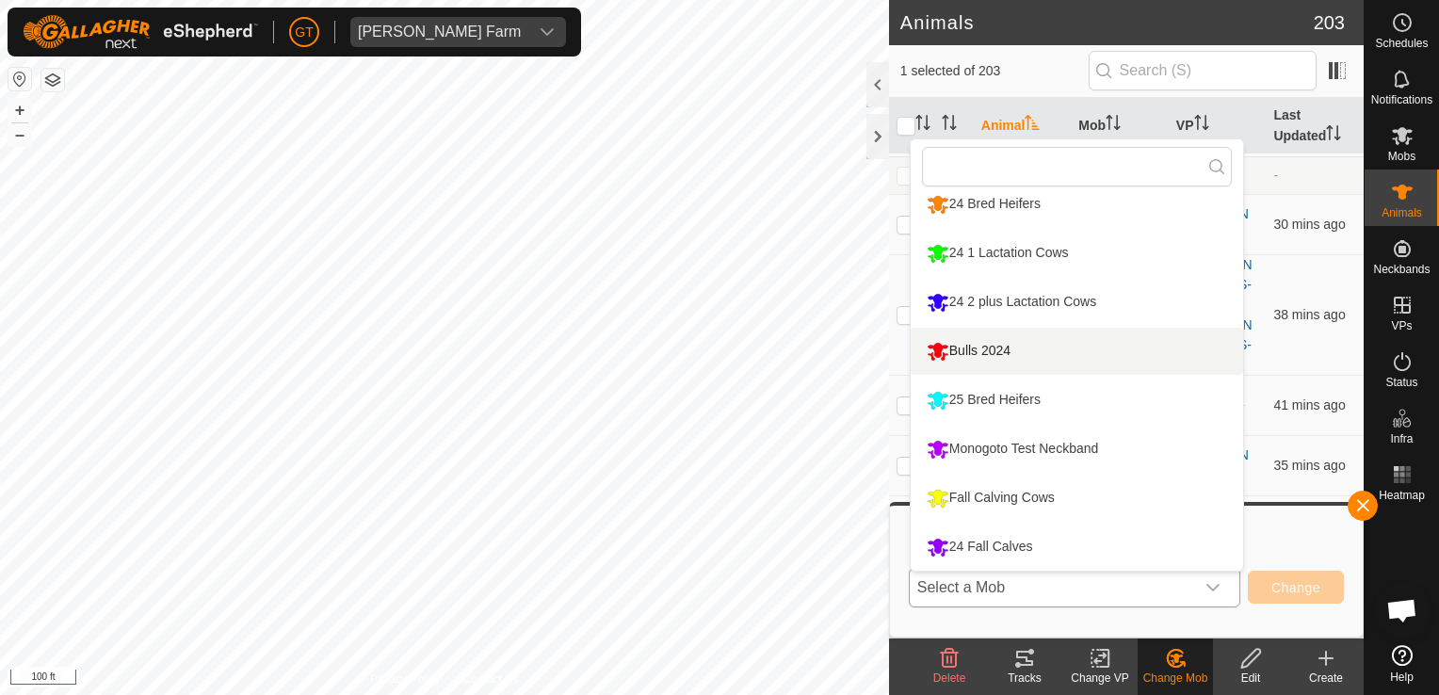
click at [1015, 351] on li "Bulls 2024" at bounding box center [1077, 351] width 332 height 47
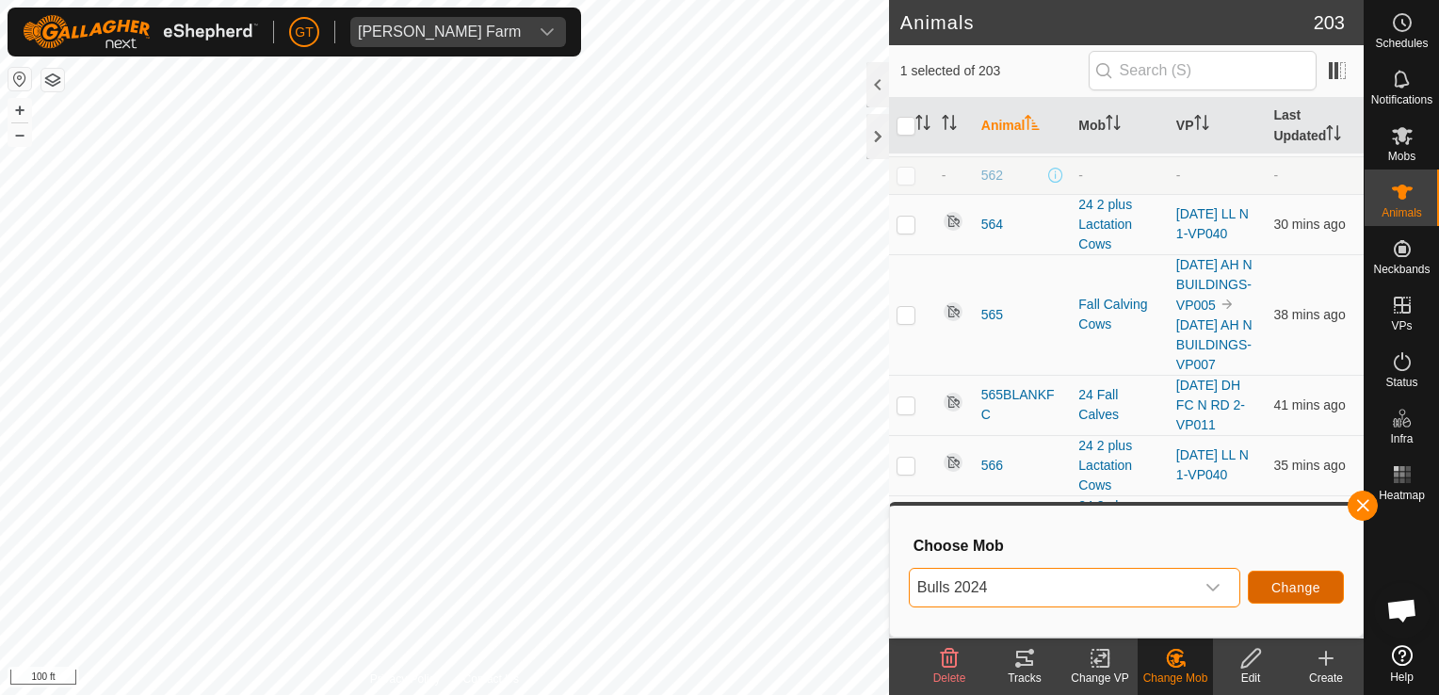
click at [1303, 589] on span "Change" at bounding box center [1295, 587] width 49 height 15
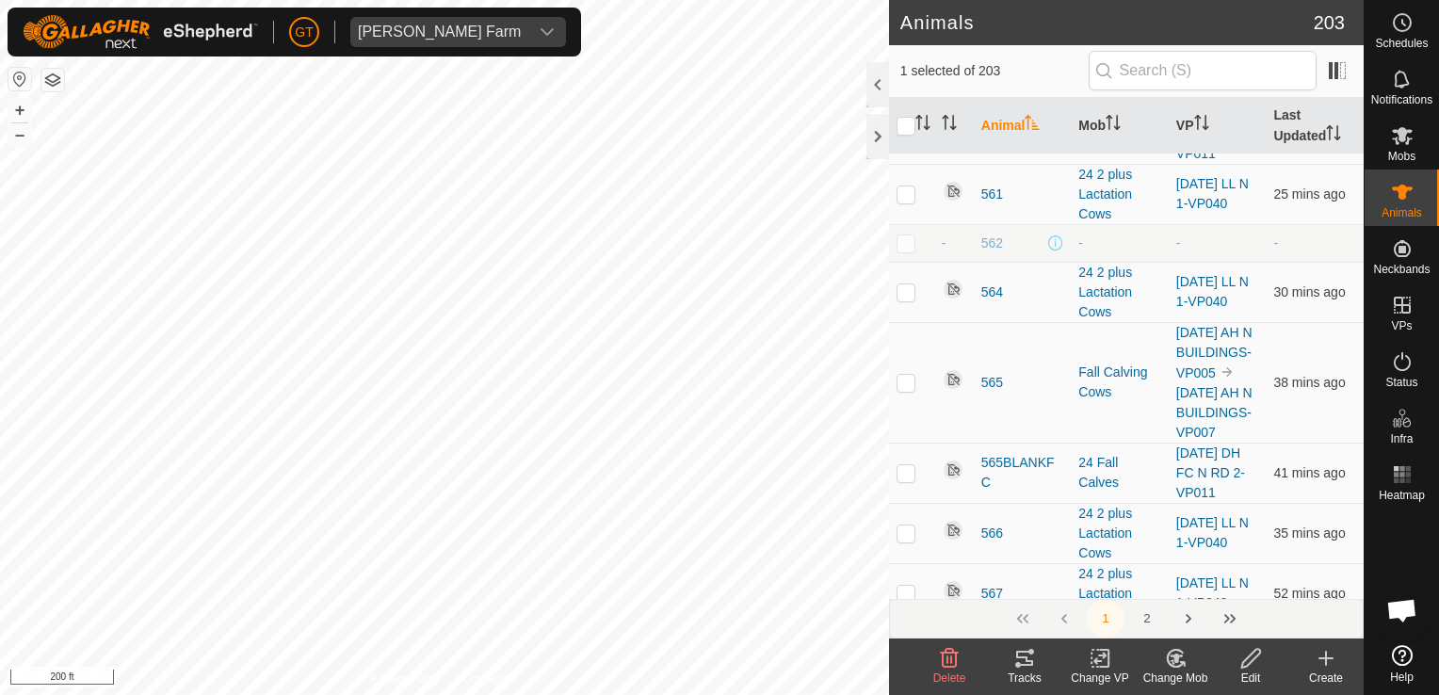
scroll to position [5556, 0]
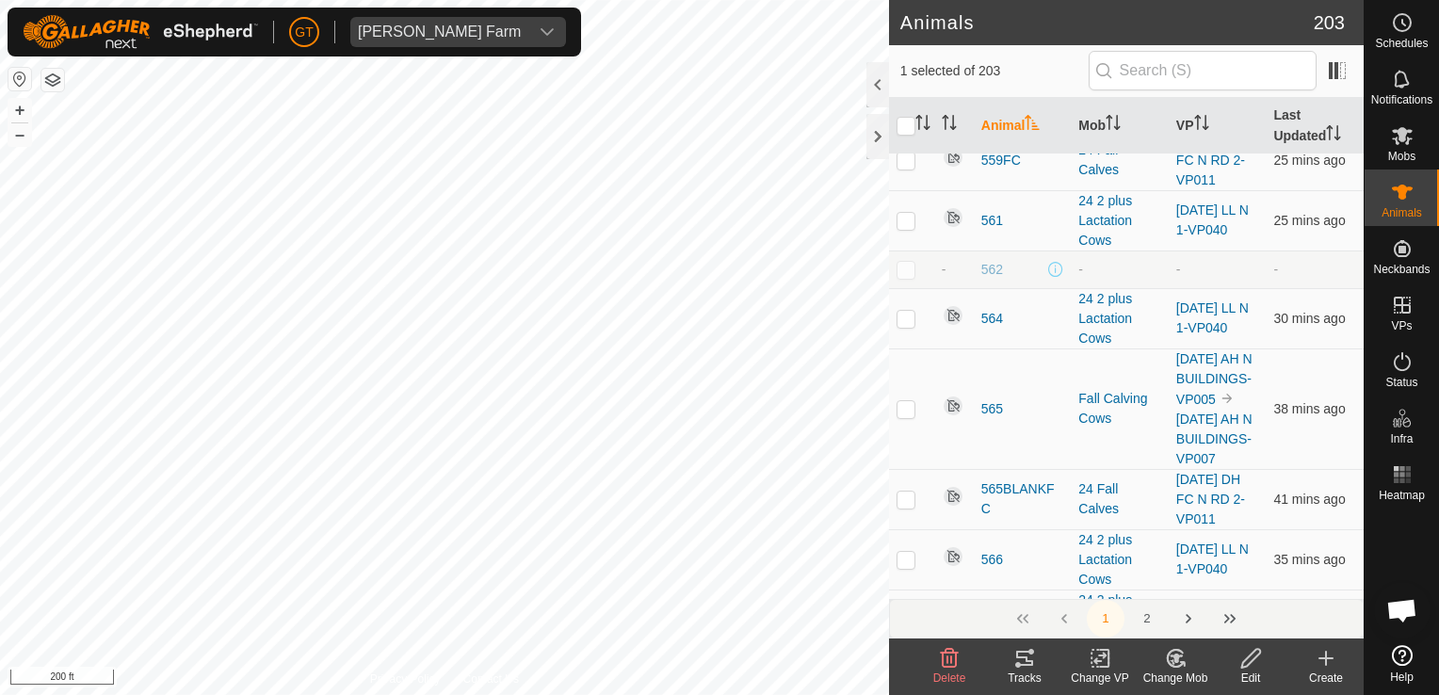
click at [1250, 657] on icon at bounding box center [1251, 658] width 24 height 23
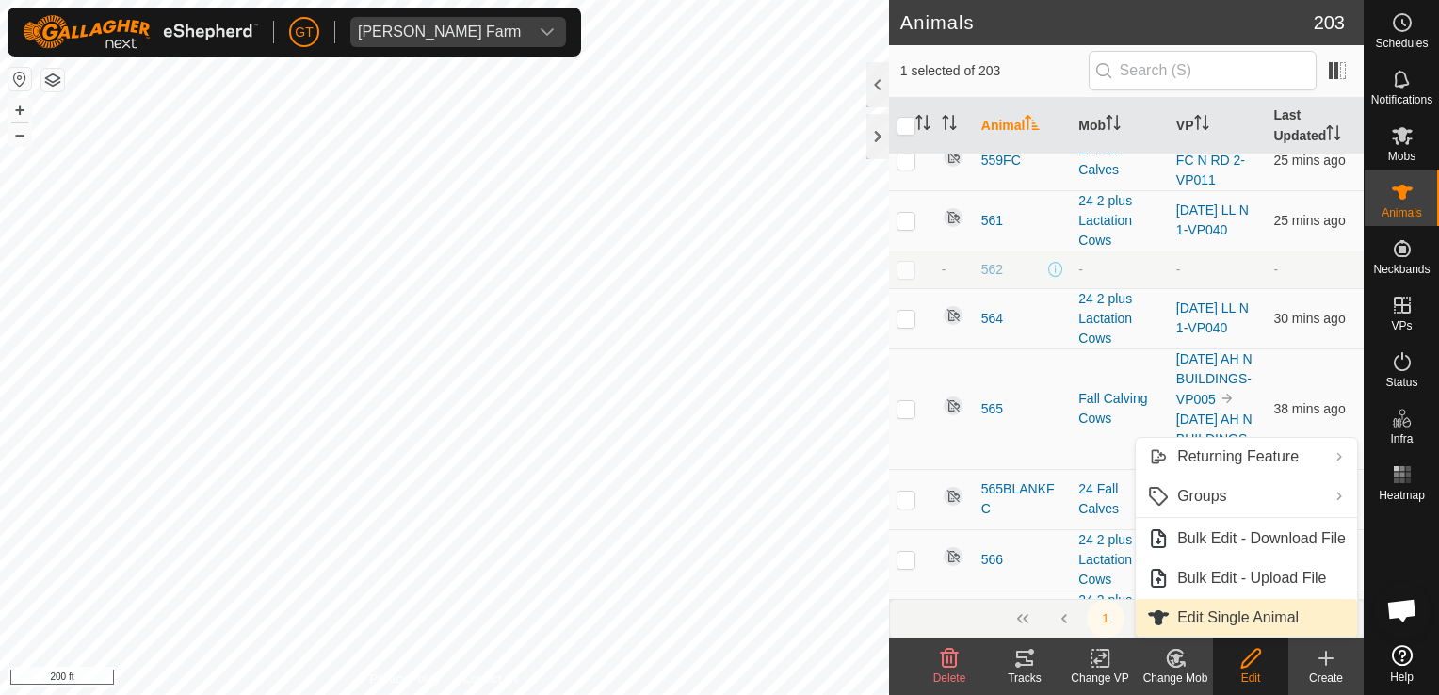
click at [1232, 612] on link "Edit Single Animal" at bounding box center [1246, 618] width 221 height 38
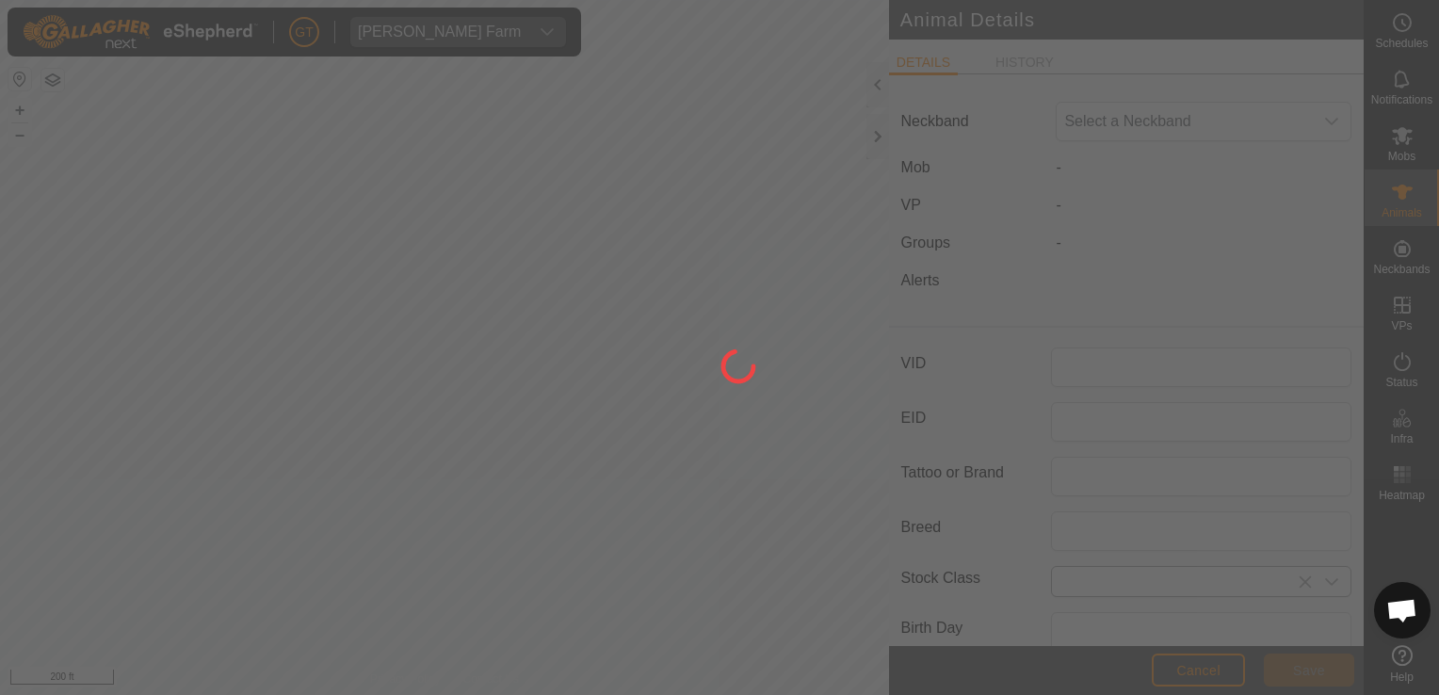
type input "549Male"
type input "Black Angus"
type input "[DEMOGRAPHIC_DATA]"
type input "04/2022"
type input "3 years 6 months"
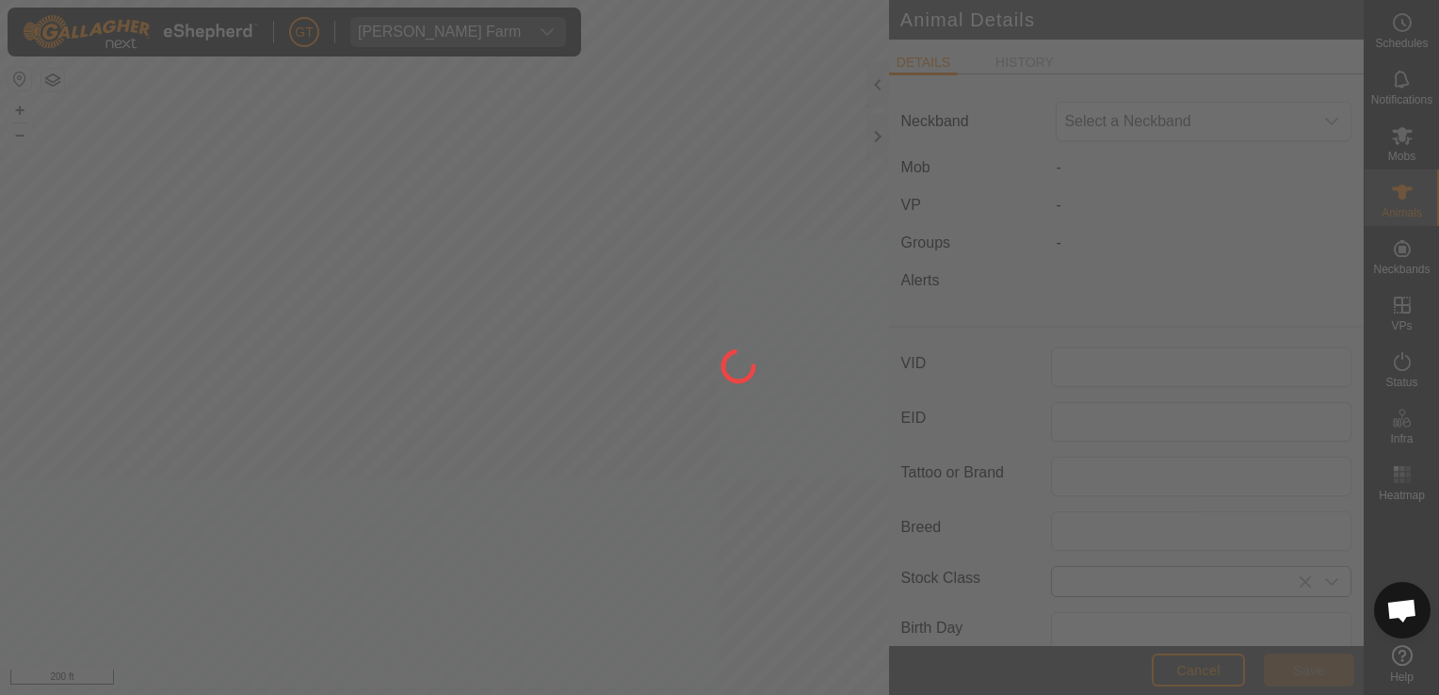
type input "1715"
type input "[DATE]"
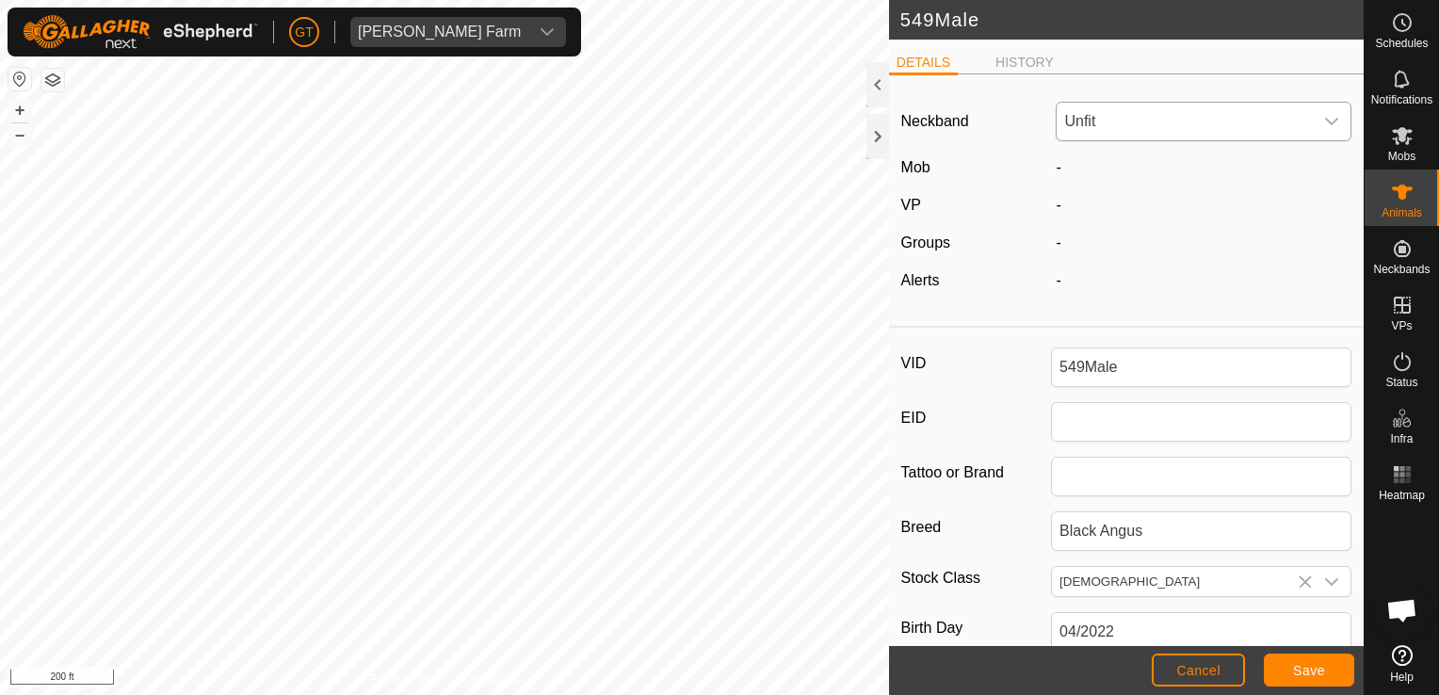
click at [1330, 122] on div "dropdown trigger" at bounding box center [1332, 122] width 38 height 38
type input "97838"
click at [1252, 224] on li "0389997838" at bounding box center [1199, 219] width 284 height 38
click at [1297, 678] on span "Save" at bounding box center [1309, 670] width 32 height 15
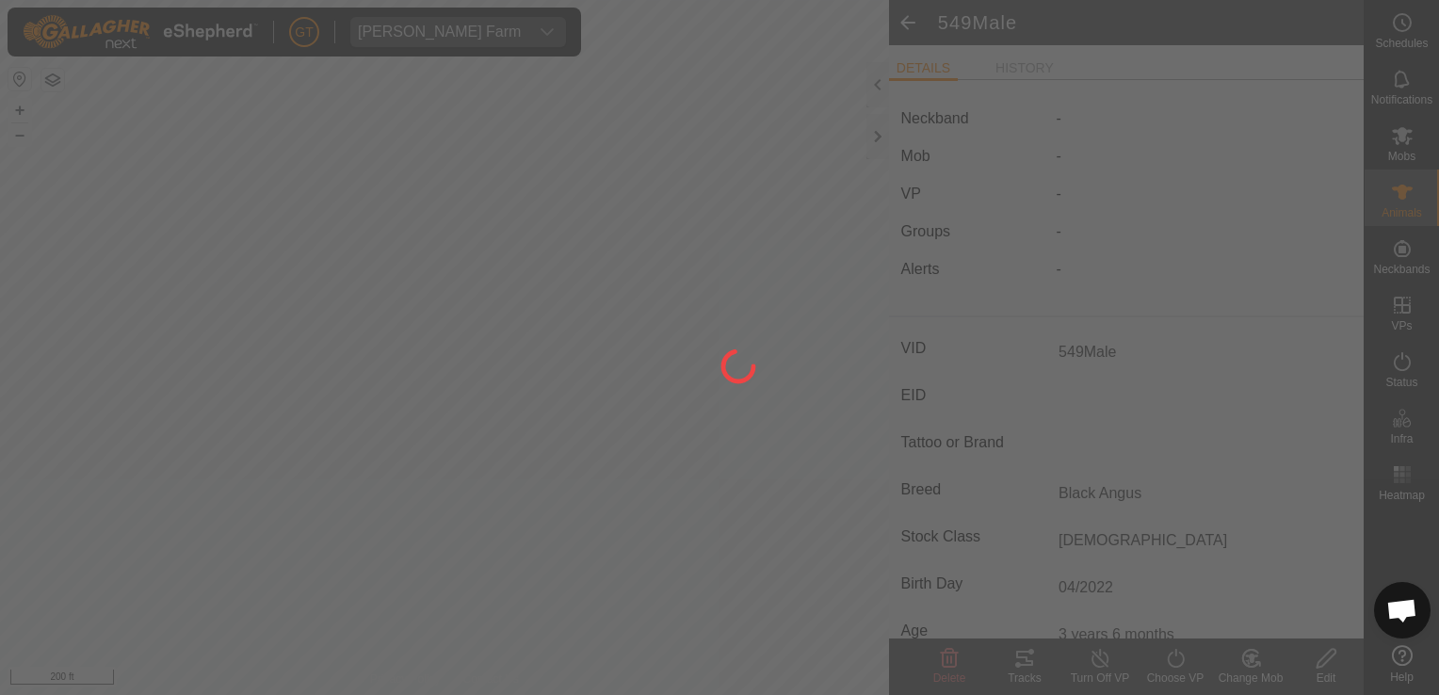
type input "-"
type input "1715 kg"
type input "-"
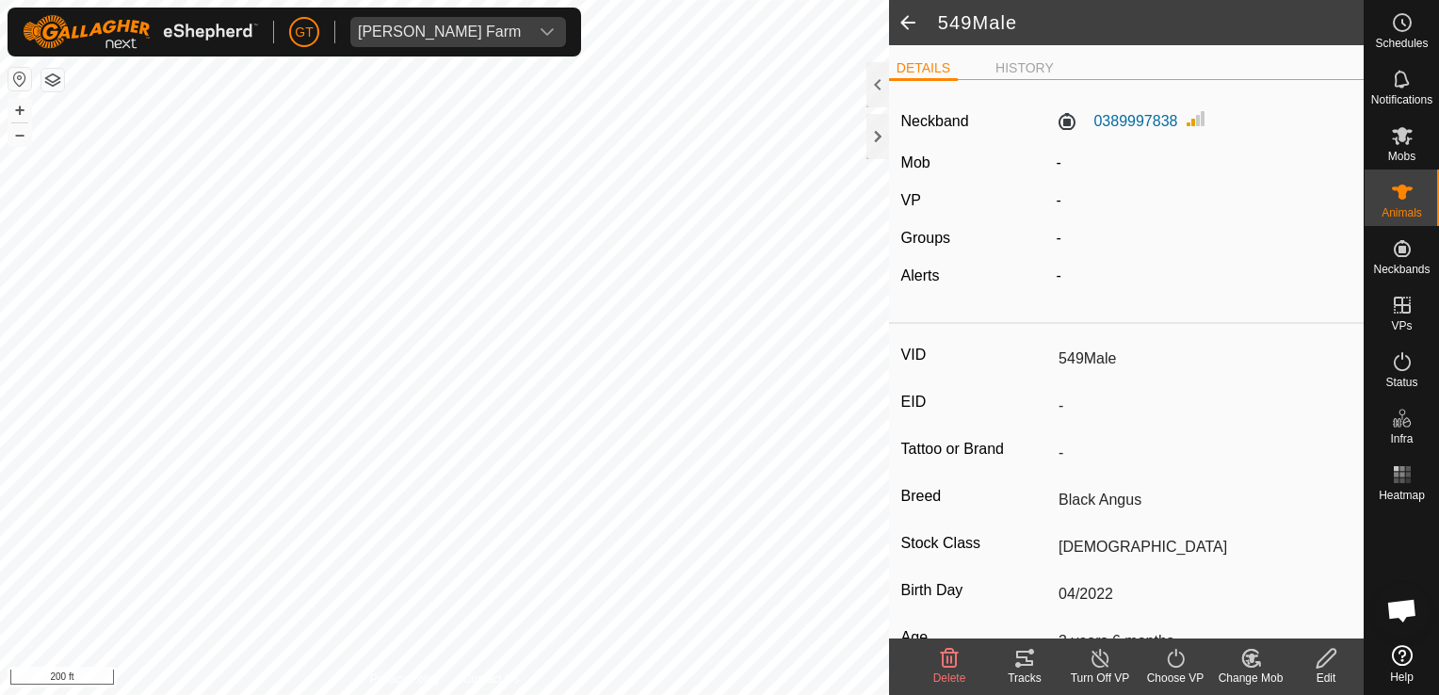
click at [1256, 662] on icon at bounding box center [1257, 664] width 4 height 4
click at [1247, 663] on icon at bounding box center [1247, 662] width 5 height 6
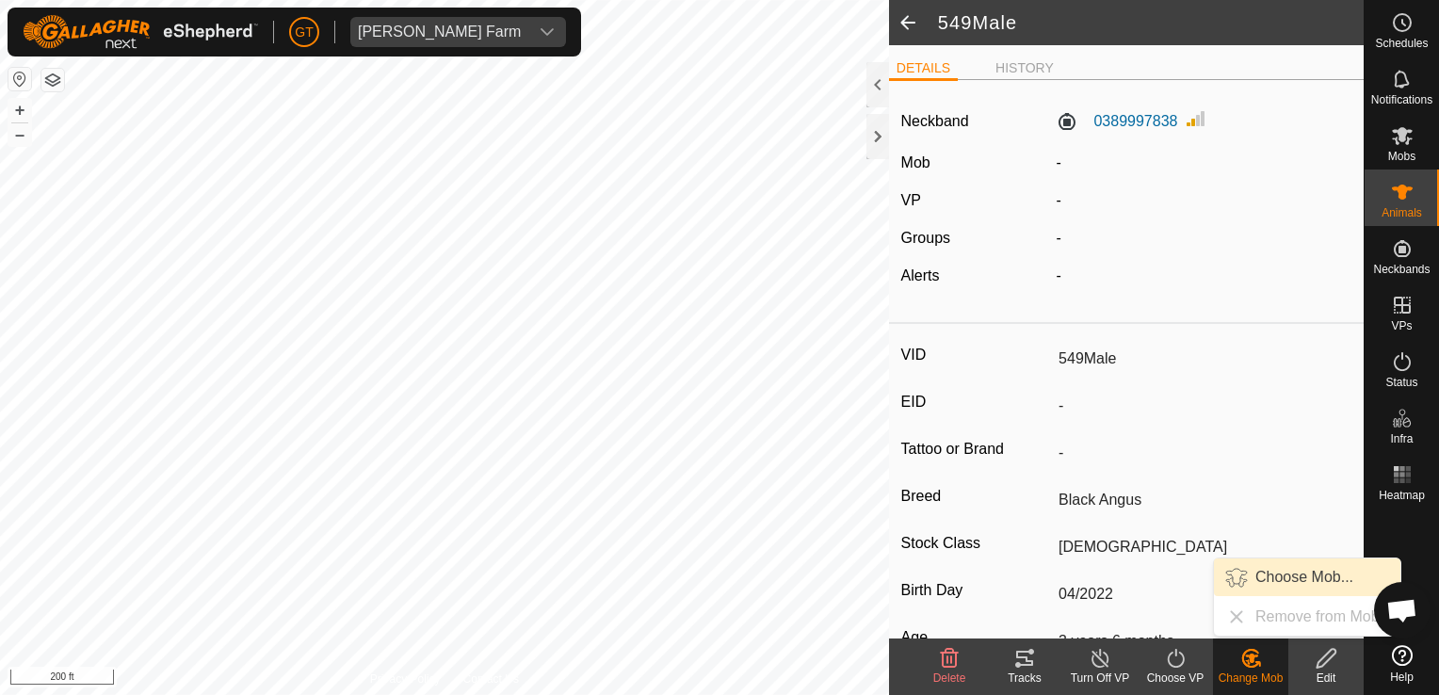
click at [1266, 582] on link "Choose Mob..." at bounding box center [1307, 577] width 186 height 38
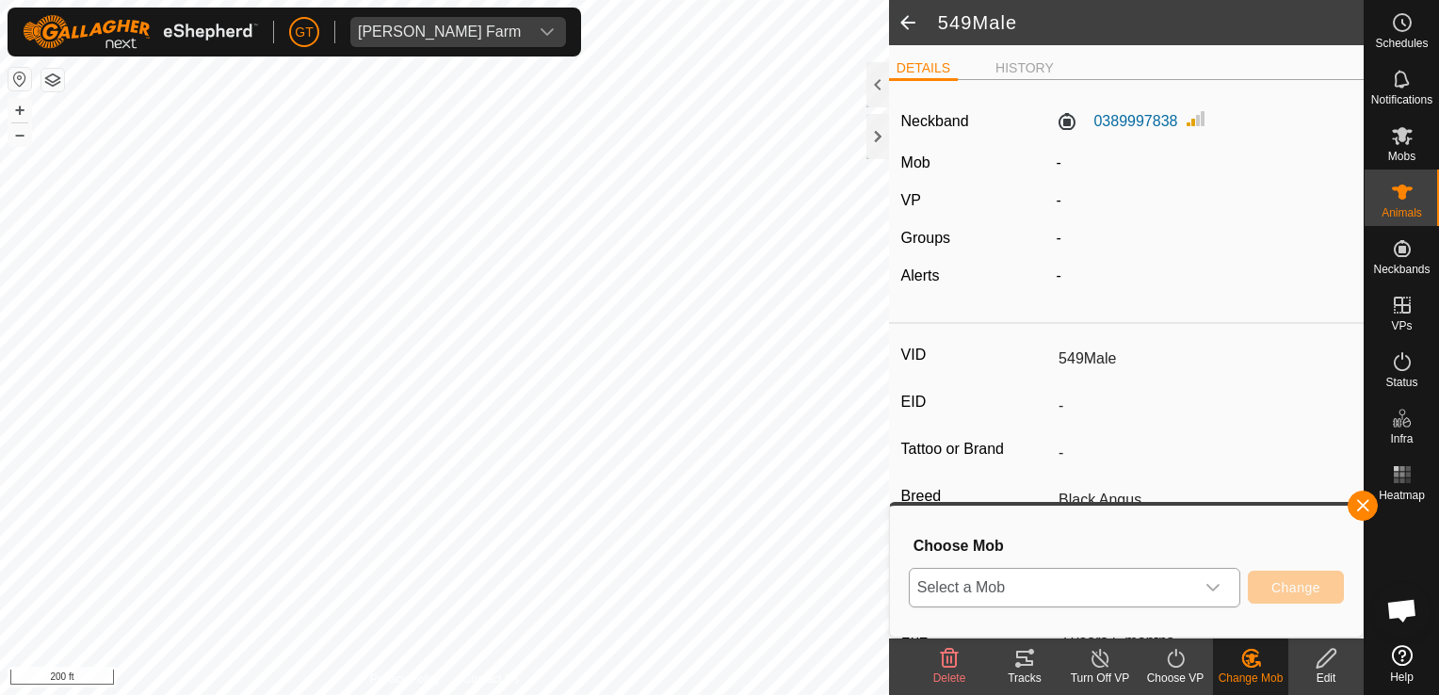
click at [1217, 581] on icon "dropdown trigger" at bounding box center [1212, 587] width 15 height 15
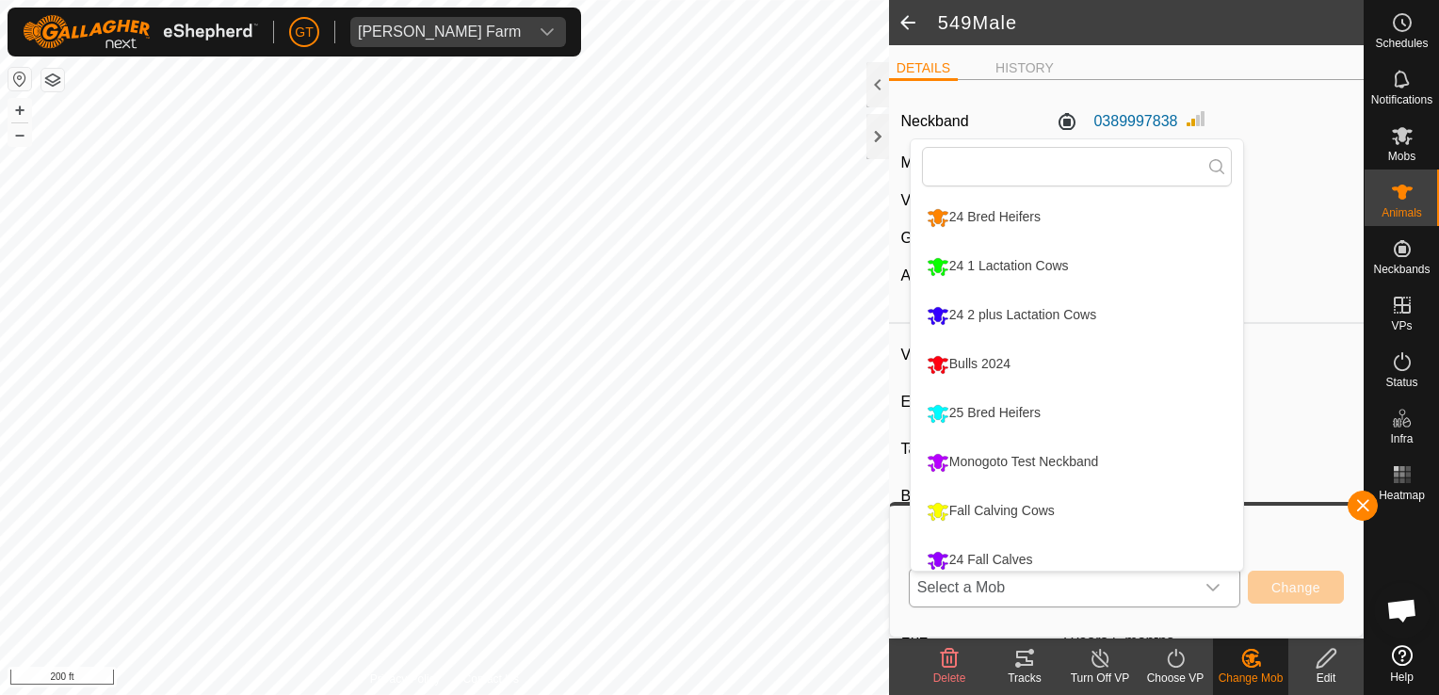
scroll to position [13, 0]
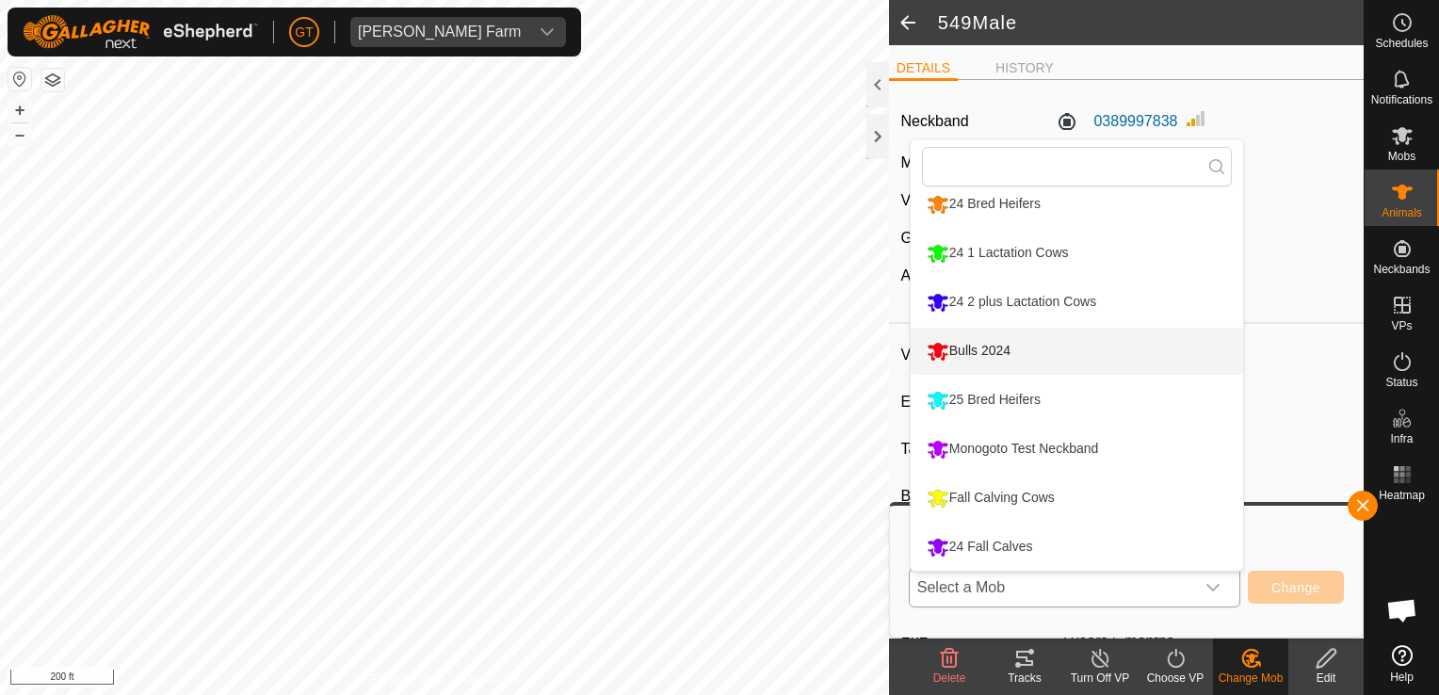
click at [957, 345] on li "Bulls 2024" at bounding box center [1077, 351] width 332 height 47
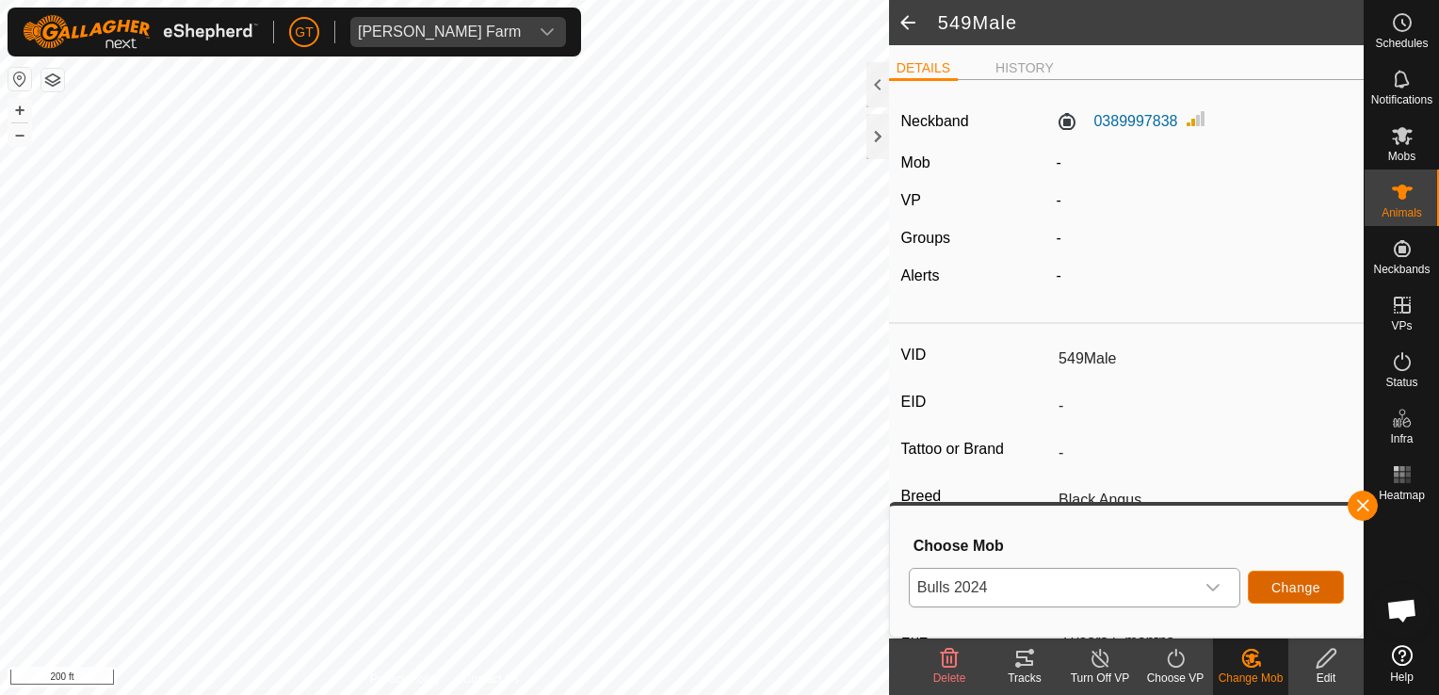
click at [1277, 585] on span "Change" at bounding box center [1295, 587] width 49 height 15
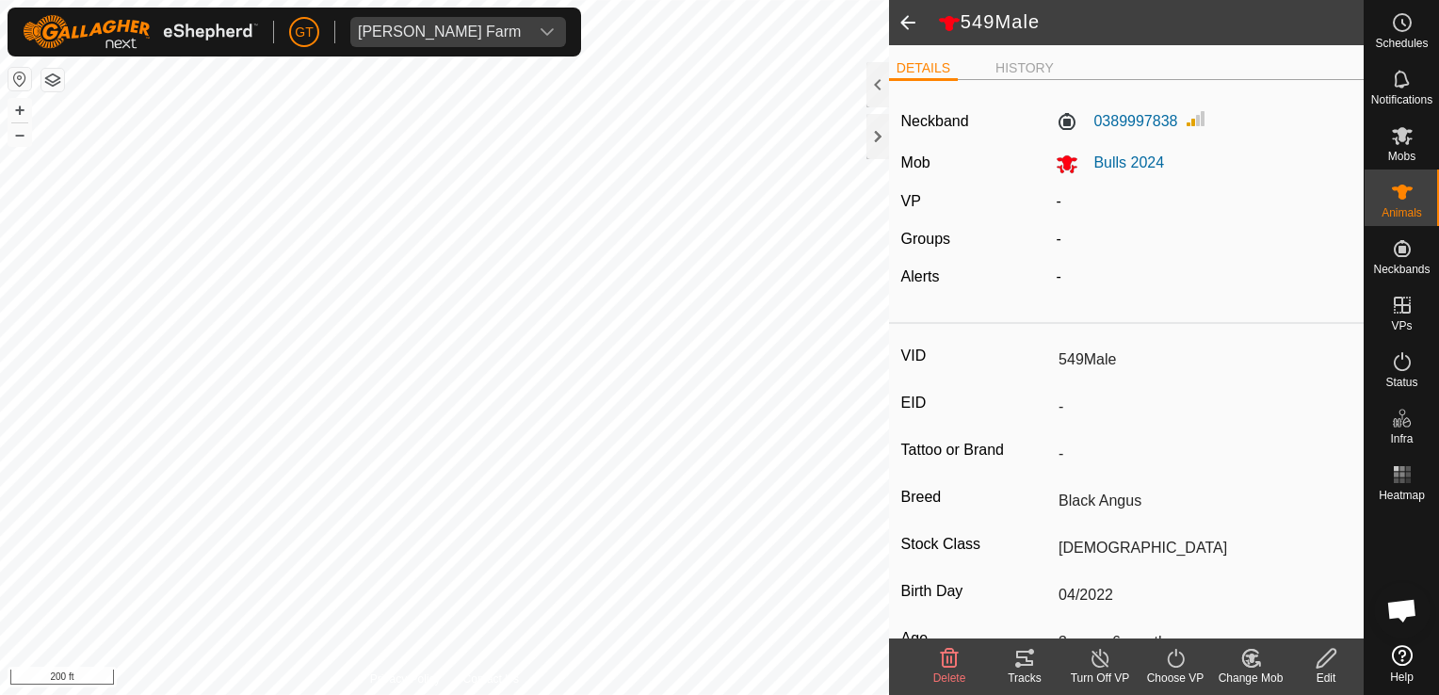
click at [1176, 658] on icon at bounding box center [1176, 658] width 24 height 23
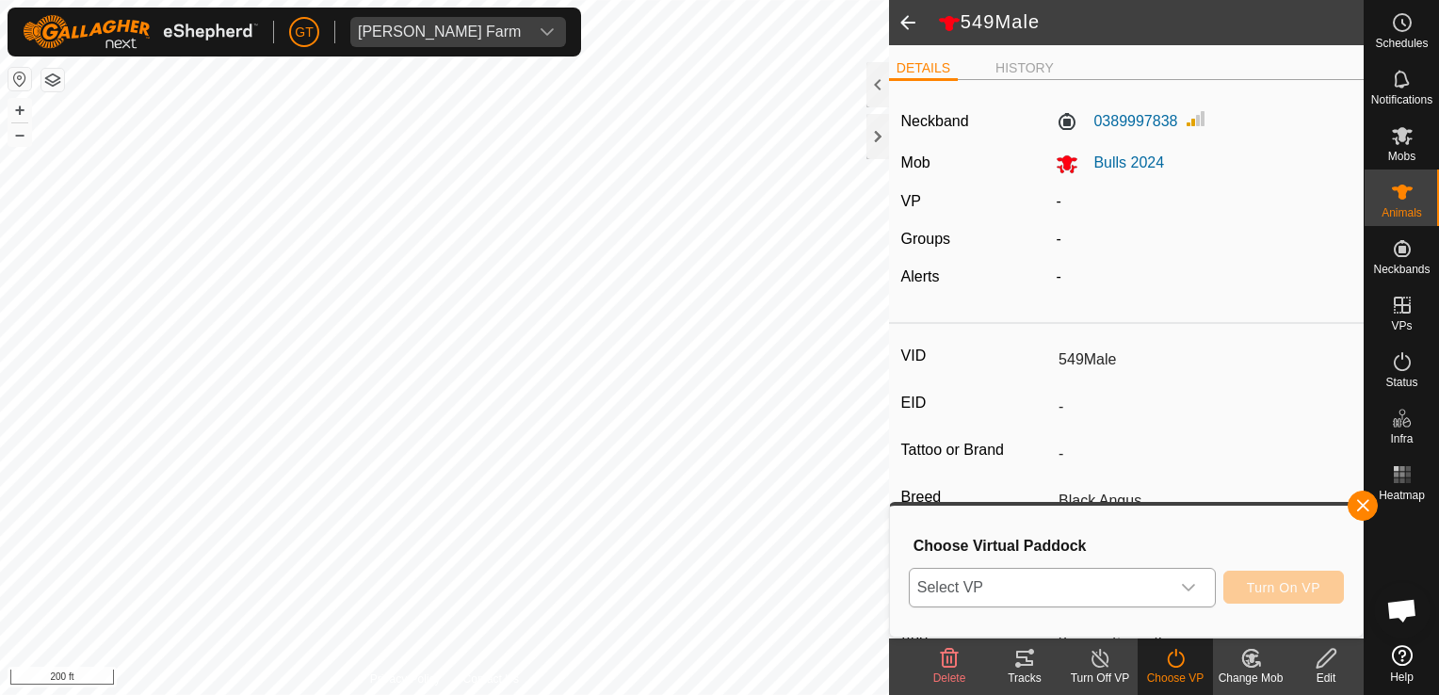
click at [1195, 585] on icon "dropdown trigger" at bounding box center [1188, 588] width 13 height 8
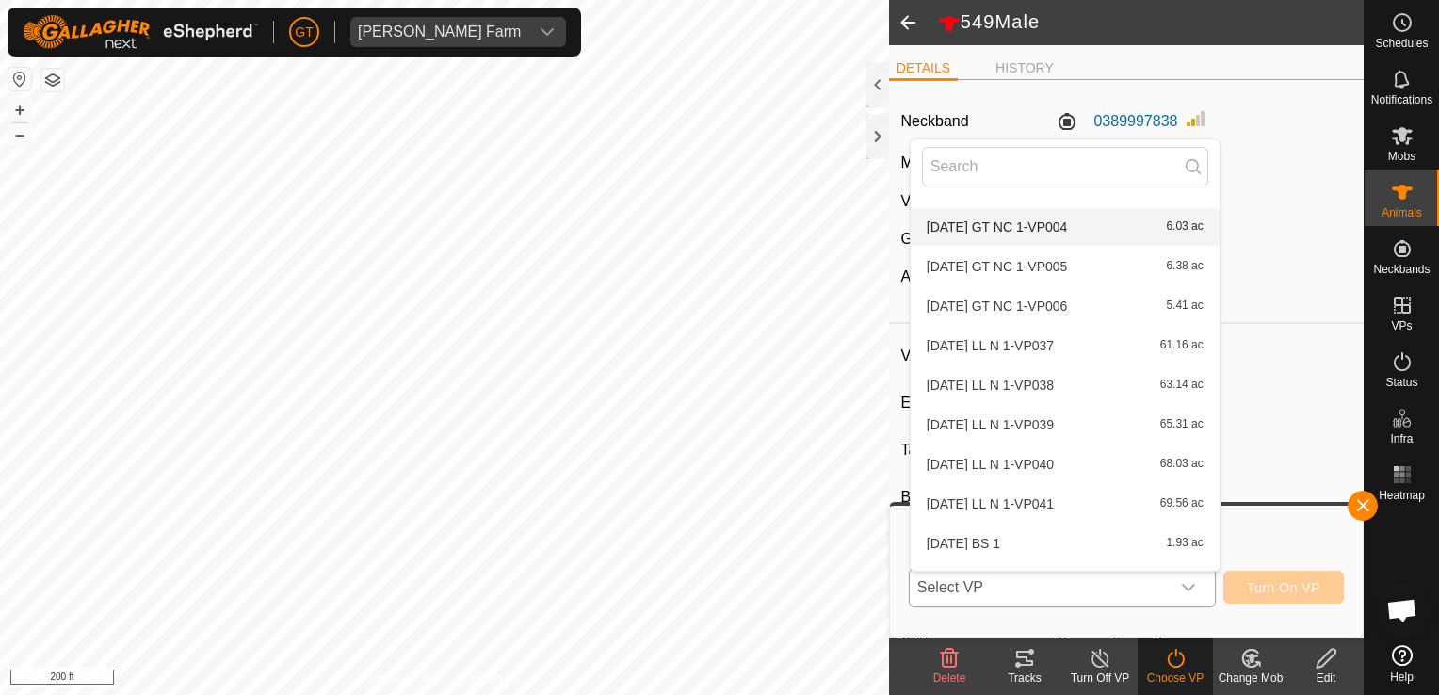
scroll to position [930, 0]
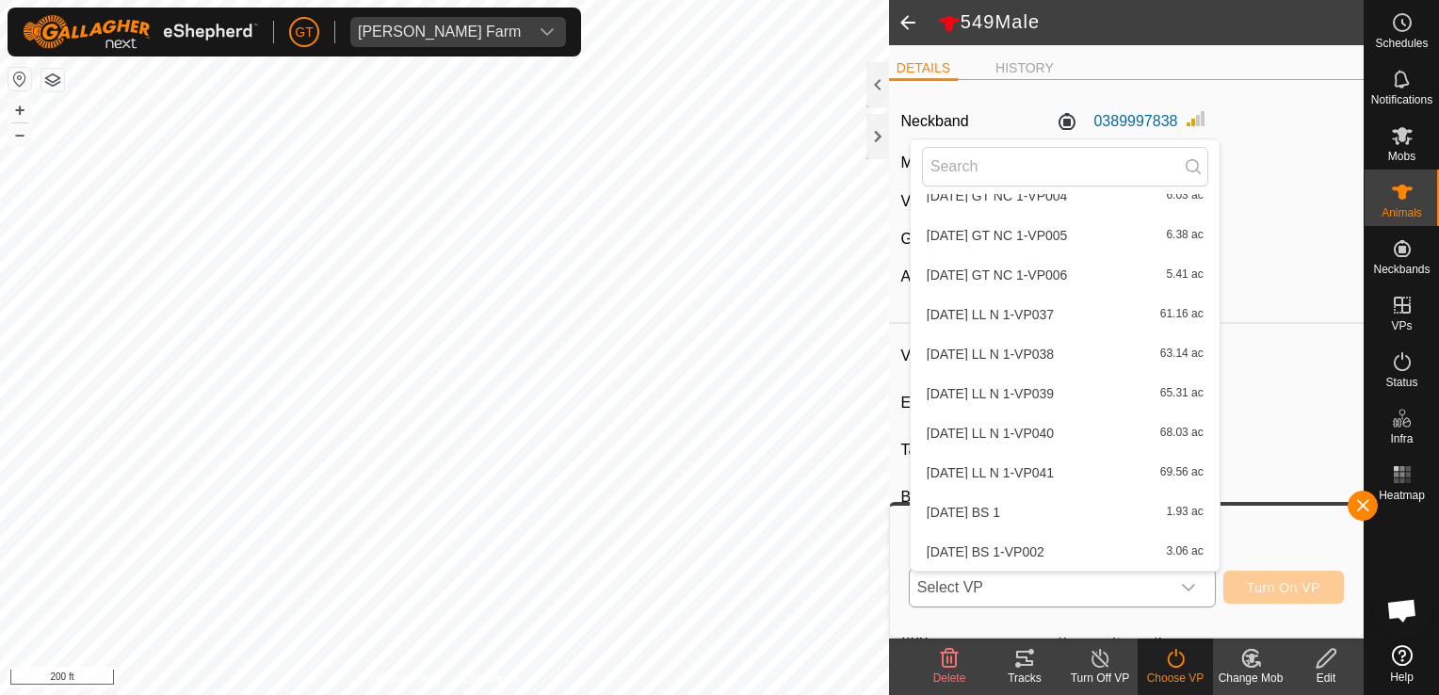
click at [1002, 551] on li "[DATE] BS 1-VP002 3.06 ac" at bounding box center [1065, 552] width 309 height 38
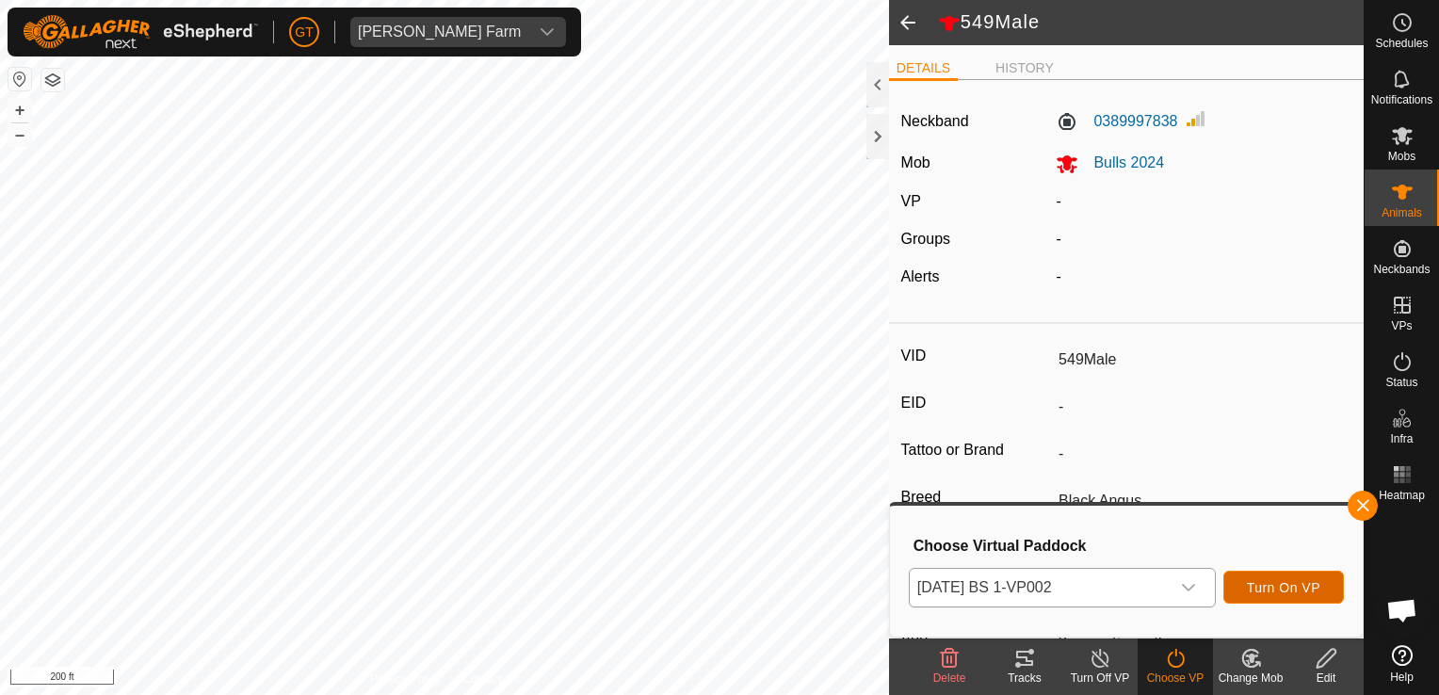
click at [1249, 588] on button "Turn On VP" at bounding box center [1283, 587] width 121 height 33
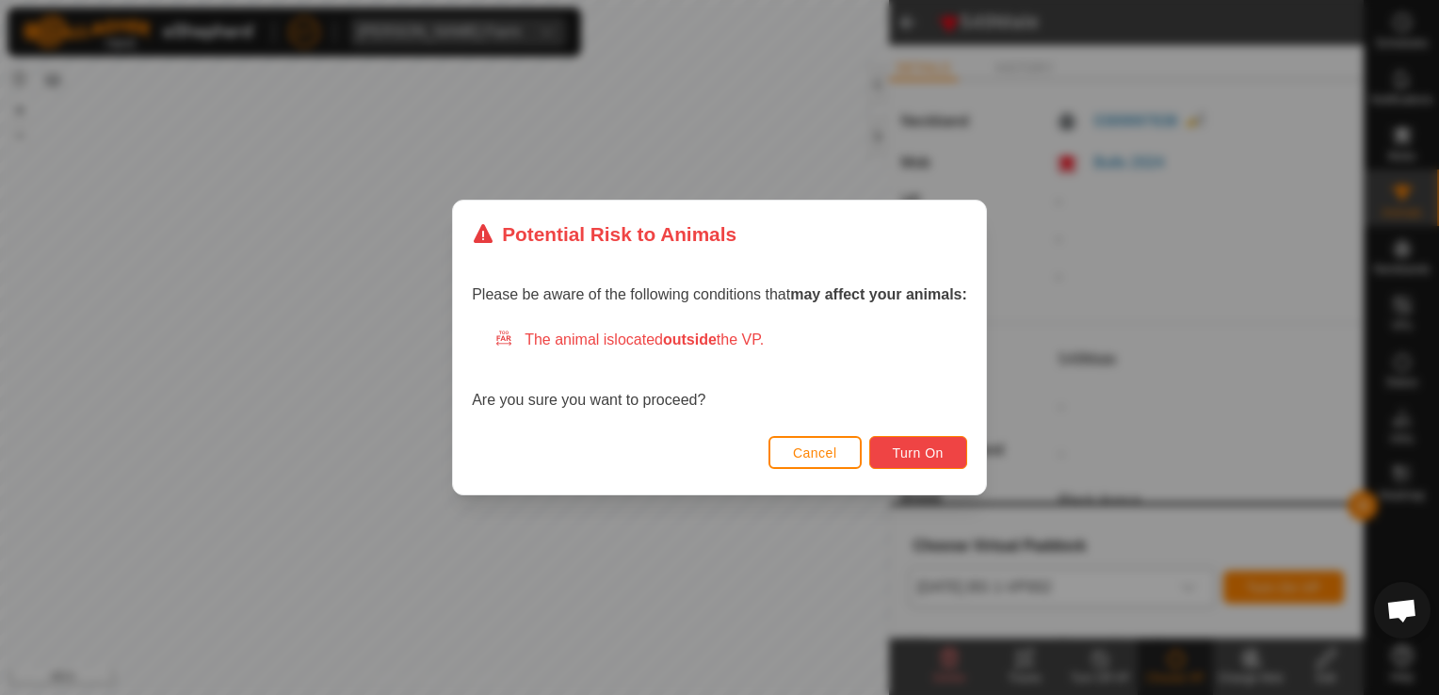
click at [900, 439] on button "Turn On" at bounding box center [918, 452] width 98 height 33
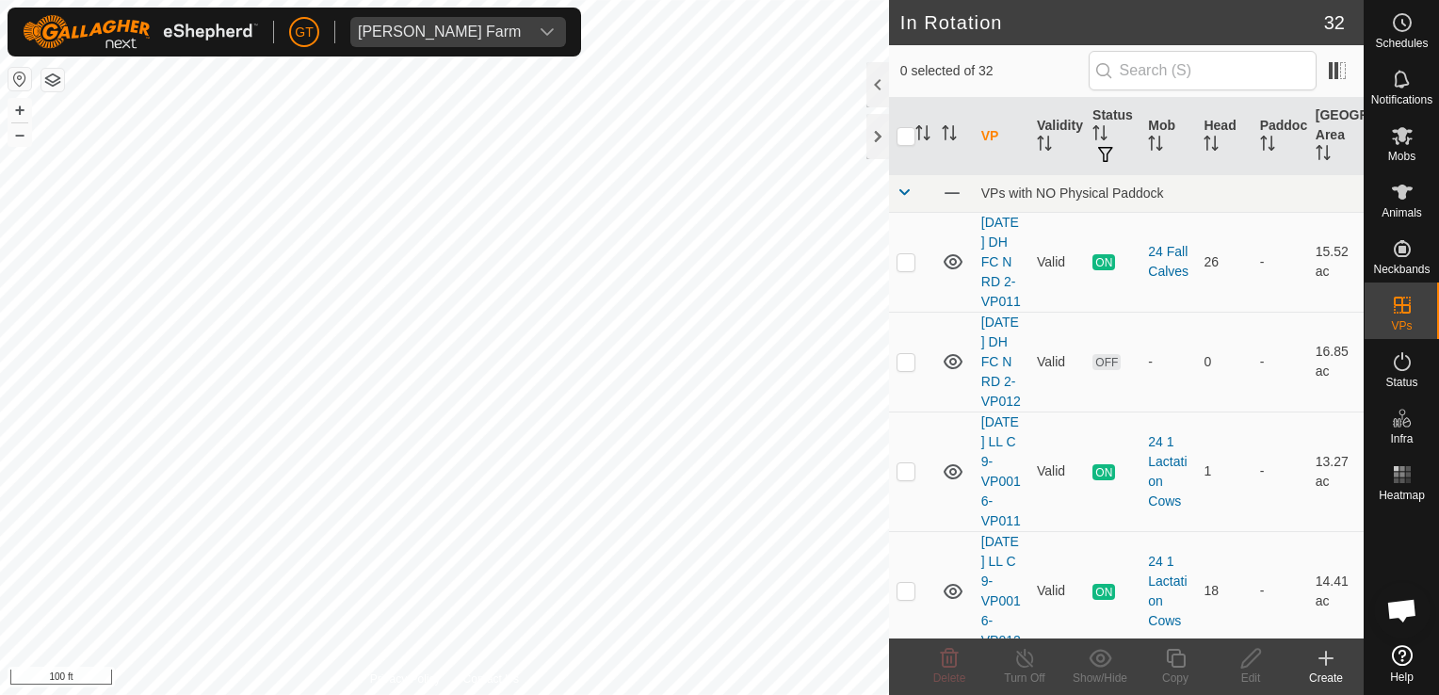
checkbox input "true"
click at [1175, 660] on icon at bounding box center [1176, 658] width 24 height 23
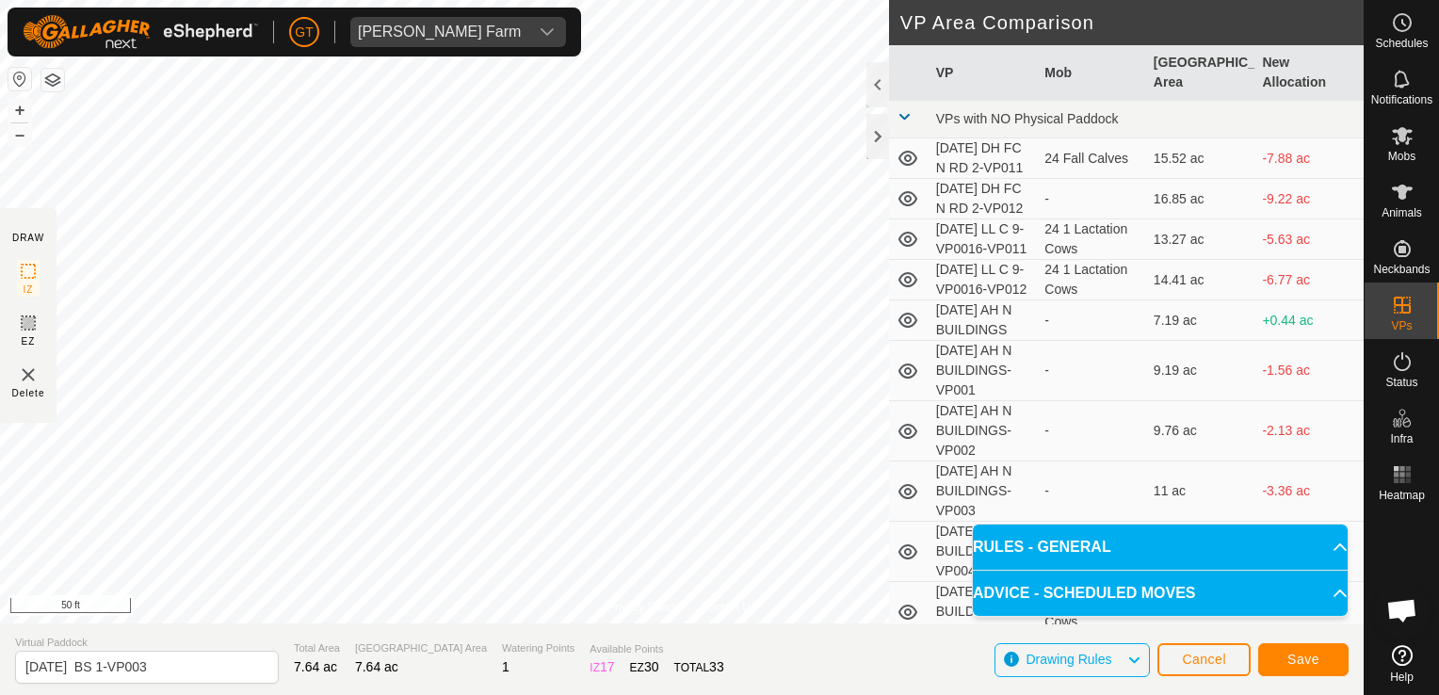
click at [1091, 426] on div "Privacy Policy Contact Us Type: Inclusion Zone undefined Animal + – ⇧ i 50 ft D…" at bounding box center [681, 347] width 1363 height 695
click at [669, 653] on div "Privacy Policy Contact Us Type: Inclusion Zone undefined Animal + – ⇧ i 200 ft …" at bounding box center [681, 347] width 1363 height 695
click at [1310, 669] on button "Save" at bounding box center [1303, 659] width 90 height 33
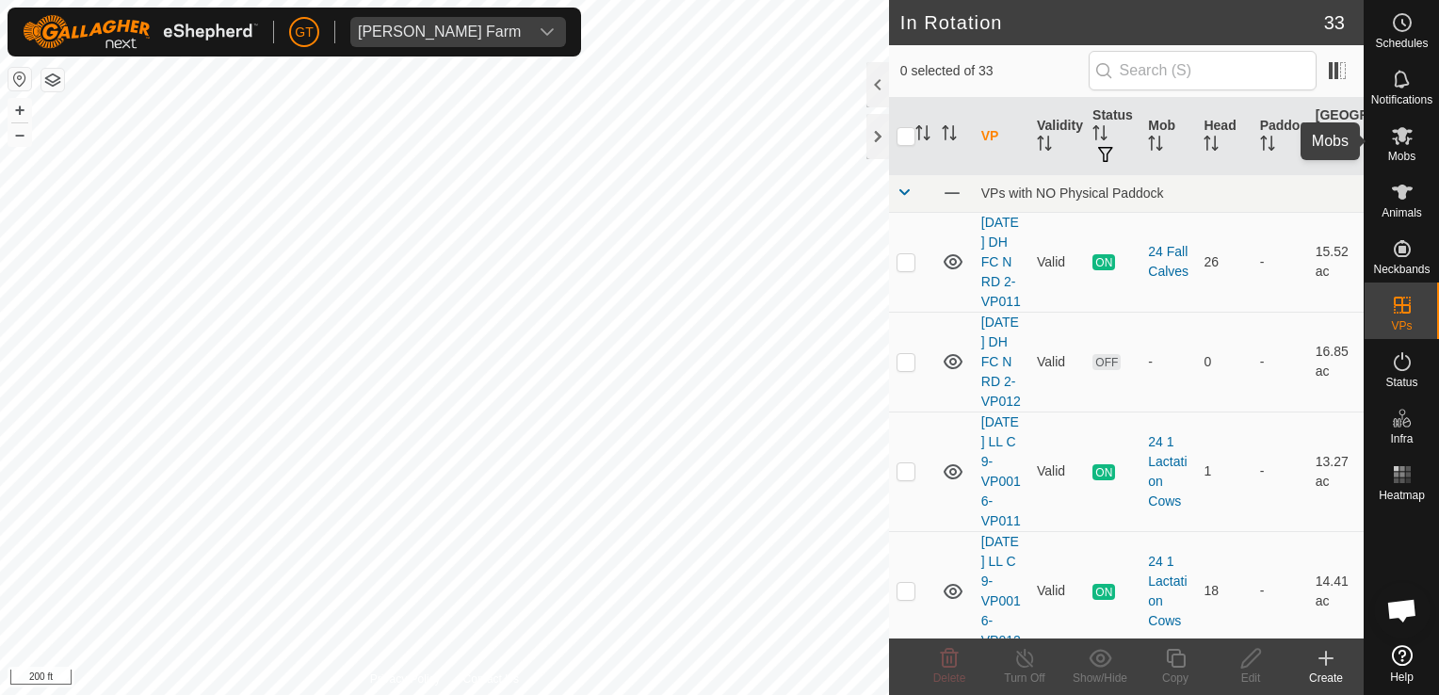
click at [1397, 135] on icon at bounding box center [1402, 136] width 21 height 18
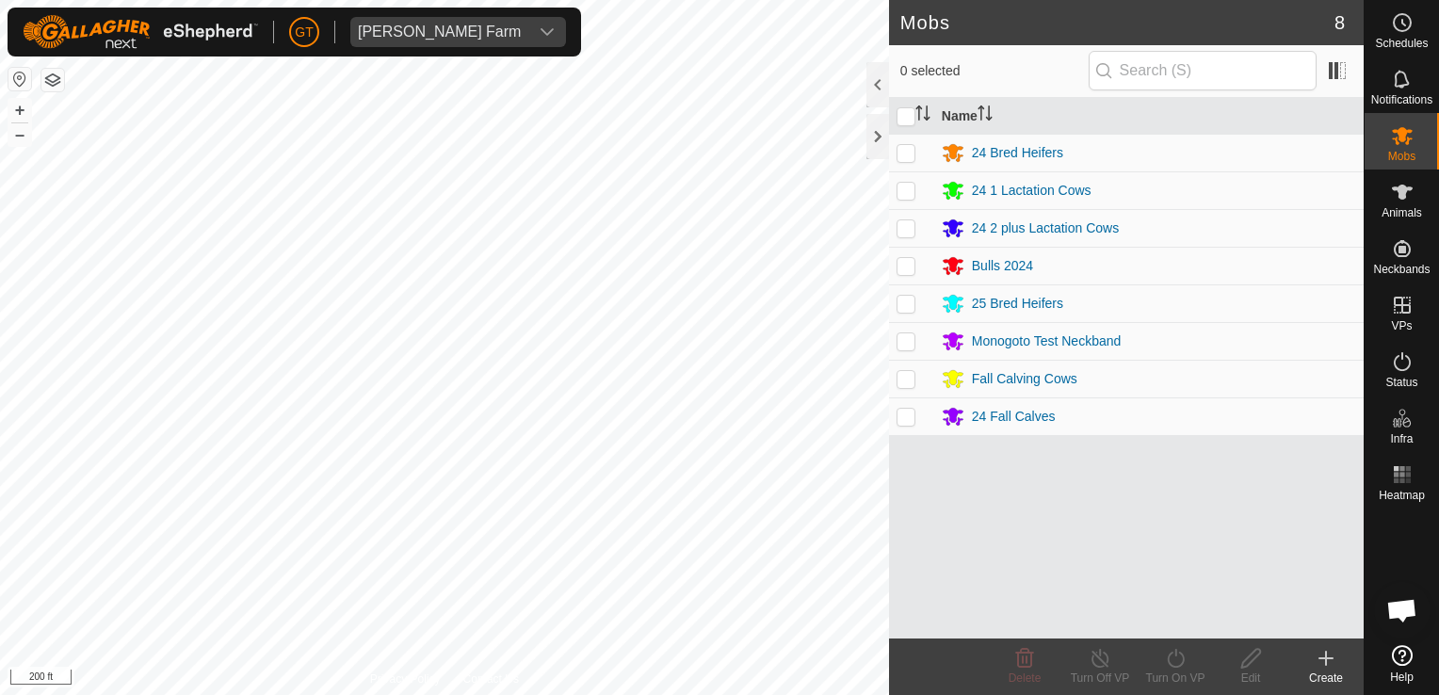
click at [911, 265] on p-checkbox at bounding box center [905, 265] width 19 height 15
checkbox input "true"
click at [1175, 664] on icon at bounding box center [1176, 658] width 24 height 23
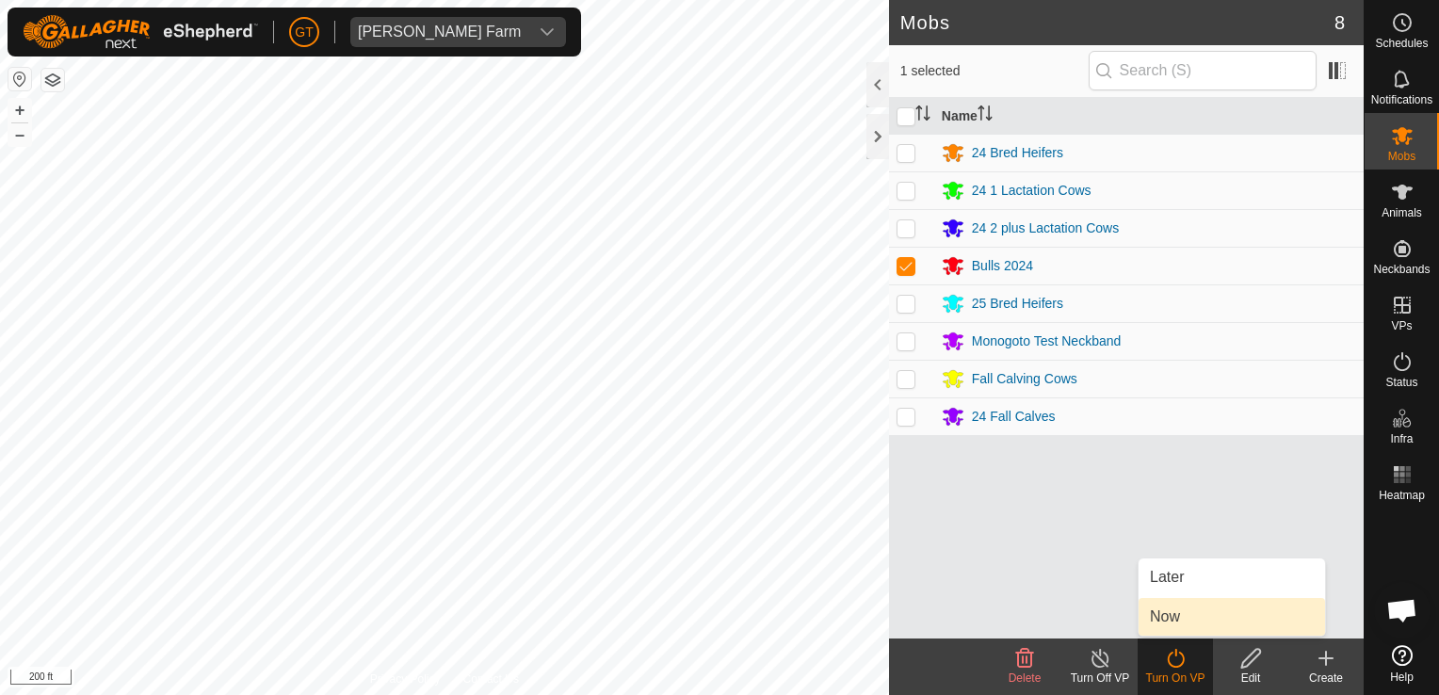
click at [1186, 623] on link "Now" at bounding box center [1231, 617] width 186 height 38
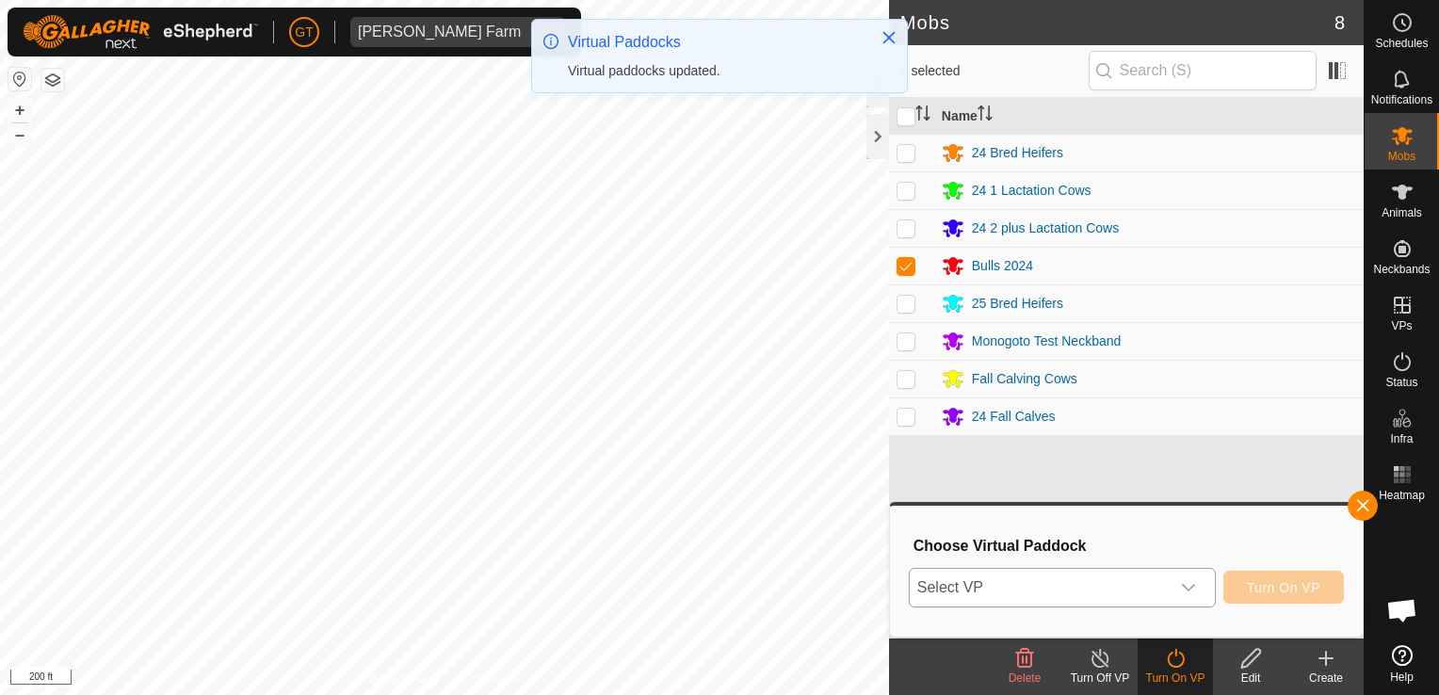
click at [1188, 589] on icon "dropdown trigger" at bounding box center [1188, 587] width 15 height 15
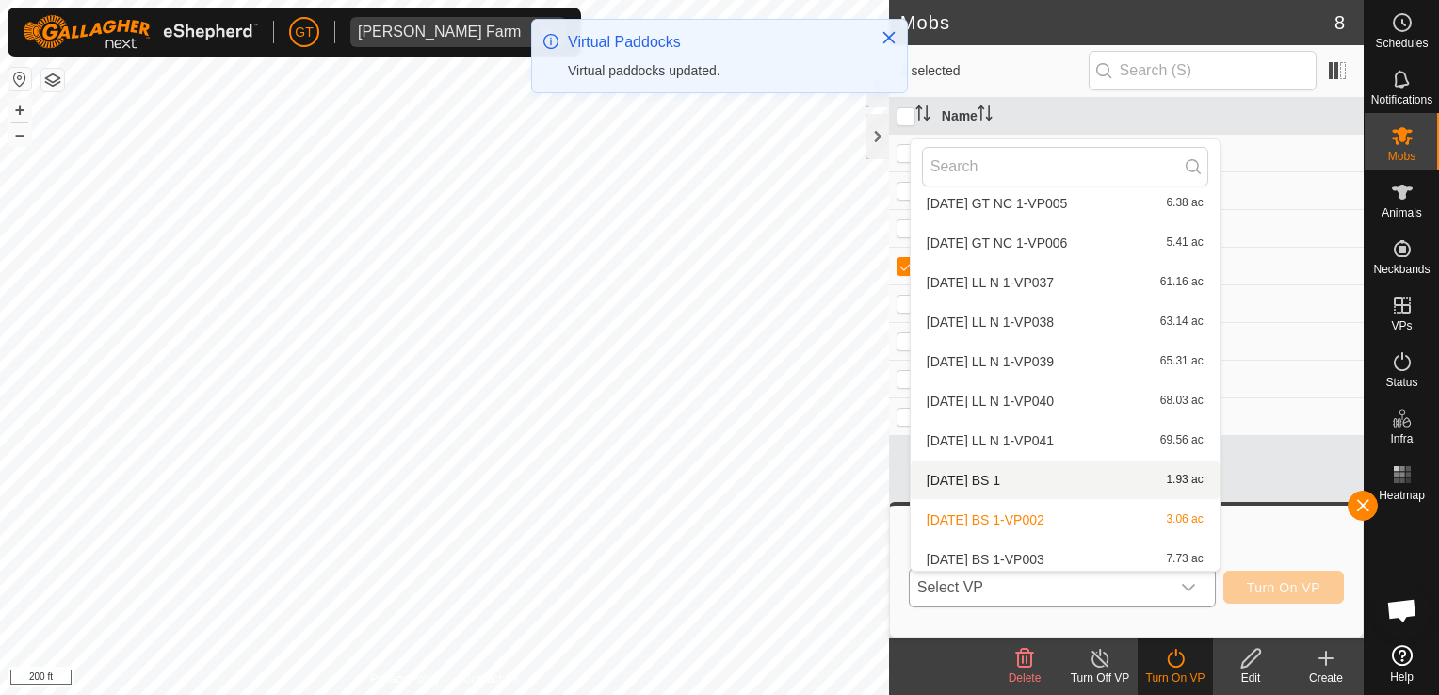
scroll to position [970, 0]
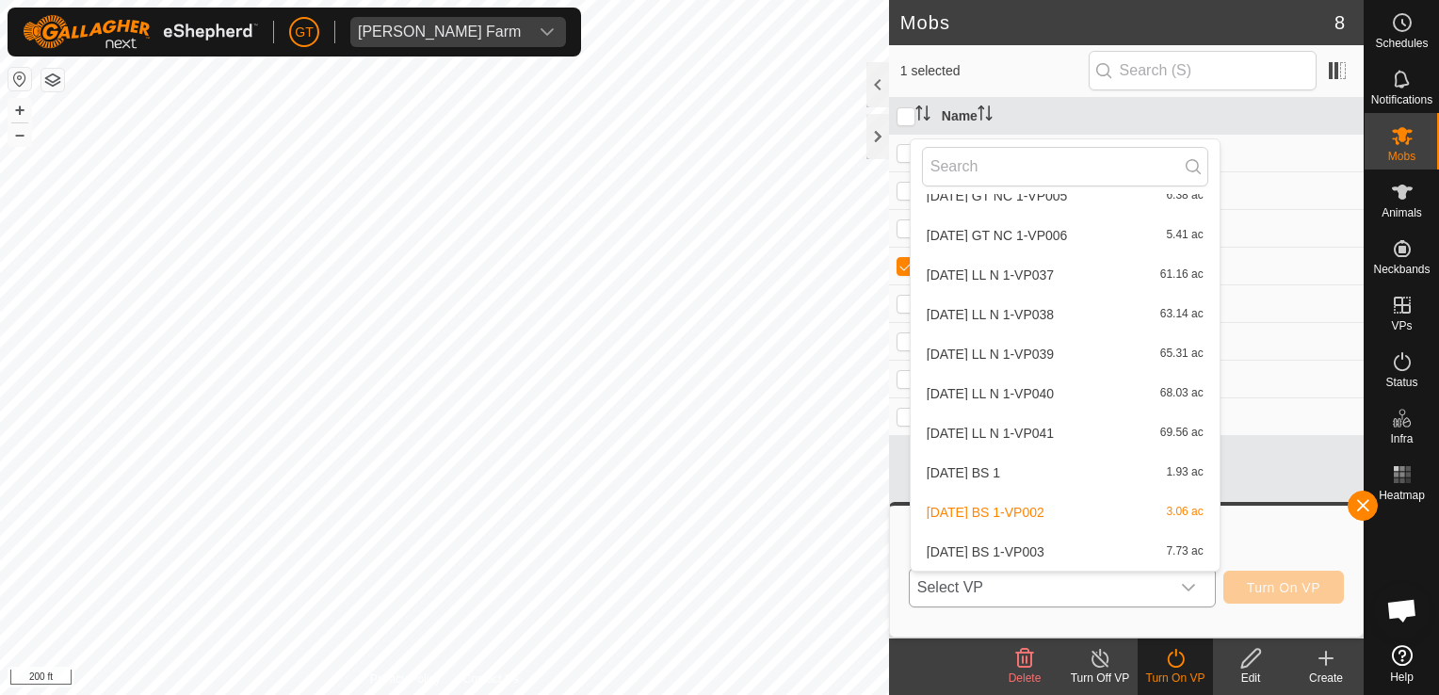
click at [1062, 555] on li "[DATE] BS 1-VP003 7.73 ac" at bounding box center [1065, 552] width 309 height 38
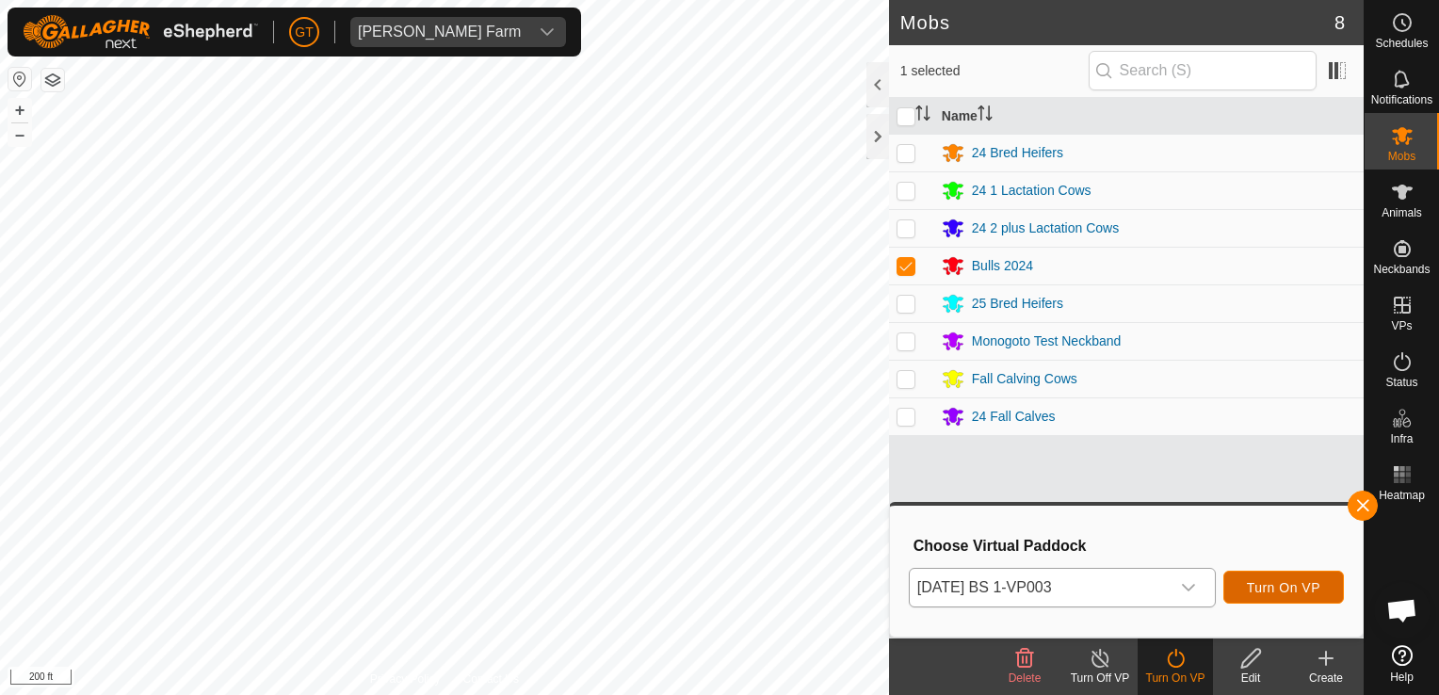
click at [1306, 589] on span "Turn On VP" at bounding box center [1283, 587] width 73 height 15
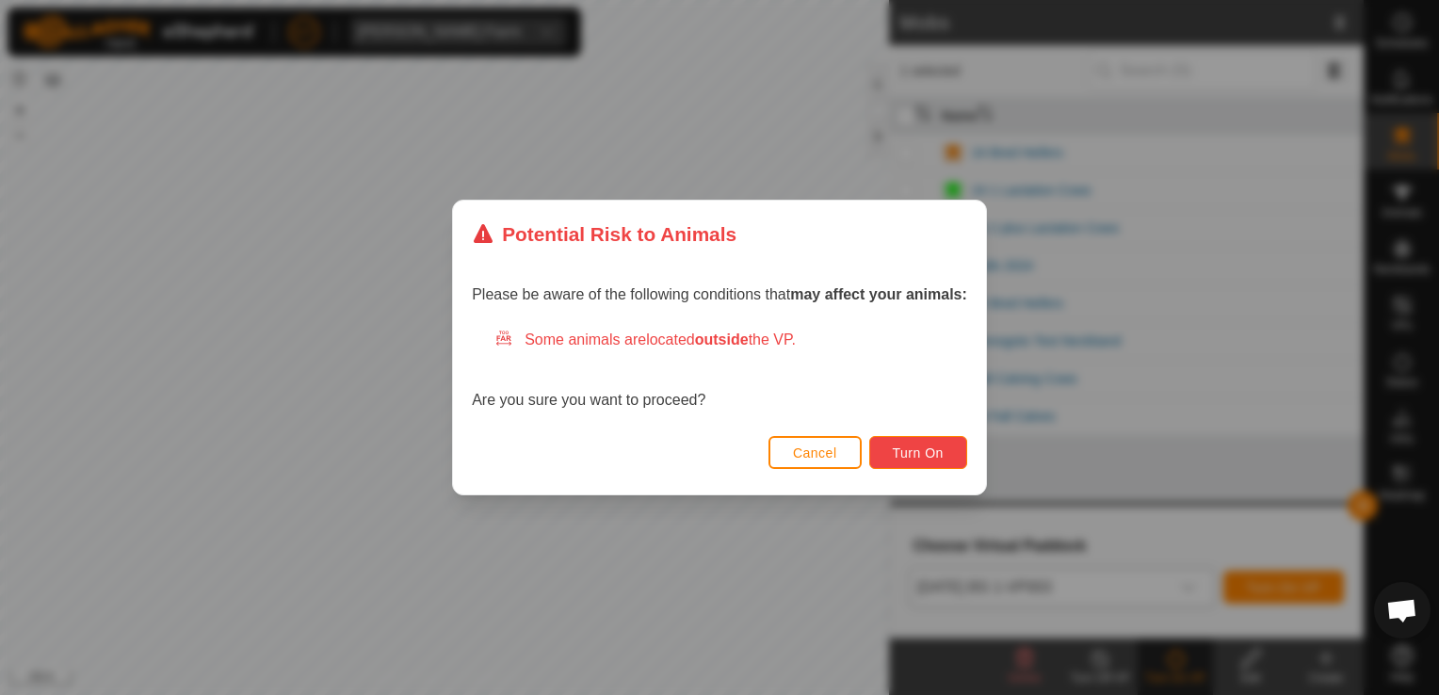
click at [908, 450] on span "Turn On" at bounding box center [918, 452] width 51 height 15
